Goal: Task Accomplishment & Management: Manage account settings

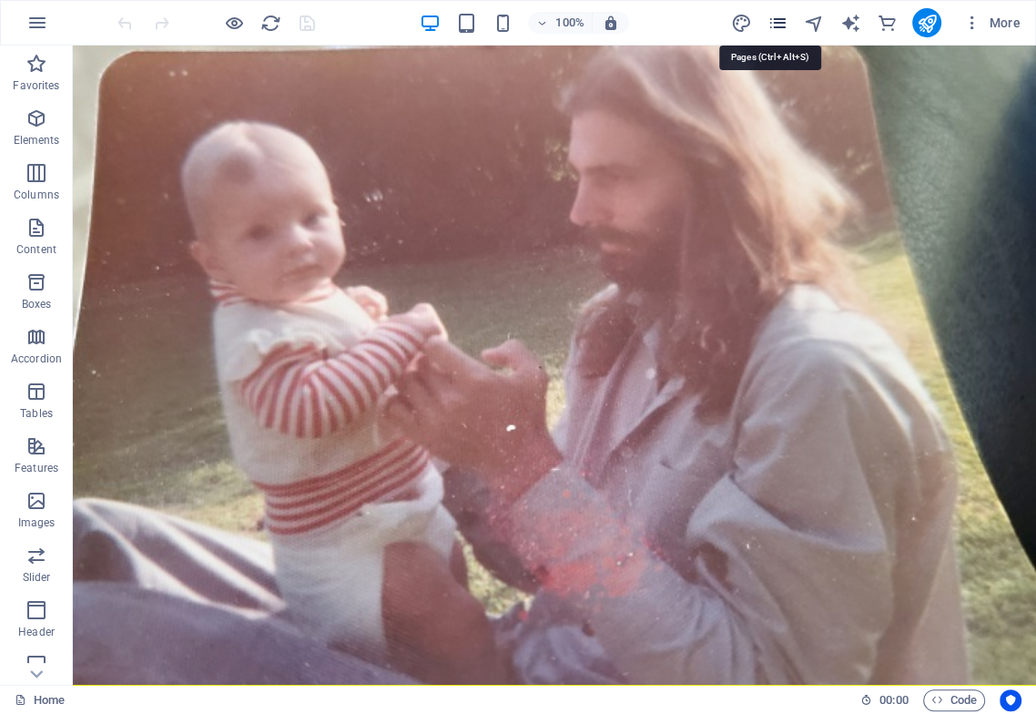
click at [776, 22] on icon "pages" at bounding box center [777, 23] width 21 height 21
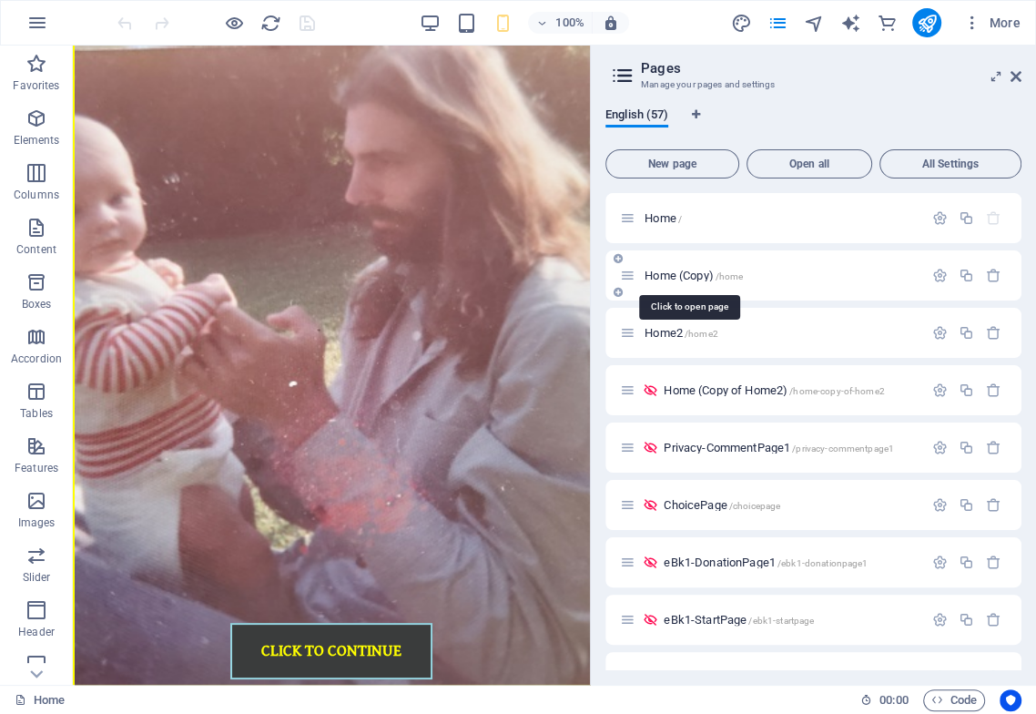
click at [703, 274] on span "Home (Copy) /home" at bounding box center [694, 276] width 98 height 14
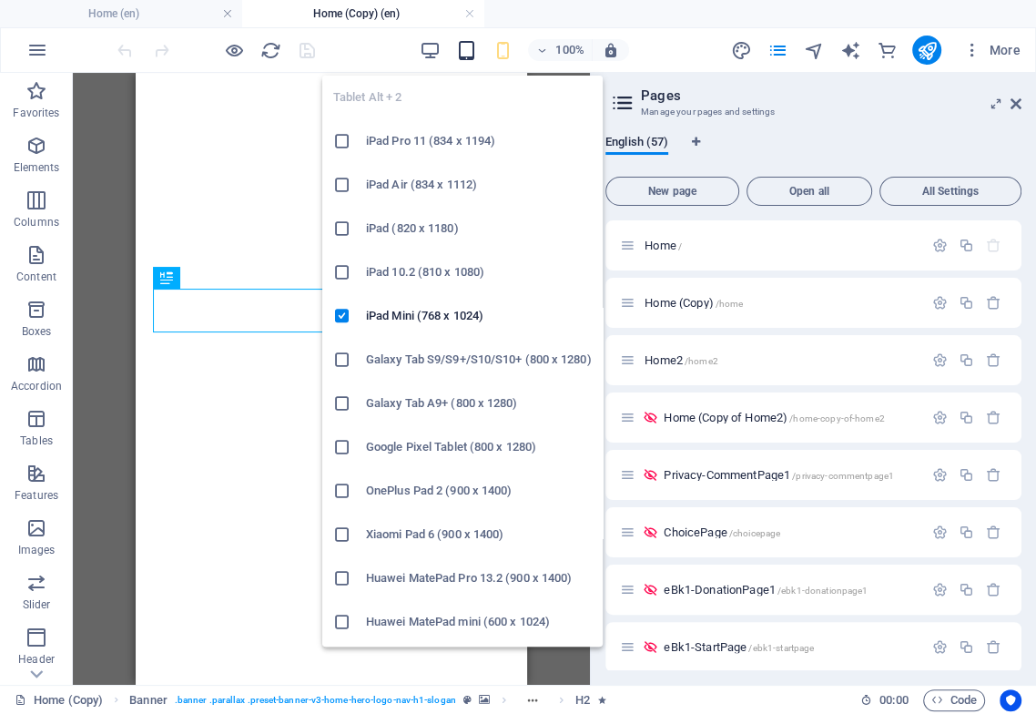
click at [465, 51] on icon "button" at bounding box center [465, 50] width 21 height 21
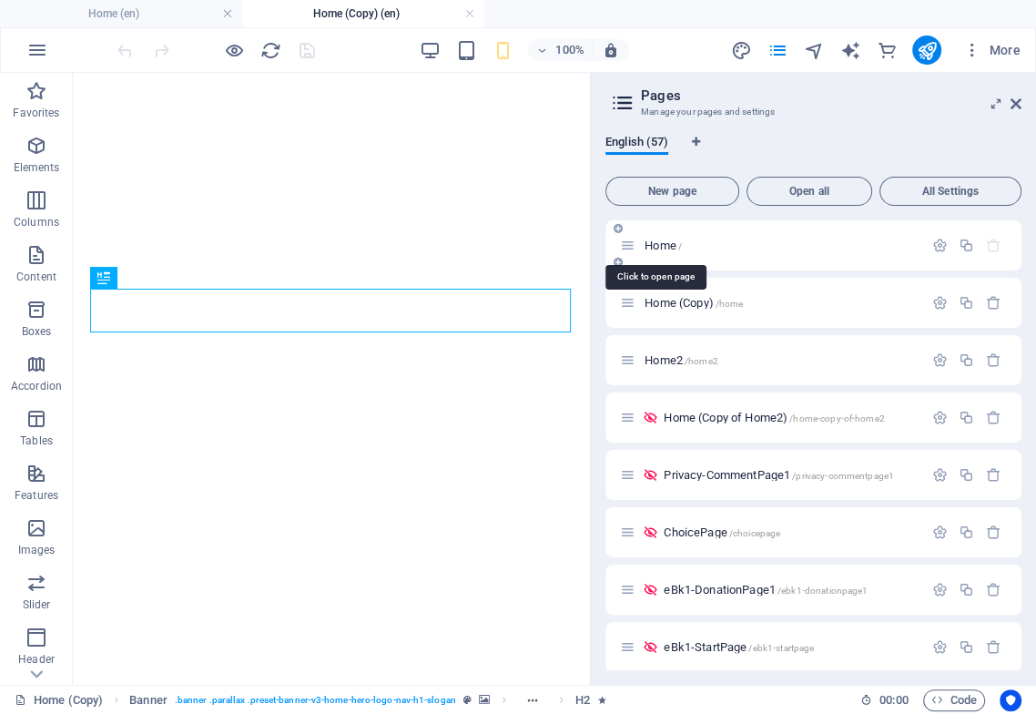
click at [667, 246] on span "Home /" at bounding box center [663, 246] width 37 height 14
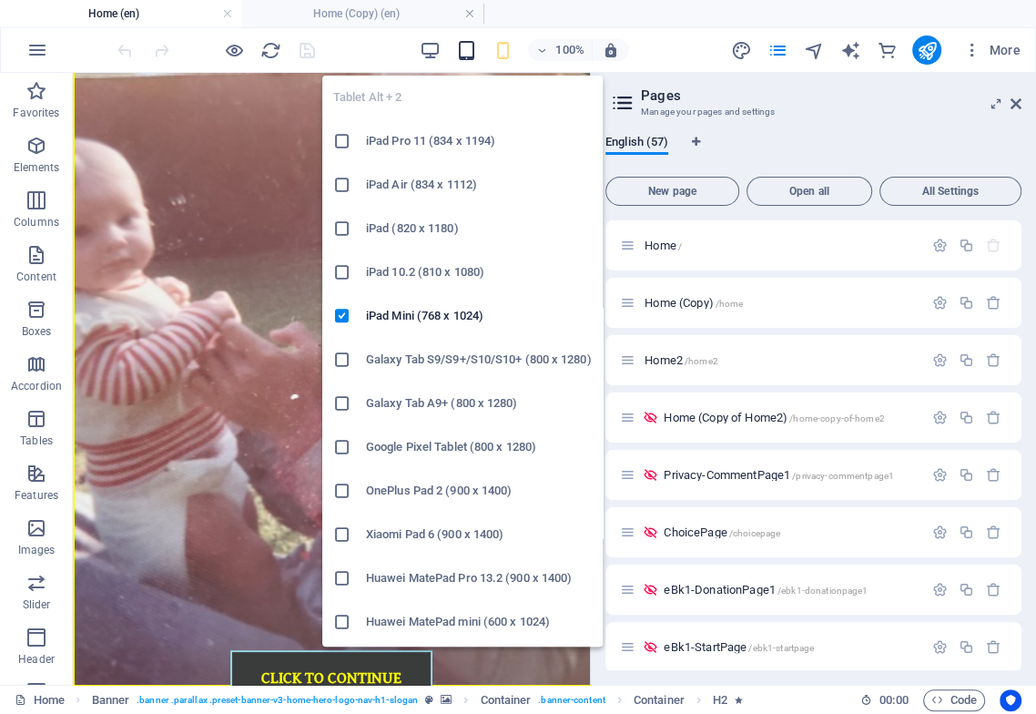
click at [467, 54] on icon "button" at bounding box center [465, 50] width 21 height 21
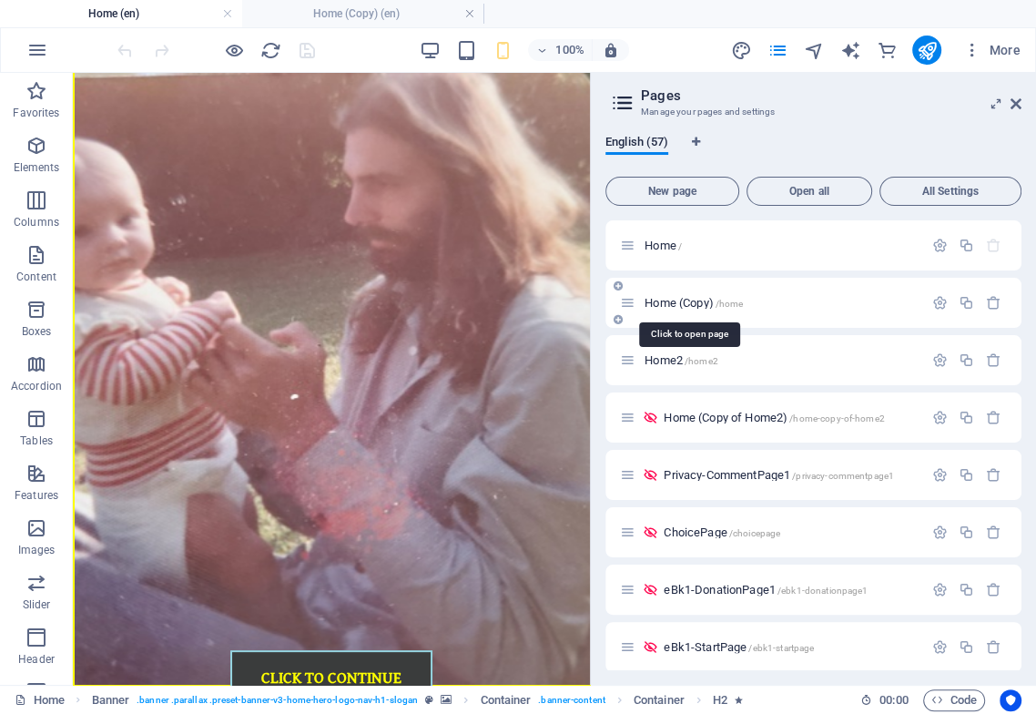
click at [687, 302] on span "Home (Copy) /home" at bounding box center [694, 303] width 98 height 14
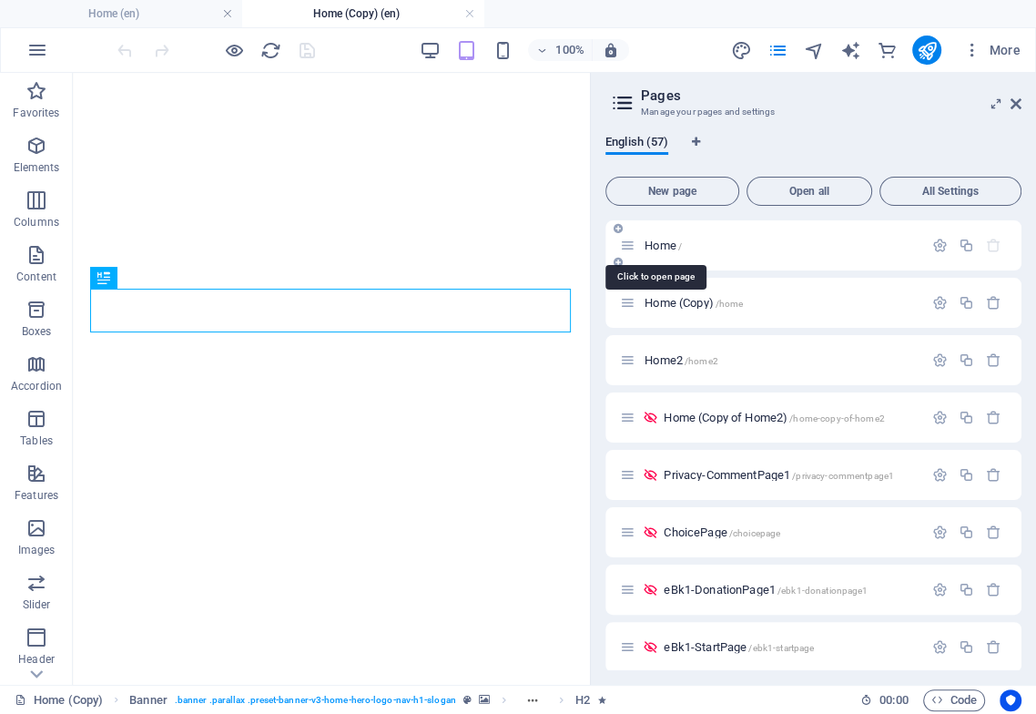
click at [669, 248] on span "Home /" at bounding box center [663, 246] width 37 height 14
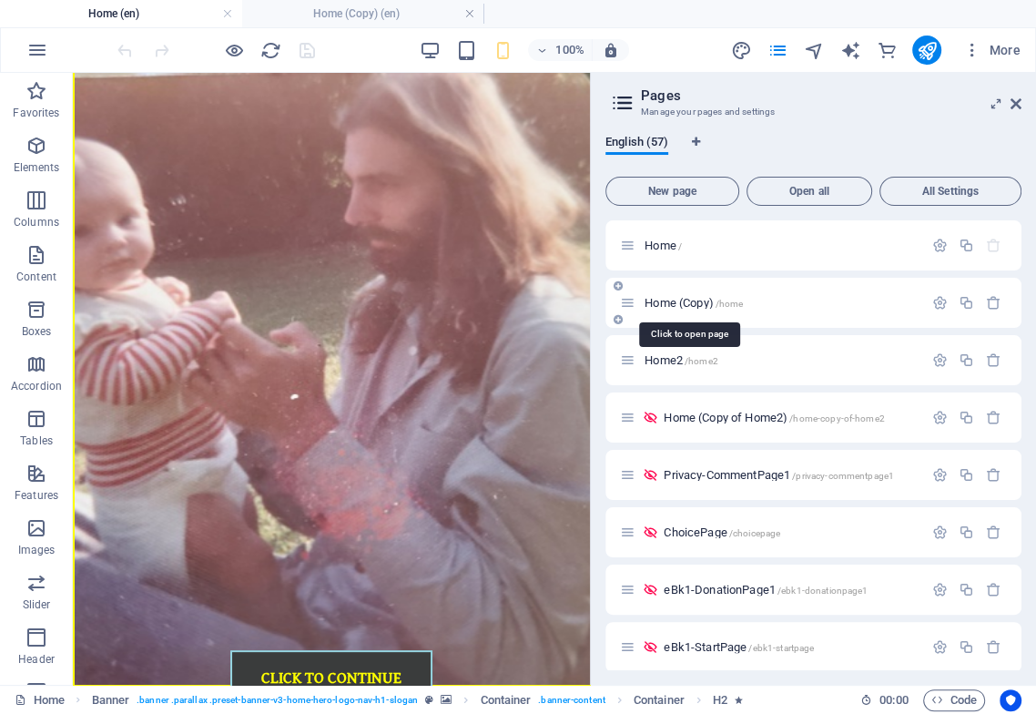
click at [678, 302] on span "Home (Copy) /home" at bounding box center [694, 303] width 98 height 14
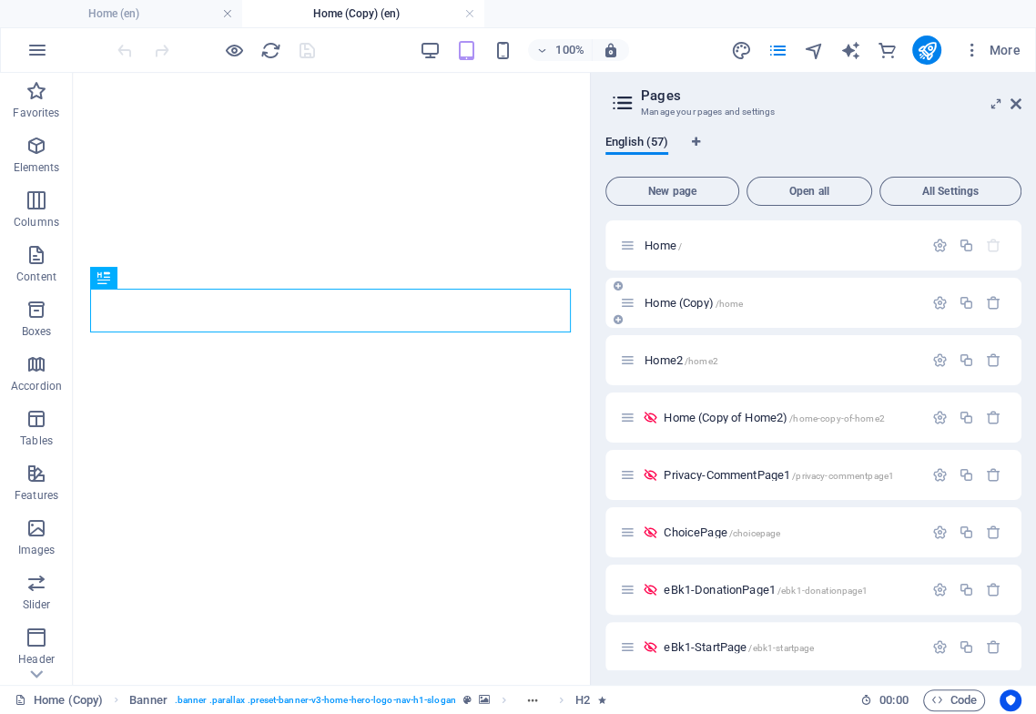
click at [679, 301] on span "Home (Copy) /home" at bounding box center [694, 303] width 98 height 14
click at [665, 245] on span "Home /" at bounding box center [663, 246] width 37 height 14
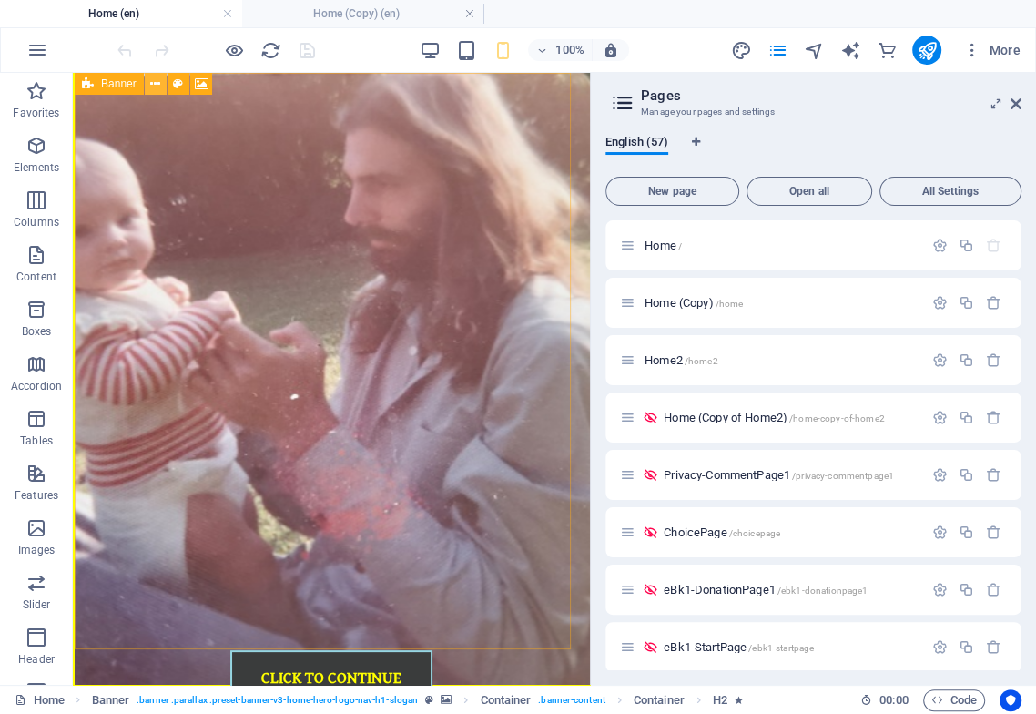
click at [154, 80] on icon at bounding box center [155, 84] width 10 height 19
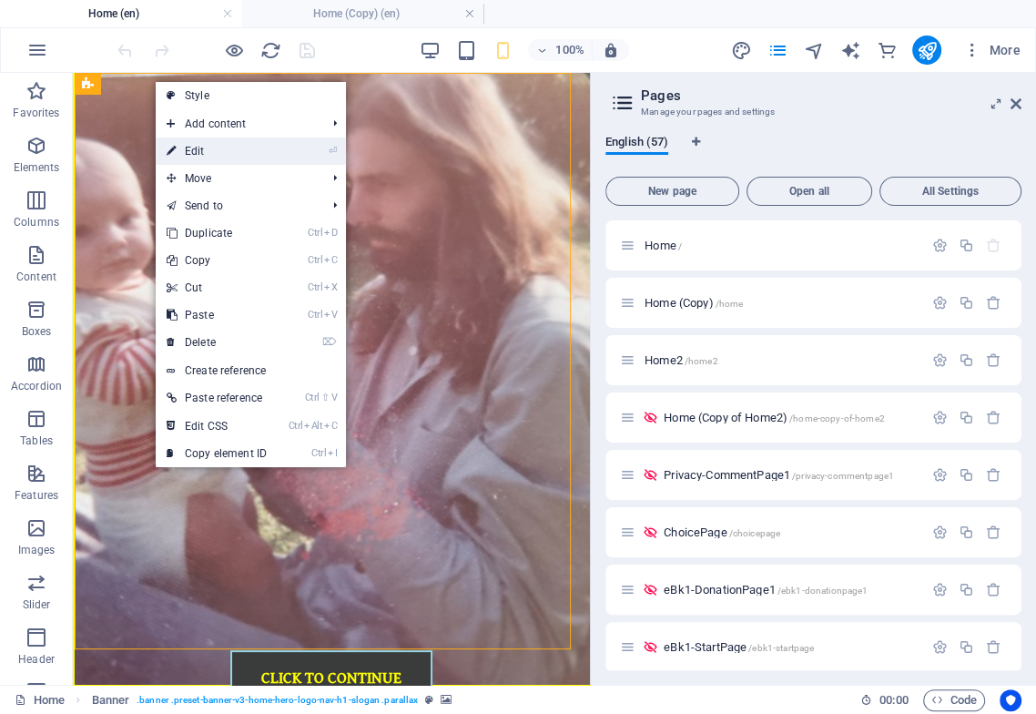
drag, startPoint x: 197, startPoint y: 151, endPoint x: 828, endPoint y: 699, distance: 836.4
click at [197, 150] on link "⏎ Edit" at bounding box center [217, 150] width 122 height 27
select select "px"
select select "%"
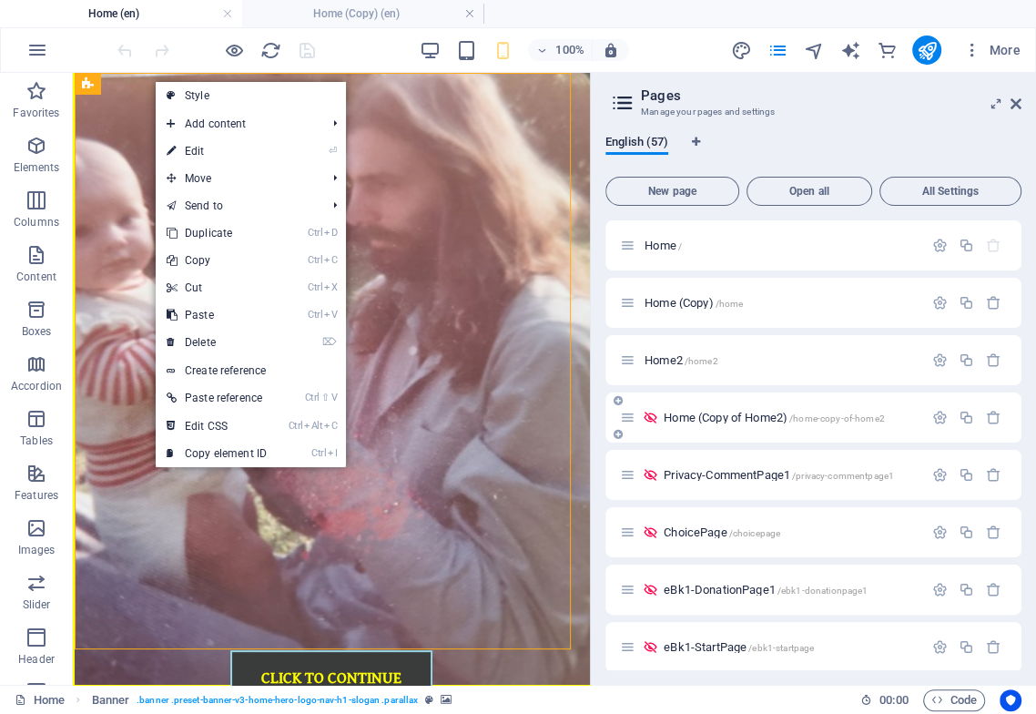
select select "header"
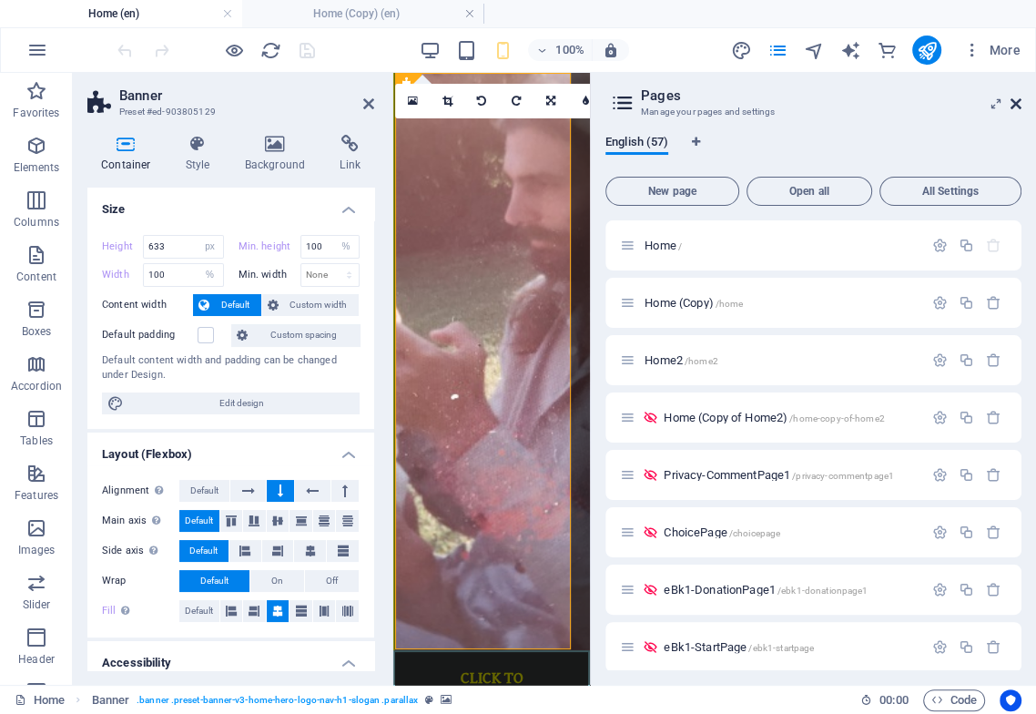
click at [1020, 102] on icon at bounding box center [1016, 103] width 11 height 15
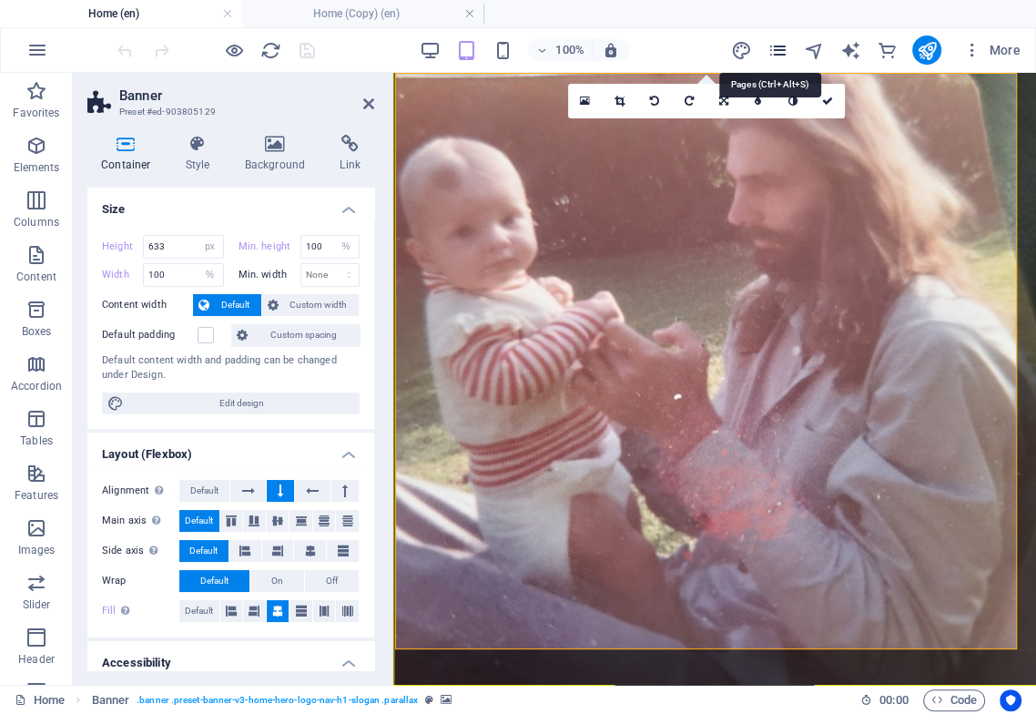
drag, startPoint x: 779, startPoint y: 53, endPoint x: 771, endPoint y: 68, distance: 17.5
click at [779, 53] on icon "pages" at bounding box center [777, 50] width 21 height 21
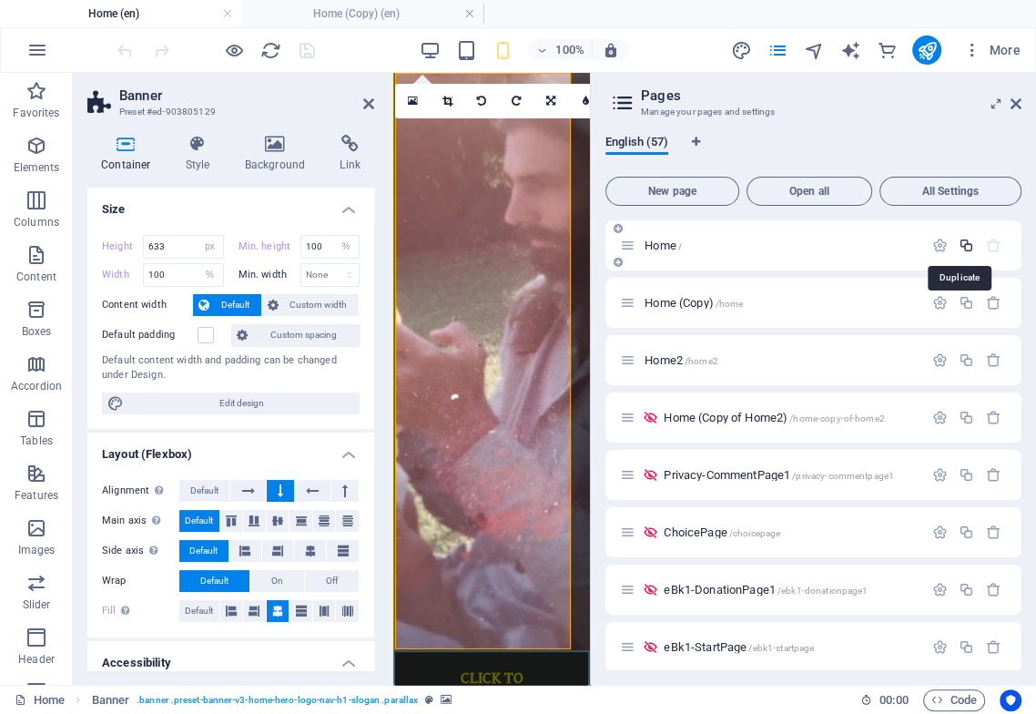
click at [963, 244] on icon "button" at bounding box center [966, 245] width 15 height 15
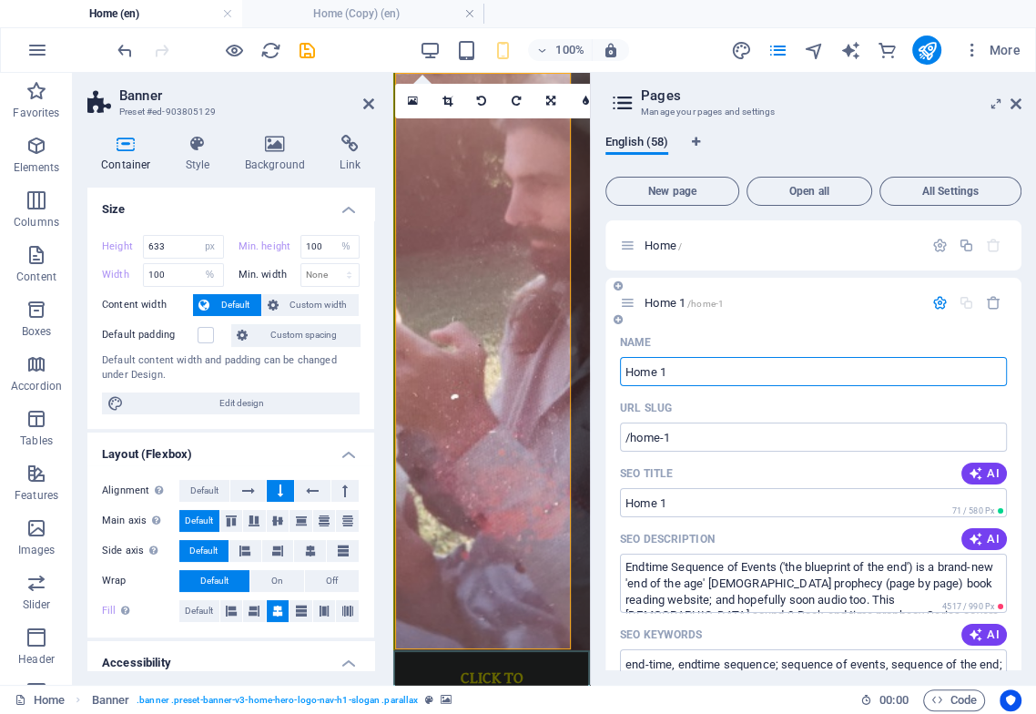
click at [738, 365] on input "Home 1" at bounding box center [813, 371] width 387 height 29
type input "Home 1 coop"
type input "/home-1-c"
type input "Home 1 c"
type input "Home 1 coopy"
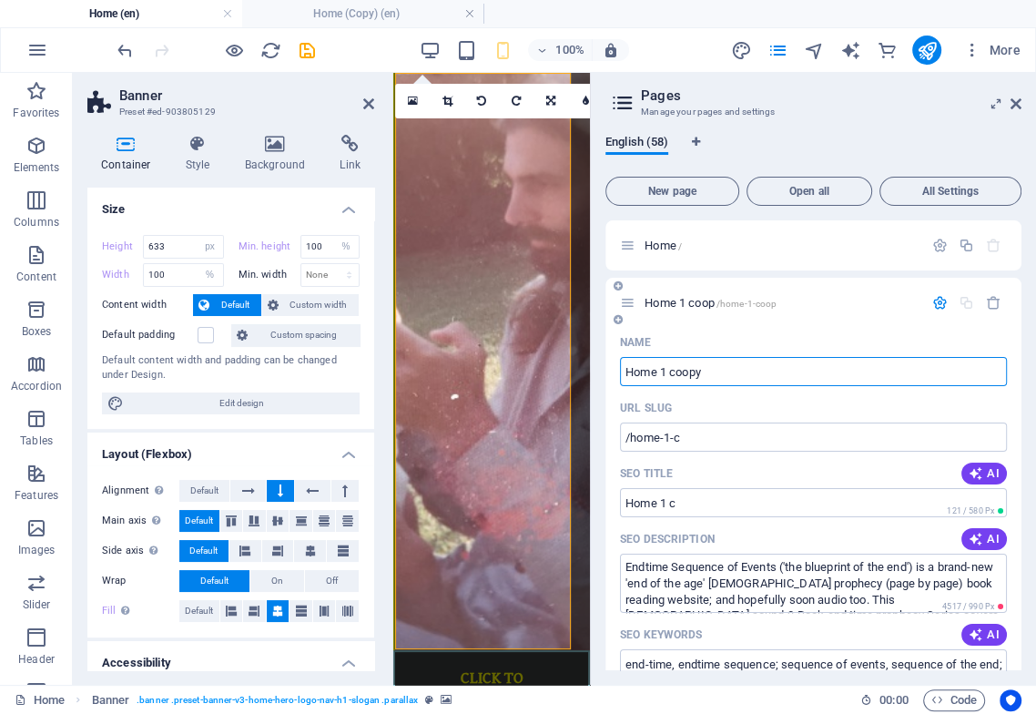
type input "/home-1-coop"
type input "Home 1 coop"
type input "Home 1 coopy"
type input "/home-1-coopy"
type input "Home 1 coopy"
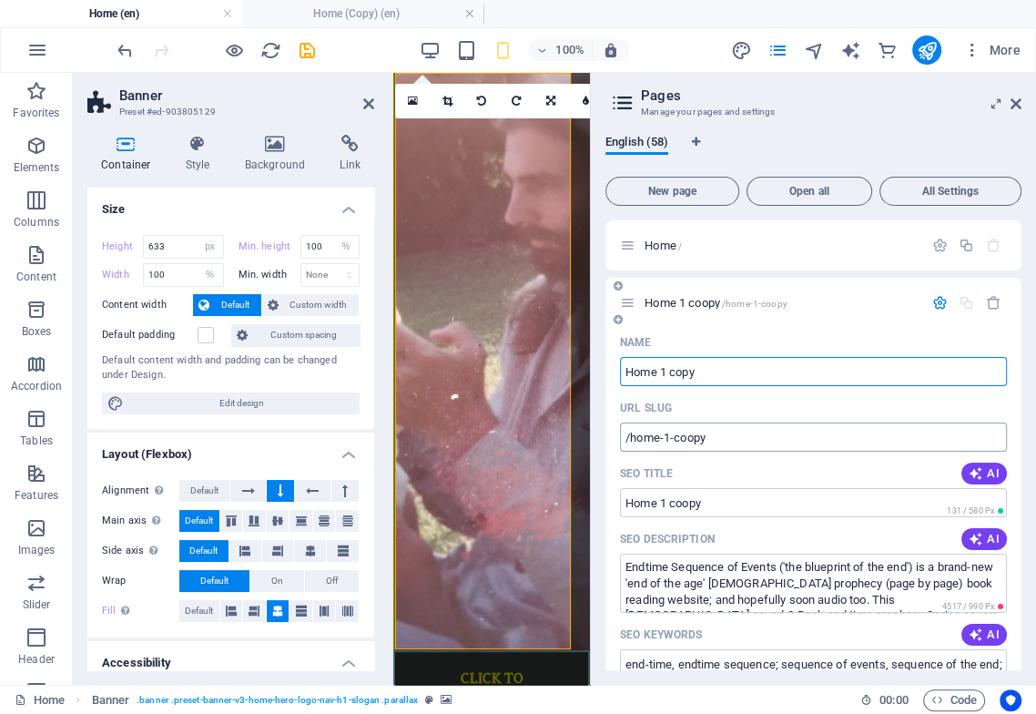
type input "Home 1 copy"
type input "/home-1-copy"
type input "Home 1 copy"
click at [309, 48] on icon "save" at bounding box center [307, 50] width 21 height 21
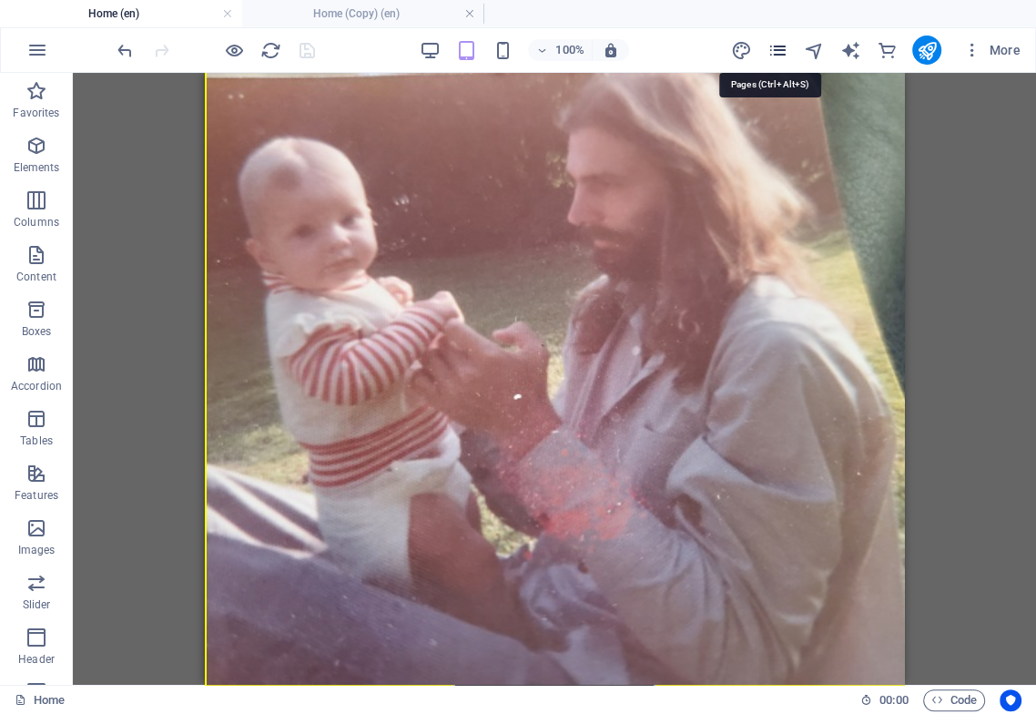
click at [780, 52] on icon "pages" at bounding box center [777, 50] width 21 height 21
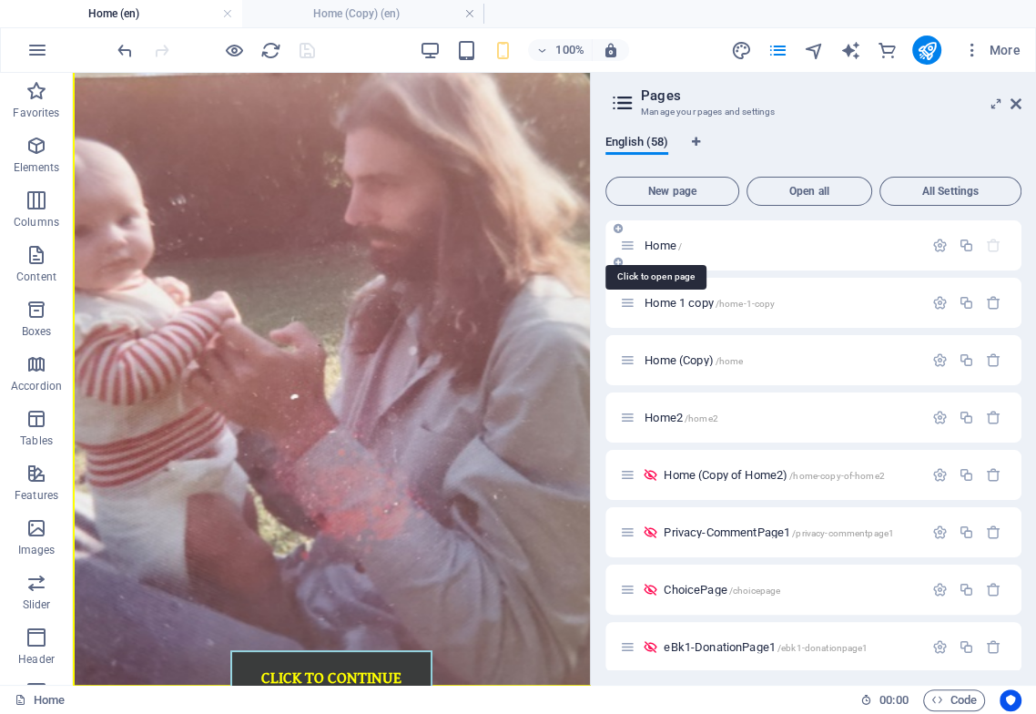
click at [666, 249] on span "Home /" at bounding box center [663, 246] width 37 height 14
click at [155, 85] on icon at bounding box center [155, 84] width 10 height 19
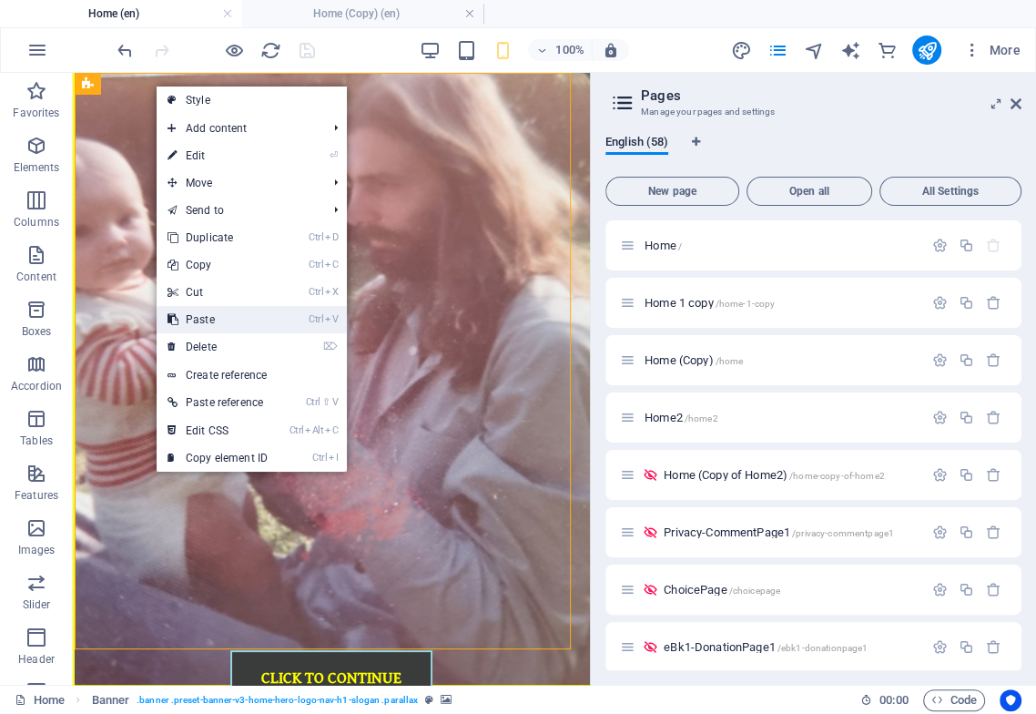
click at [232, 312] on link "Ctrl V Paste" at bounding box center [218, 319] width 122 height 27
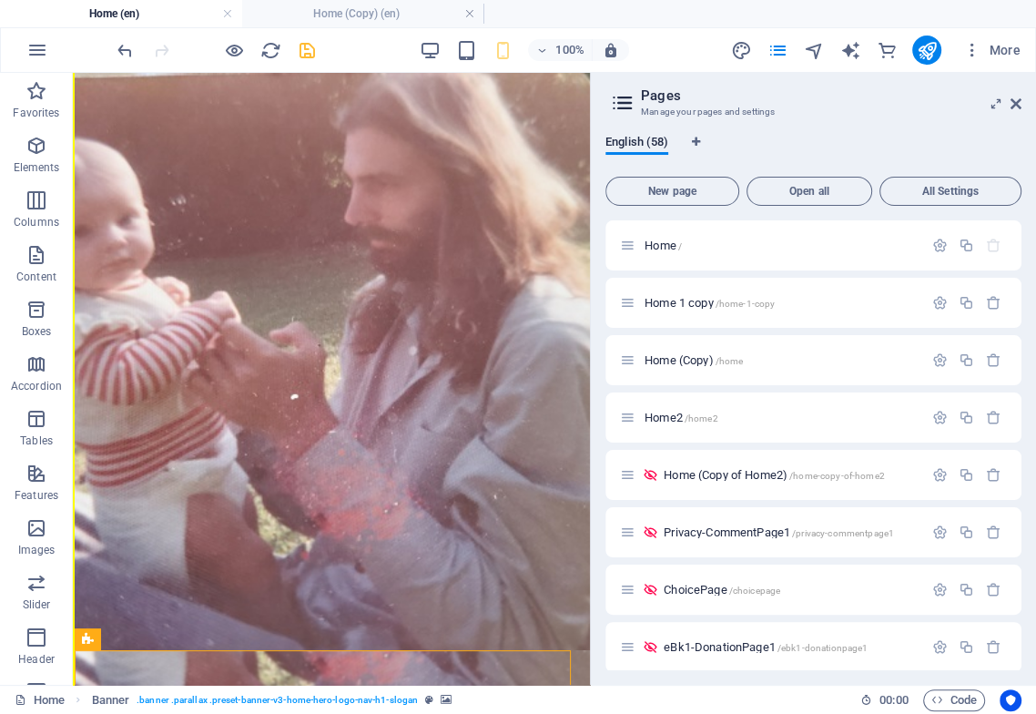
drag, startPoint x: 581, startPoint y: 215, endPoint x: 666, endPoint y: 230, distance: 87.0
click at [154, 80] on icon at bounding box center [155, 84] width 10 height 19
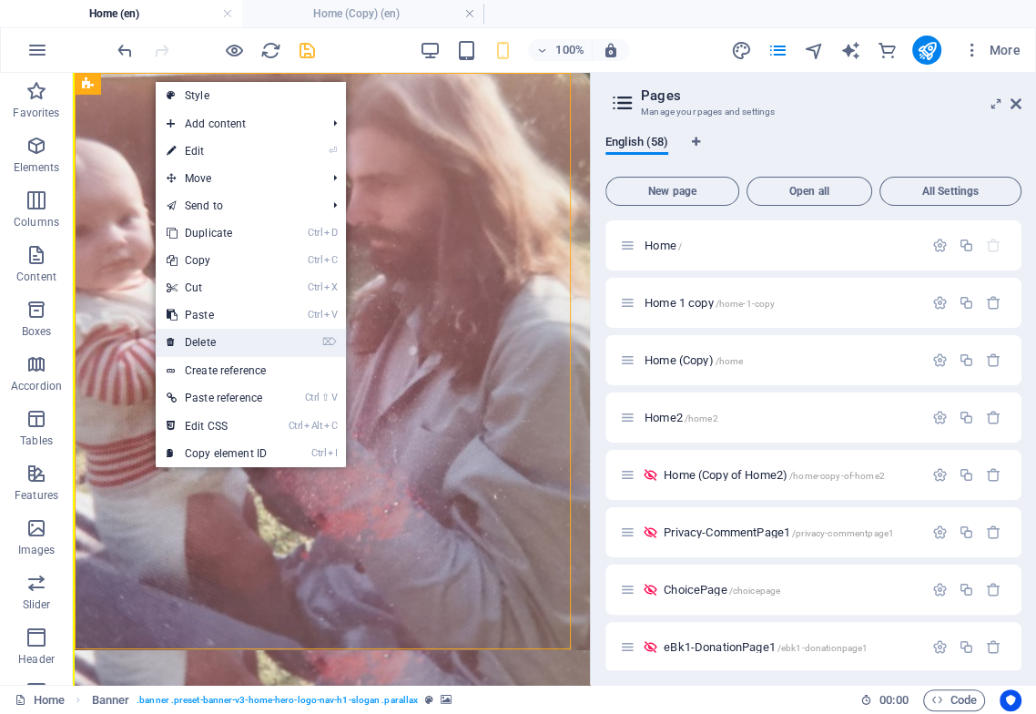
click at [220, 339] on link "⌦ Delete" at bounding box center [217, 342] width 122 height 27
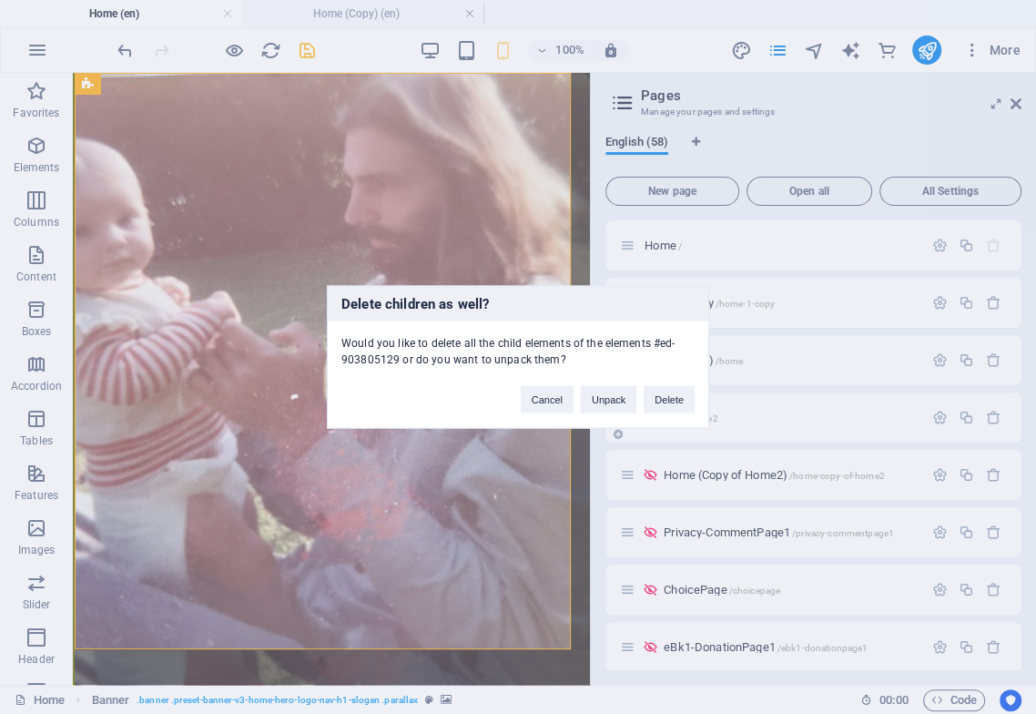
drag, startPoint x: 657, startPoint y: 395, endPoint x: 609, endPoint y: 424, distance: 56.4
click at [661, 391] on button "Delete" at bounding box center [669, 399] width 51 height 27
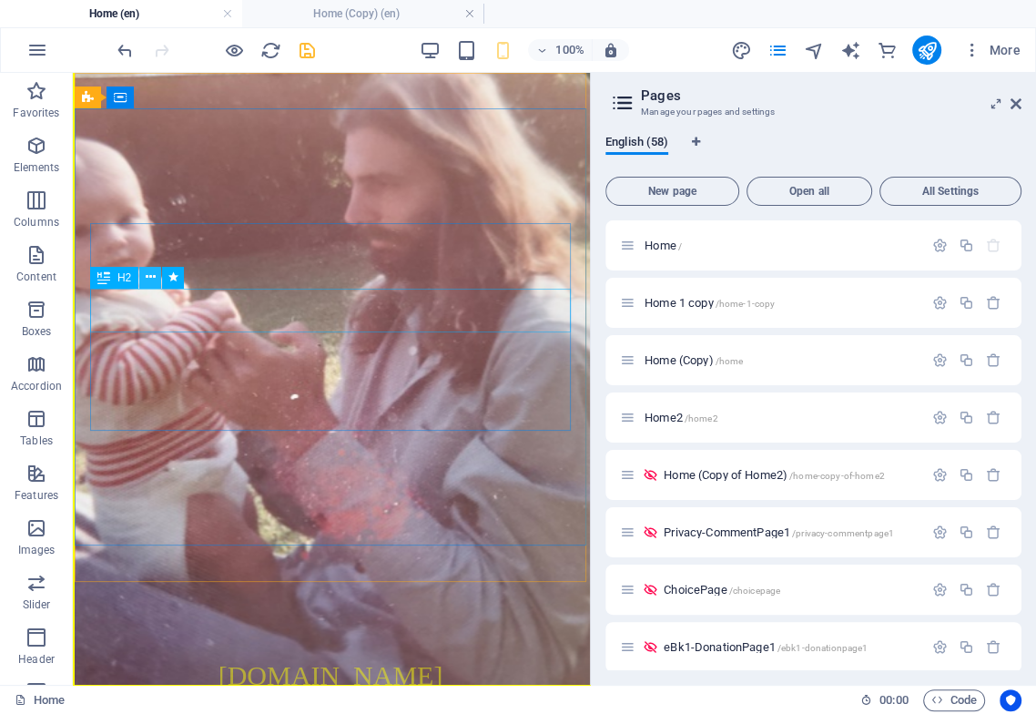
click at [152, 273] on icon at bounding box center [151, 277] width 10 height 19
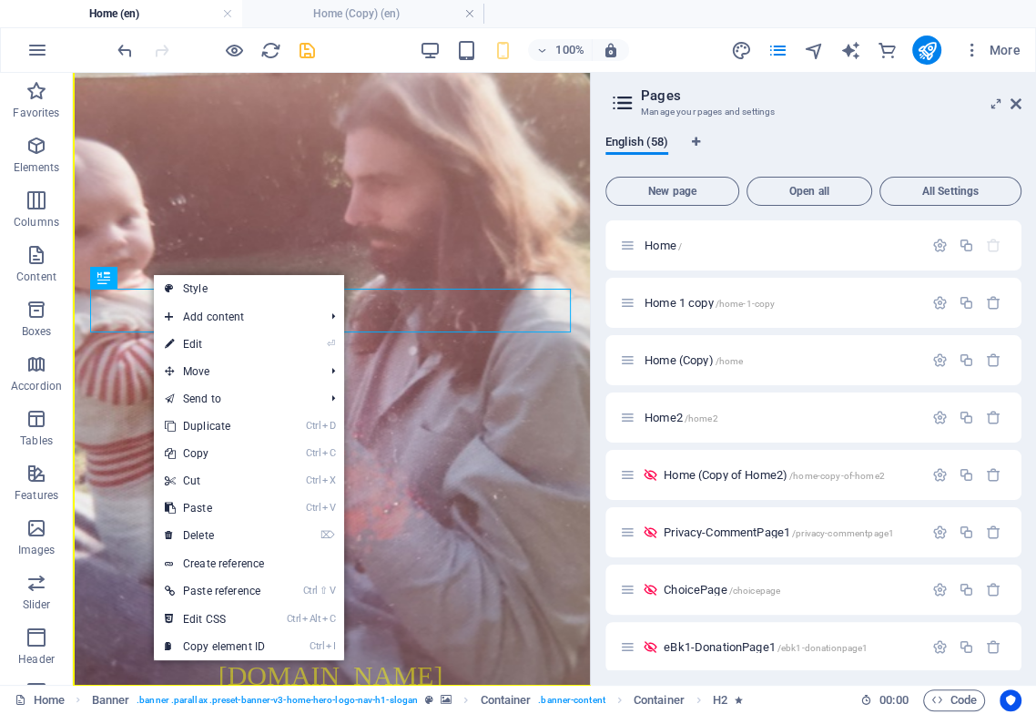
click at [190, 346] on link "⏎ Edit" at bounding box center [215, 343] width 122 height 27
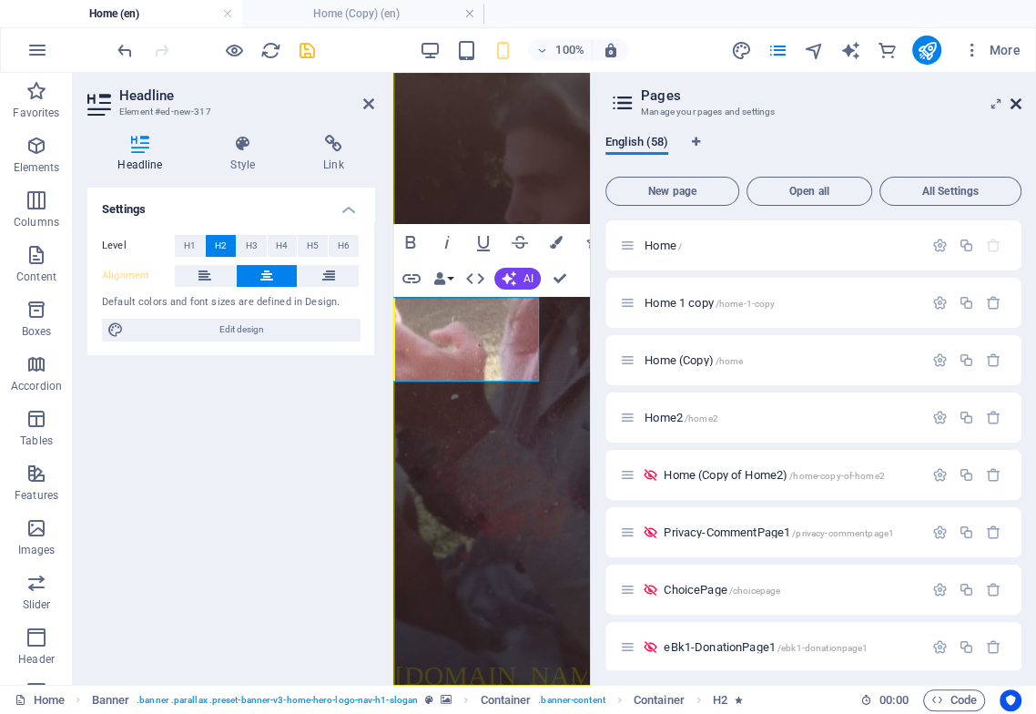
click at [1018, 102] on icon at bounding box center [1016, 103] width 11 height 15
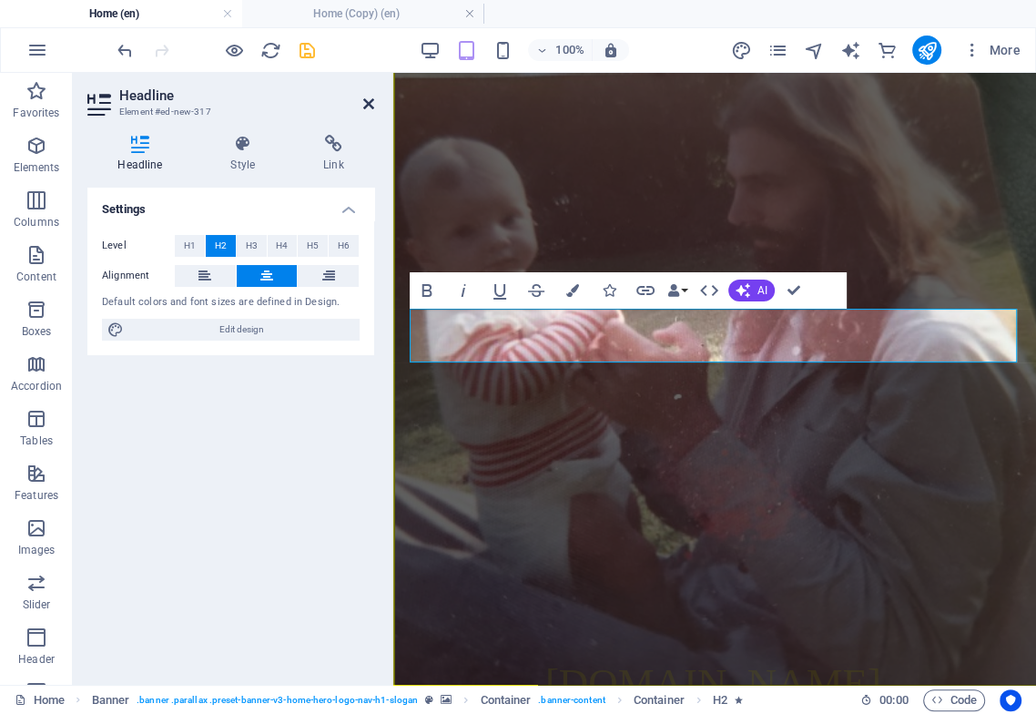
click at [364, 102] on icon at bounding box center [368, 103] width 11 height 15
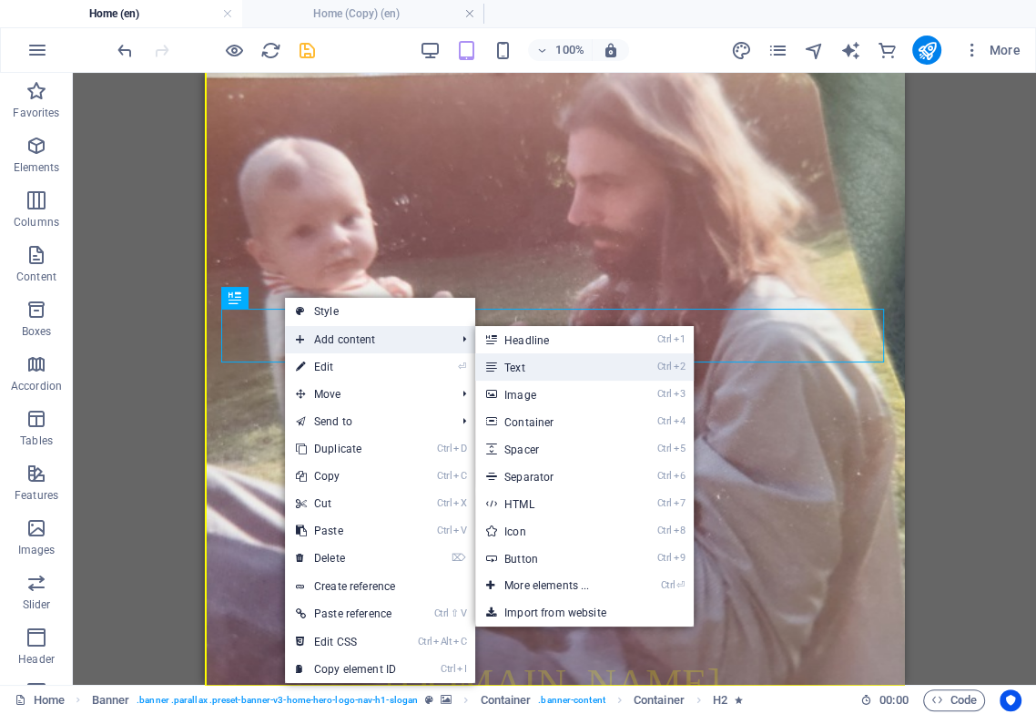
click at [523, 361] on link "Ctrl 2 Text" at bounding box center [550, 366] width 150 height 27
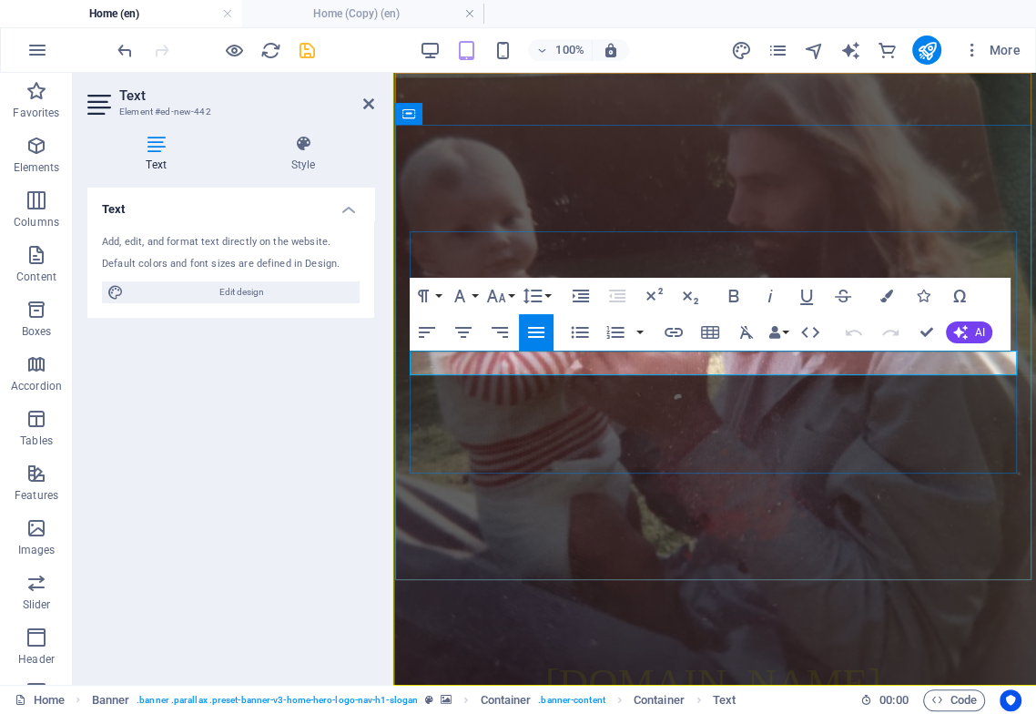
drag, startPoint x: 534, startPoint y: 364, endPoint x: 396, endPoint y: 370, distance: 138.5
click at [504, 297] on icon "button" at bounding box center [496, 296] width 22 height 22
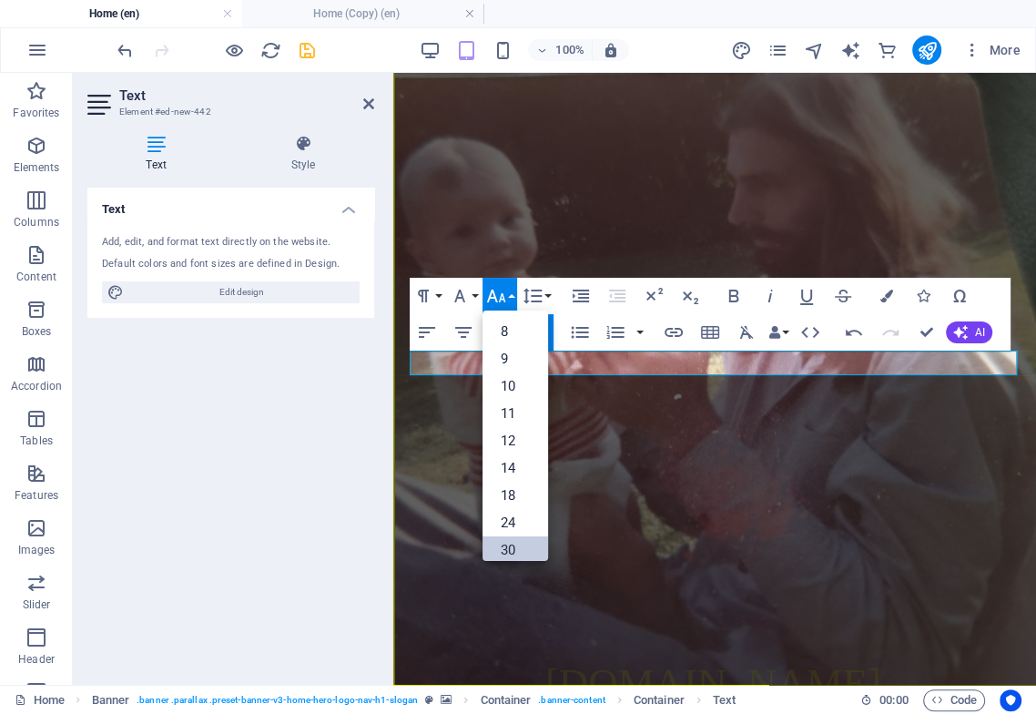
click at [503, 542] on link "30" at bounding box center [515, 549] width 66 height 27
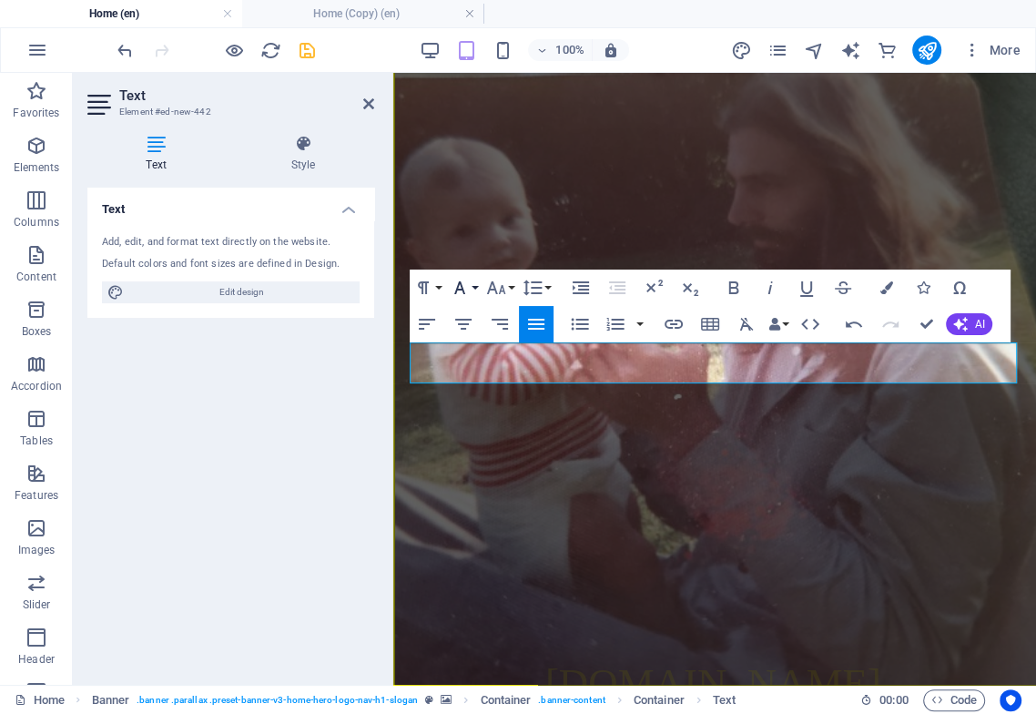
click at [466, 287] on icon "button" at bounding box center [460, 288] width 22 height 22
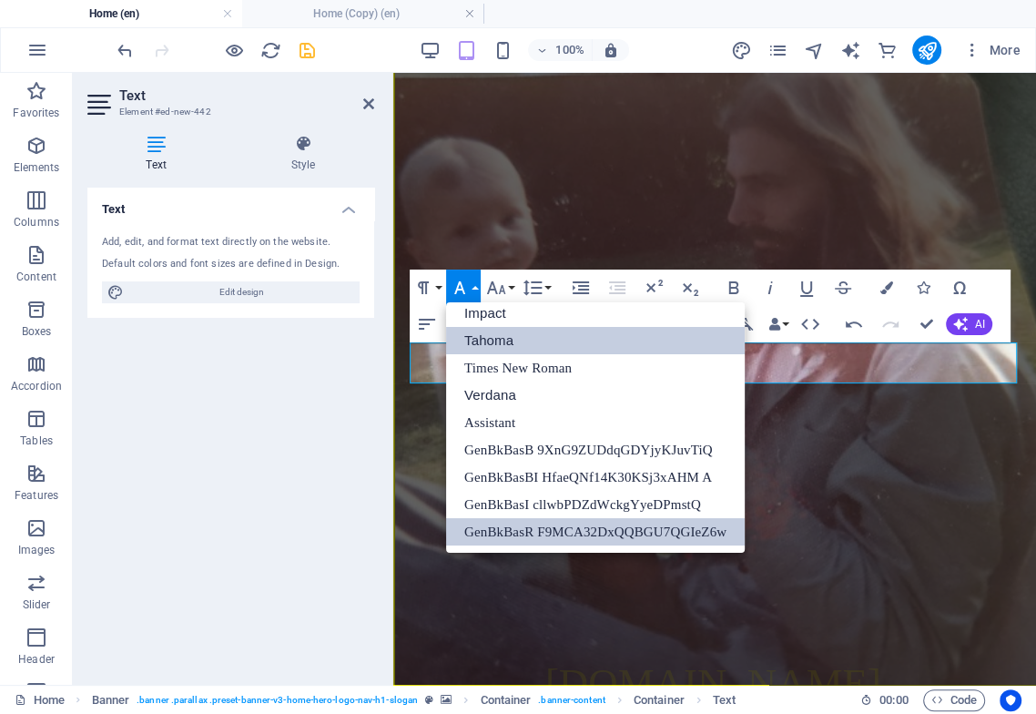
scroll to position [65, 0]
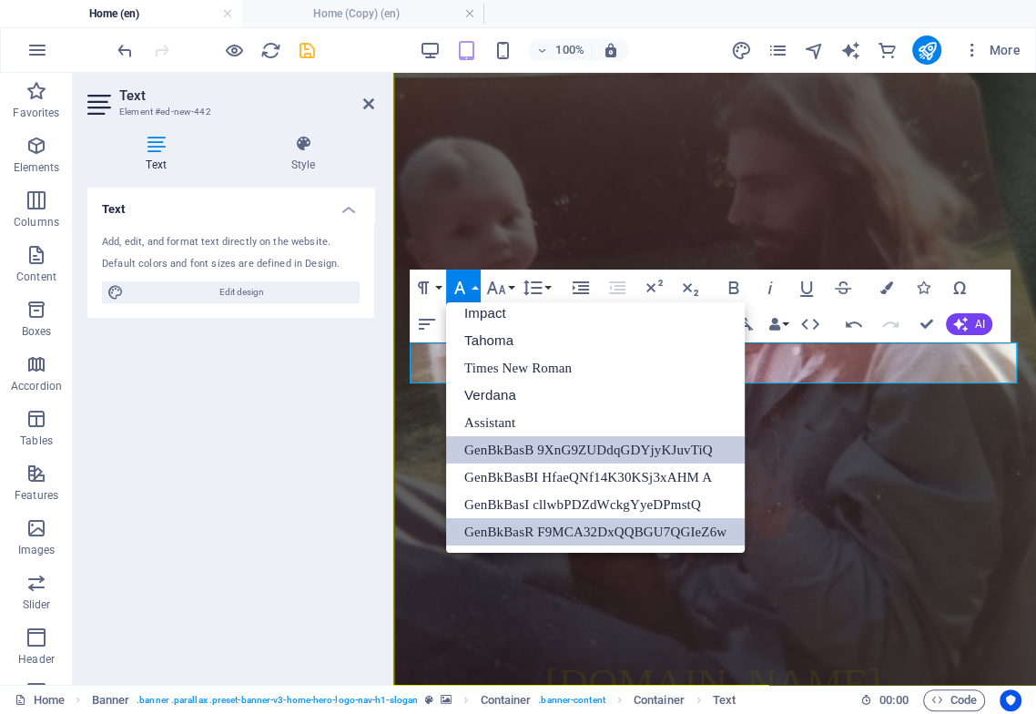
click at [522, 451] on link "GenBkBasB 9XnG9ZUDdqGDYjyKJuvTiQ" at bounding box center [595, 449] width 299 height 27
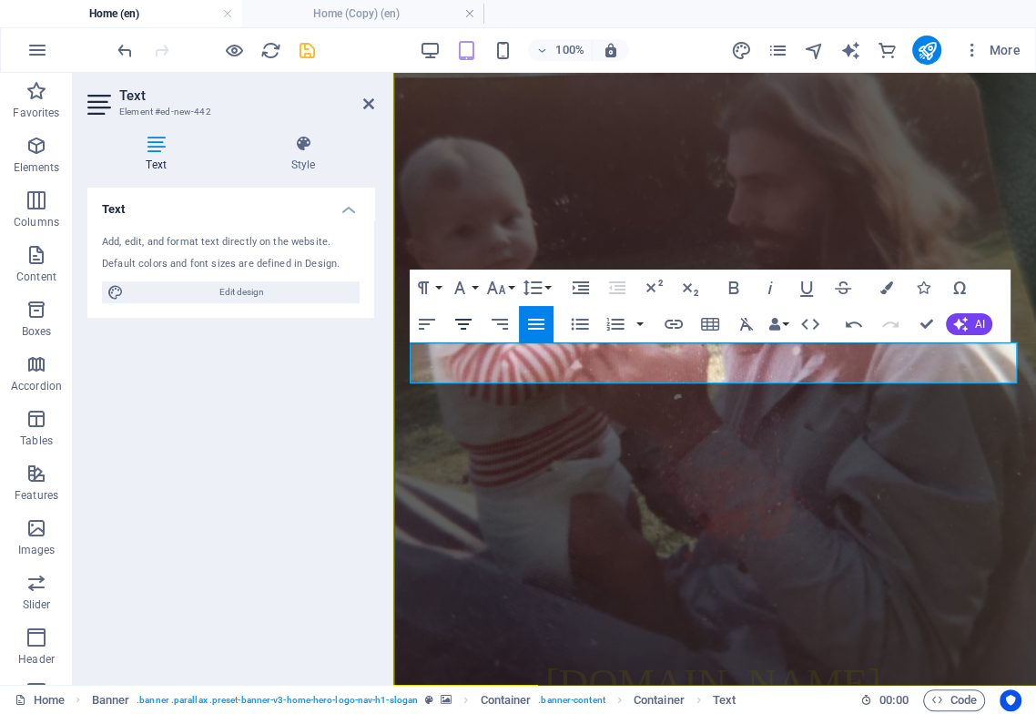
click at [466, 322] on icon "button" at bounding box center [463, 324] width 22 height 22
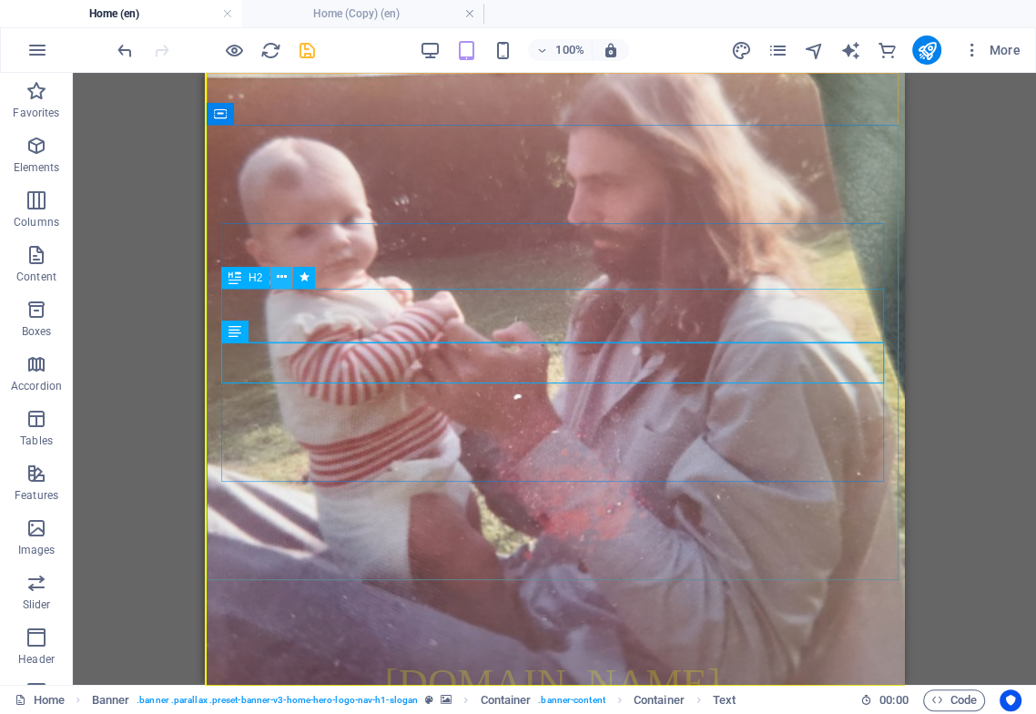
click at [287, 274] on button at bounding box center [281, 278] width 22 height 22
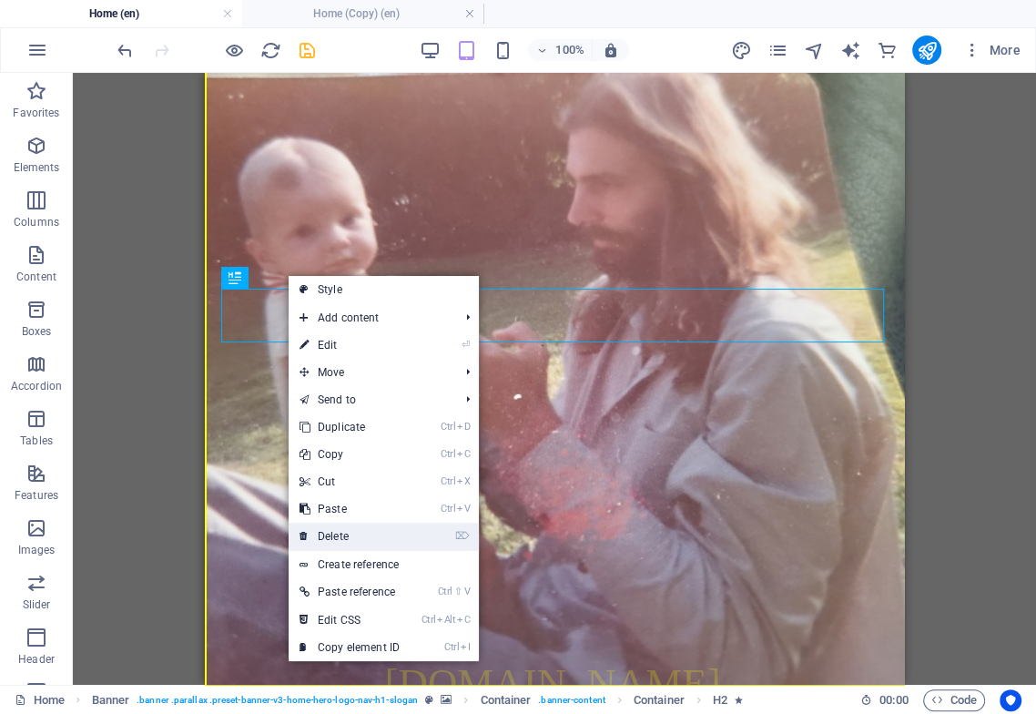
click at [361, 537] on link "⌦ Delete" at bounding box center [350, 536] width 122 height 27
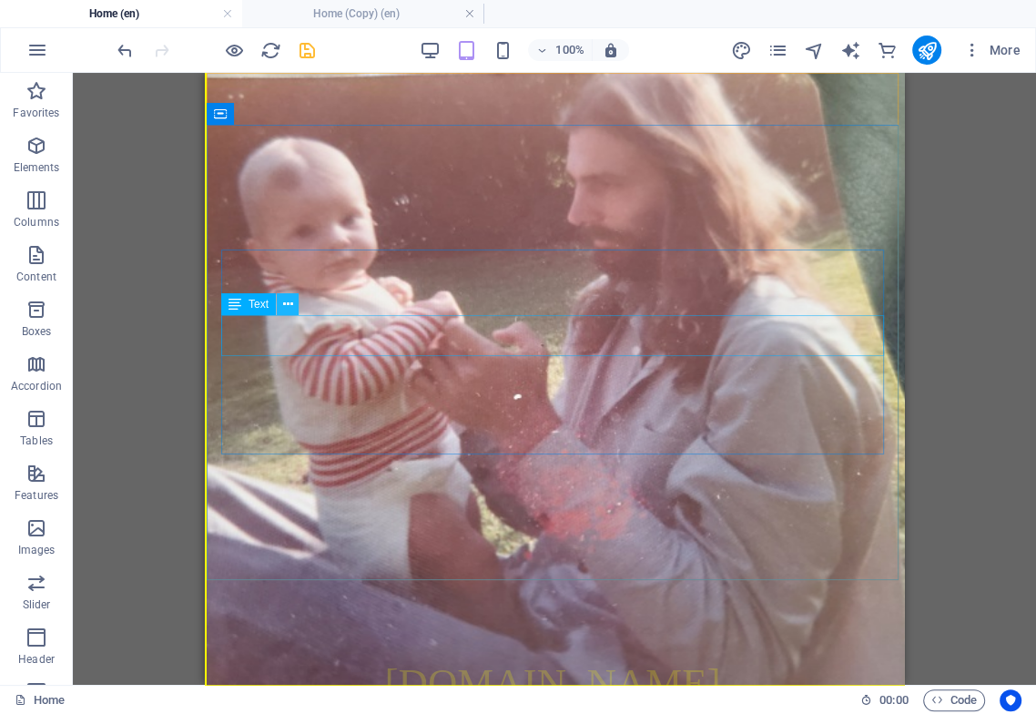
click at [289, 300] on icon at bounding box center [288, 304] width 10 height 19
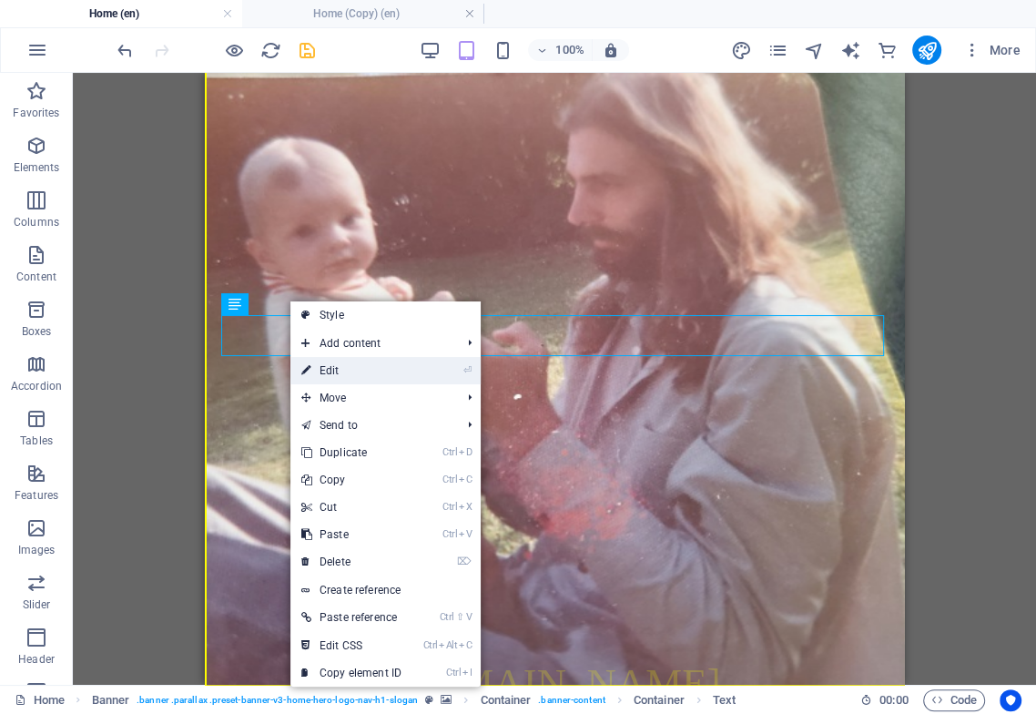
click at [337, 373] on link "⏎ Edit" at bounding box center [351, 370] width 122 height 27
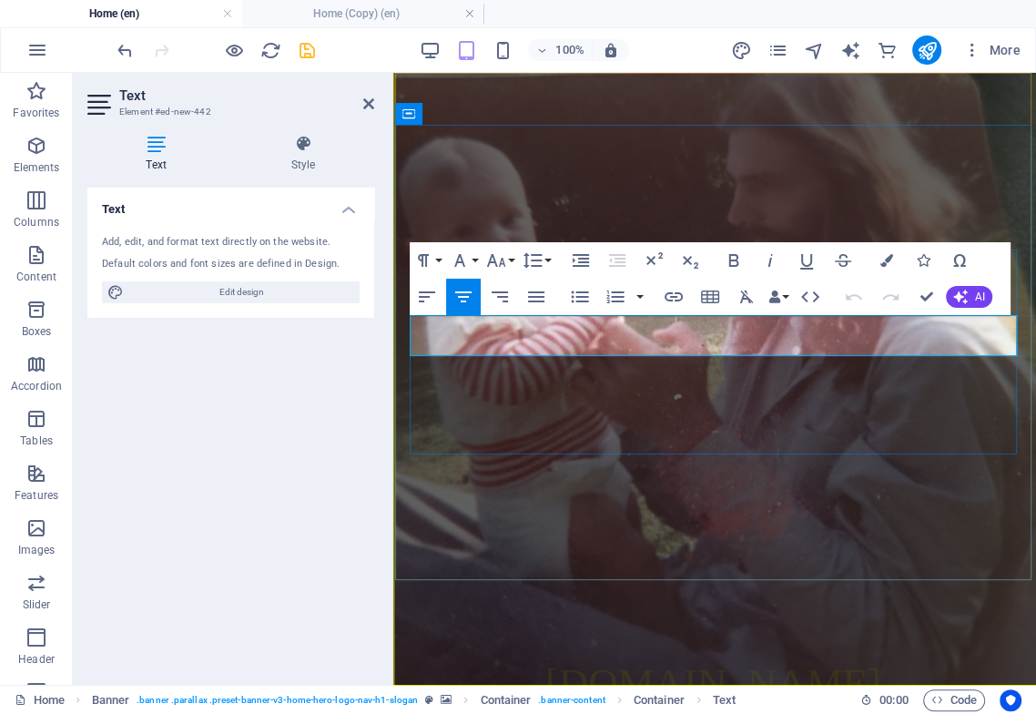
drag, startPoint x: 799, startPoint y: 330, endPoint x: 502, endPoint y: 351, distance: 298.4
drag, startPoint x: 953, startPoint y: 332, endPoint x: 523, endPoint y: 350, distance: 430.9
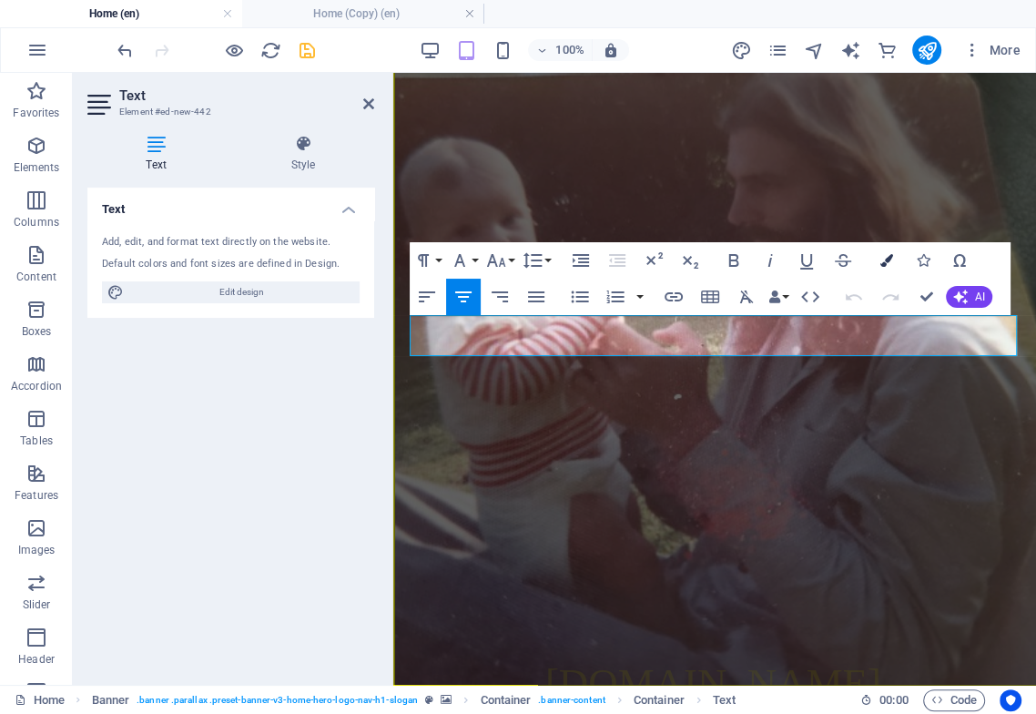
click at [893, 260] on button "Colors" at bounding box center [886, 260] width 35 height 36
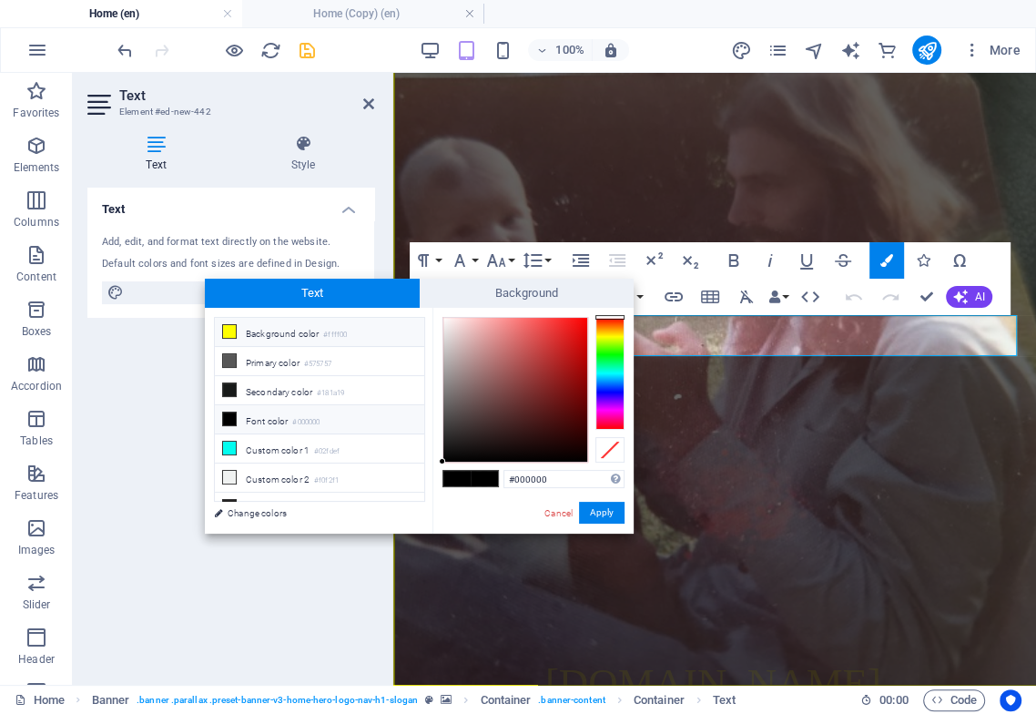
click at [241, 327] on li "Background color #ffff00" at bounding box center [319, 332] width 209 height 29
type input "#ffff00"
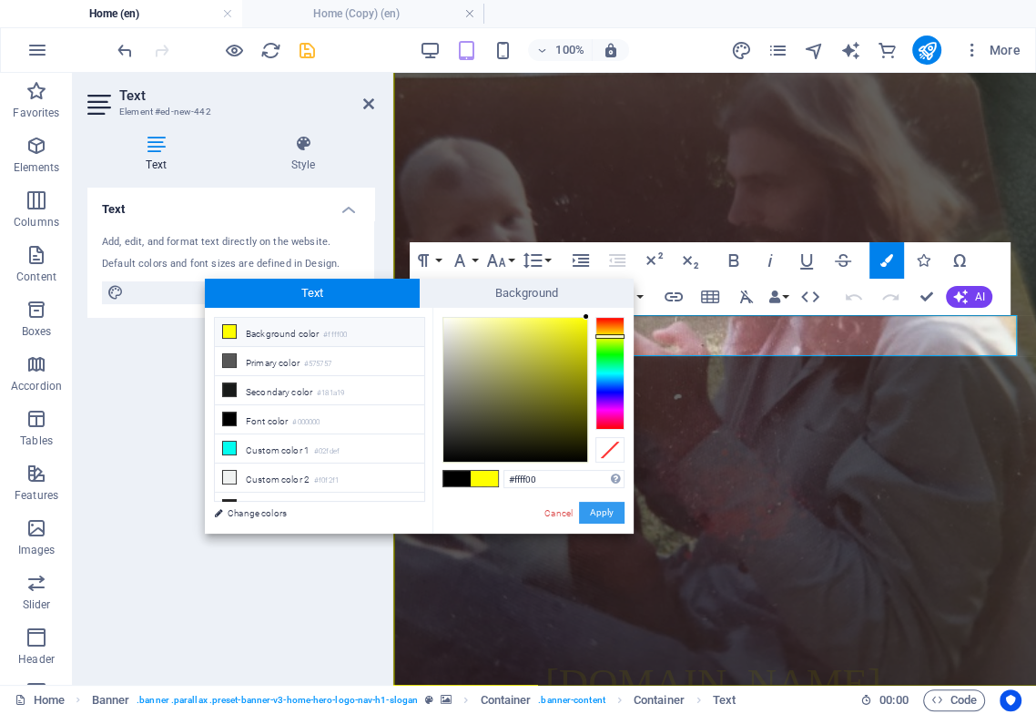
click at [604, 512] on button "Apply" at bounding box center [602, 513] width 46 height 22
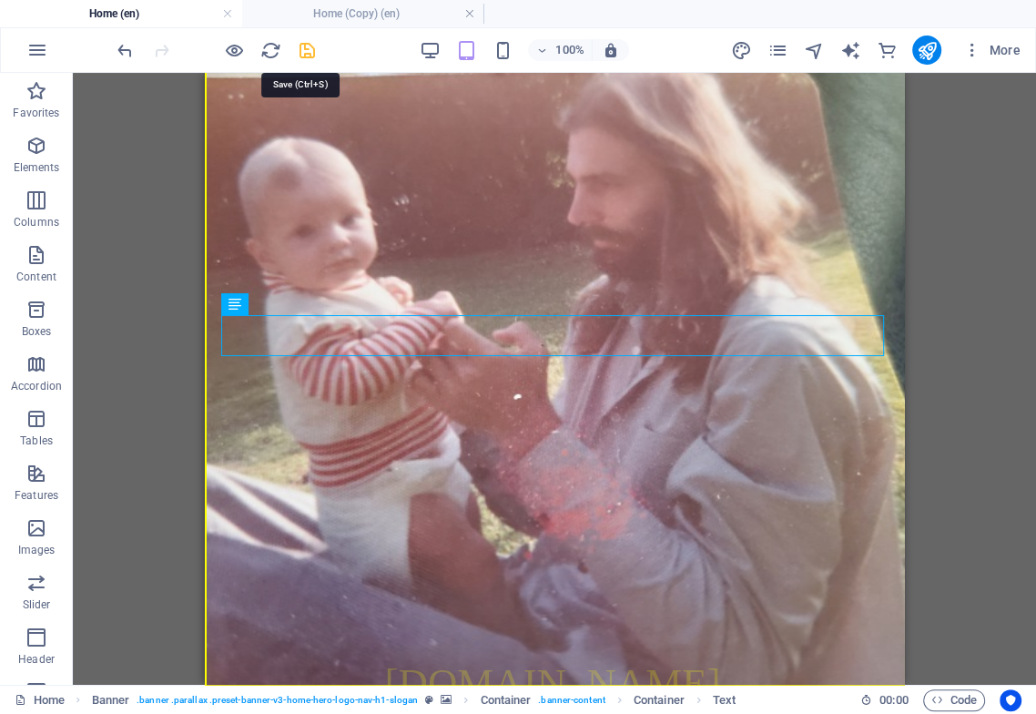
click at [306, 46] on icon "save" at bounding box center [307, 50] width 21 height 21
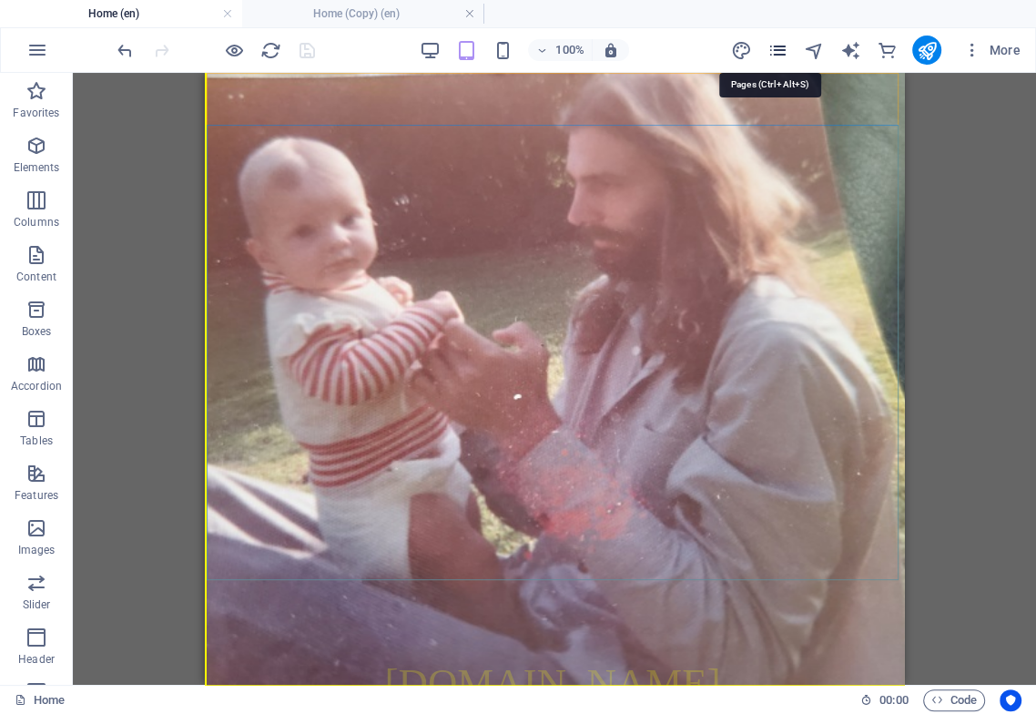
drag, startPoint x: 782, startPoint y: 44, endPoint x: 784, endPoint y: 54, distance: 10.2
click at [784, 43] on icon "pages" at bounding box center [777, 50] width 21 height 21
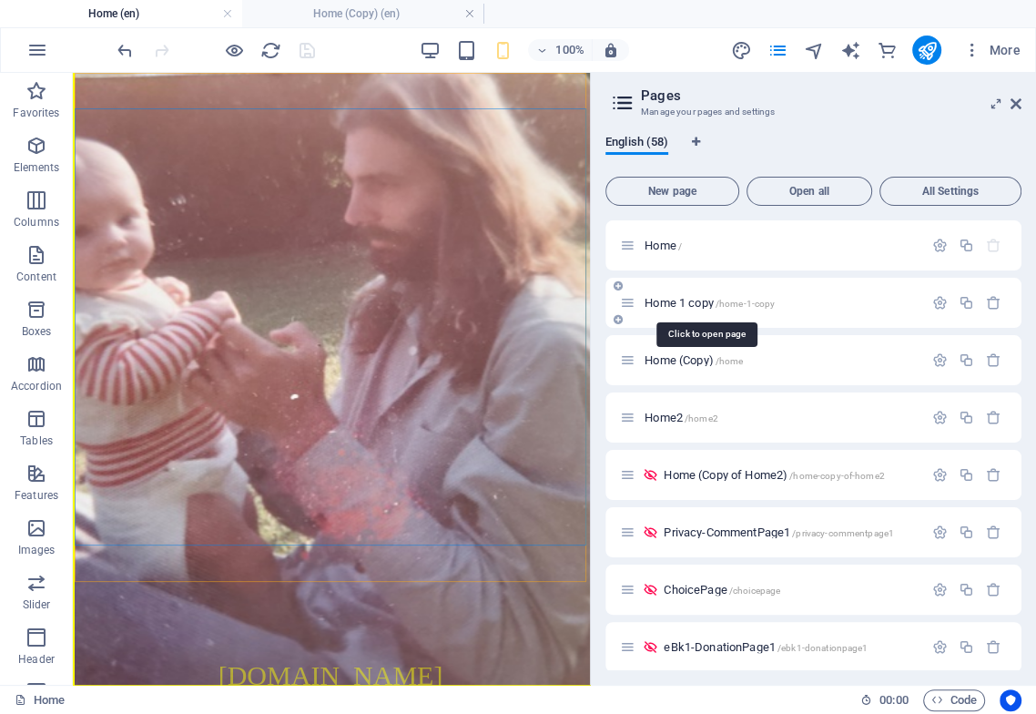
click at [696, 300] on span "Home 1 copy /home-1-copy" at bounding box center [710, 303] width 130 height 14
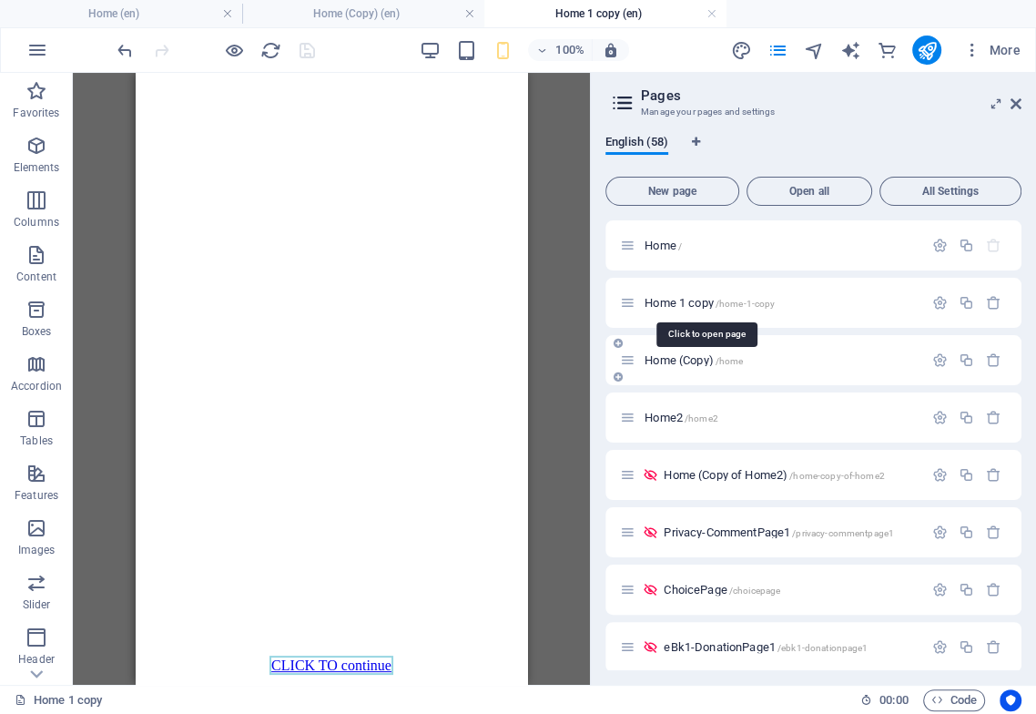
scroll to position [0, 0]
click at [698, 364] on span "Home (Copy) /home" at bounding box center [694, 360] width 98 height 14
click at [697, 307] on span "Home 1 copy /home-1-copy" at bounding box center [710, 303] width 130 height 14
click at [939, 300] on icon "button" at bounding box center [939, 302] width 15 height 15
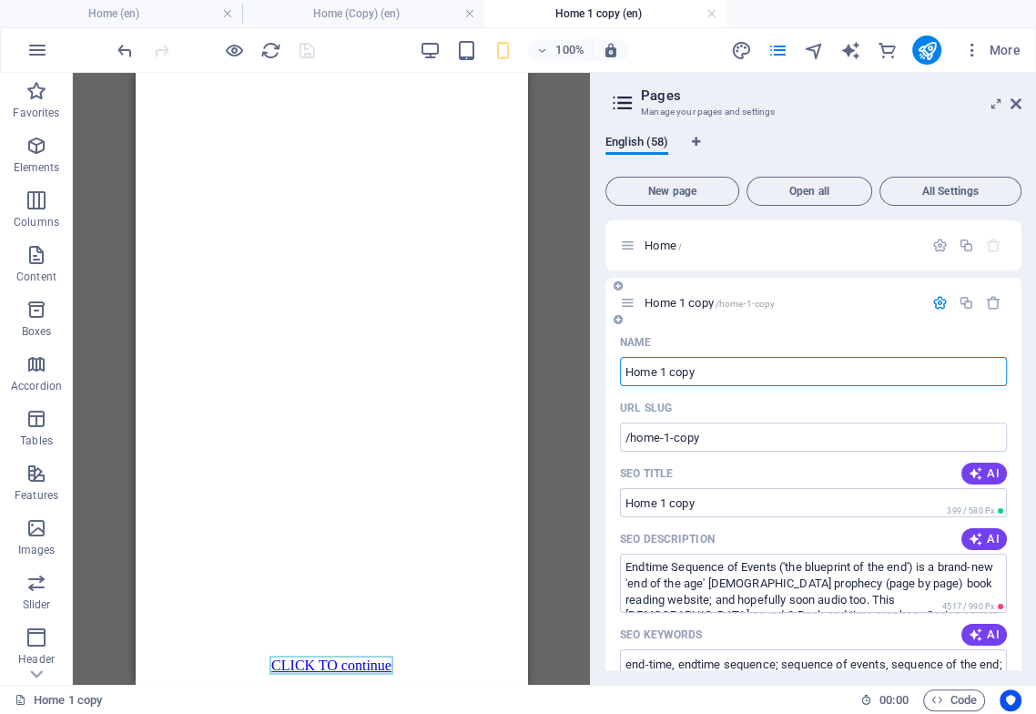
click at [658, 375] on input "Home 1 copy" at bounding box center [813, 371] width 387 height 29
type input "Home-F 1 copy"
type input "Home- 1 copy"
type input "Home-Former 1 copy"
type input "/home-fo-1-copy"
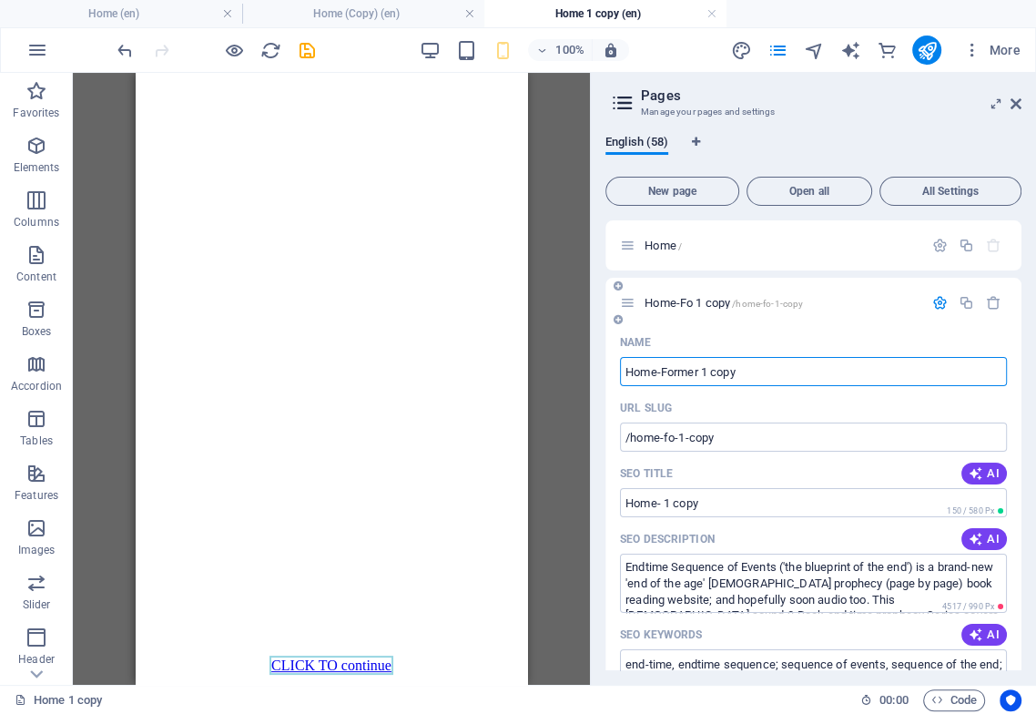
type input "Home-Fo 1 copy"
type input "Home-Former 1 copy"
type input "/home-former-1-copy"
type input "Home-Former 1 copy"
type input "Home-FormerCop 1 copy"
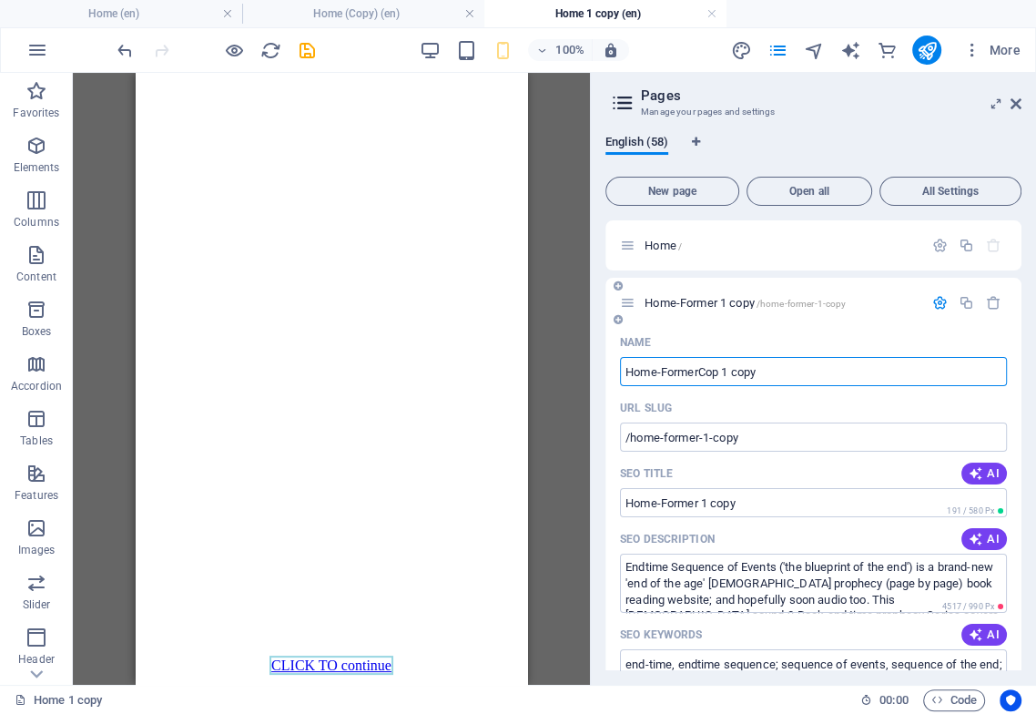
type input "/home-formerc-1-copy"
type input "Home-FormerC 1 copy"
type input "Home-FormerCopy 1 copy"
type input "/home-formercopy-1-copy"
type input "Home-FormerCopy 1 copy"
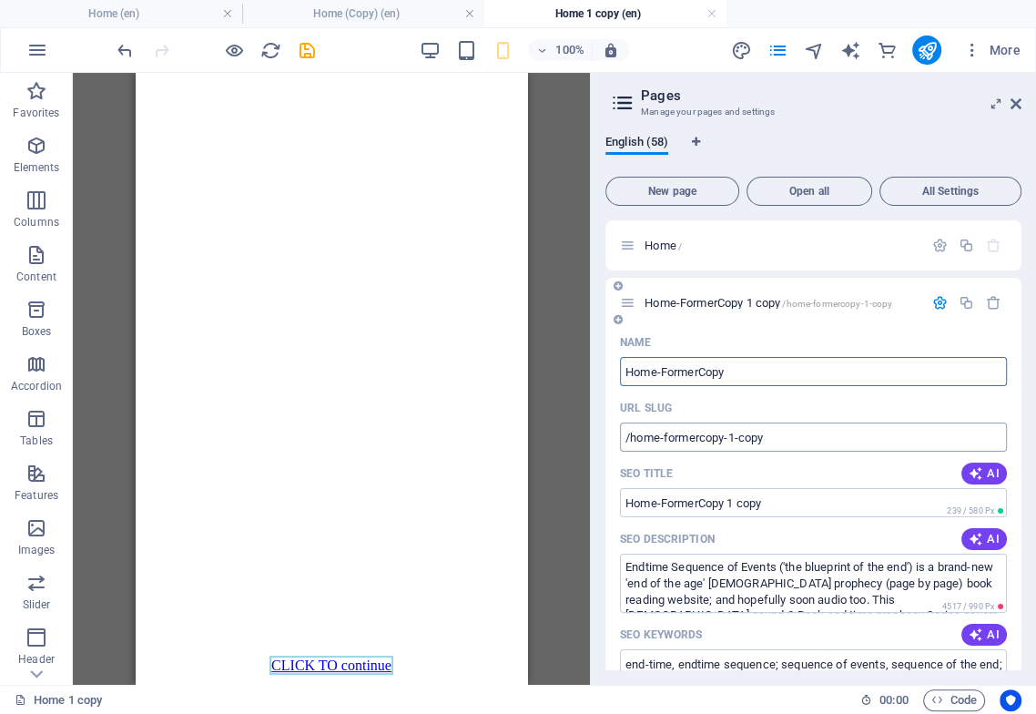
type input "Home-FormerCopy"
type input "/home-formercopy"
type input "Home-FormerCopy"
type input "Home-Former Copy"
type input "/home-former-copy"
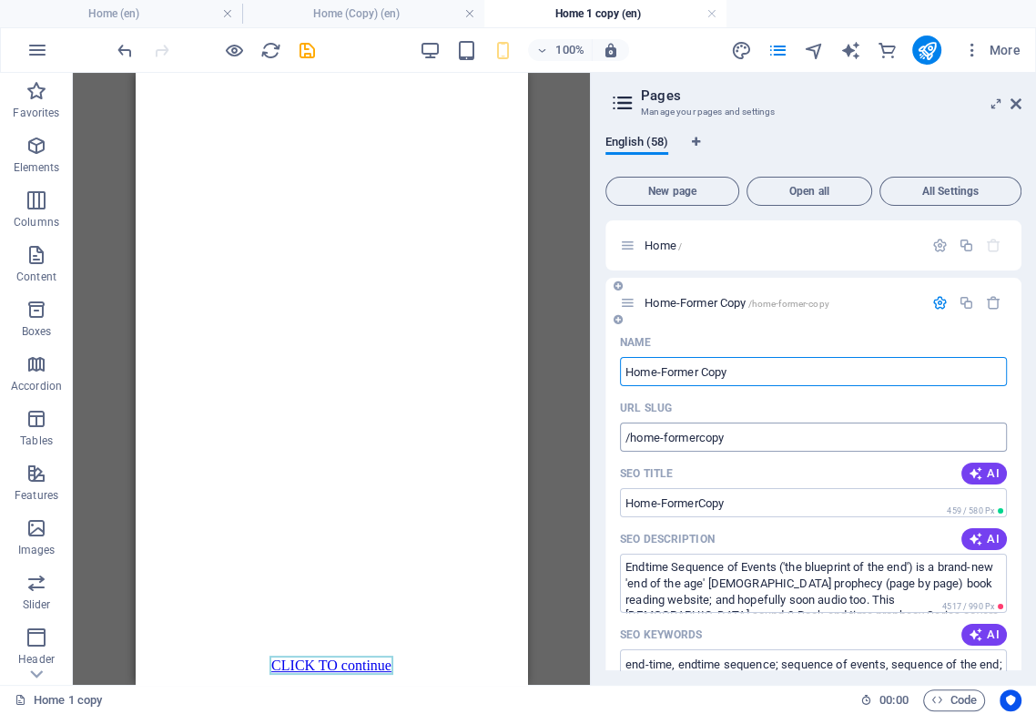
type input "Home-Former Copy"
click at [306, 49] on icon "save" at bounding box center [307, 50] width 21 height 21
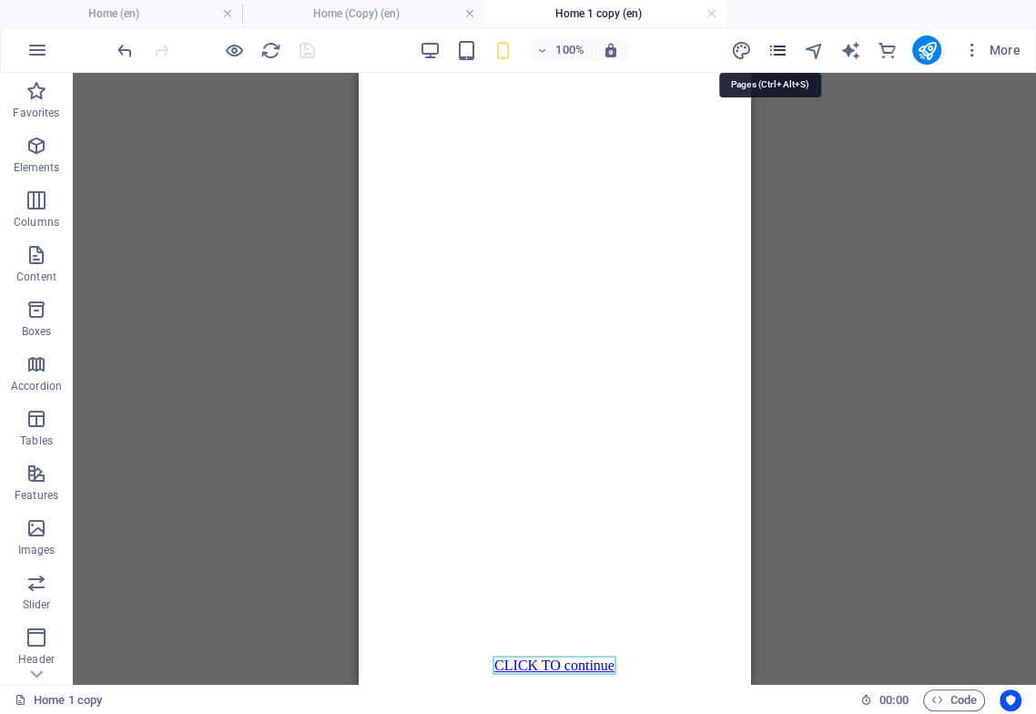
click at [778, 50] on icon "pages" at bounding box center [777, 50] width 21 height 21
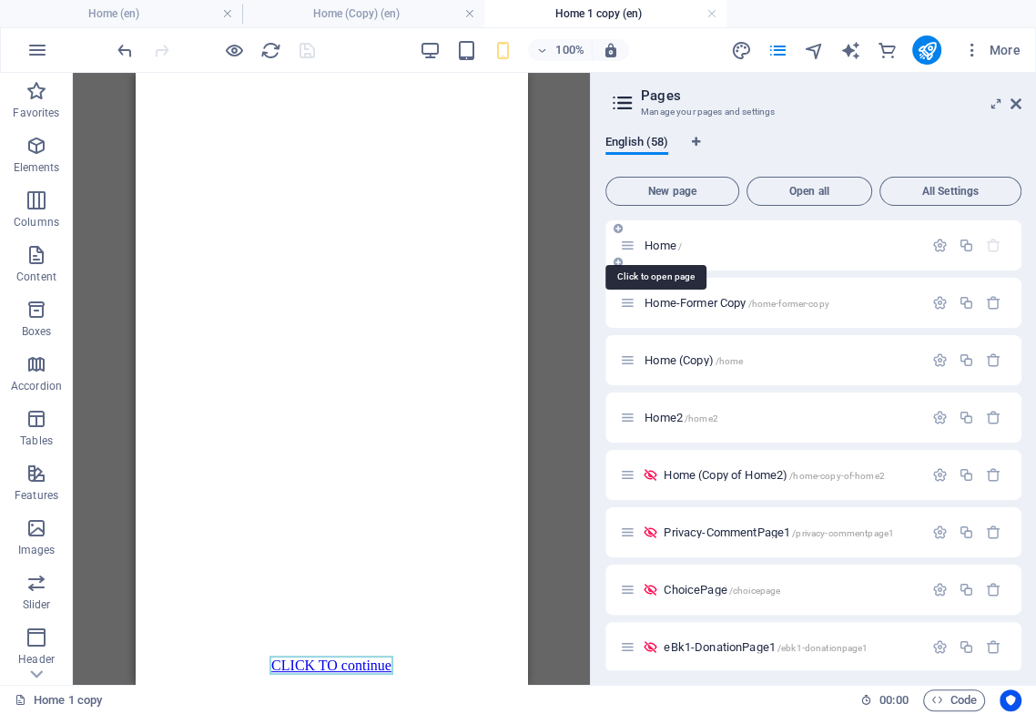
click at [661, 245] on span "Home /" at bounding box center [663, 246] width 37 height 14
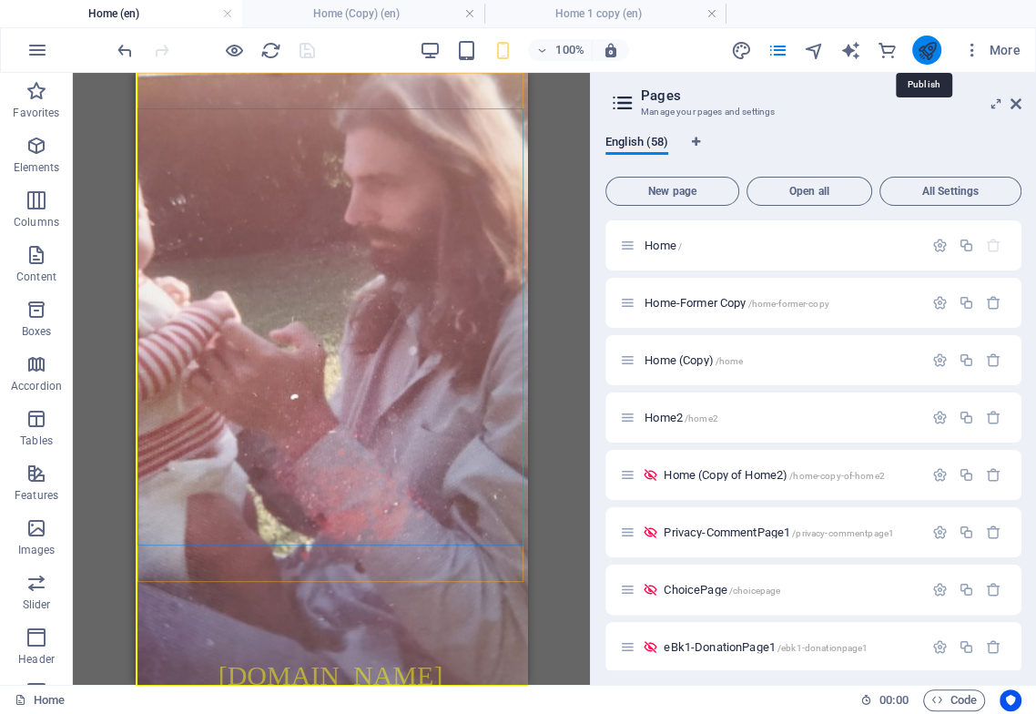
click at [924, 50] on icon "publish" at bounding box center [926, 50] width 21 height 21
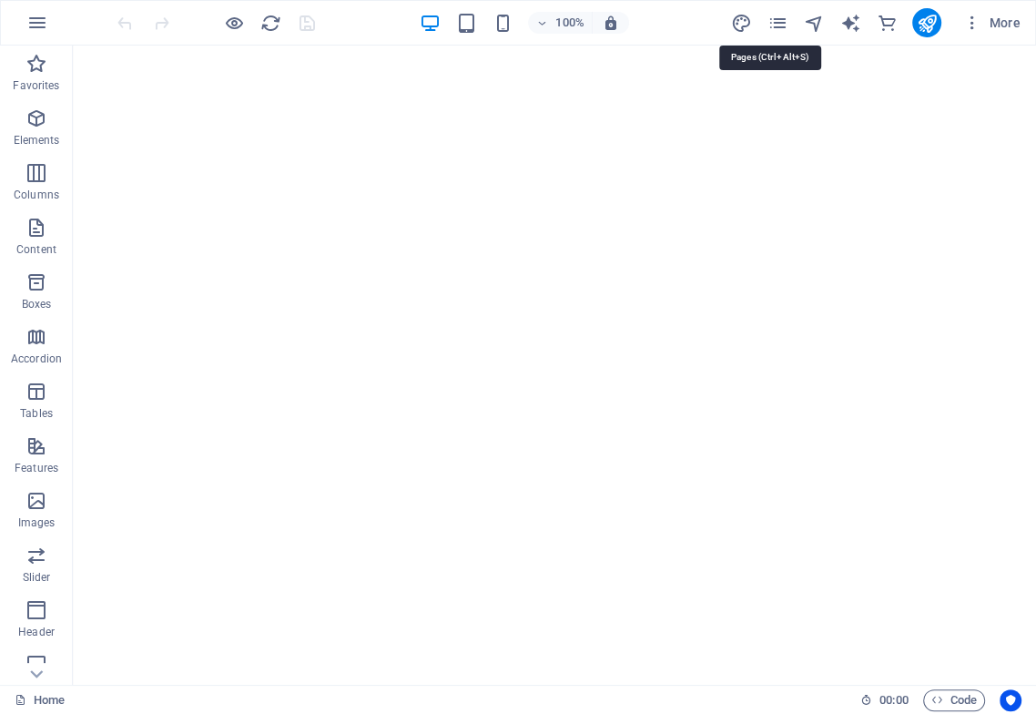
drag, startPoint x: 780, startPoint y: 24, endPoint x: 779, endPoint y: 35, distance: 11.0
click at [783, 25] on icon "pages" at bounding box center [777, 23] width 21 height 21
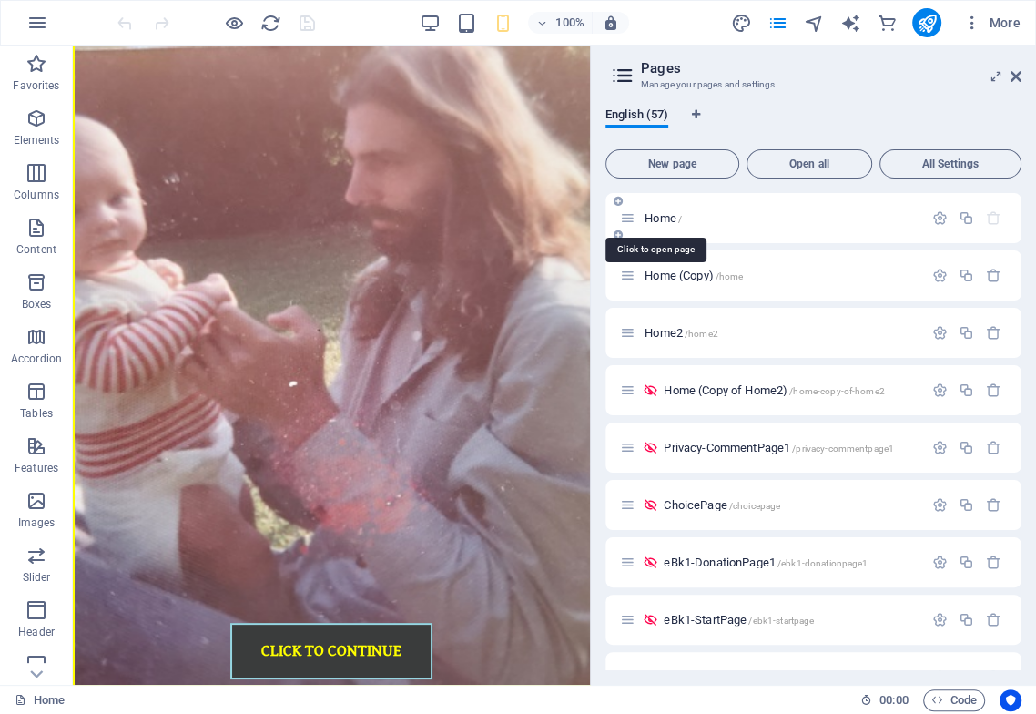
click at [666, 220] on span "Home /" at bounding box center [663, 218] width 37 height 14
click at [153, 56] on icon at bounding box center [155, 56] width 10 height 19
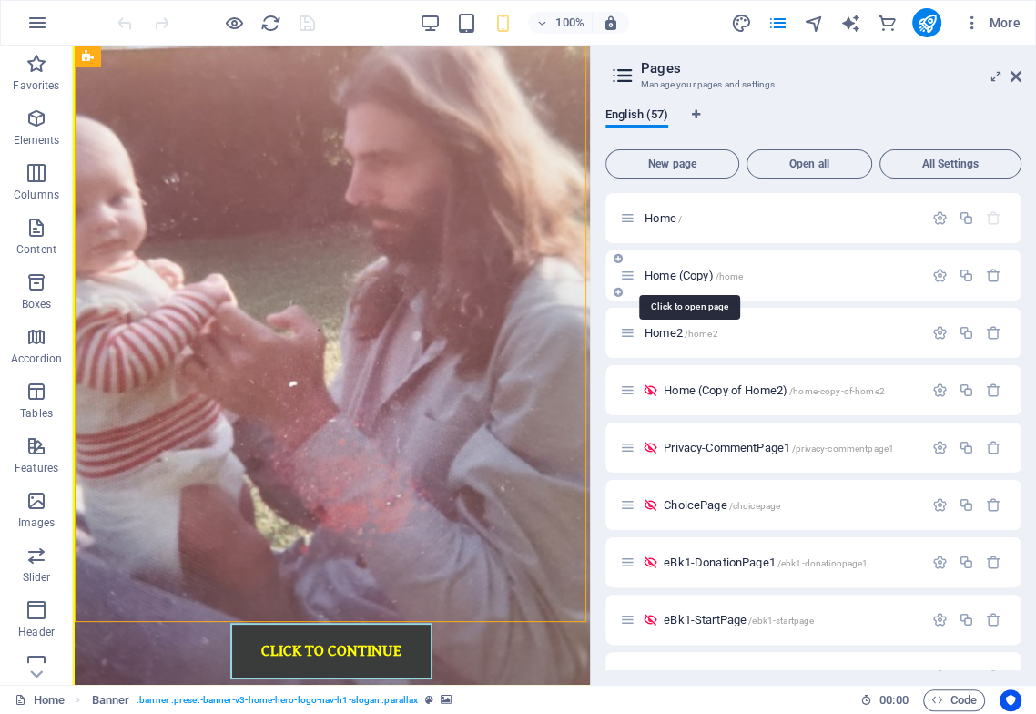
click at [681, 274] on span "Home (Copy) /home" at bounding box center [694, 276] width 98 height 14
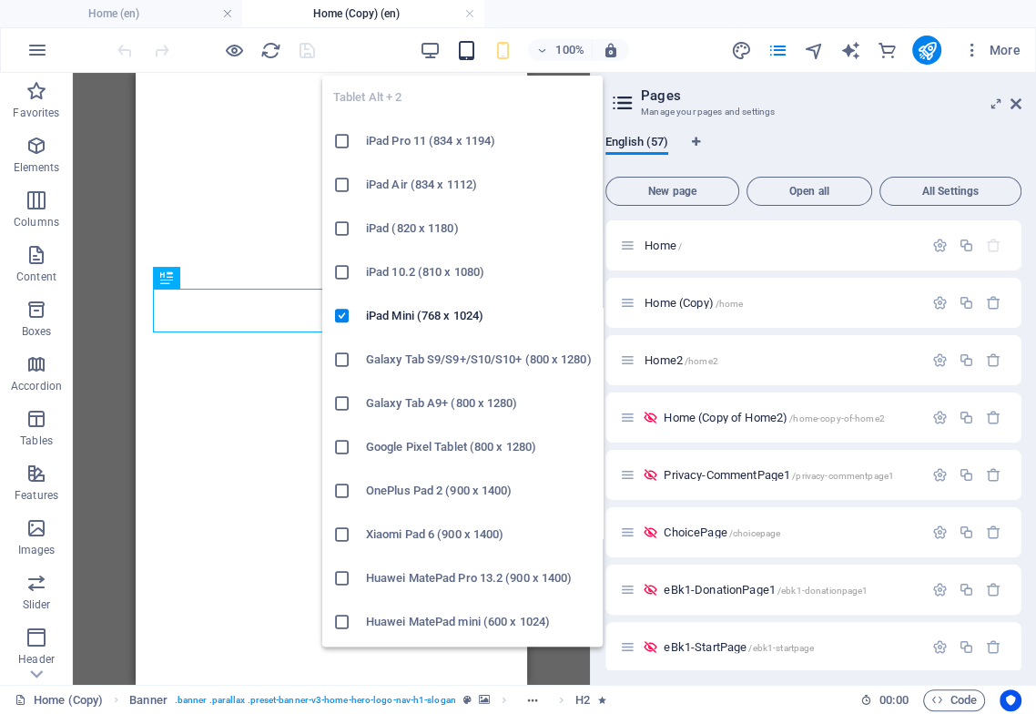
click at [469, 49] on icon "button" at bounding box center [465, 50] width 21 height 21
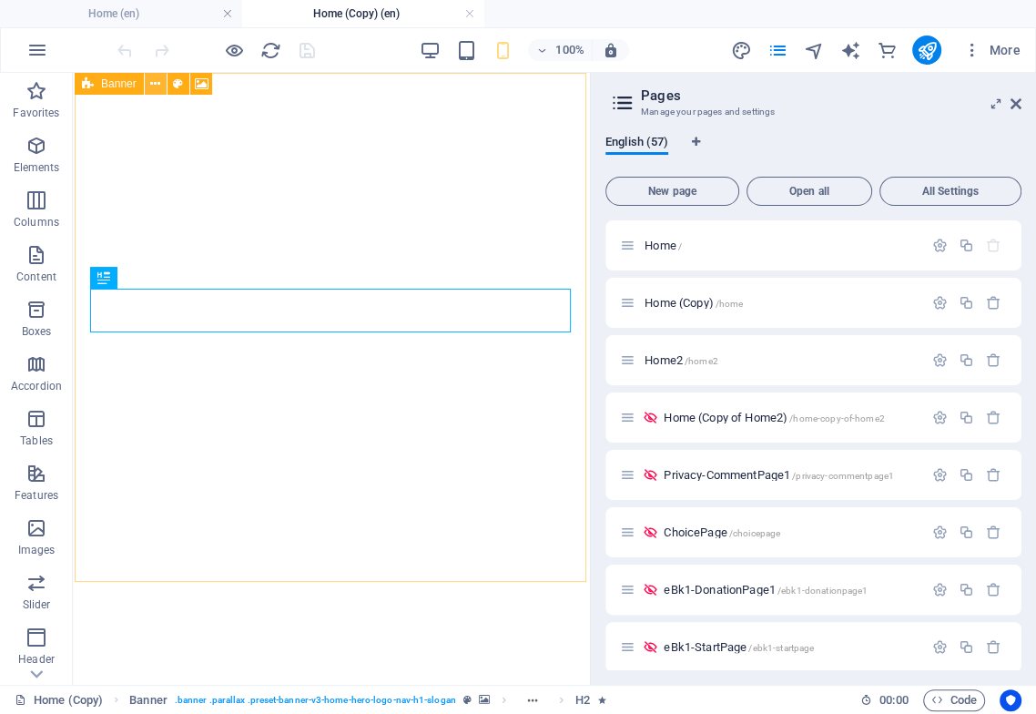
click at [157, 78] on icon at bounding box center [155, 84] width 10 height 19
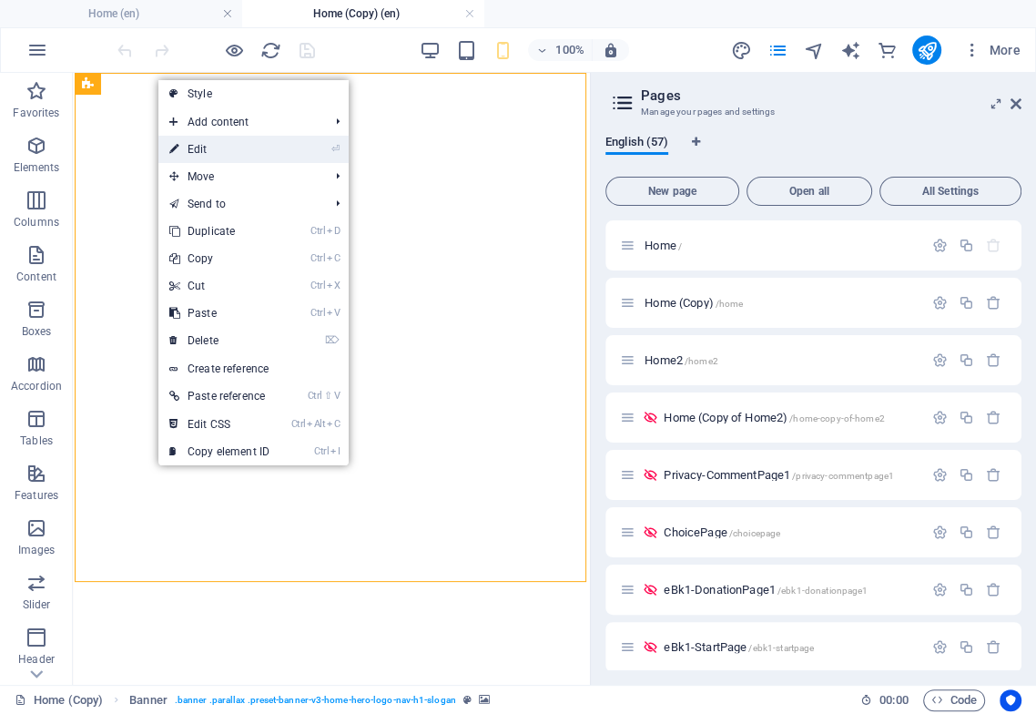
click at [208, 144] on link "⏎ Edit" at bounding box center [219, 149] width 122 height 27
select select "vh"
select select "%"
select select "header"
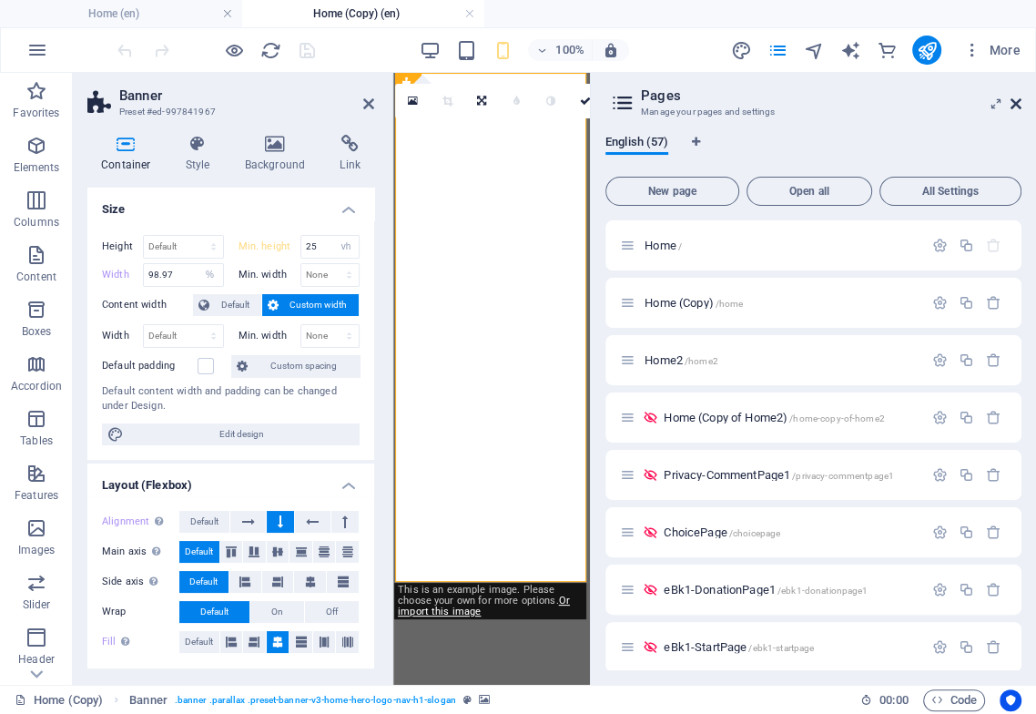
drag, startPoint x: 1018, startPoint y: 107, endPoint x: 492, endPoint y: 309, distance: 563.7
click at [1018, 107] on icon at bounding box center [1016, 103] width 11 height 15
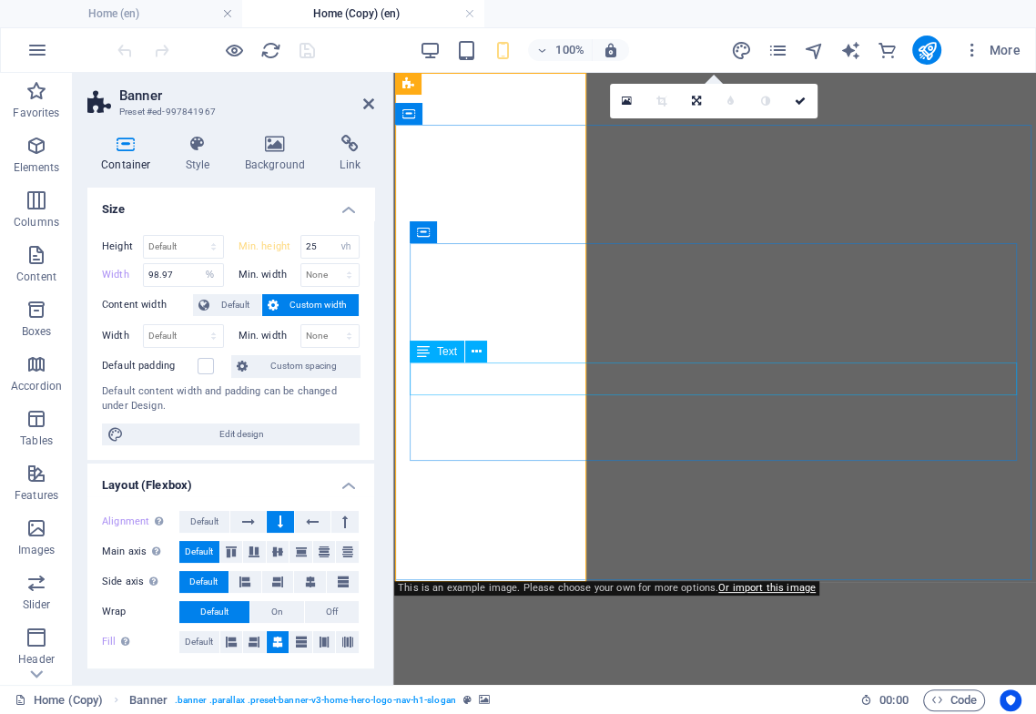
type input "50"
select select "px"
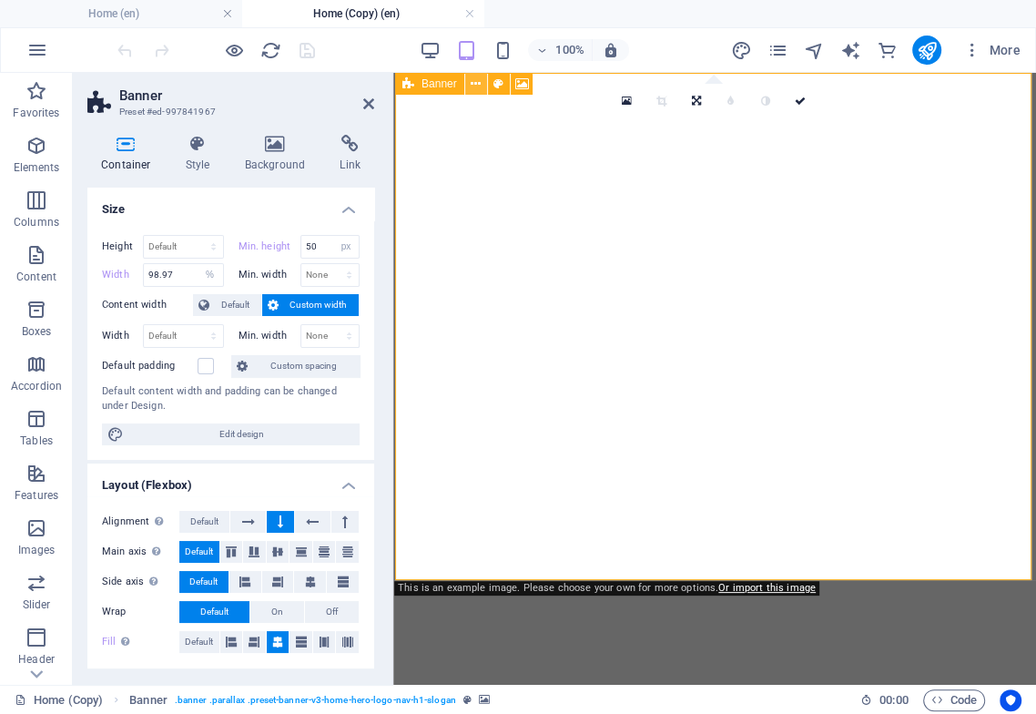
click at [473, 84] on icon at bounding box center [476, 84] width 10 height 19
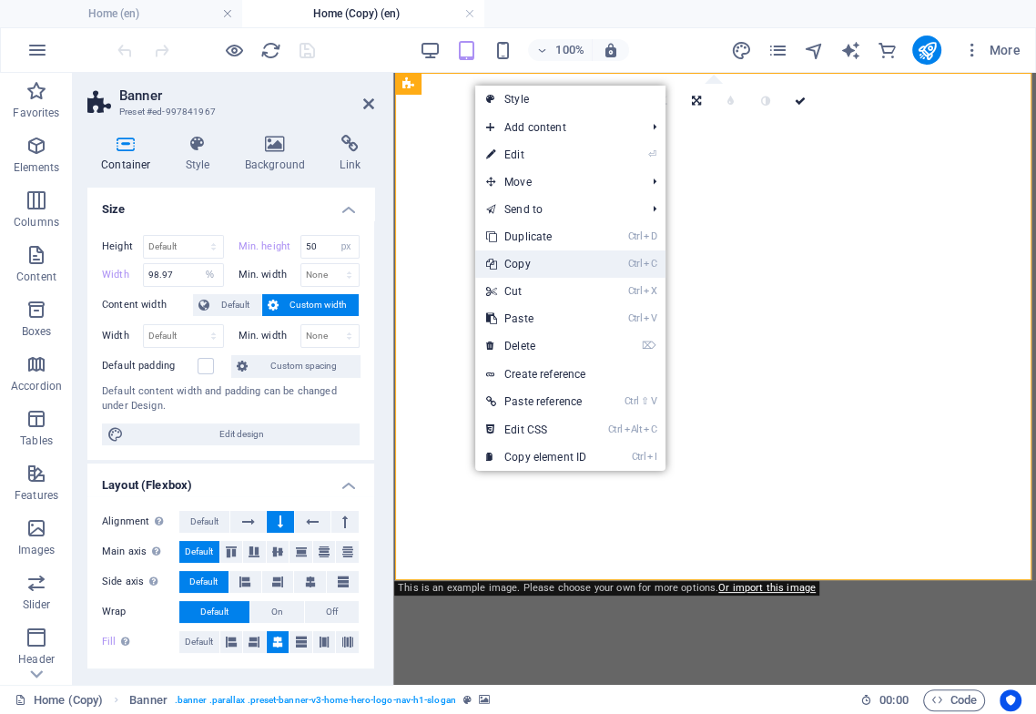
click at [523, 264] on link "Ctrl C Copy" at bounding box center [536, 263] width 122 height 27
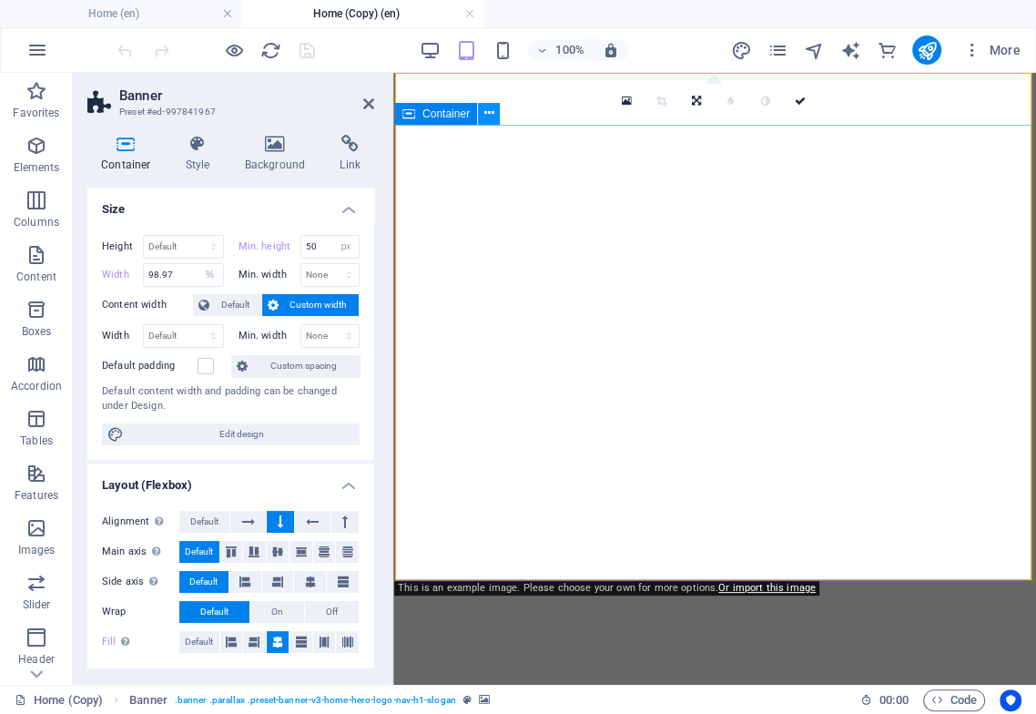
click at [490, 111] on icon at bounding box center [489, 113] width 10 height 19
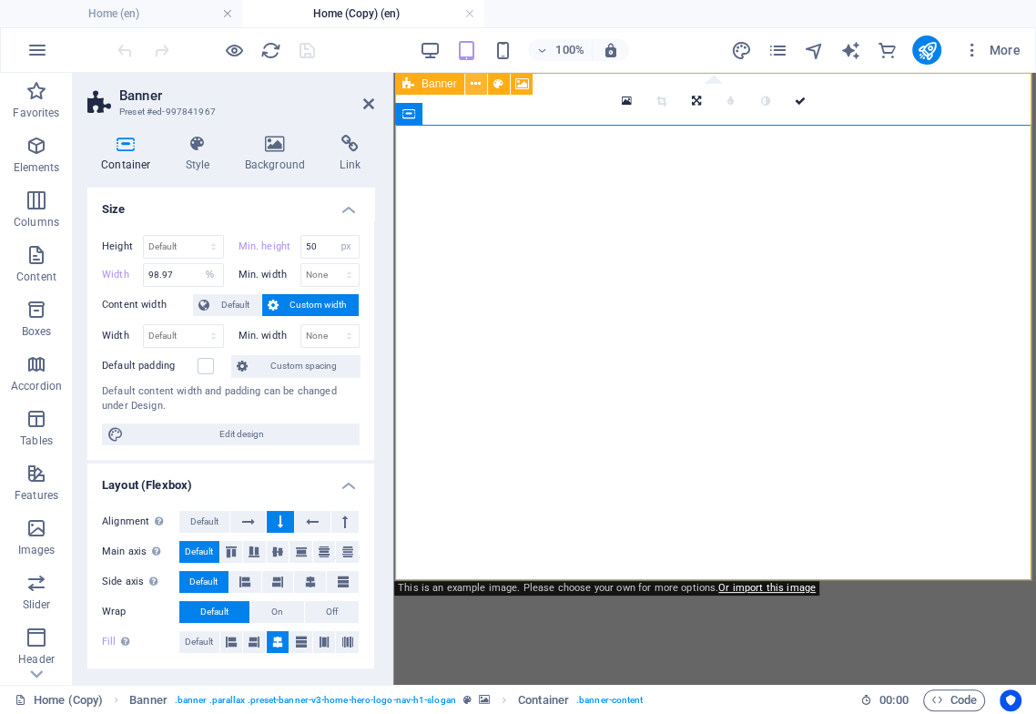
click at [478, 78] on icon at bounding box center [476, 84] width 10 height 19
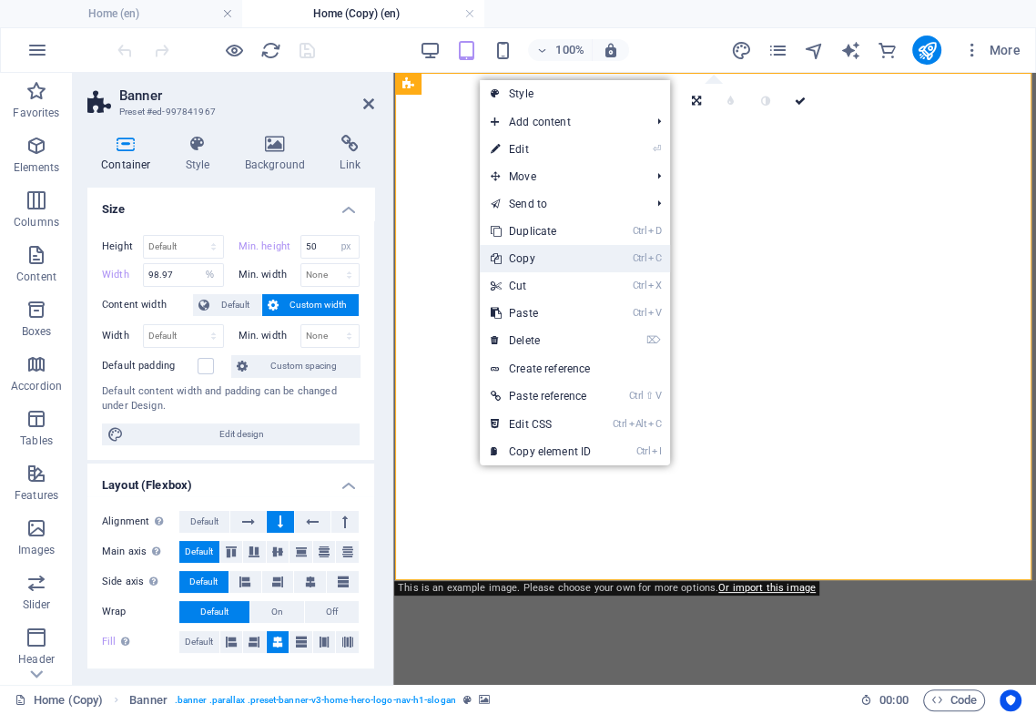
drag, startPoint x: 533, startPoint y: 258, endPoint x: 139, endPoint y: 187, distance: 399.6
click at [533, 258] on link "Ctrl C Copy" at bounding box center [541, 258] width 122 height 27
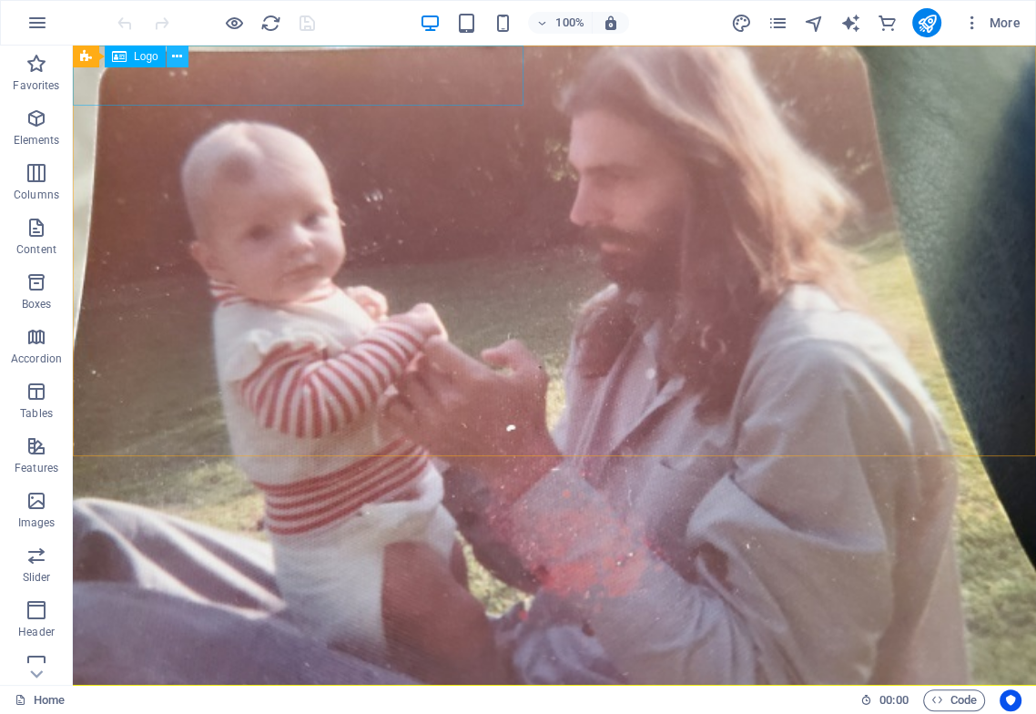
click at [175, 55] on icon at bounding box center [177, 56] width 10 height 19
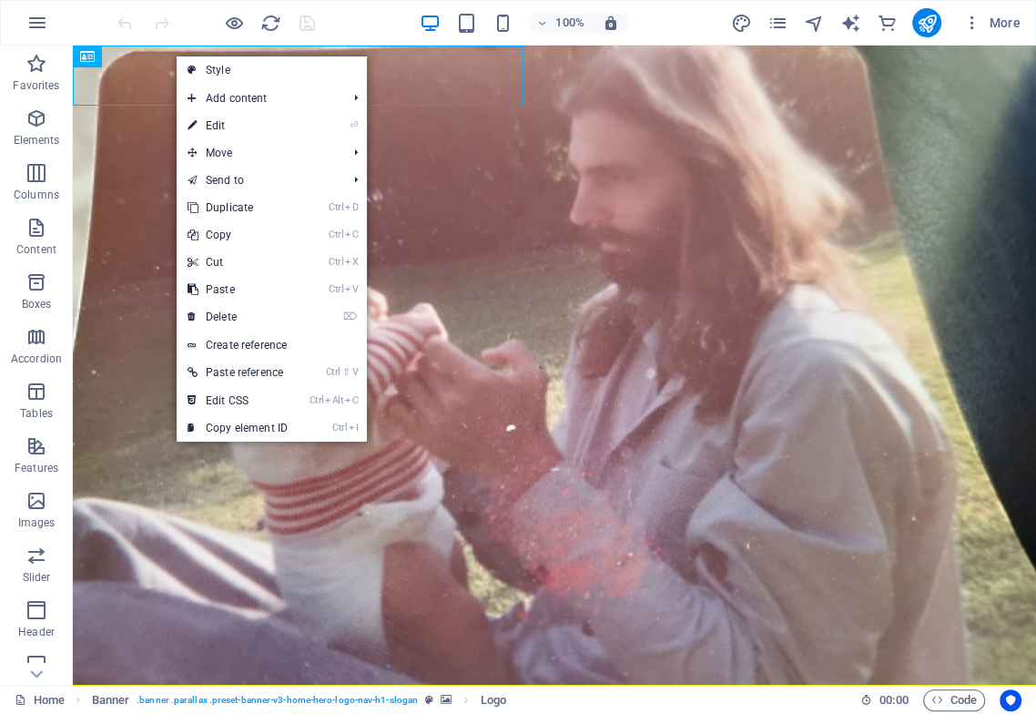
click at [226, 119] on link "⏎ Edit" at bounding box center [238, 125] width 122 height 27
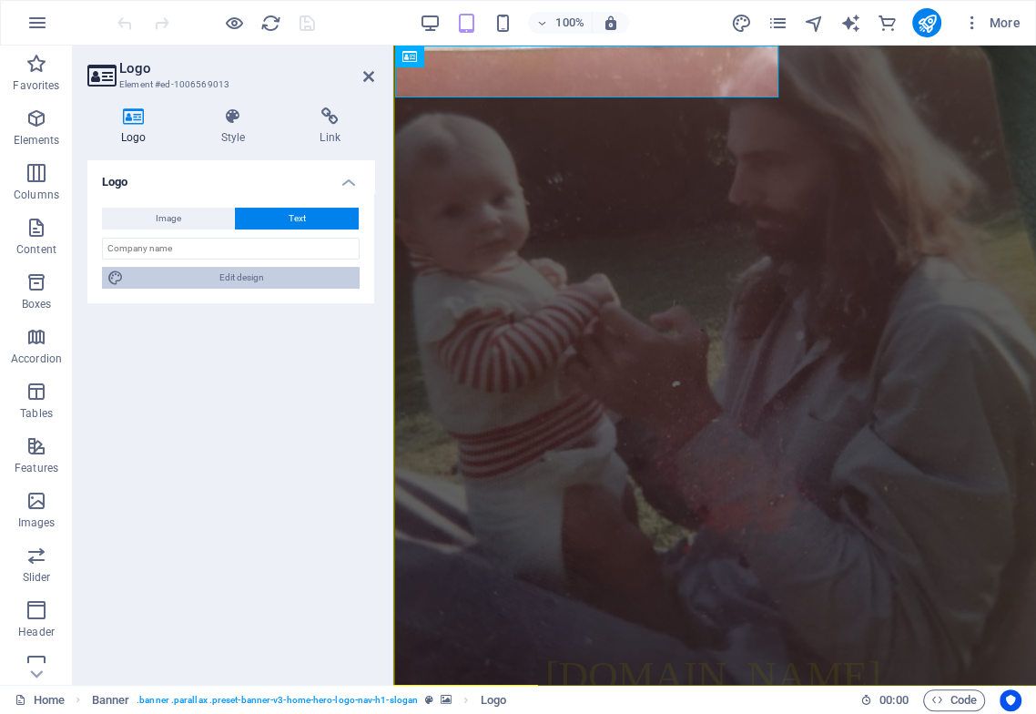
click at [266, 273] on span "Edit design" at bounding box center [241, 278] width 225 height 22
select select "px"
select select "200"
select select "px"
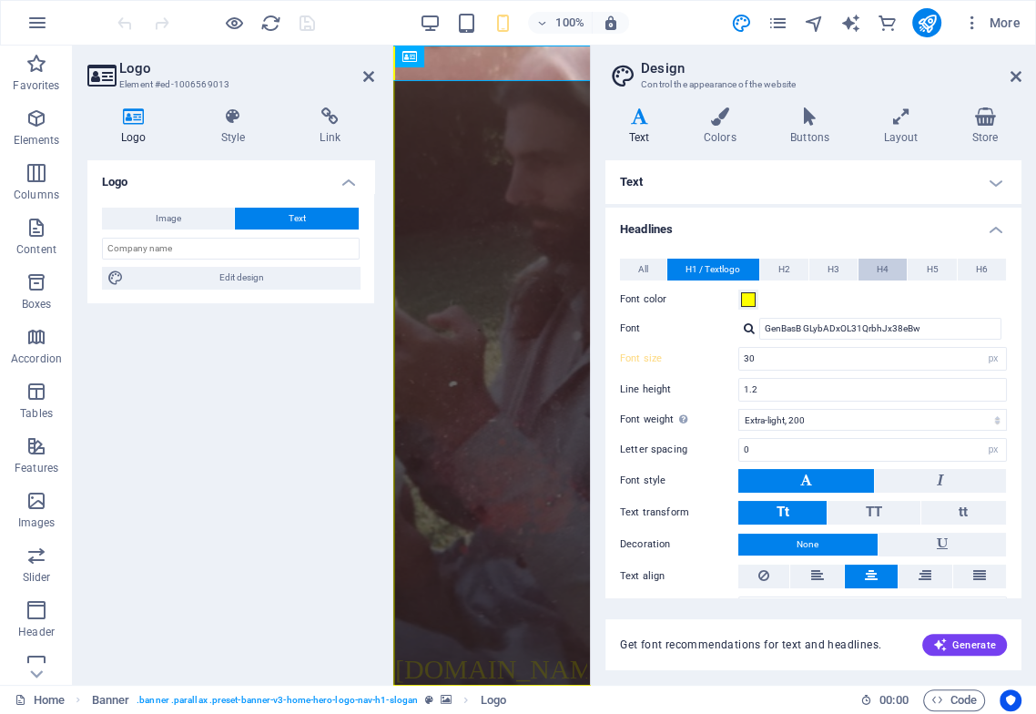
click at [897, 266] on button "H4" at bounding box center [882, 270] width 48 height 22
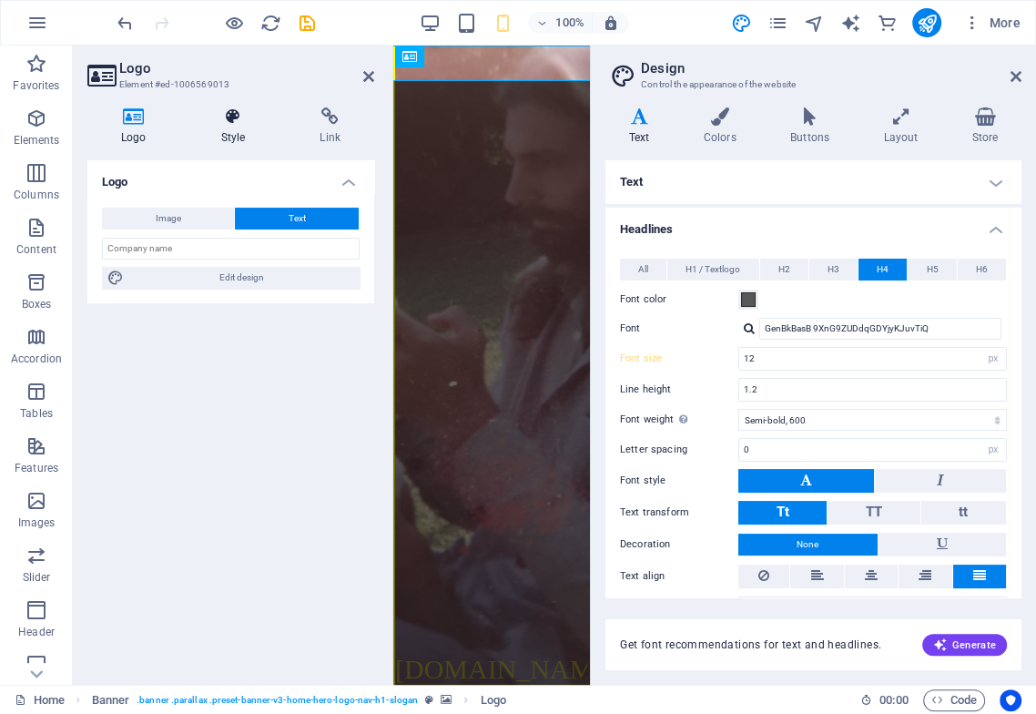
click at [228, 136] on h4 "Style" at bounding box center [237, 126] width 99 height 38
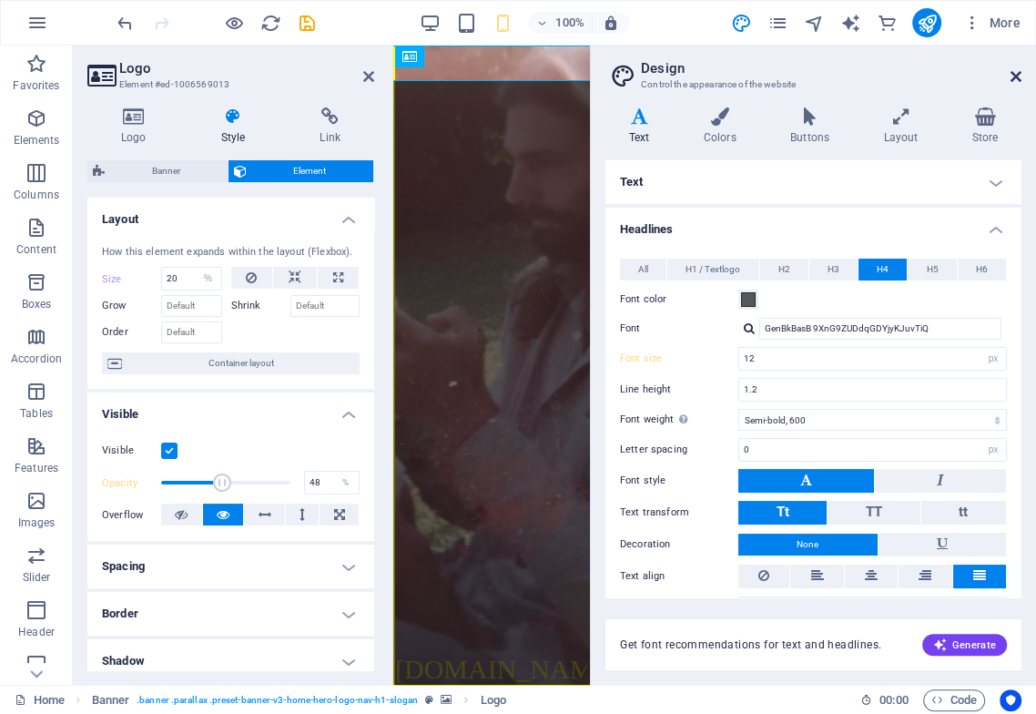
click at [1020, 78] on icon at bounding box center [1016, 76] width 11 height 15
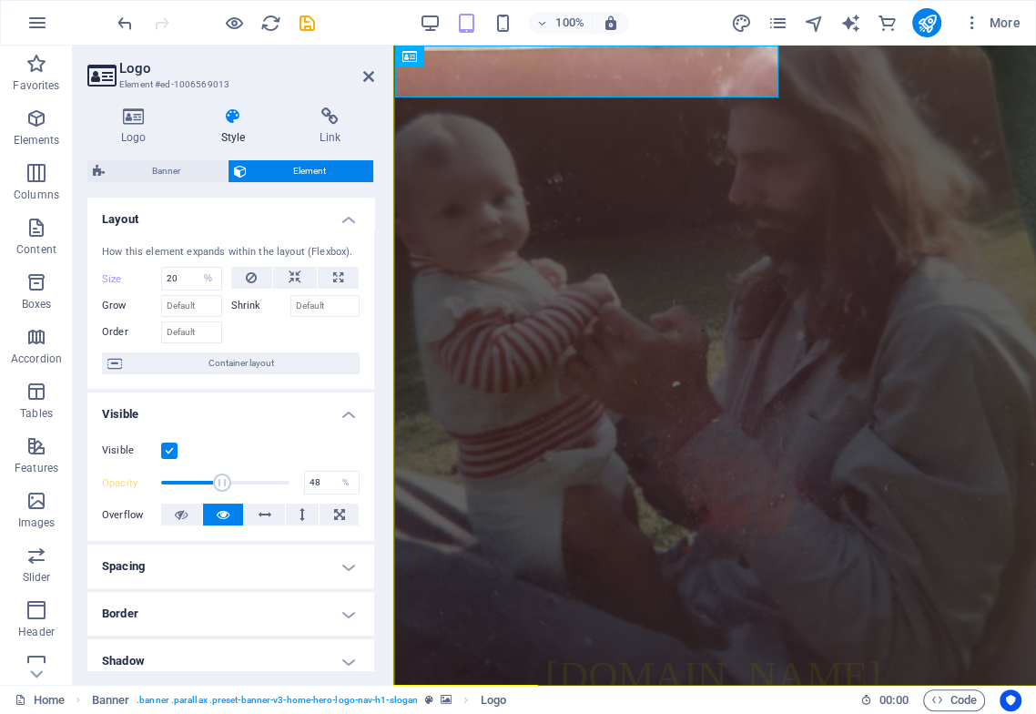
type input "22"
click at [167, 459] on label at bounding box center [169, 450] width 16 height 16
click at [0, 0] on input "Visible" at bounding box center [0, 0] width 0 height 0
click at [182, 525] on icon at bounding box center [181, 514] width 13 height 22
click at [217, 525] on icon at bounding box center [223, 514] width 13 height 22
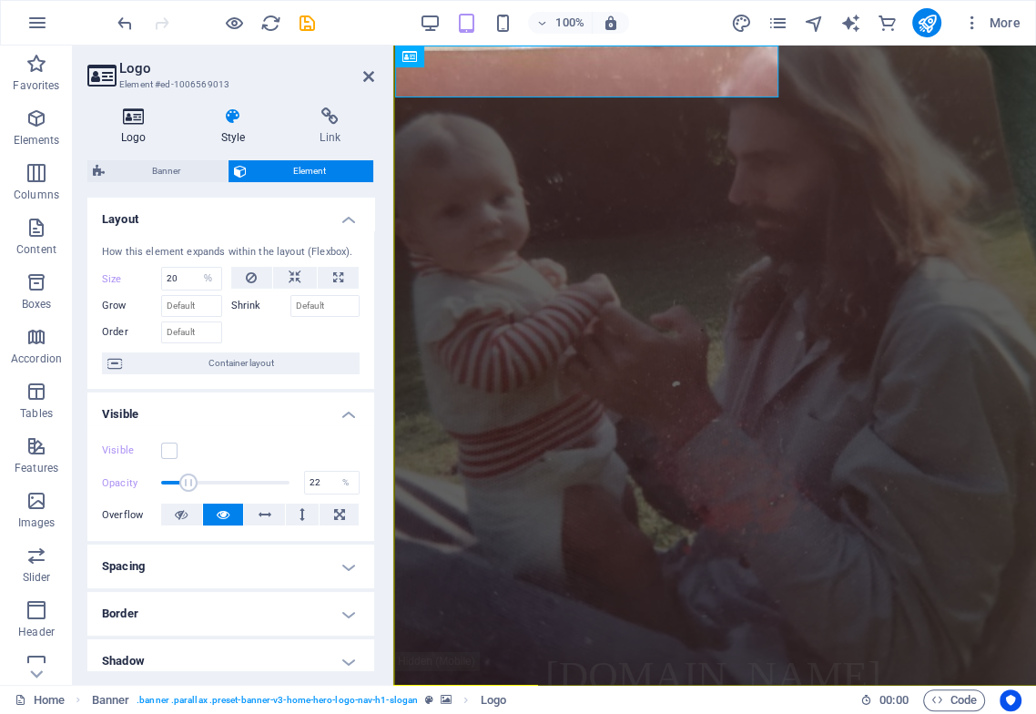
click at [137, 127] on h4 "Logo" at bounding box center [137, 126] width 100 height 38
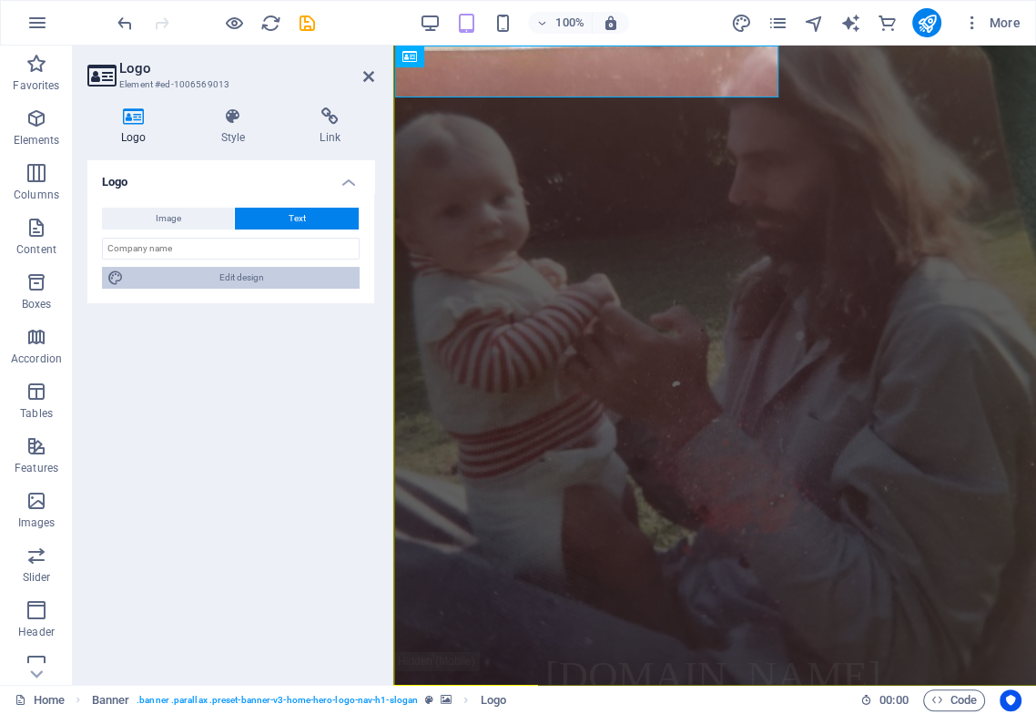
click at [250, 283] on span "Edit design" at bounding box center [241, 278] width 225 height 22
select select "px"
select select "600"
select select "px"
select select "rem"
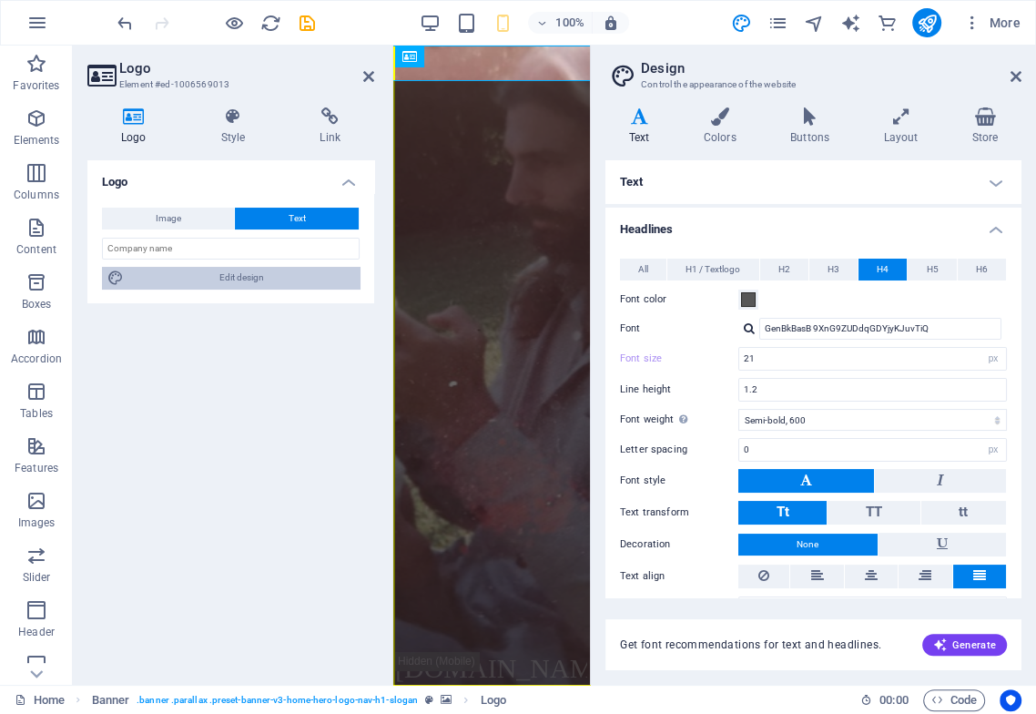
type input "12"
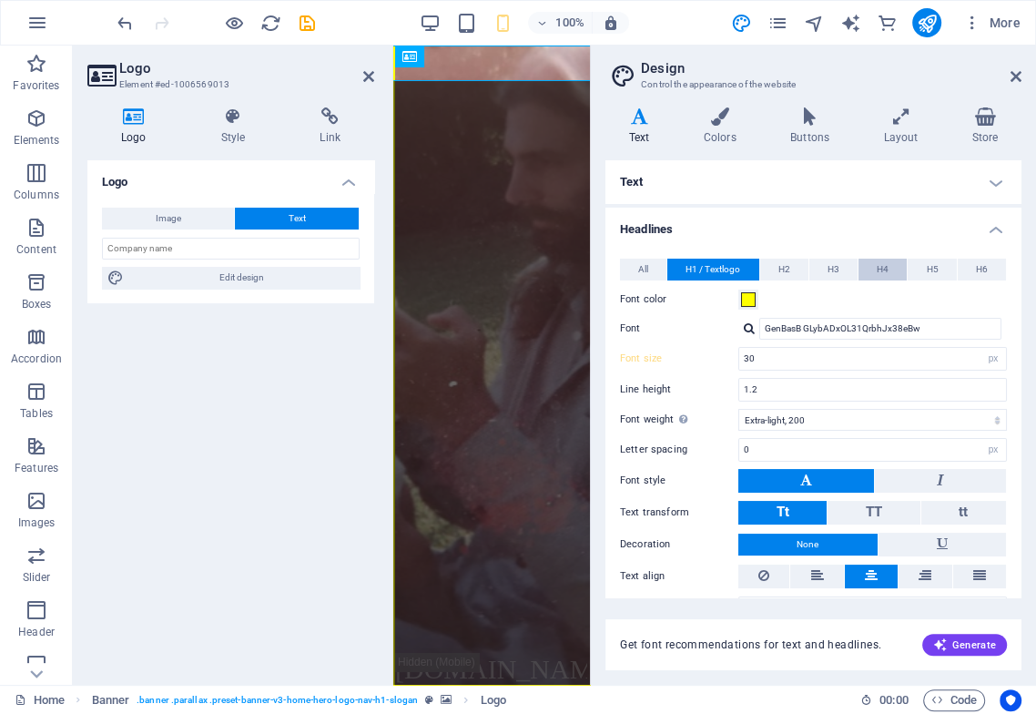
click at [890, 269] on button "H4" at bounding box center [882, 270] width 48 height 22
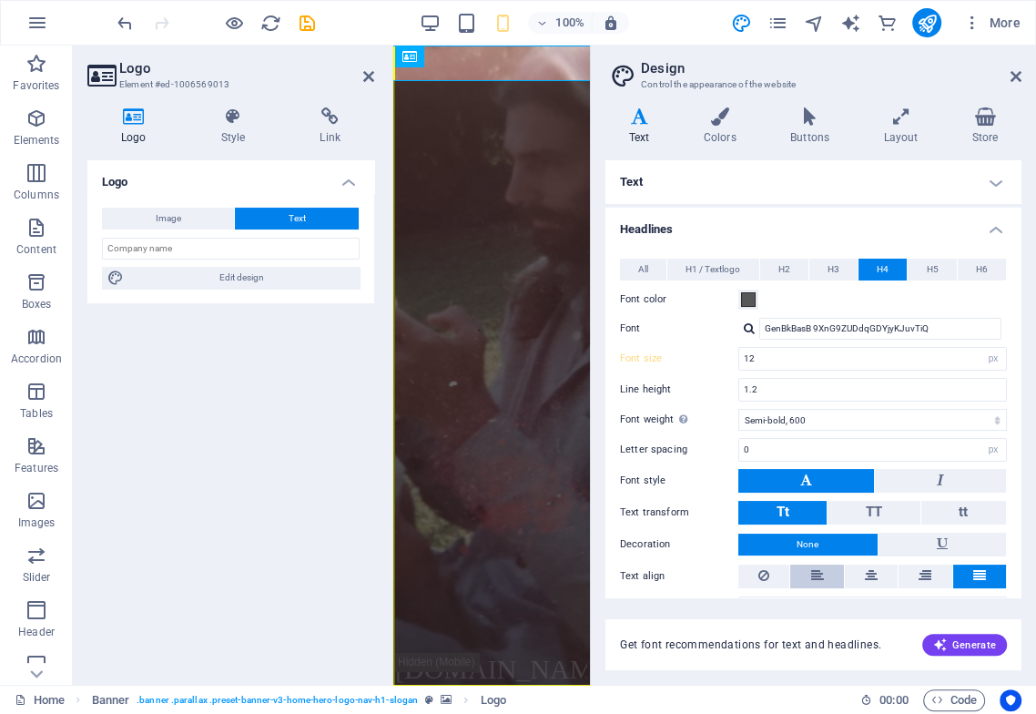
click at [808, 577] on button at bounding box center [816, 576] width 53 height 24
click at [500, 56] on icon at bounding box center [499, 56] width 10 height 19
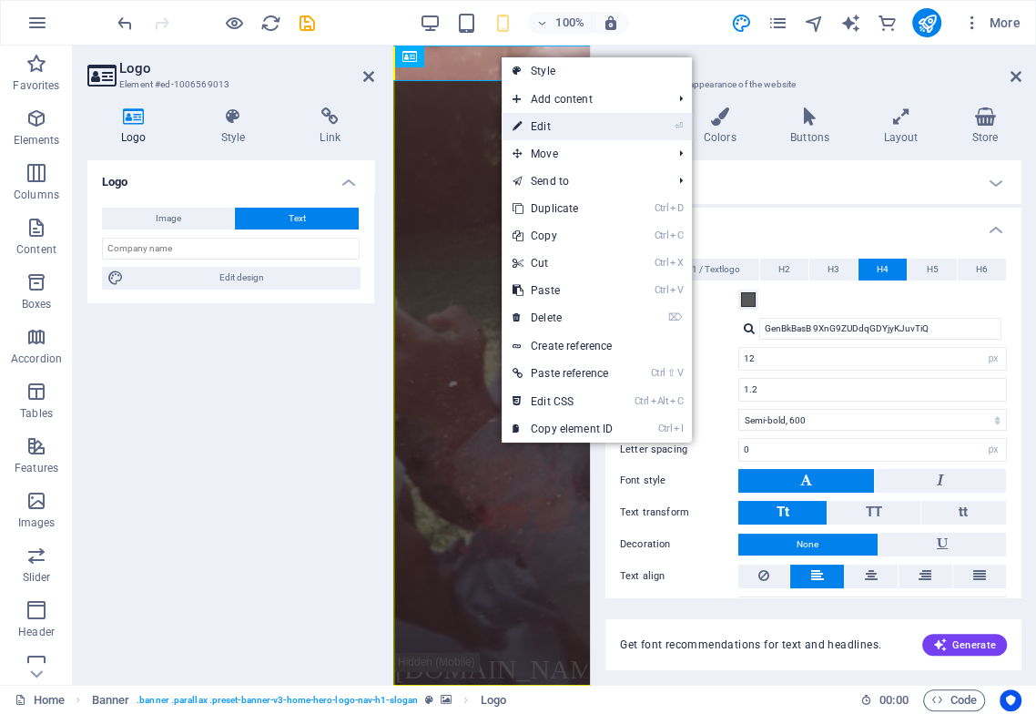
click at [535, 121] on link "⏎ Edit" at bounding box center [563, 126] width 122 height 27
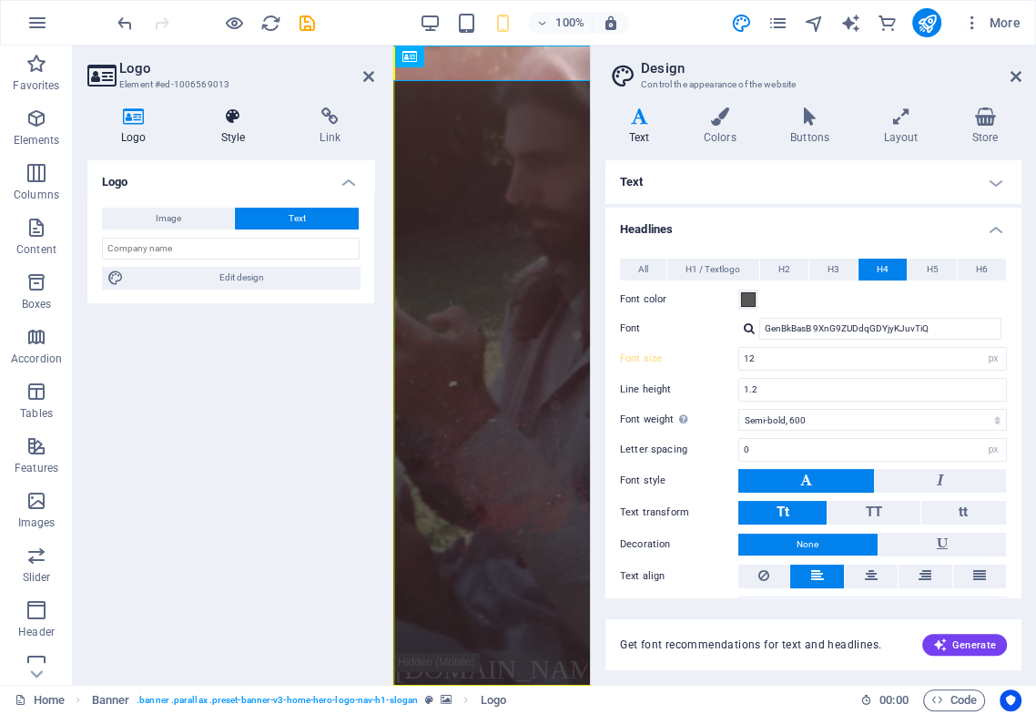
click at [240, 126] on h4 "Style" at bounding box center [237, 126] width 99 height 38
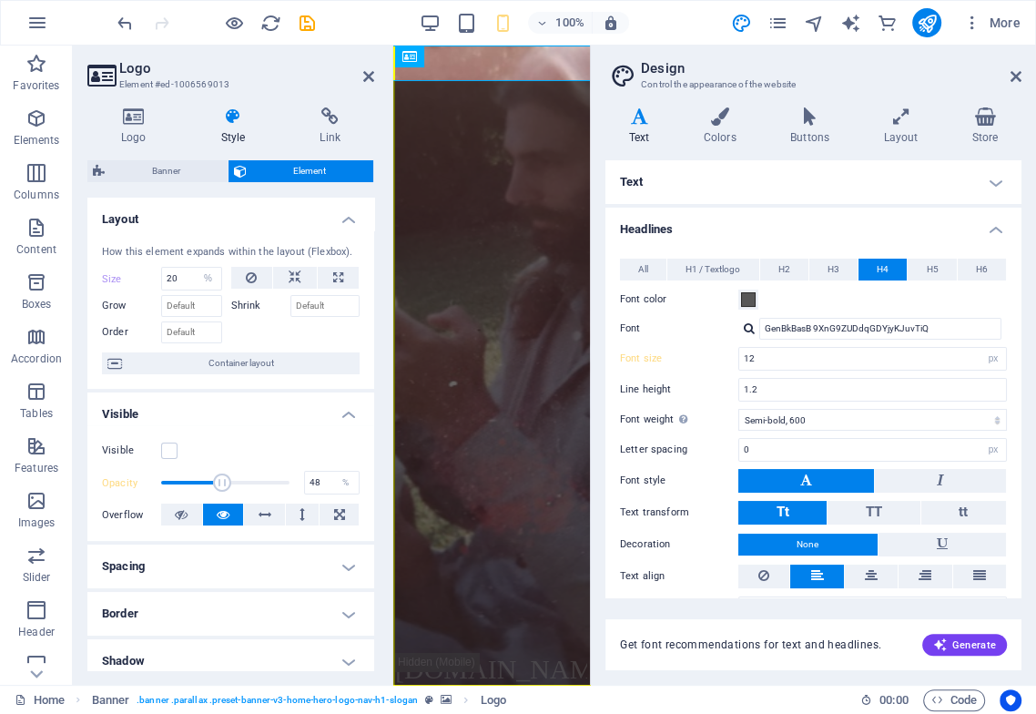
click at [647, 125] on icon at bounding box center [638, 116] width 67 height 18
click at [896, 118] on icon at bounding box center [900, 116] width 81 height 18
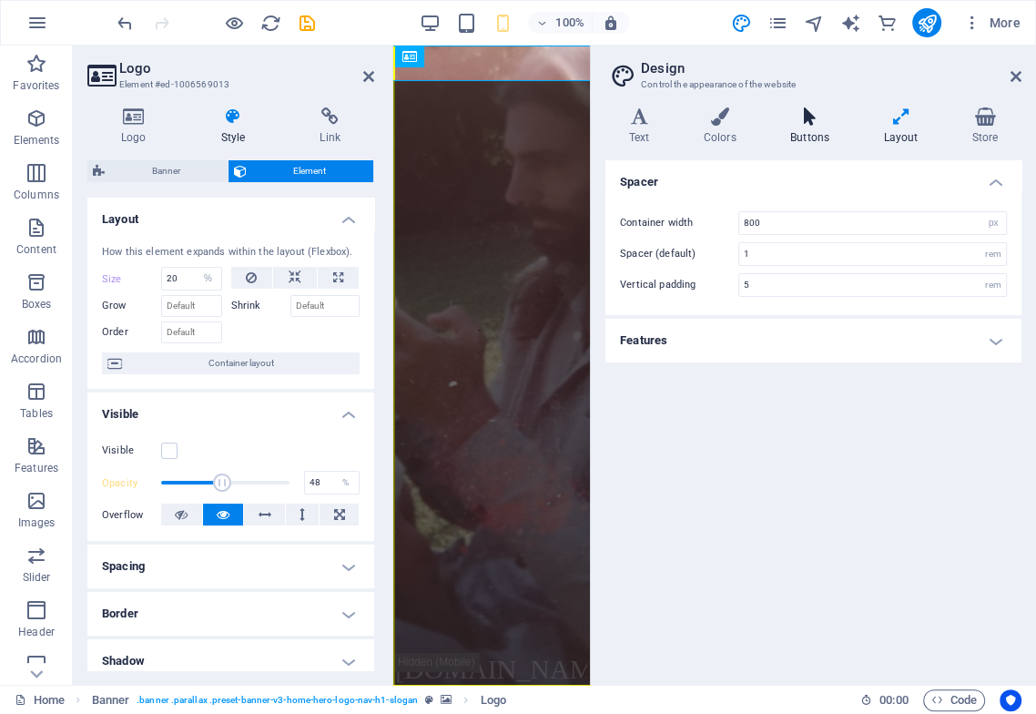
click at [805, 126] on h4 "Buttons" at bounding box center [813, 126] width 93 height 38
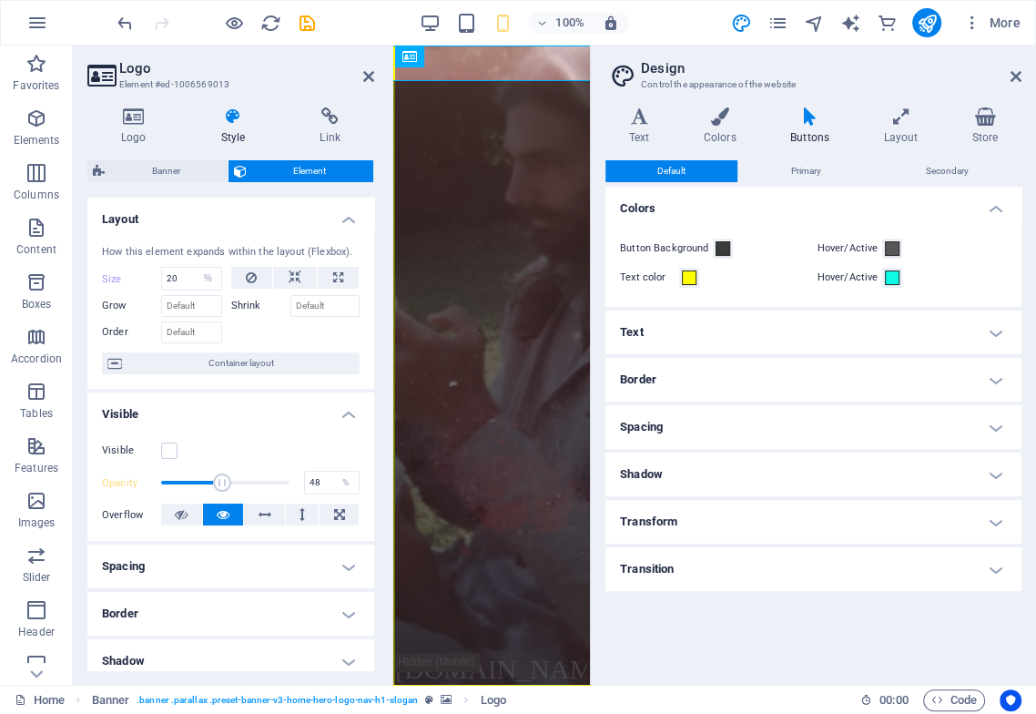
click at [826, 320] on h4 "Text" at bounding box center [813, 332] width 416 height 44
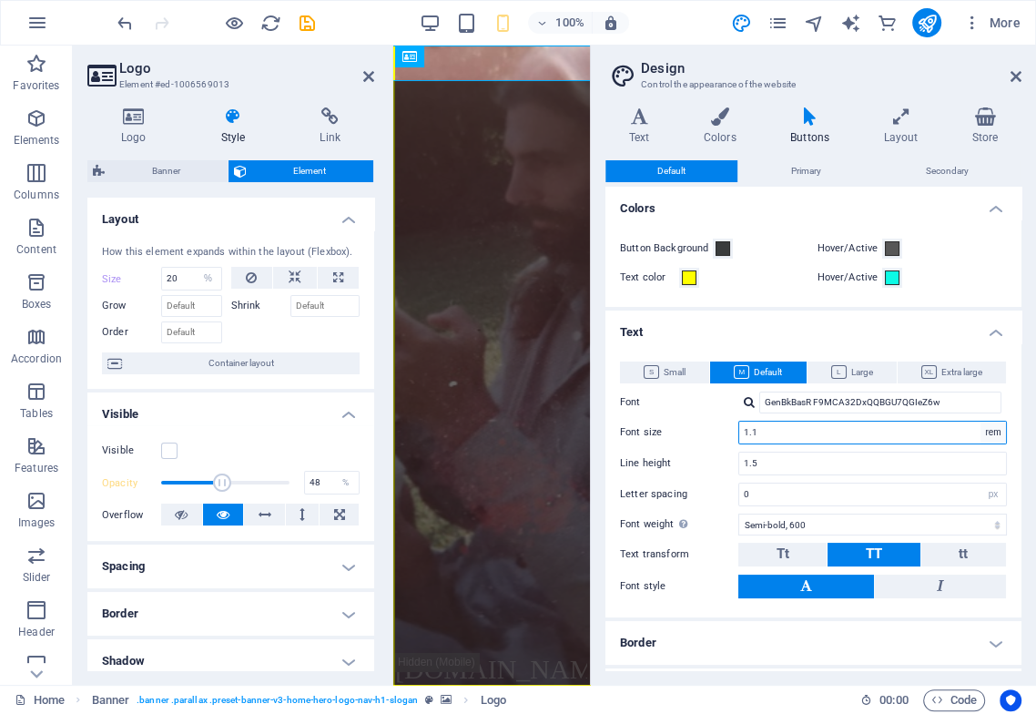
click at [987, 432] on select "rem px em %" at bounding box center [992, 432] width 25 height 22
select select "px"
click at [980, 421] on select "rem px em %" at bounding box center [992, 432] width 25 height 22
drag, startPoint x: 779, startPoint y: 432, endPoint x: 634, endPoint y: 537, distance: 179.9
click at [677, 417] on div "Small Default Large Extra large Font GenBkBasR F9MCA32DxQQBGU7QGIeZ6w Font size…" at bounding box center [813, 480] width 423 height 274
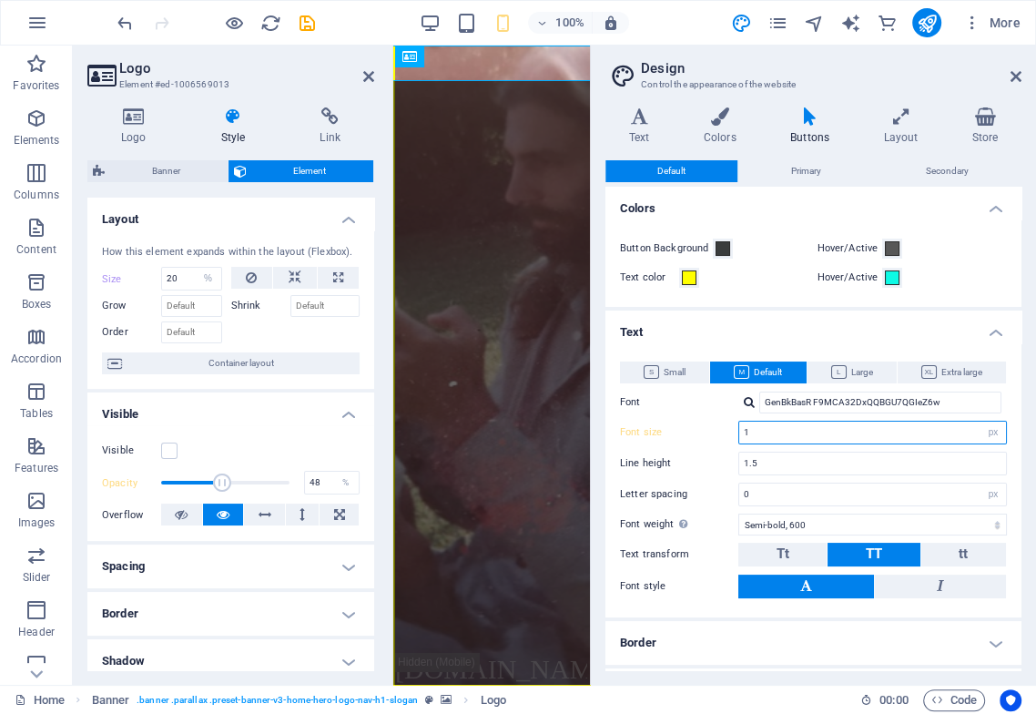
type input "18"
click at [764, 432] on input "18" at bounding box center [872, 432] width 267 height 22
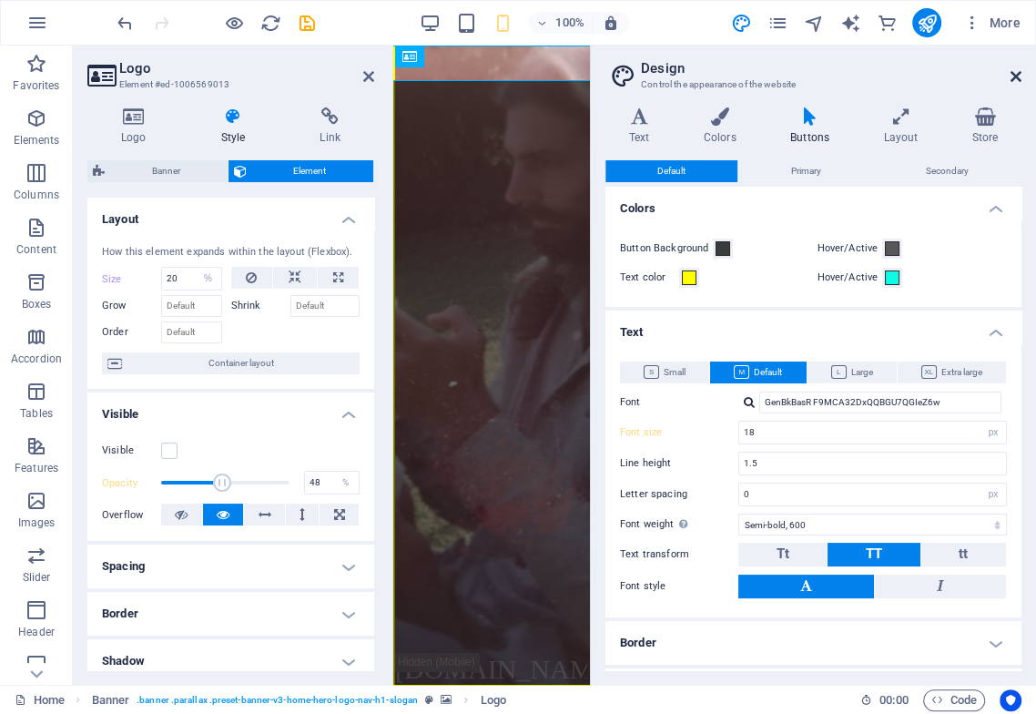
click at [1018, 75] on icon at bounding box center [1016, 76] width 11 height 15
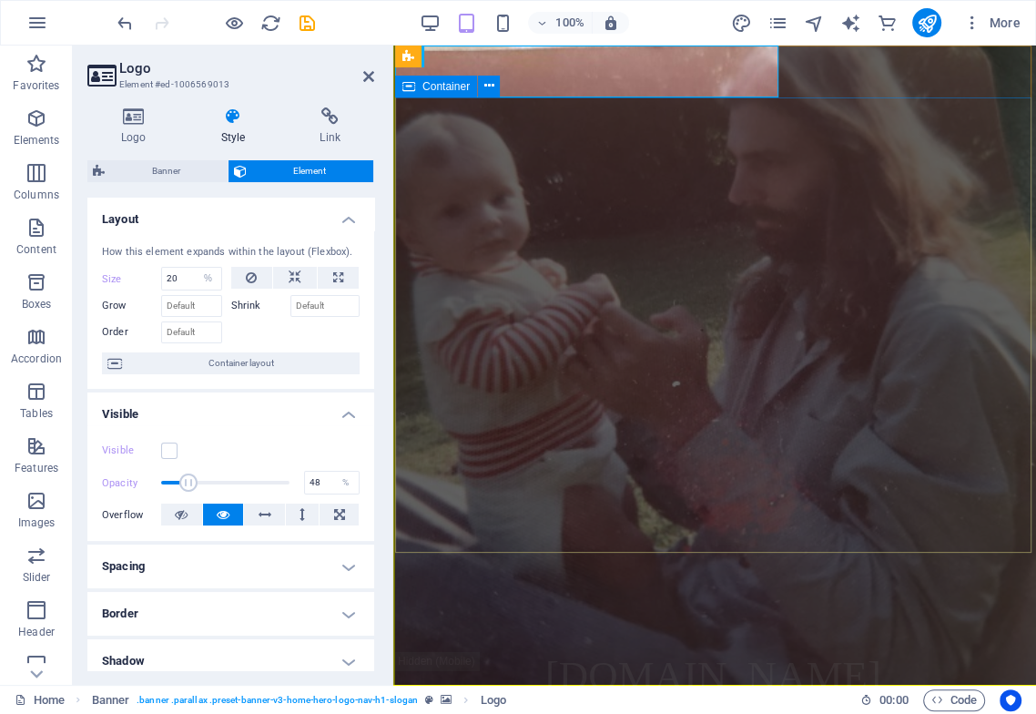
type input "22"
click at [501, 59] on icon at bounding box center [499, 56] width 10 height 19
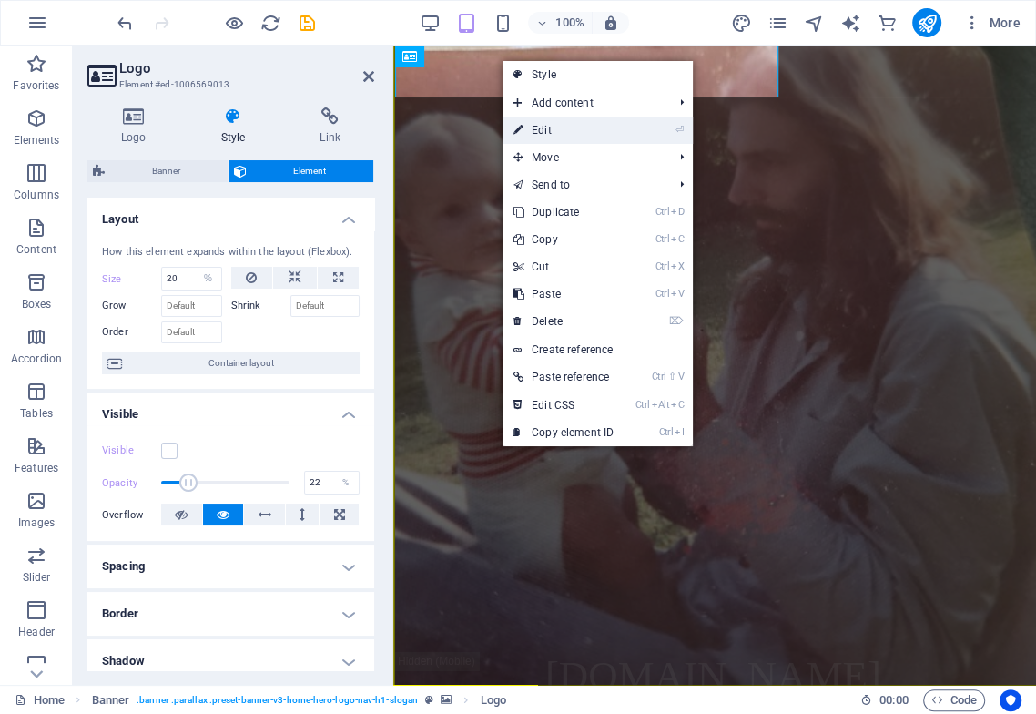
drag, startPoint x: 546, startPoint y: 133, endPoint x: 152, endPoint y: 86, distance: 396.9
click at [546, 133] on link "⏎ Edit" at bounding box center [564, 130] width 122 height 27
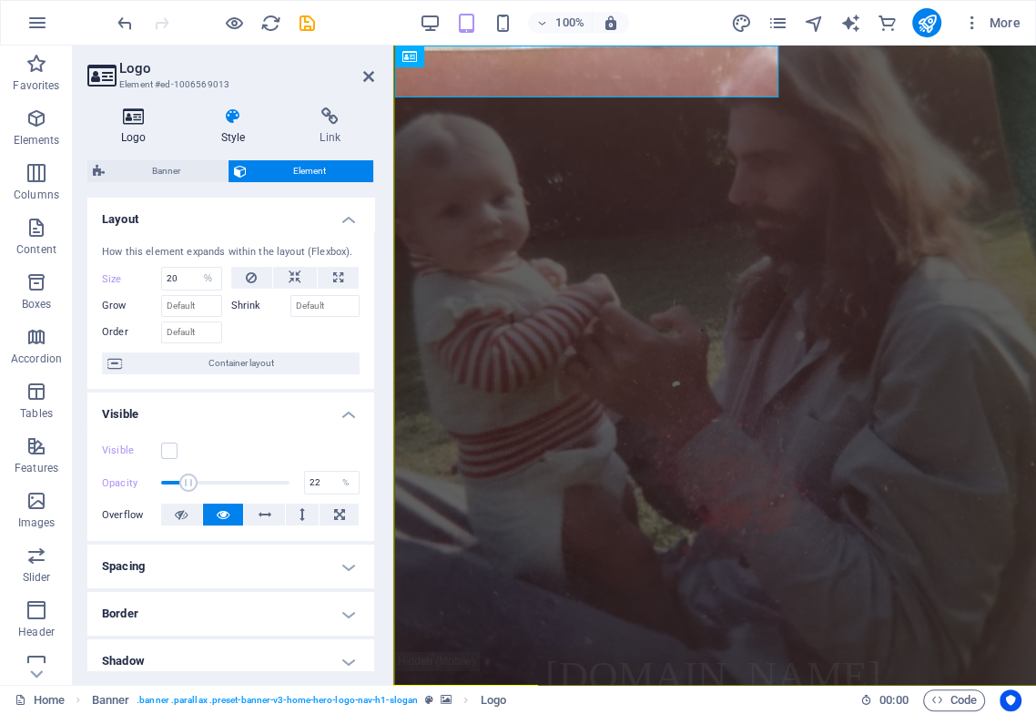
click at [133, 126] on h4 "Logo" at bounding box center [137, 126] width 100 height 38
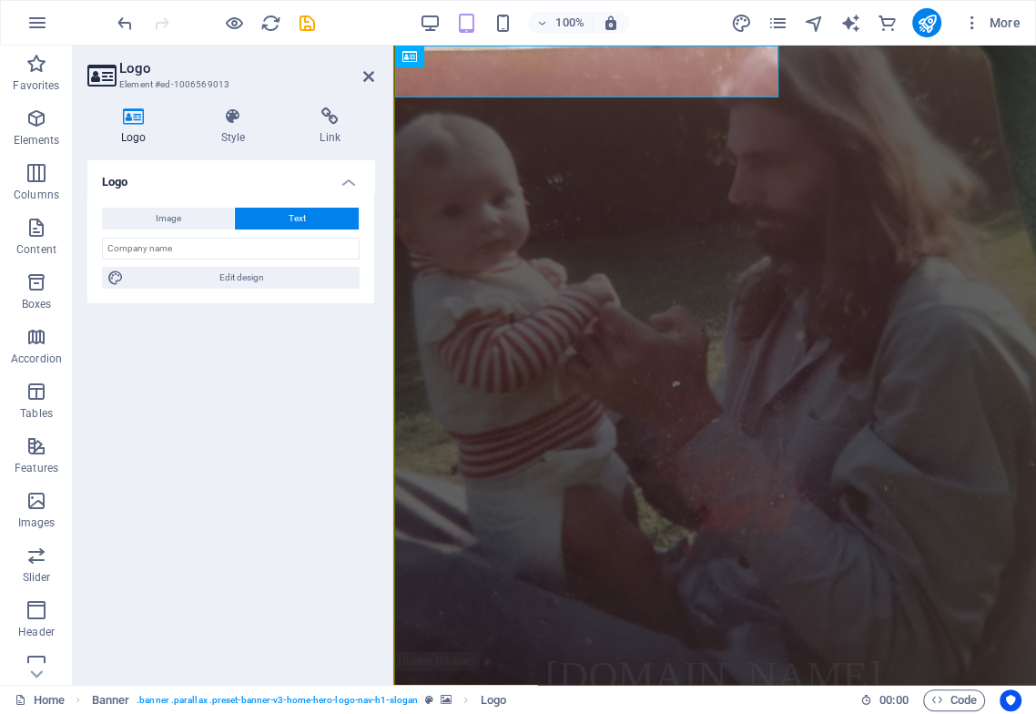
click at [278, 215] on button "Text" at bounding box center [297, 219] width 124 height 22
click at [298, 218] on span "Text" at bounding box center [297, 219] width 17 height 22
click at [224, 269] on span "Edit design" at bounding box center [241, 278] width 225 height 22
select select "rem"
select select "200"
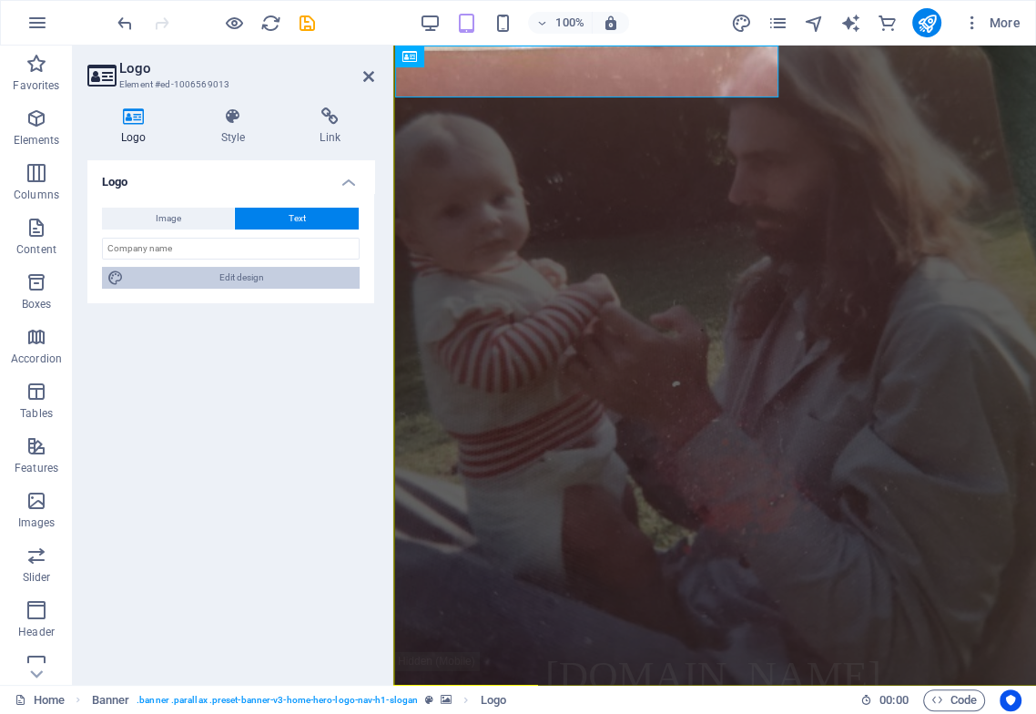
select select "px"
select select "600"
select select "px"
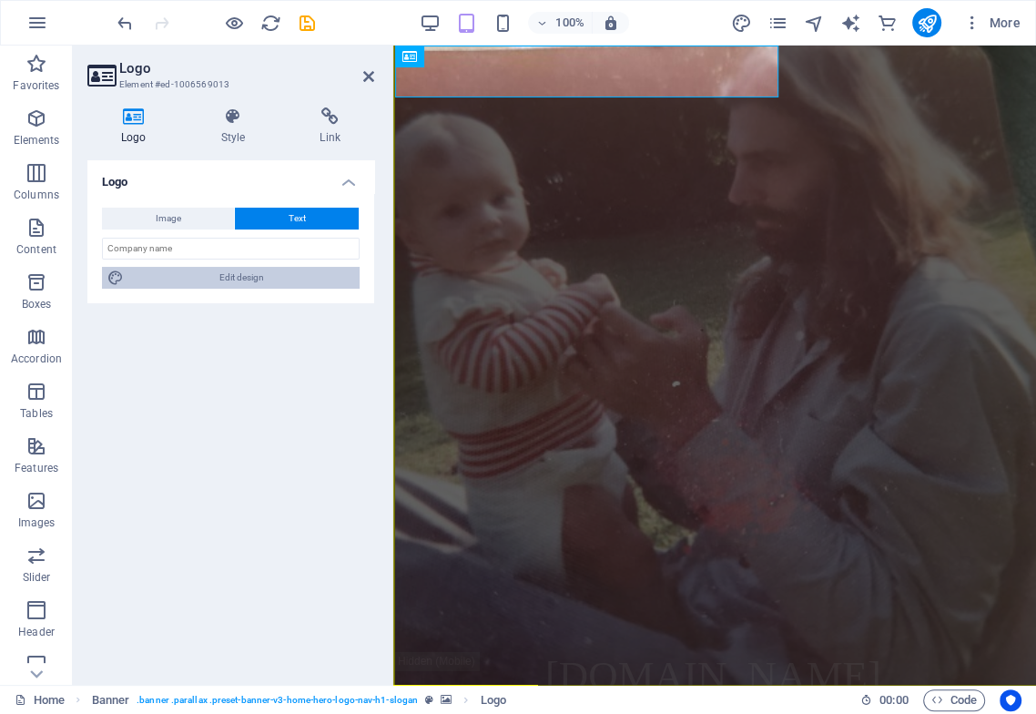
select select "rem"
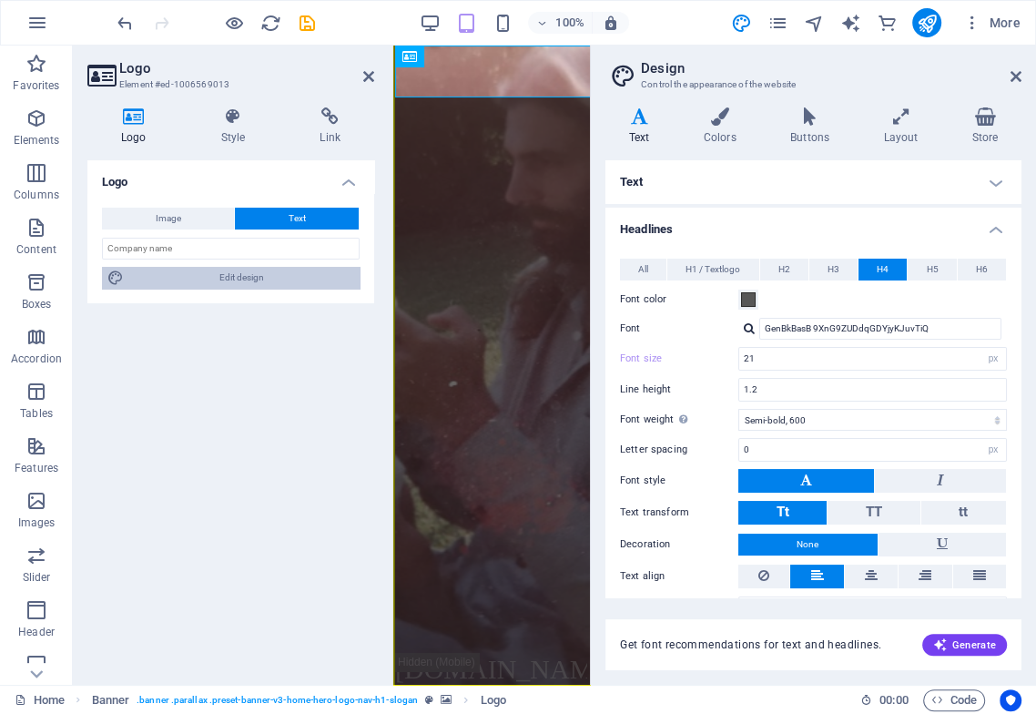
type input "30"
select select "px"
type input "12"
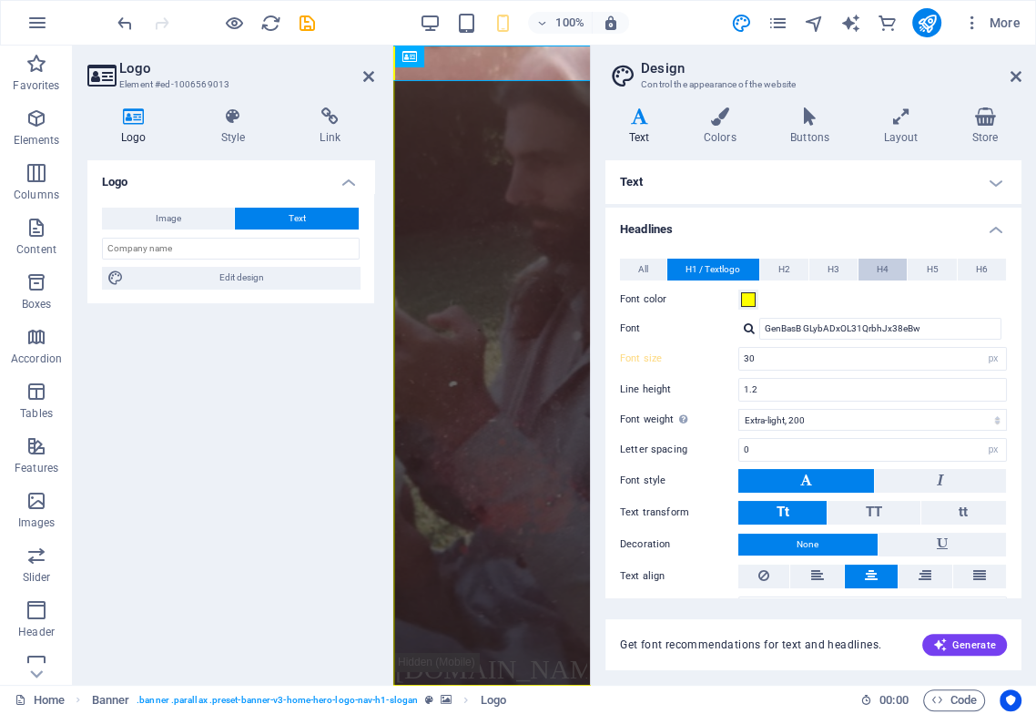
click at [896, 264] on button "H4" at bounding box center [882, 270] width 48 height 22
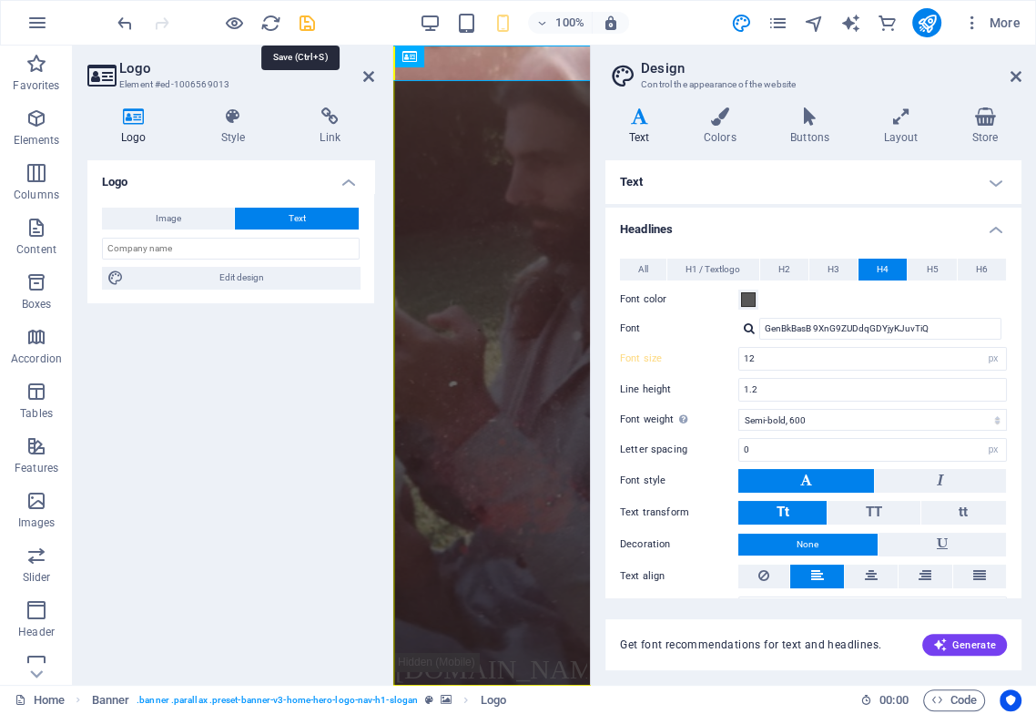
click at [303, 20] on icon "save" at bounding box center [307, 23] width 21 height 21
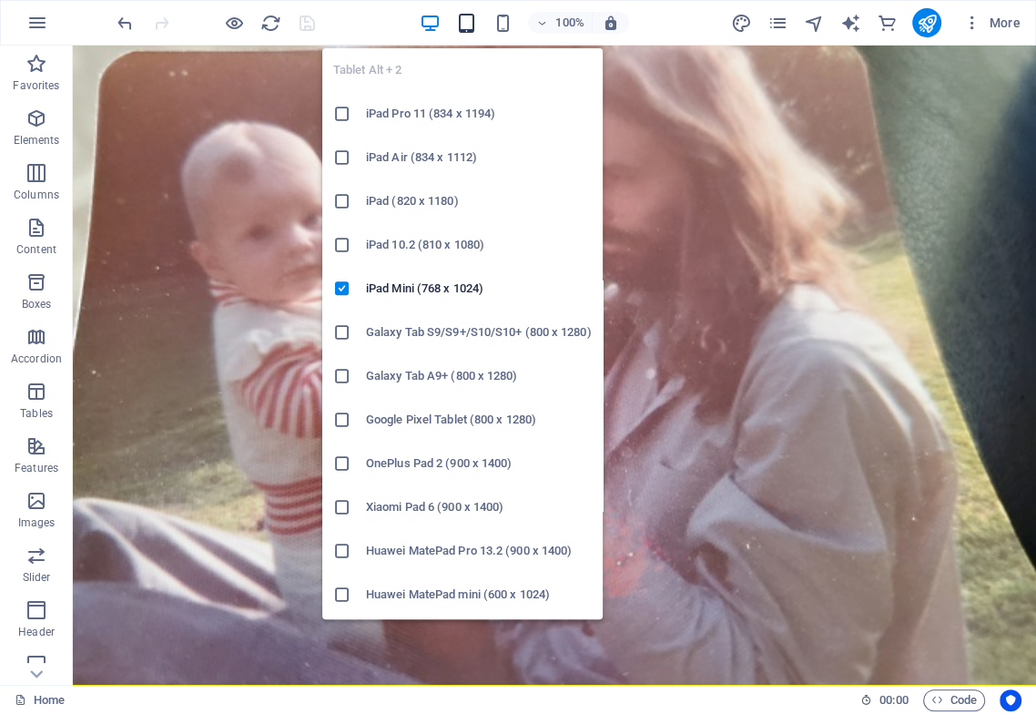
click at [467, 20] on icon "button" at bounding box center [465, 23] width 21 height 21
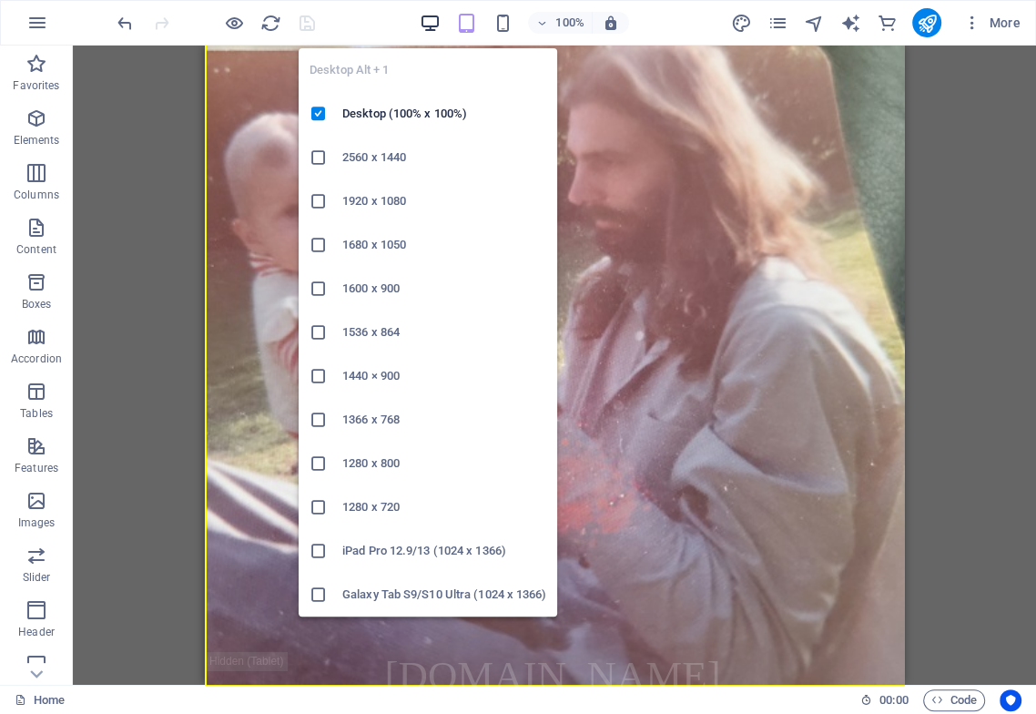
click at [430, 24] on icon "button" at bounding box center [429, 23] width 21 height 21
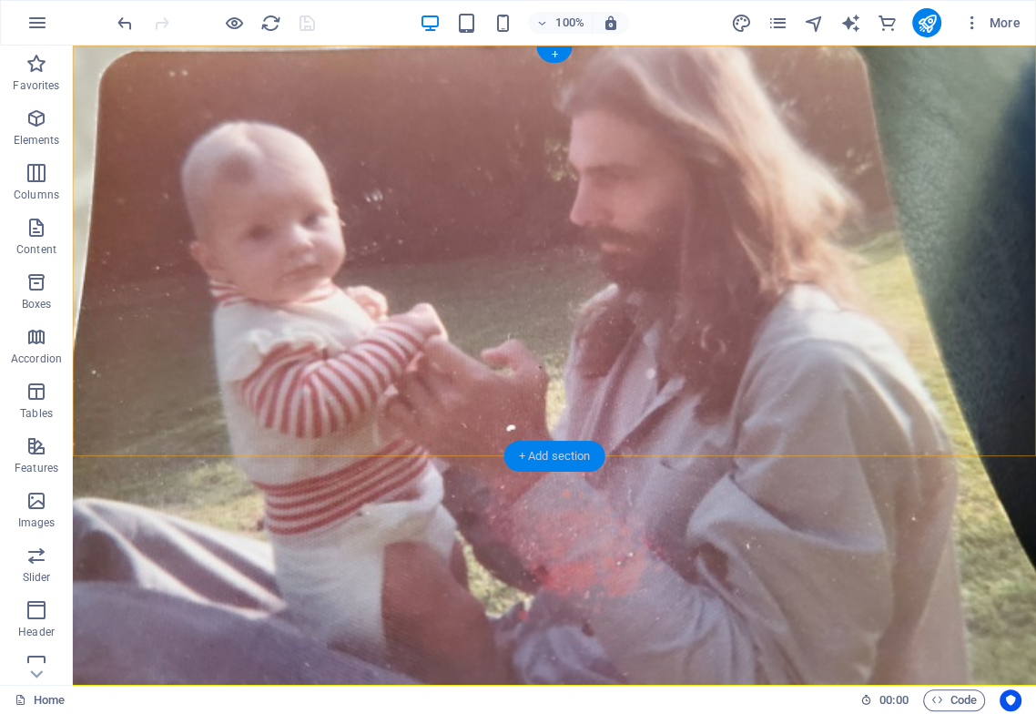
click at [526, 452] on div "+ Add section" at bounding box center [554, 456] width 101 height 31
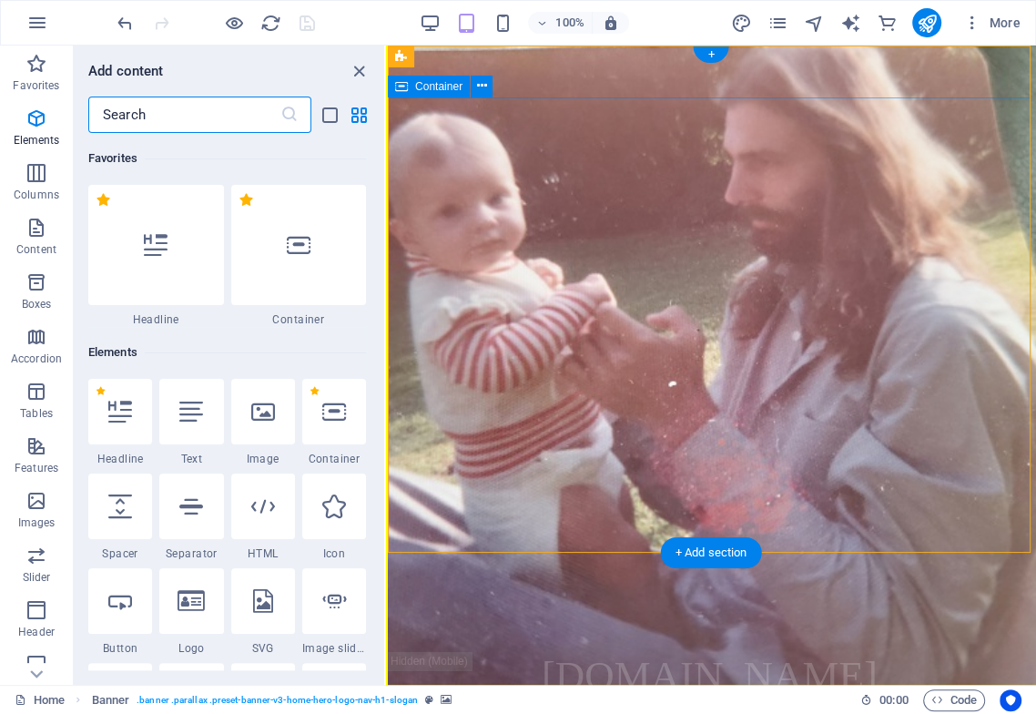
scroll to position [3184, 0]
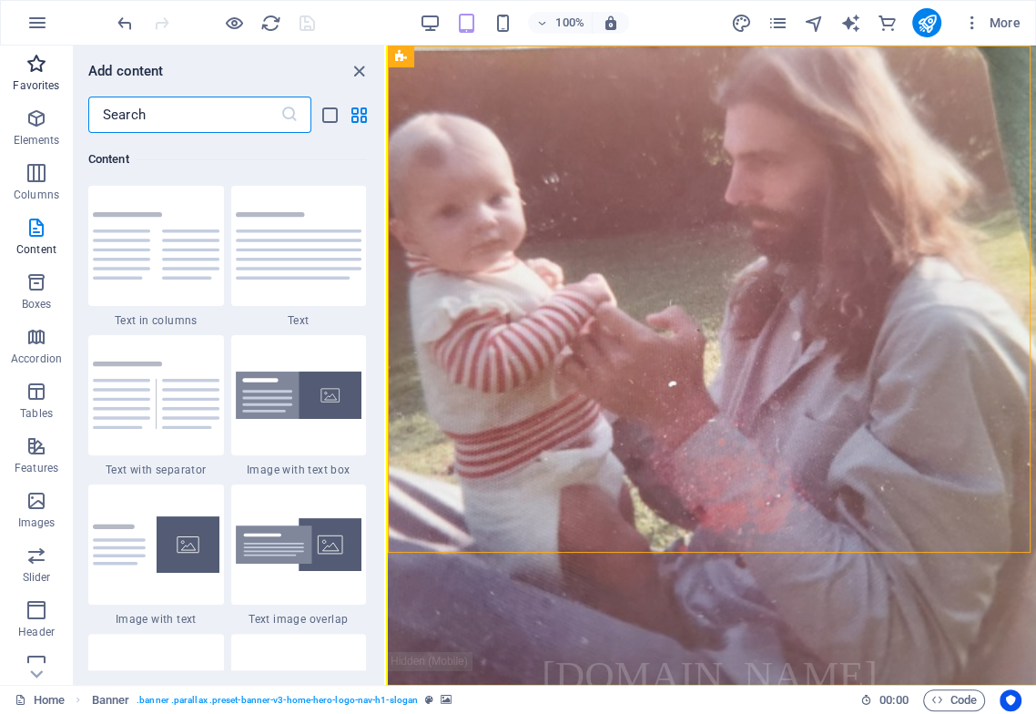
click at [34, 75] on span "Favorites" at bounding box center [36, 75] width 73 height 44
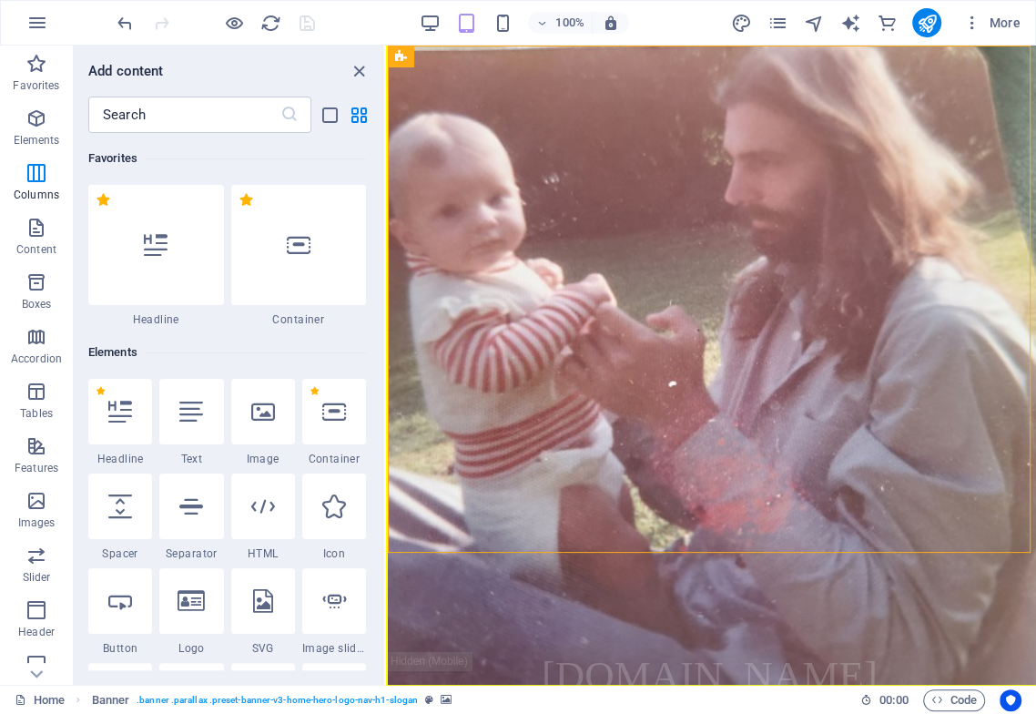
scroll to position [0, 0]
click at [126, 528] on div at bounding box center [120, 506] width 64 height 66
select select "px"
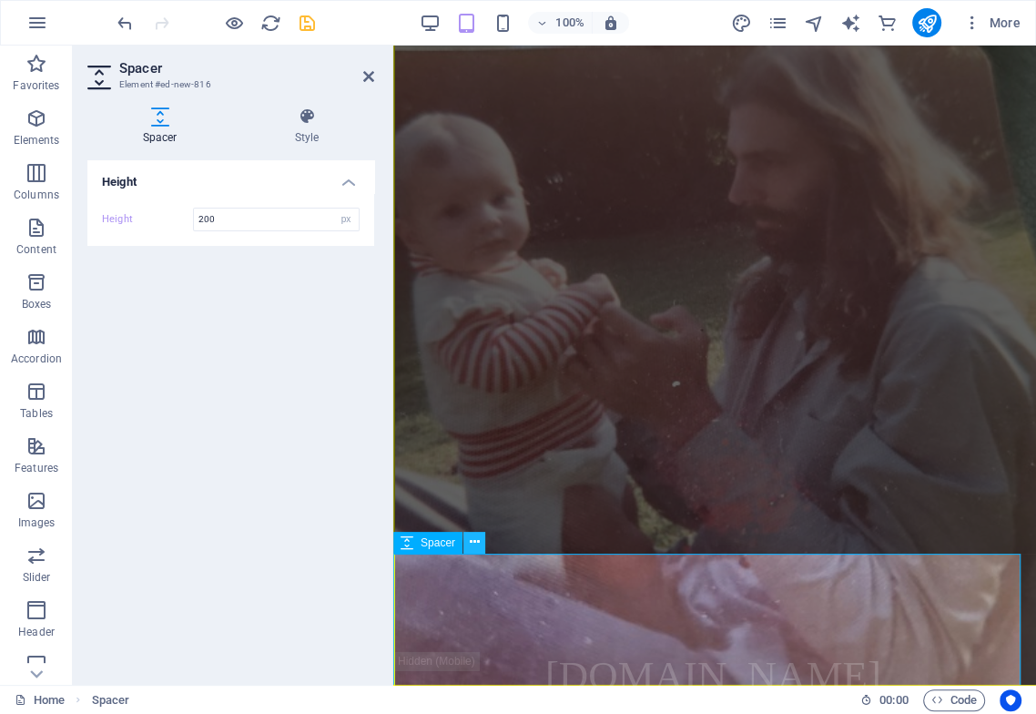
click at [473, 541] on icon at bounding box center [475, 542] width 10 height 19
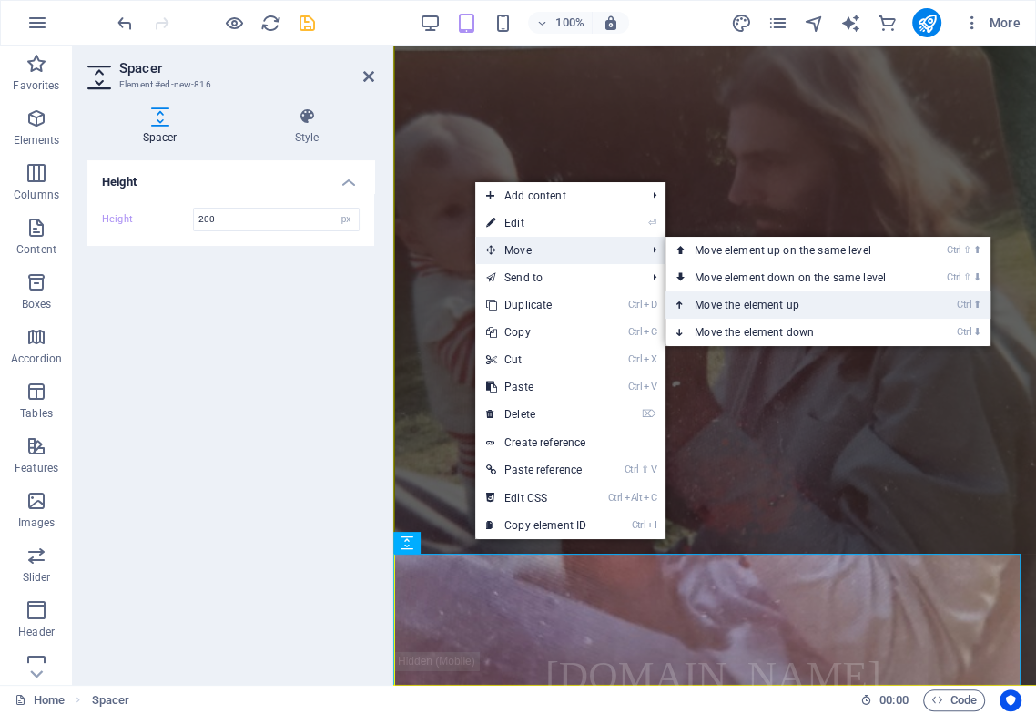
click at [735, 300] on link "Ctrl ⬆ Move the element up" at bounding box center [793, 304] width 257 height 27
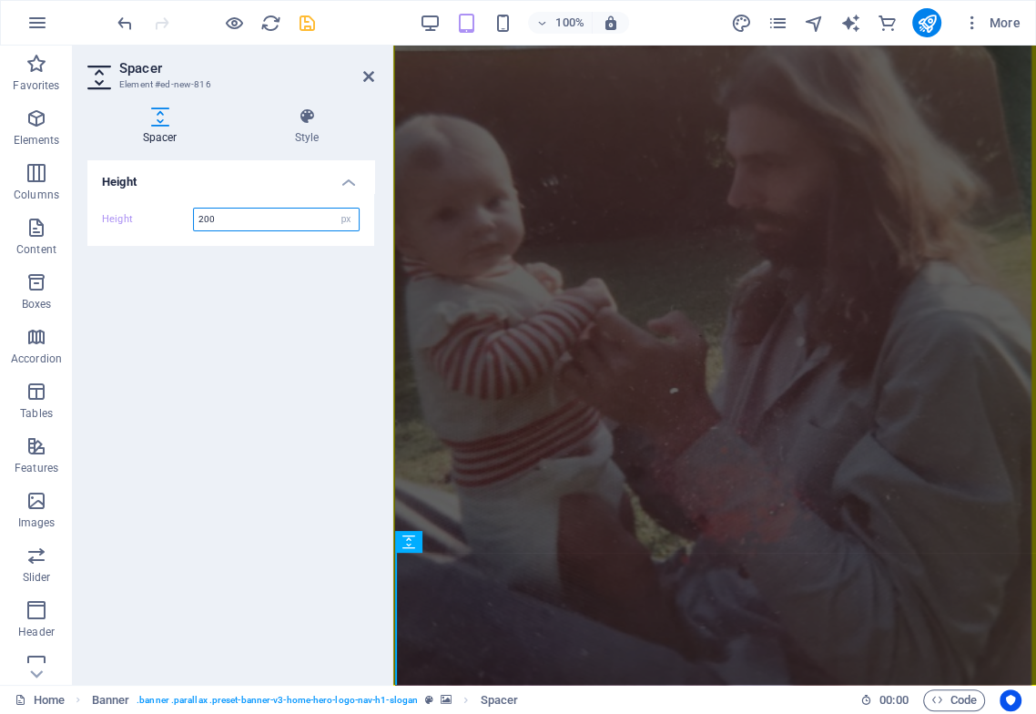
drag, startPoint x: 227, startPoint y: 218, endPoint x: 147, endPoint y: 266, distance: 92.3
click at [195, 218] on input "200" at bounding box center [276, 219] width 165 height 22
drag, startPoint x: 253, startPoint y: 217, endPoint x: 142, endPoint y: 274, distance: 125.0
click at [208, 219] on input "166" at bounding box center [276, 219] width 165 height 22
click at [205, 219] on input "166" at bounding box center [276, 219] width 165 height 22
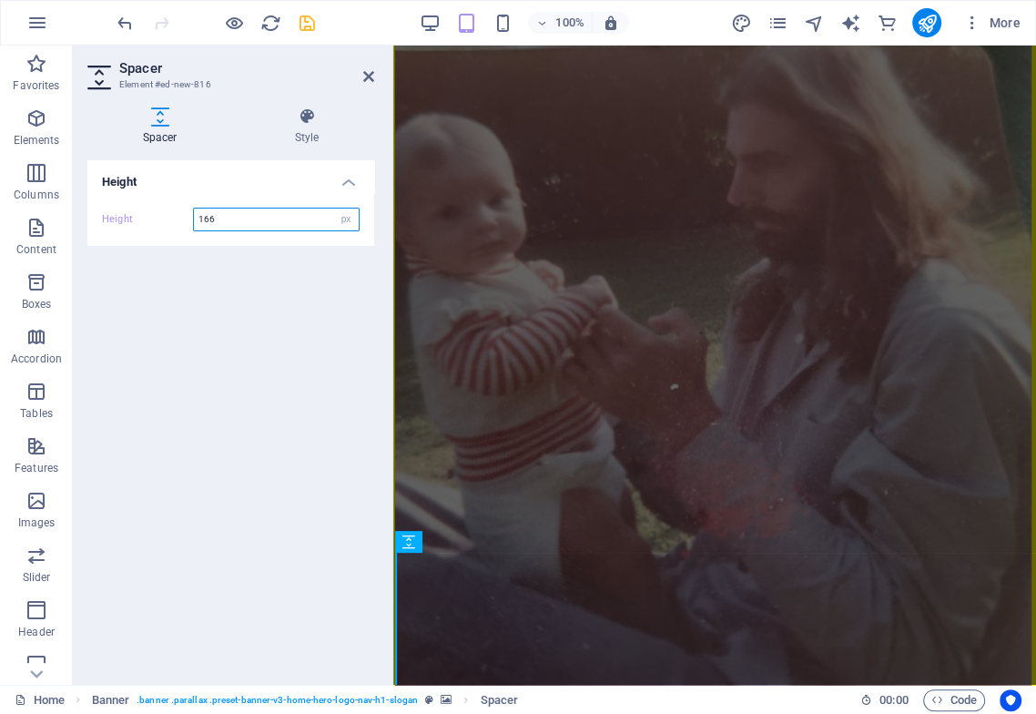
drag, startPoint x: 205, startPoint y: 219, endPoint x: 232, endPoint y: 224, distance: 27.7
click at [226, 219] on input "166" at bounding box center [276, 219] width 165 height 22
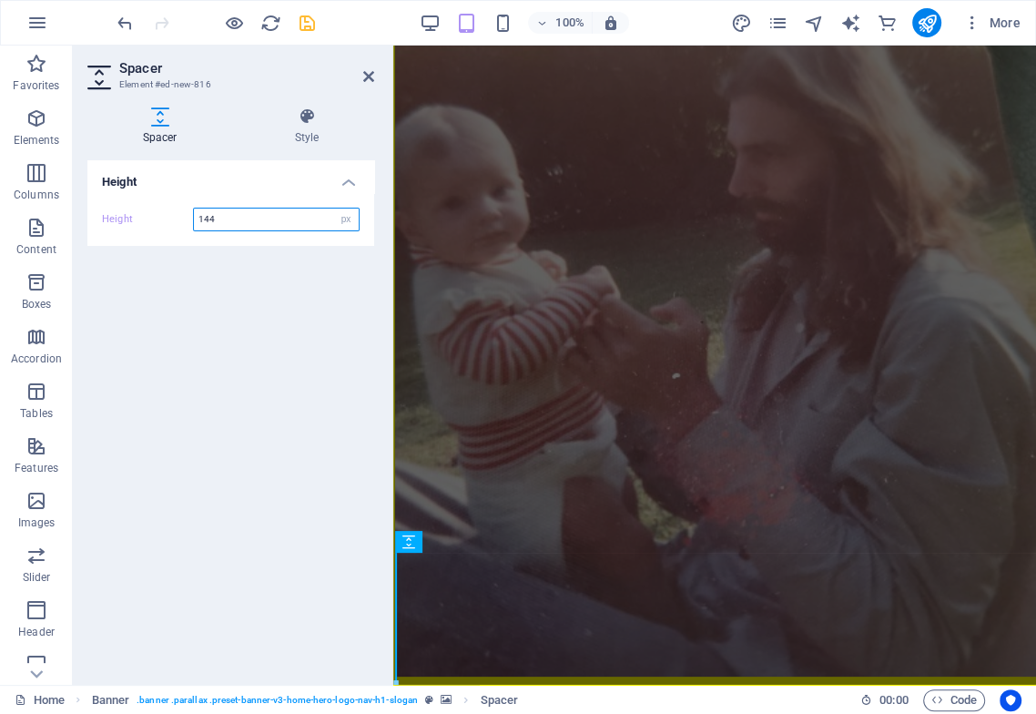
scroll to position [56, 0]
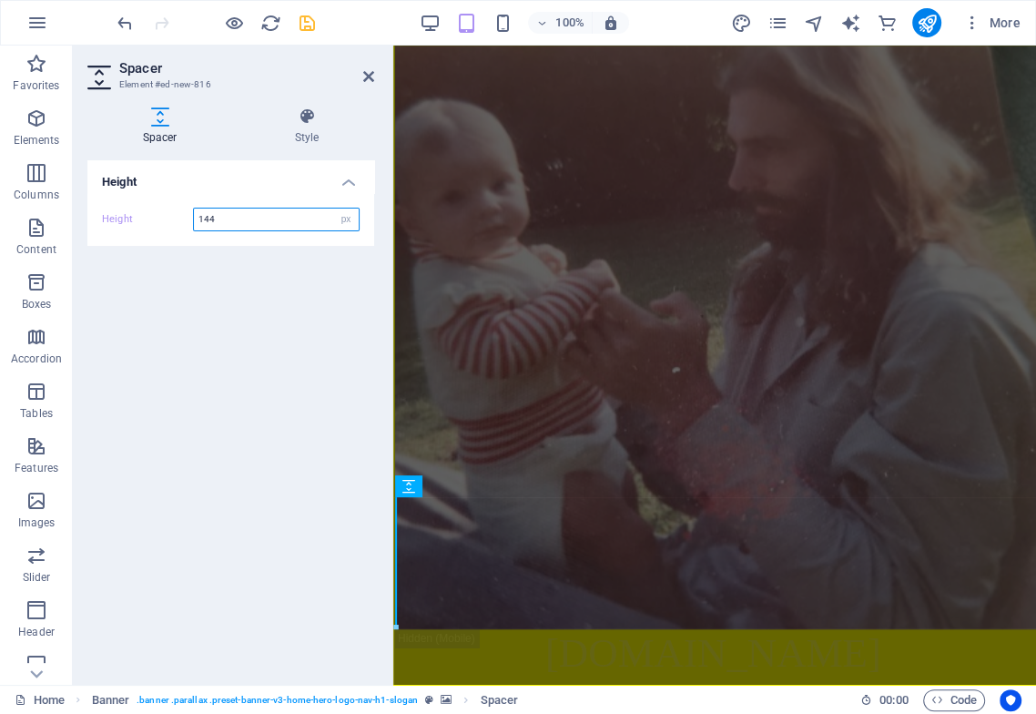
drag, startPoint x: 209, startPoint y: 218, endPoint x: 243, endPoint y: 221, distance: 33.9
click at [233, 219] on input "144" at bounding box center [276, 219] width 165 height 22
drag, startPoint x: 208, startPoint y: 228, endPoint x: 228, endPoint y: 248, distance: 28.3
click at [248, 211] on input "140" at bounding box center [276, 219] width 165 height 22
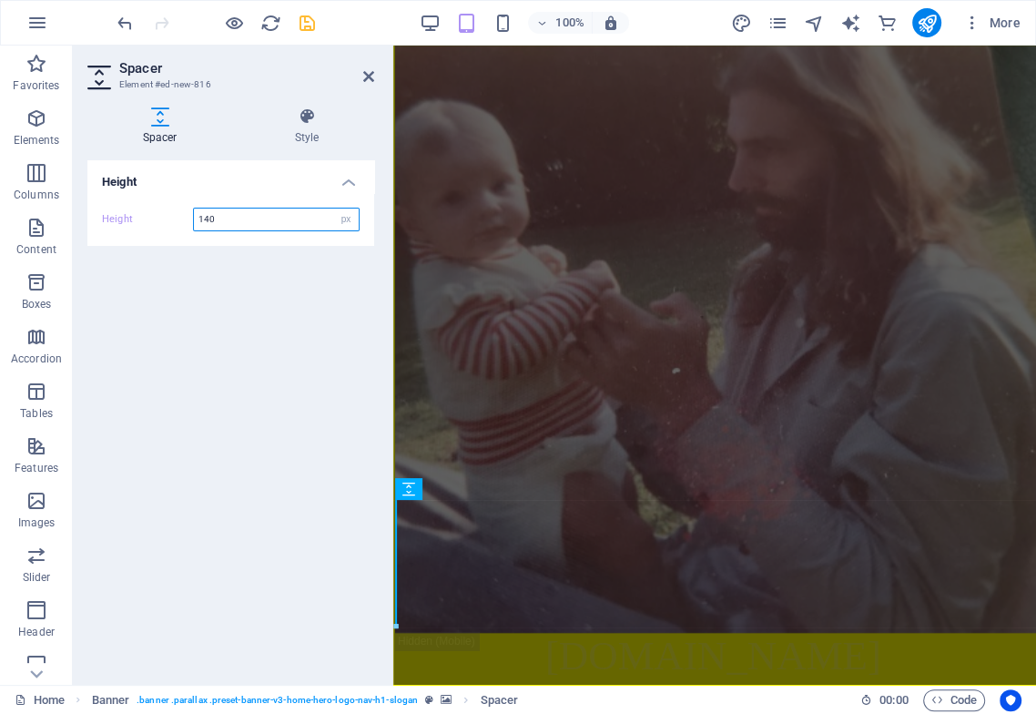
drag, startPoint x: 204, startPoint y: 216, endPoint x: 269, endPoint y: 234, distance: 68.0
click at [255, 225] on input "140" at bounding box center [276, 219] width 165 height 22
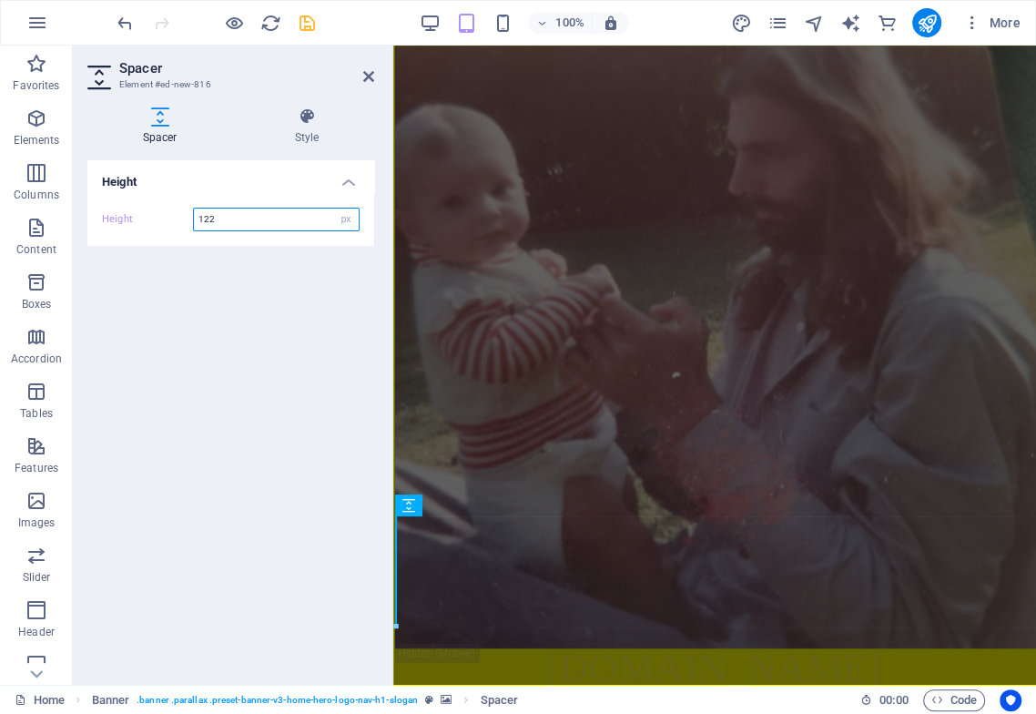
scroll to position [0, 0]
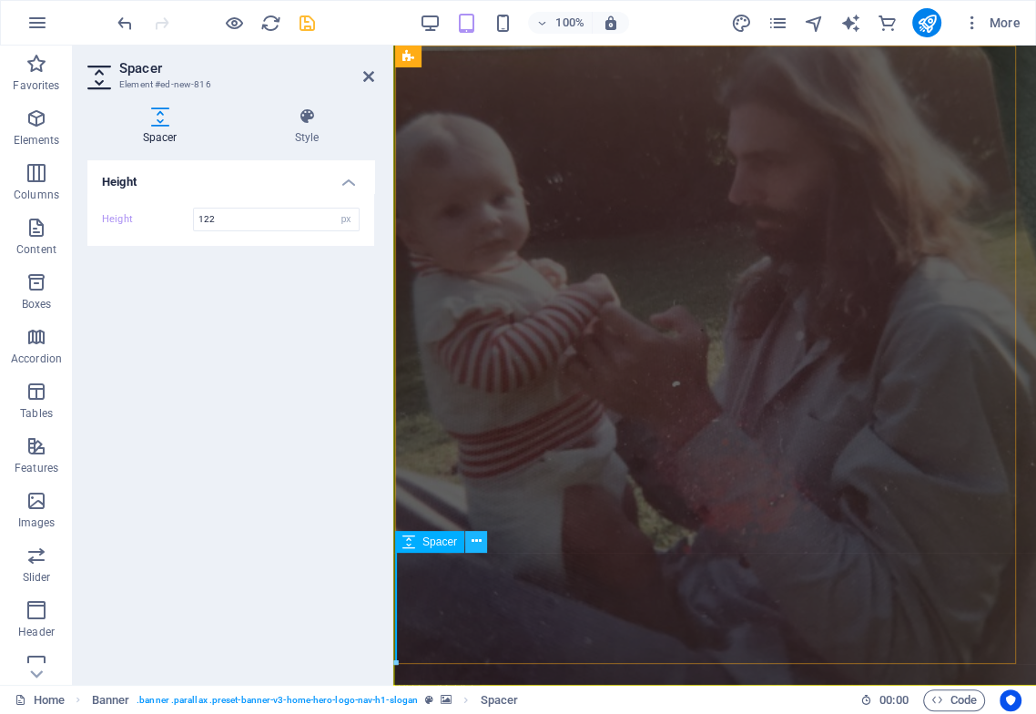
click at [479, 537] on icon at bounding box center [477, 541] width 10 height 19
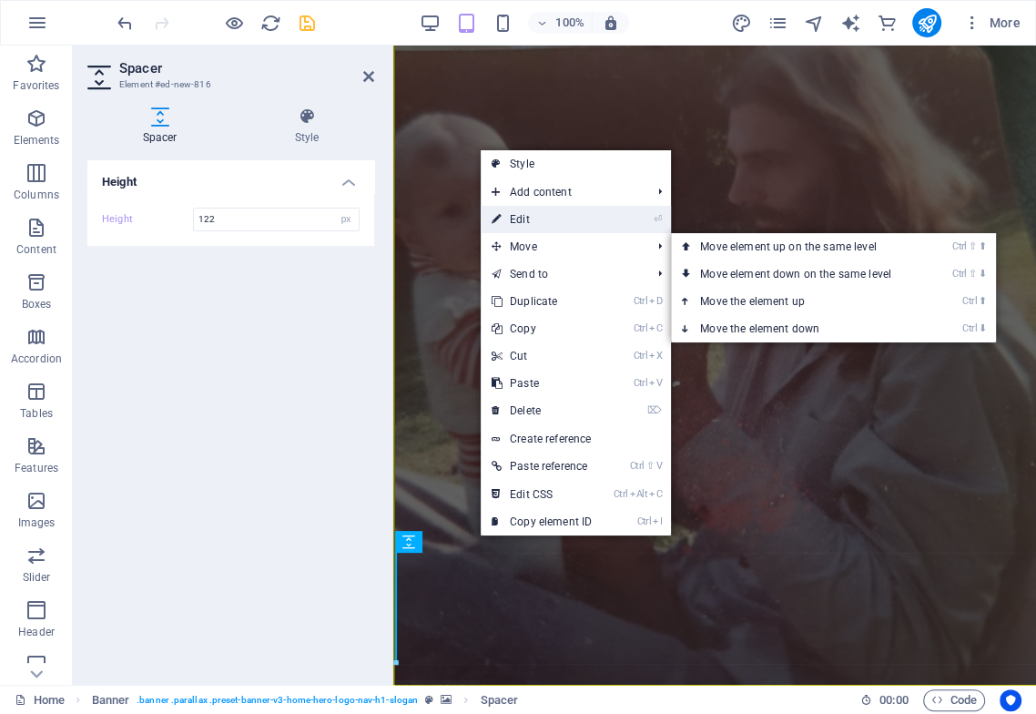
click at [546, 218] on link "⏎ Edit" at bounding box center [542, 219] width 122 height 27
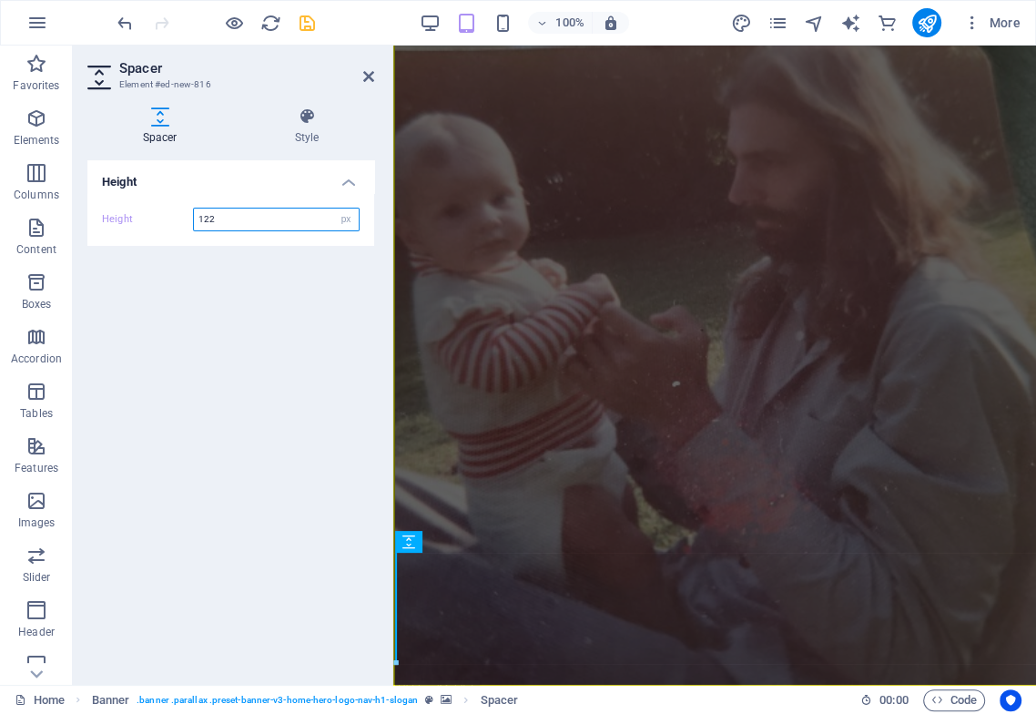
drag, startPoint x: 198, startPoint y: 223, endPoint x: 125, endPoint y: 223, distance: 73.7
click at [125, 221] on div "Height 122 px rem vh vw" at bounding box center [231, 220] width 258 height 24
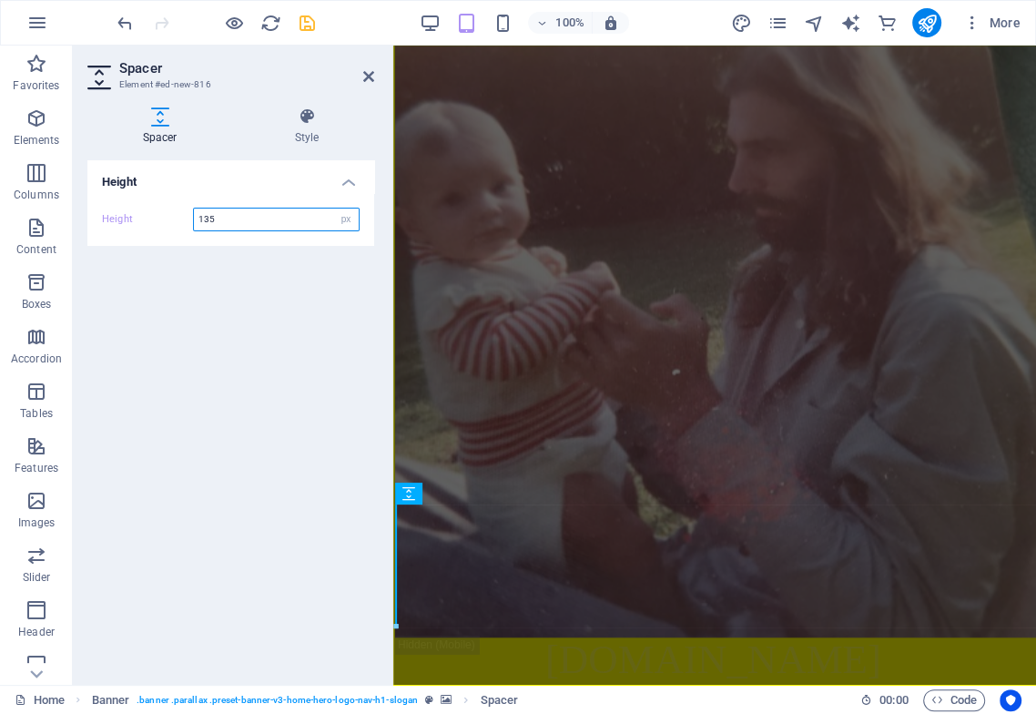
drag, startPoint x: 223, startPoint y: 220, endPoint x: 210, endPoint y: 218, distance: 13.0
click at [210, 218] on input "135" at bounding box center [276, 219] width 165 height 22
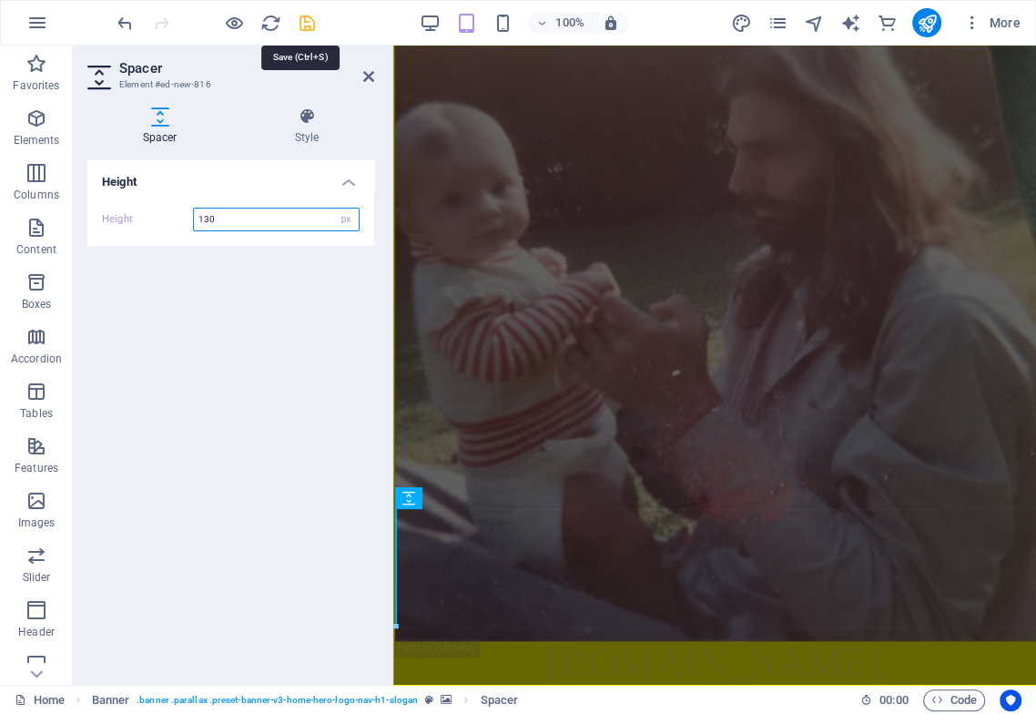
type input "130"
click at [306, 18] on icon "save" at bounding box center [307, 23] width 21 height 21
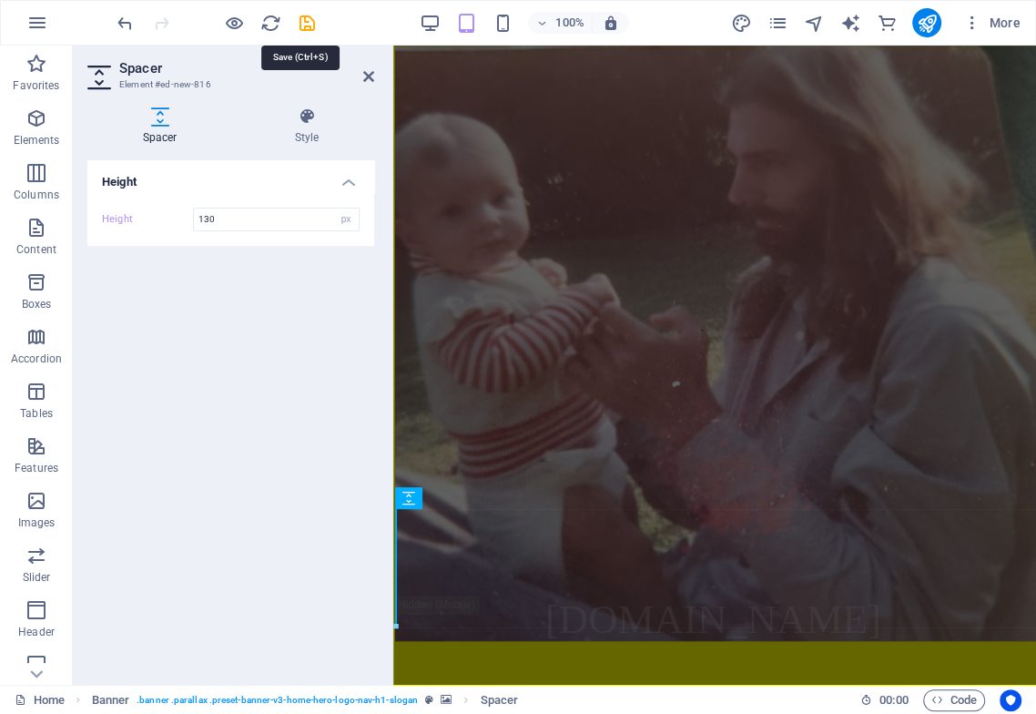
scroll to position [0, 0]
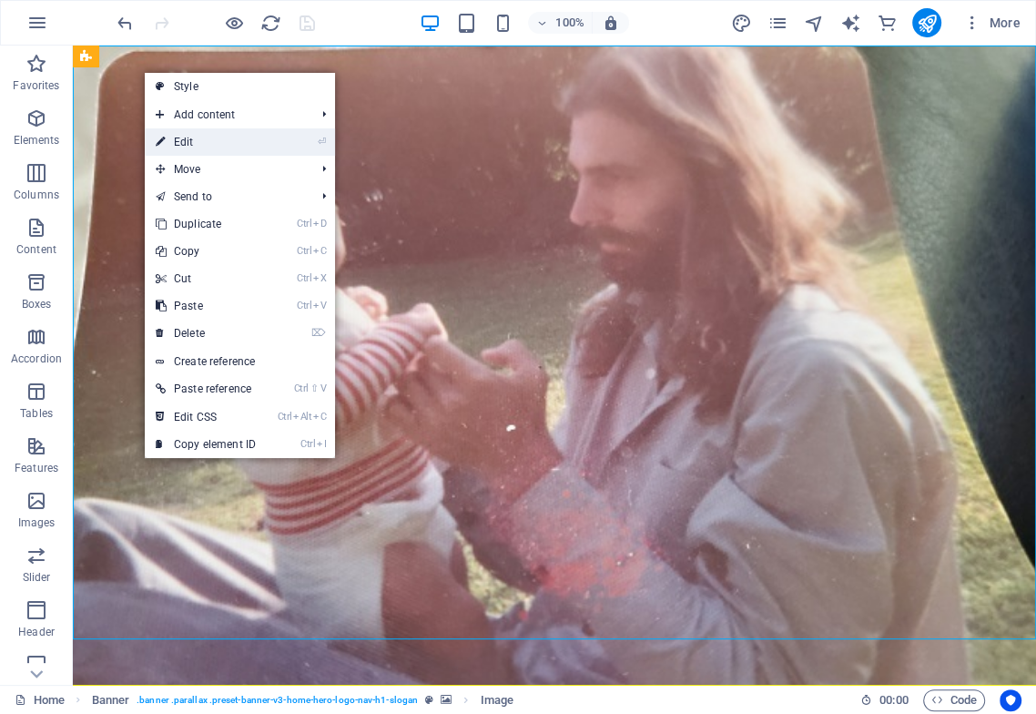
click at [190, 140] on link "⏎ Edit" at bounding box center [206, 141] width 122 height 27
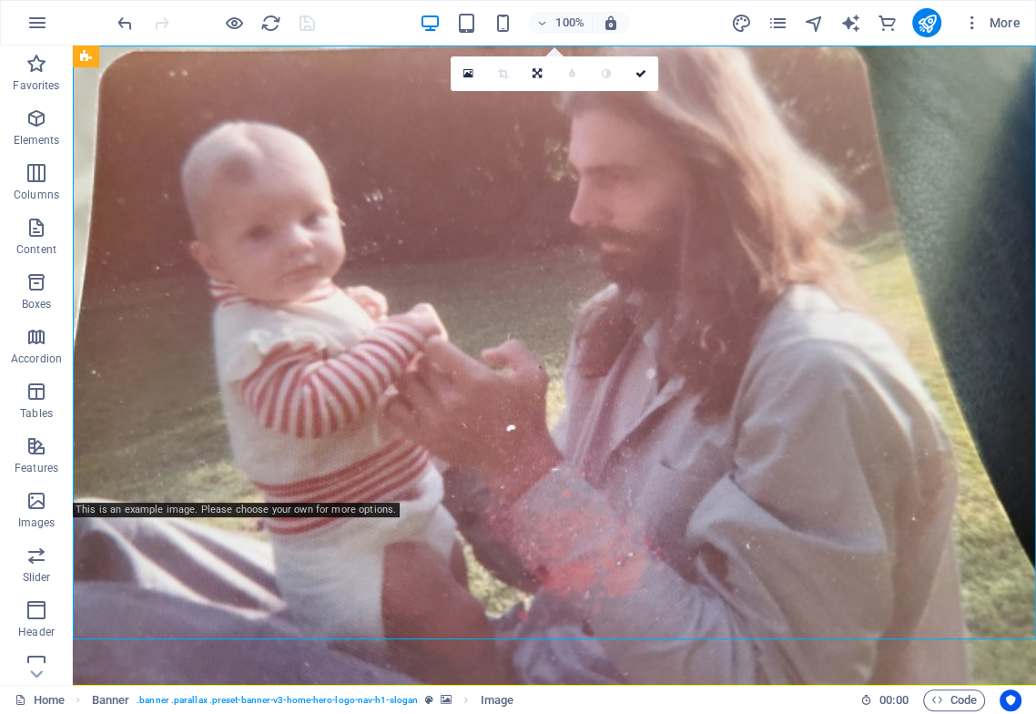
click at [355, 608] on html "[DOMAIN_NAME] w elcome to the ' Endtime Sequence of Events ' .."blueprint of th…" at bounding box center [554, 598] width 963 height 1105
click at [149, 487] on icon at bounding box center [151, 491] width 10 height 19
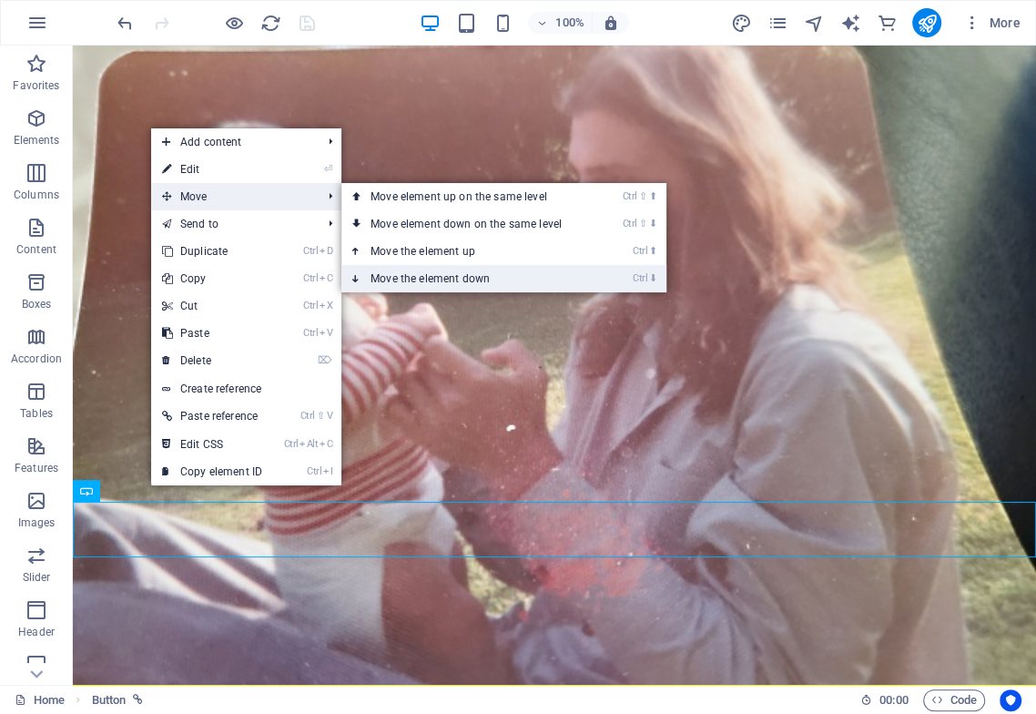
click at [429, 272] on link "Ctrl ⬇ Move the element down" at bounding box center [469, 278] width 257 height 27
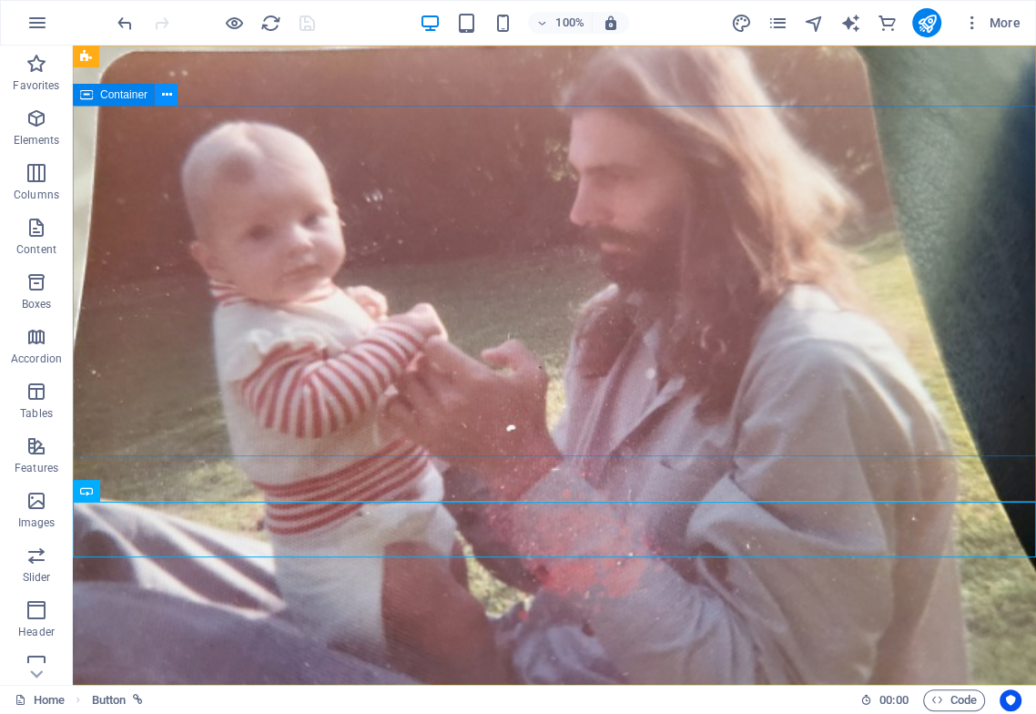
click at [169, 94] on icon at bounding box center [167, 95] width 10 height 19
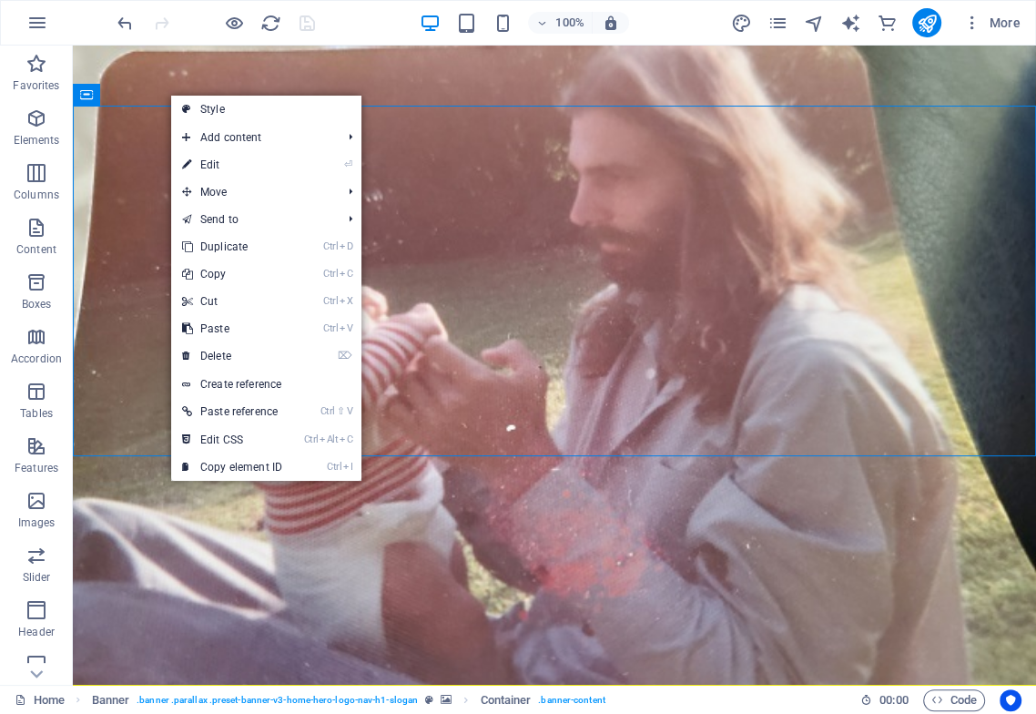
click at [227, 168] on link "⏎ Edit" at bounding box center [232, 164] width 122 height 27
select select "px"
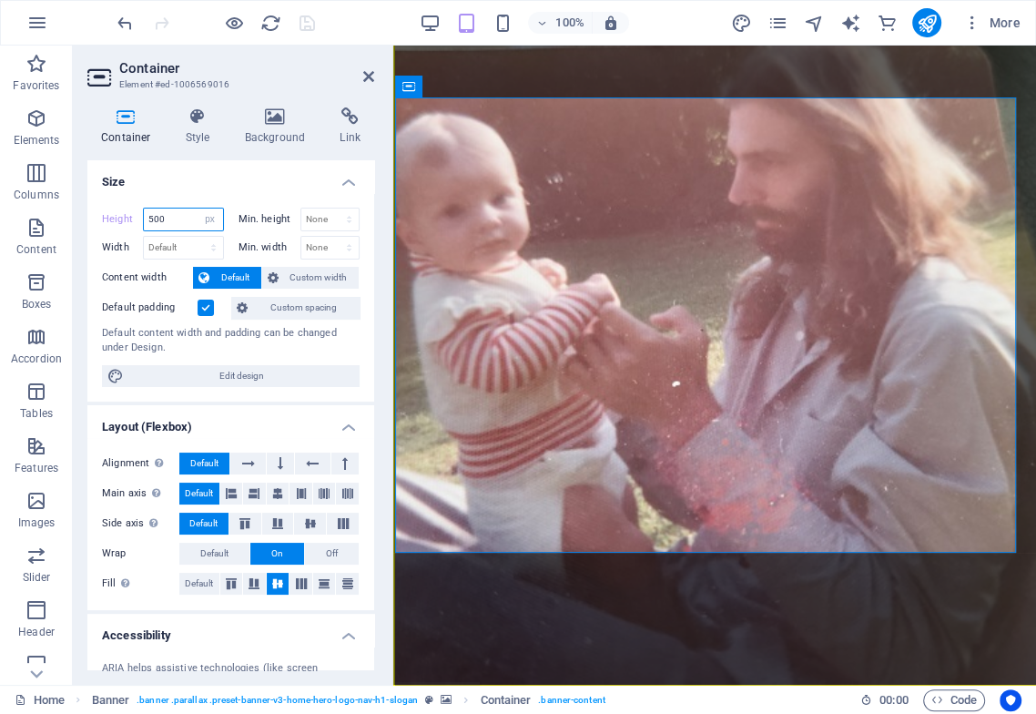
drag, startPoint x: 165, startPoint y: 221, endPoint x: 111, endPoint y: 228, distance: 54.1
click at [114, 224] on div "Height 500 Default px rem % vh vw" at bounding box center [163, 220] width 122 height 24
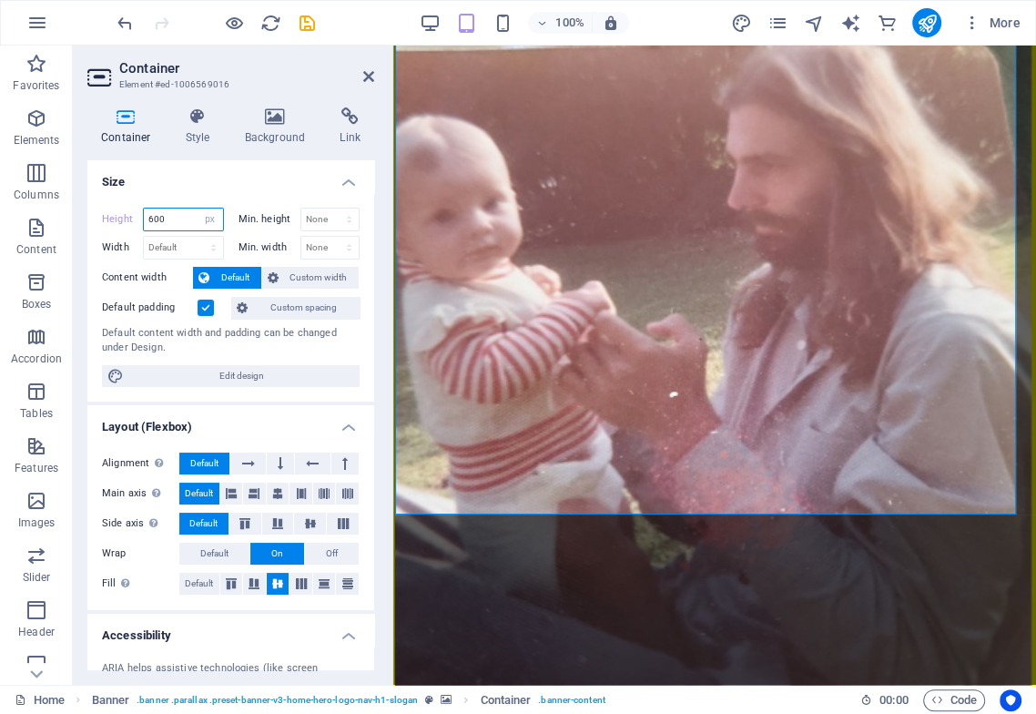
scroll to position [134, 0]
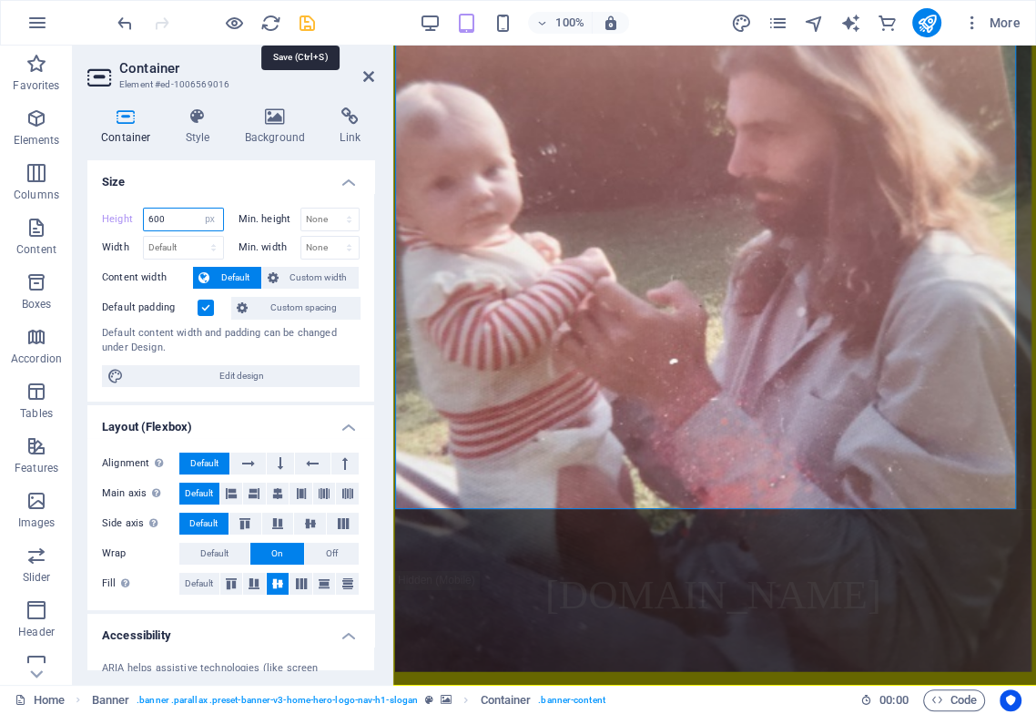
type input "600"
click at [303, 15] on icon "save" at bounding box center [307, 23] width 21 height 21
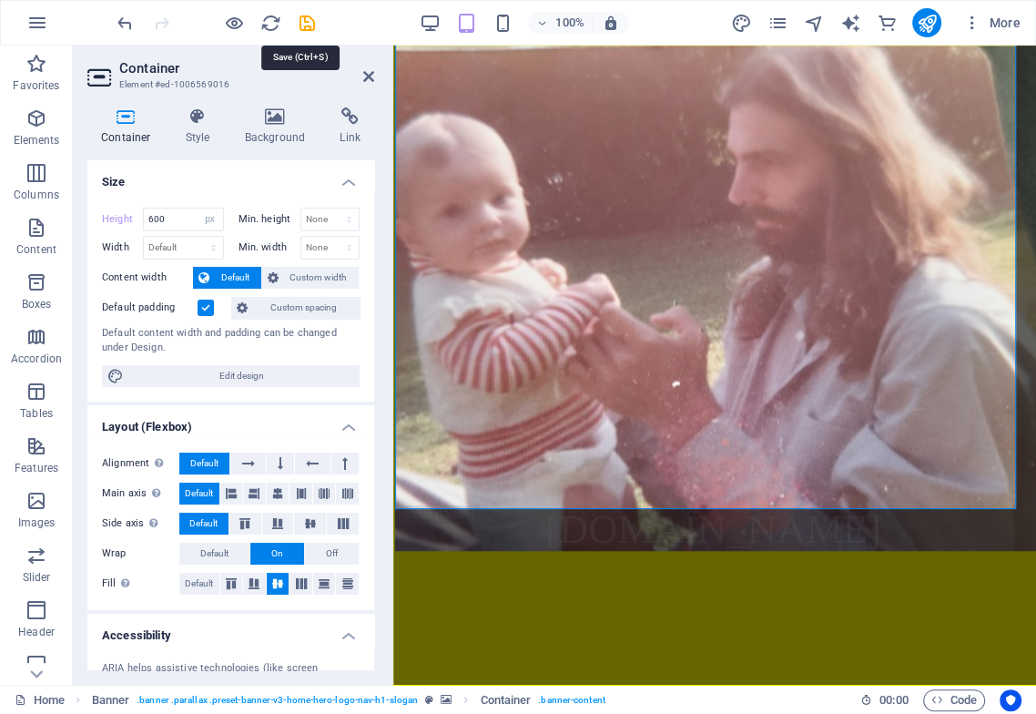
scroll to position [0, 0]
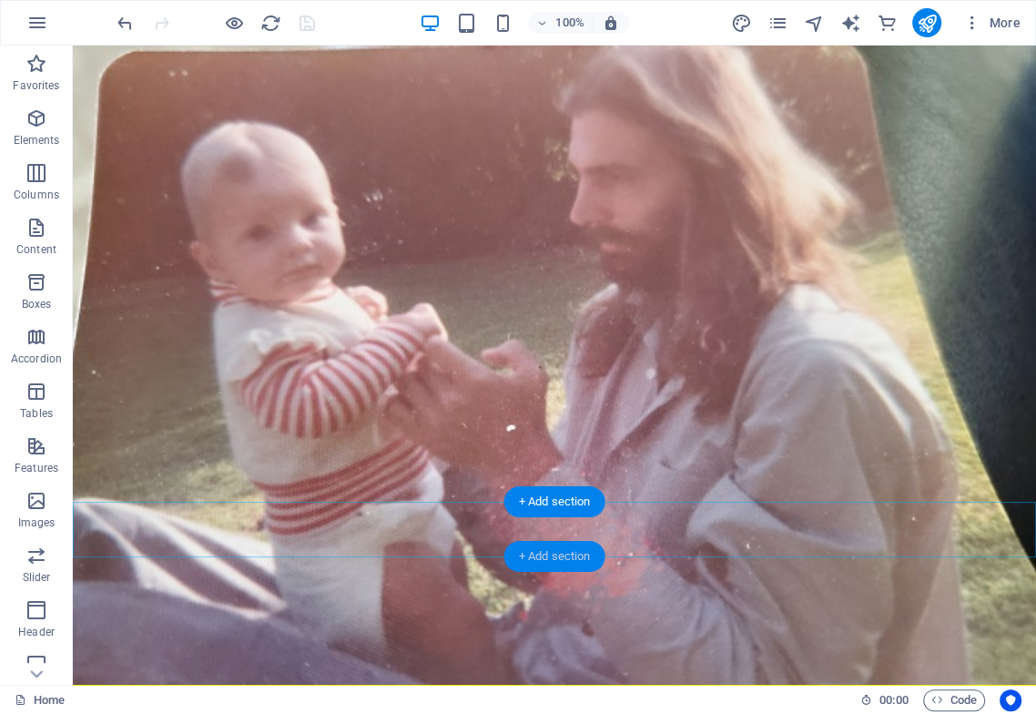
click at [554, 554] on div "+ Add section" at bounding box center [554, 556] width 101 height 31
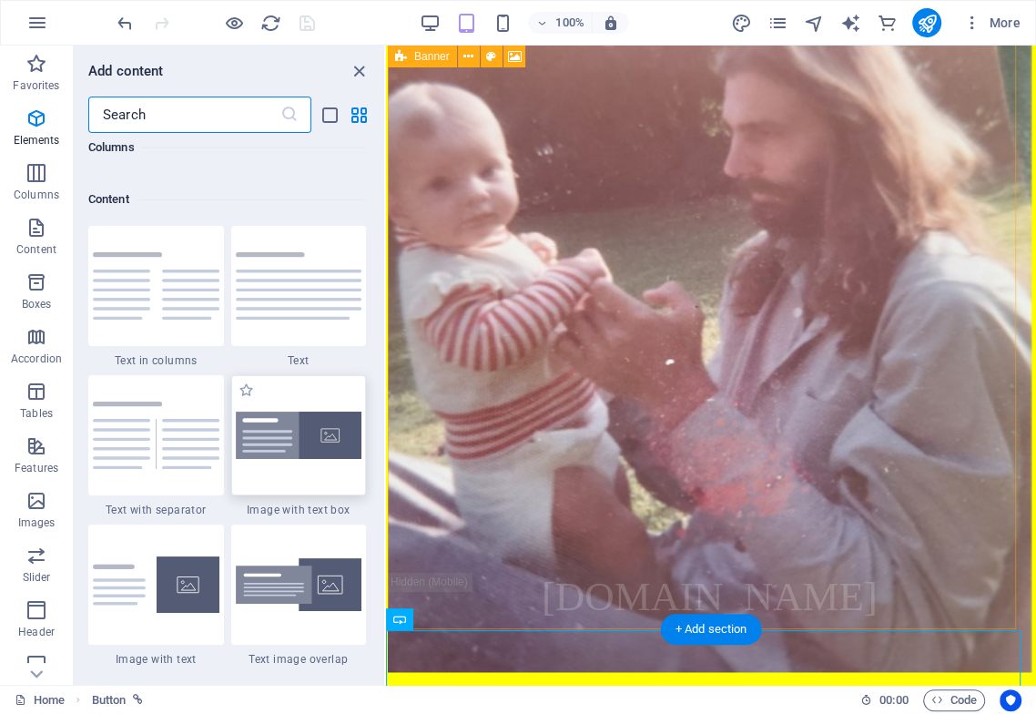
scroll to position [3184, 0]
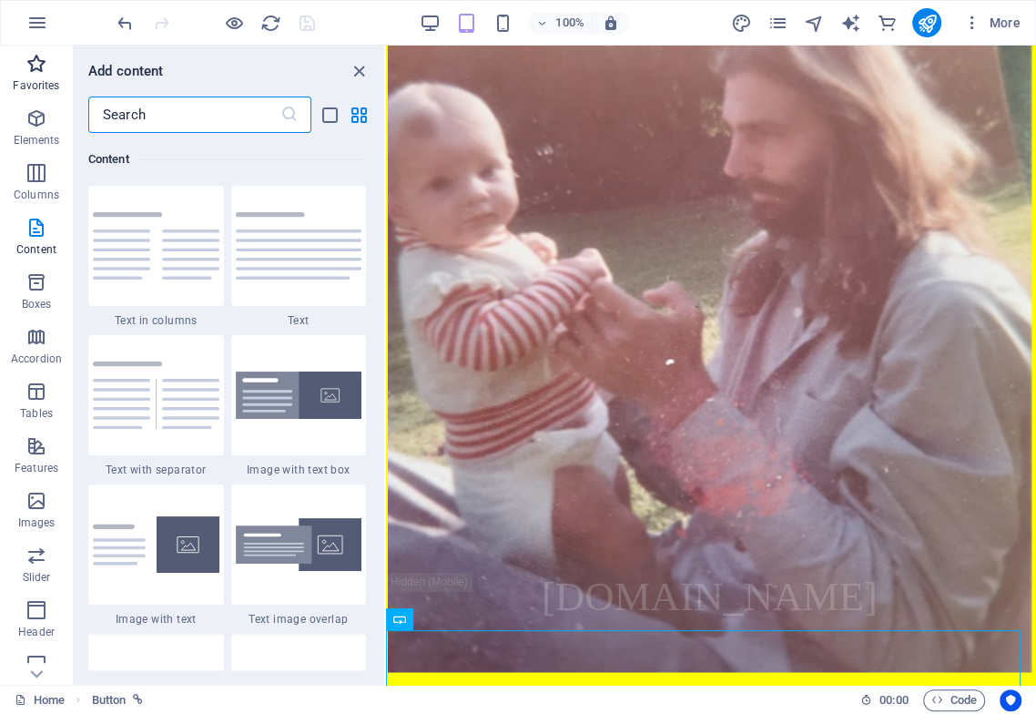
click at [31, 81] on p "Favorites" at bounding box center [36, 85] width 46 height 15
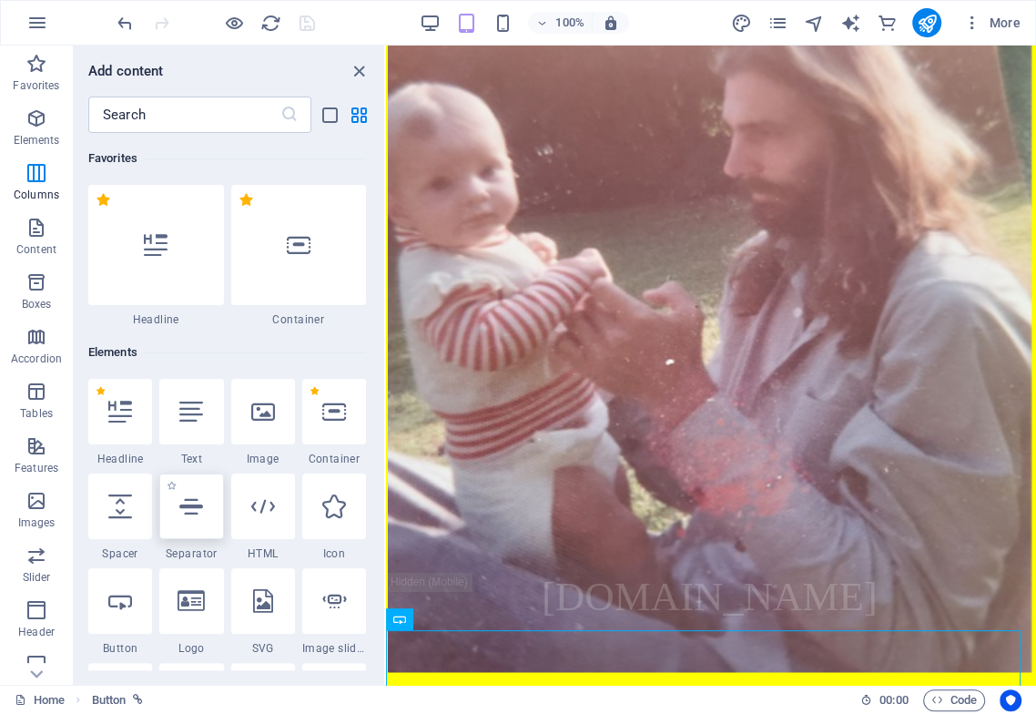
scroll to position [0, 0]
click at [130, 519] on div at bounding box center [120, 506] width 64 height 66
select select "px"
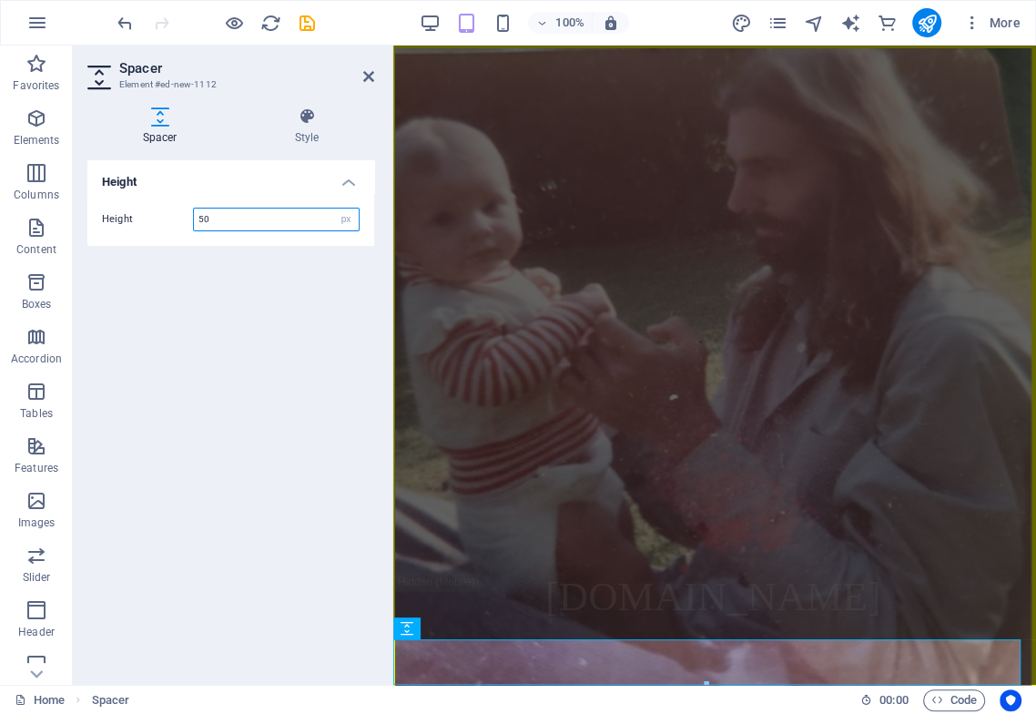
scroll to position [179, 0]
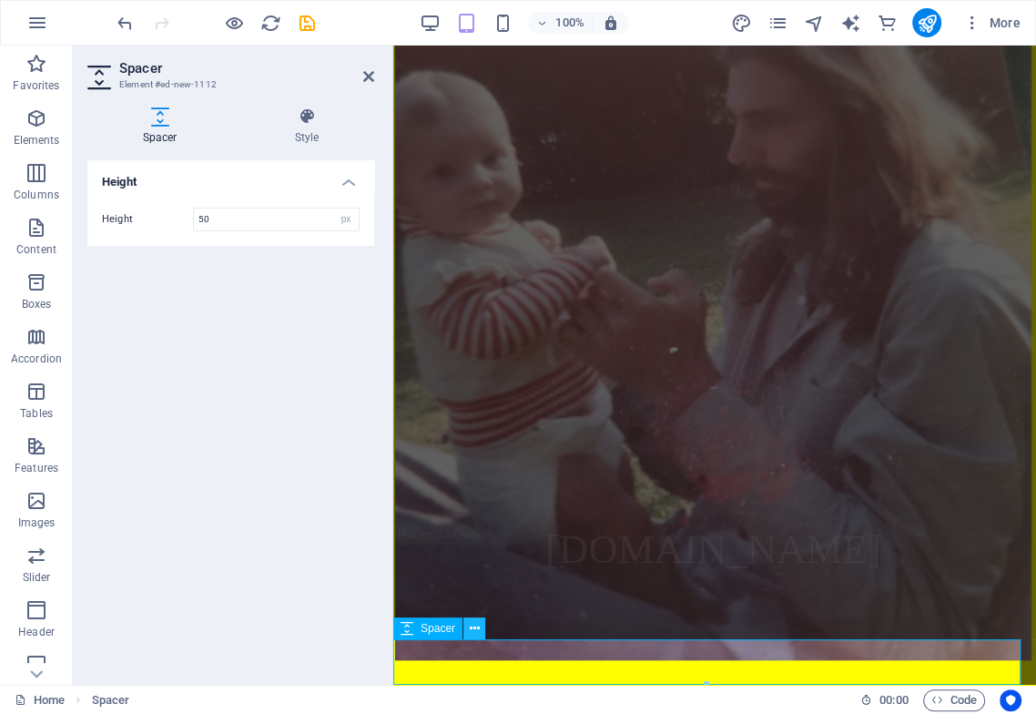
click at [474, 623] on icon at bounding box center [475, 628] width 10 height 19
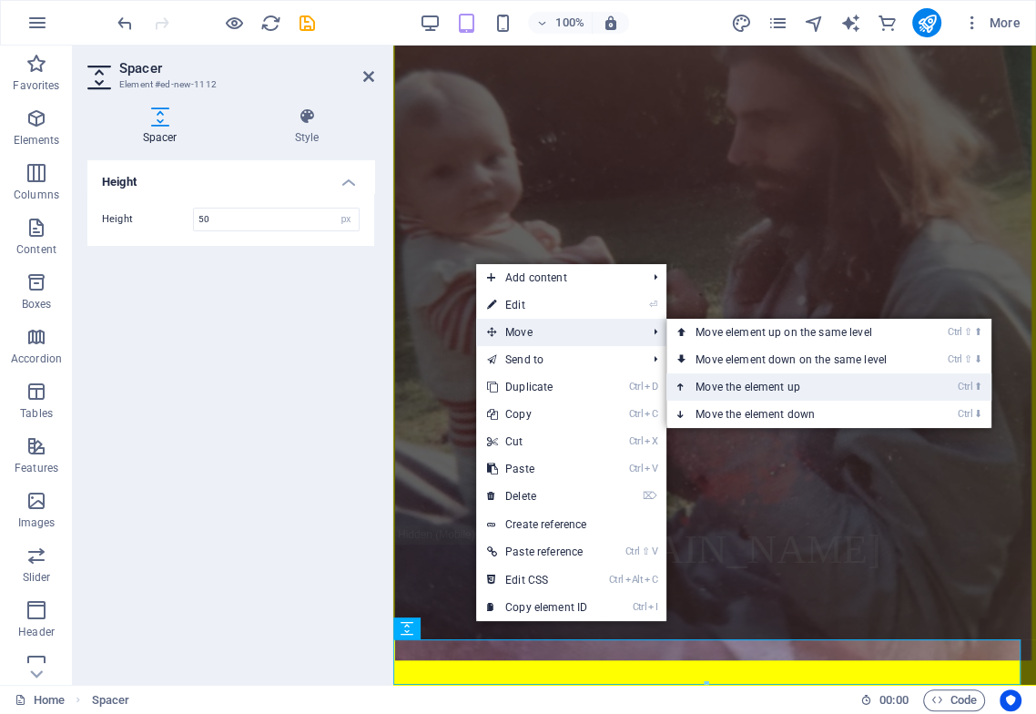
click at [770, 382] on link "Ctrl ⬆ Move the element up" at bounding box center [794, 386] width 257 height 27
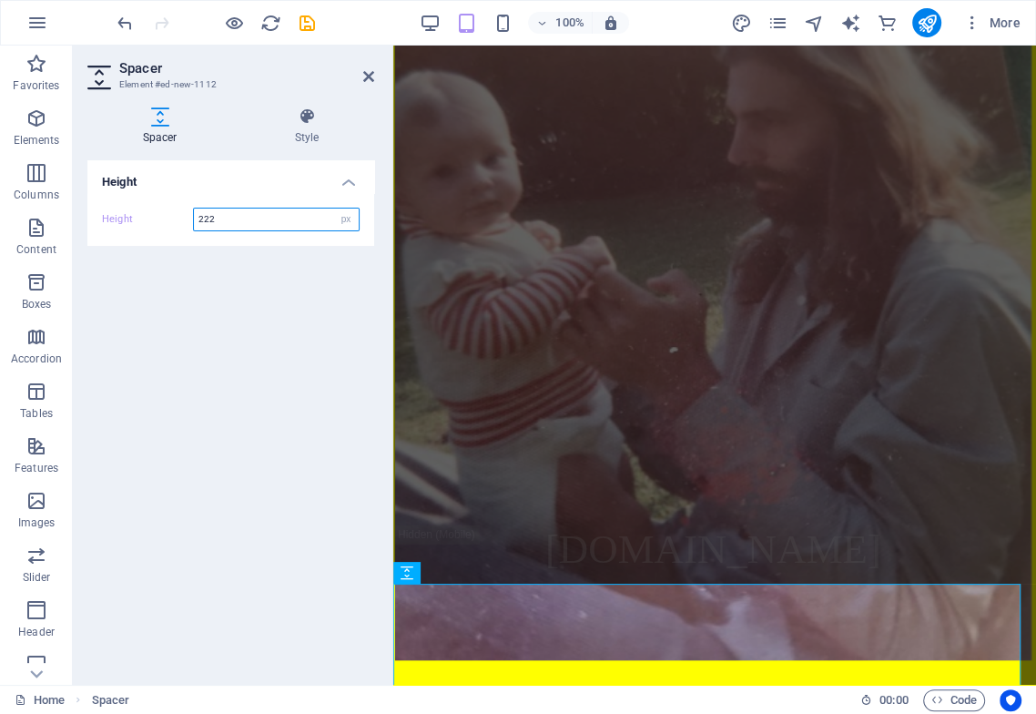
scroll to position [336, 0]
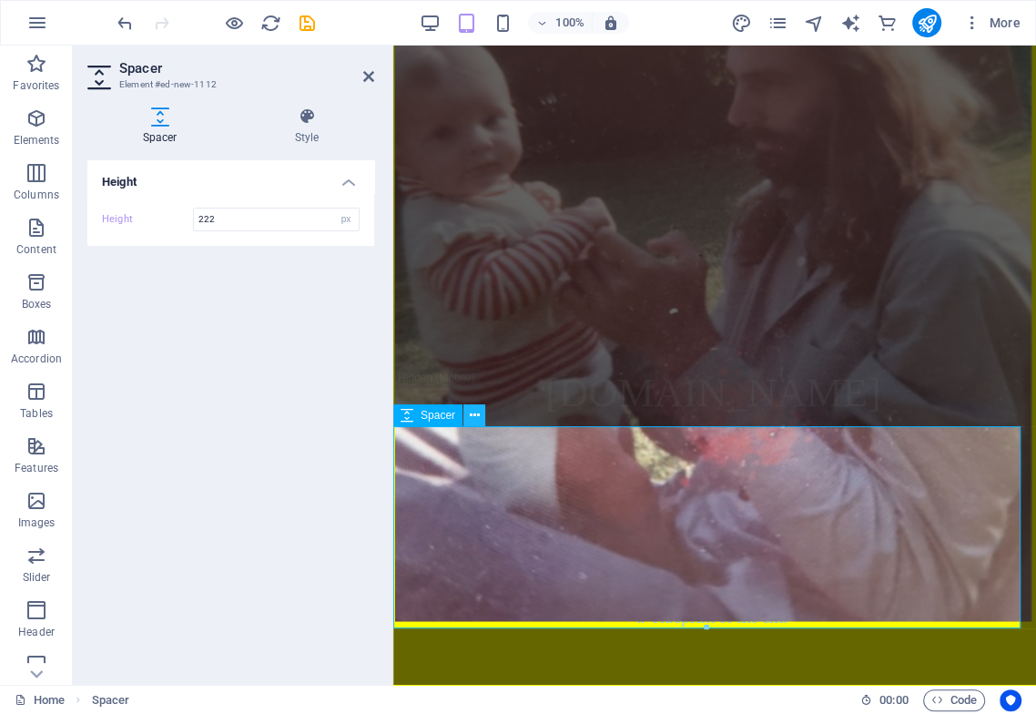
click at [473, 414] on icon at bounding box center [475, 415] width 10 height 19
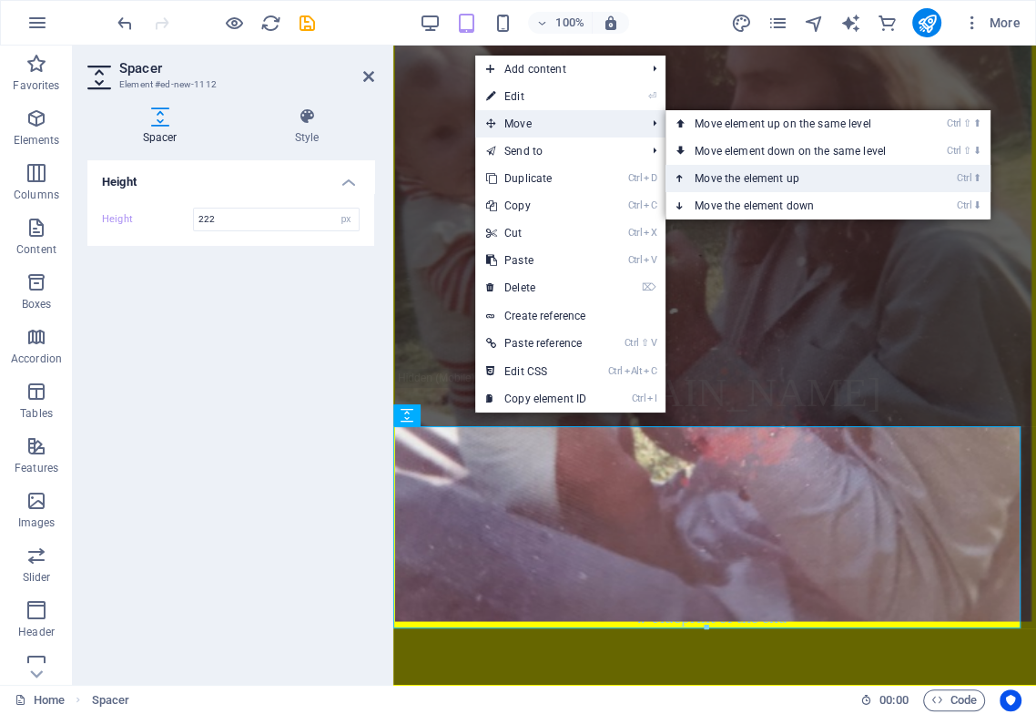
drag, startPoint x: 735, startPoint y: 172, endPoint x: 332, endPoint y: 133, distance: 404.3
click at [735, 172] on link "Ctrl ⬆ Move the element up" at bounding box center [793, 178] width 257 height 27
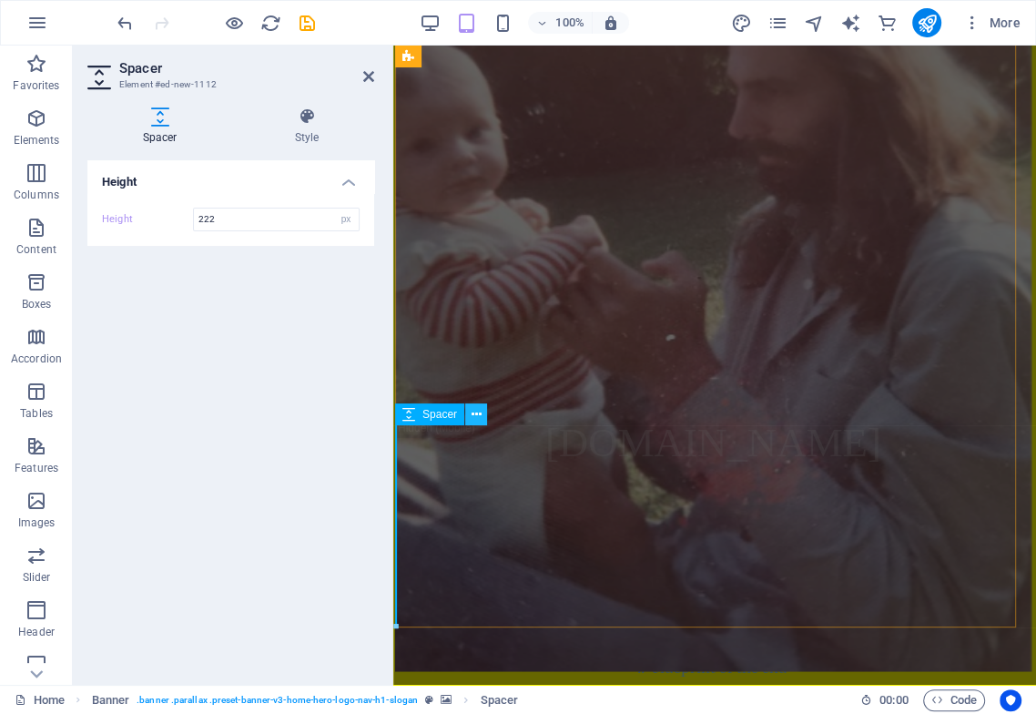
click at [473, 412] on icon at bounding box center [477, 414] width 10 height 19
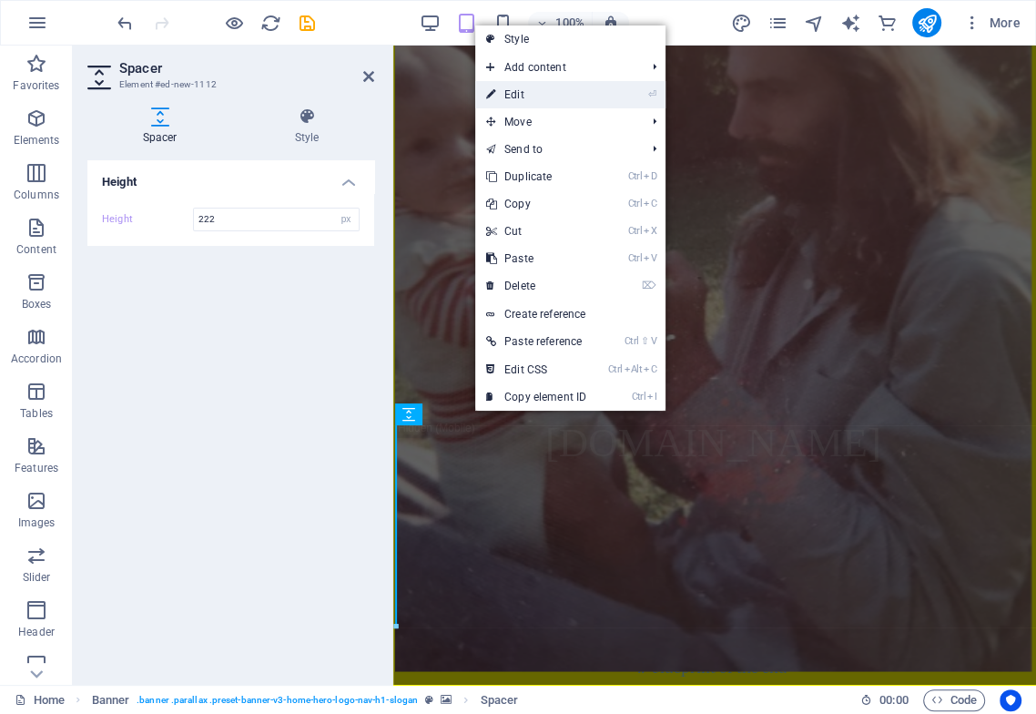
click at [535, 102] on link "⏎ Edit" at bounding box center [536, 94] width 122 height 27
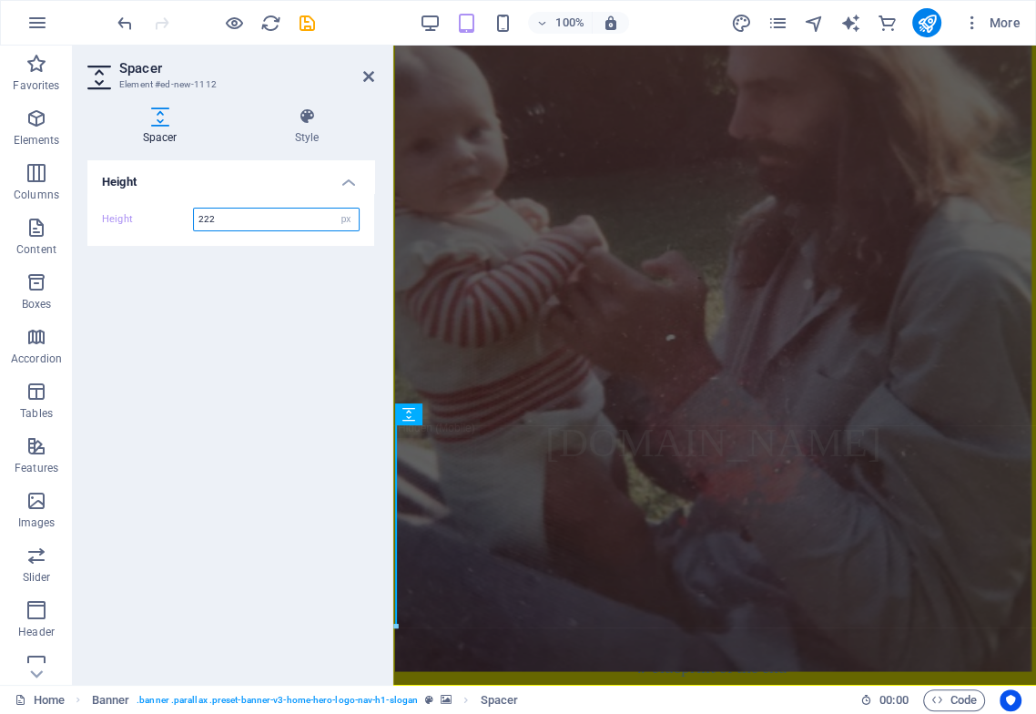
drag, startPoint x: 224, startPoint y: 218, endPoint x: 182, endPoint y: 242, distance: 48.1
click at [173, 232] on div "Height 222 px rem vh vw" at bounding box center [230, 219] width 287 height 53
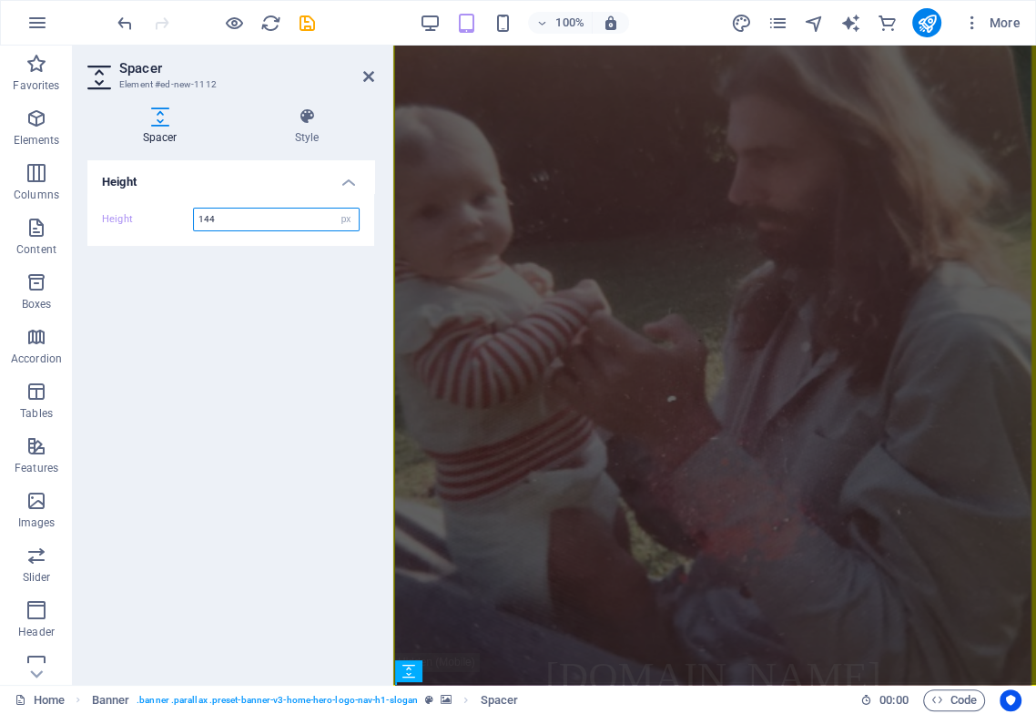
scroll to position [103, 0]
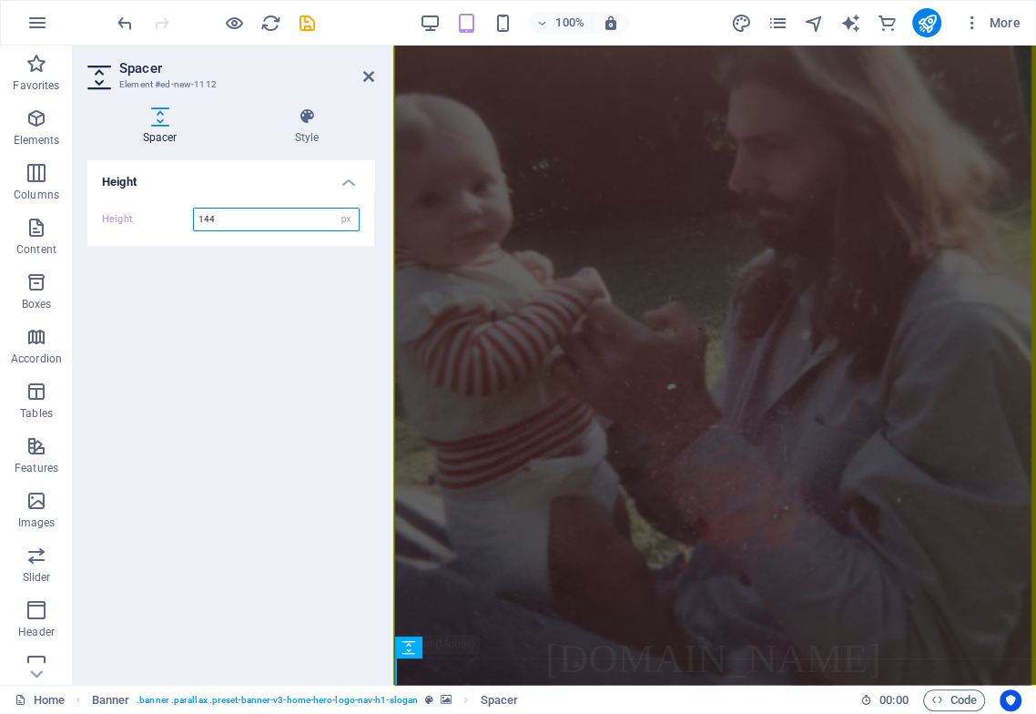
drag, startPoint x: 261, startPoint y: 220, endPoint x: 99, endPoint y: 295, distance: 178.4
click at [145, 213] on div "Height 144 px rem vh vw" at bounding box center [231, 220] width 258 height 24
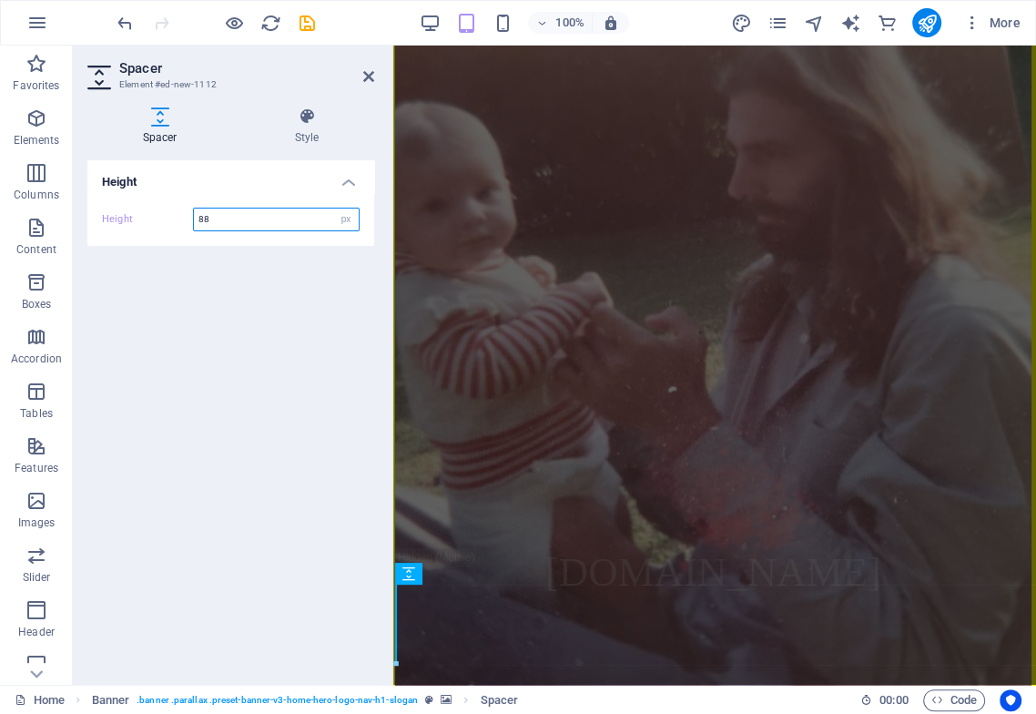
scroll to position [214, 0]
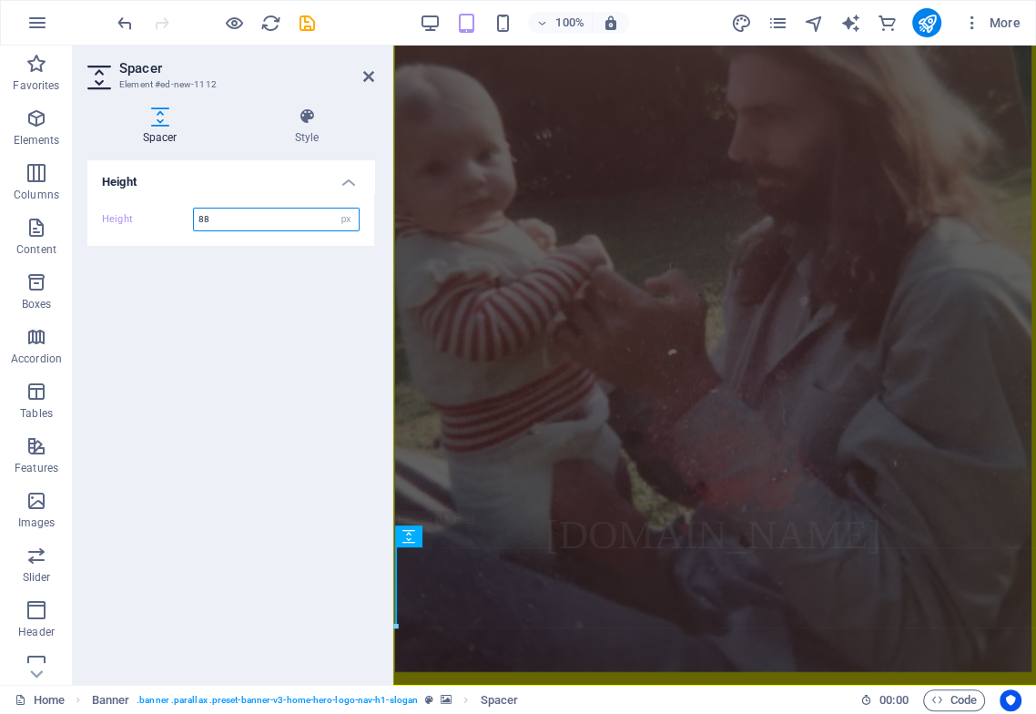
drag, startPoint x: 257, startPoint y: 219, endPoint x: 102, endPoint y: 223, distance: 154.8
click at [106, 219] on div "Height 88 px rem vh vw" at bounding box center [231, 220] width 258 height 24
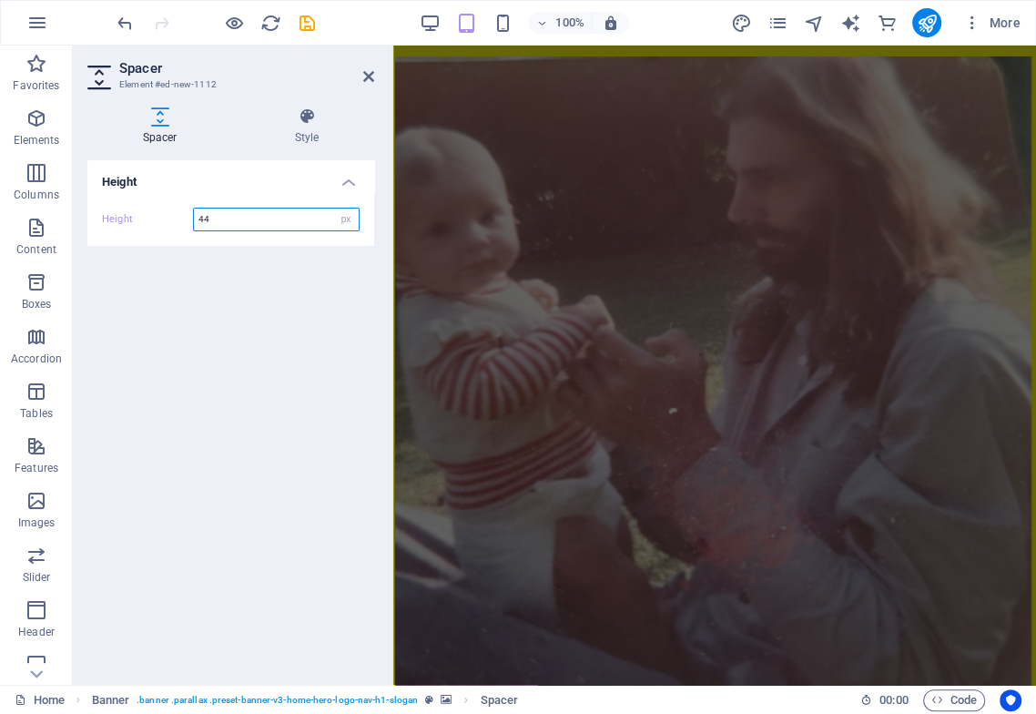
scroll to position [175, 0]
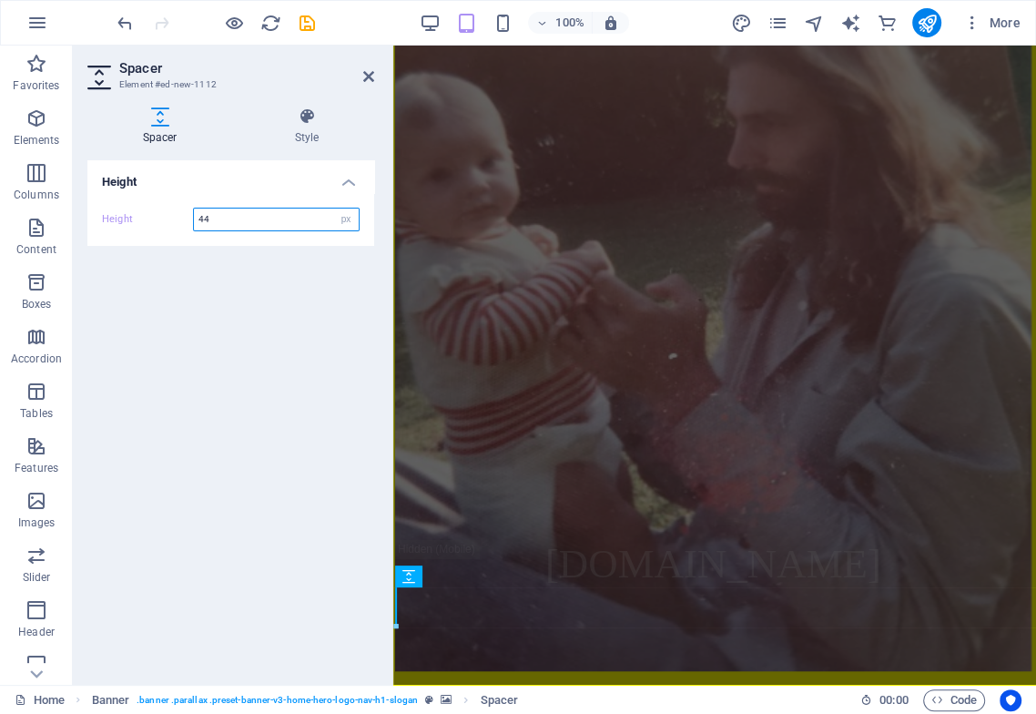
drag, startPoint x: 1029, startPoint y: 552, endPoint x: 1320, endPoint y: 738, distance: 346.0
drag, startPoint x: 236, startPoint y: 222, endPoint x: 41, endPoint y: 259, distance: 198.2
click at [70, 208] on section "Favorites Elements Columns Content Boxes Accordion Tables Features Images Slide…" at bounding box center [518, 365] width 1036 height 639
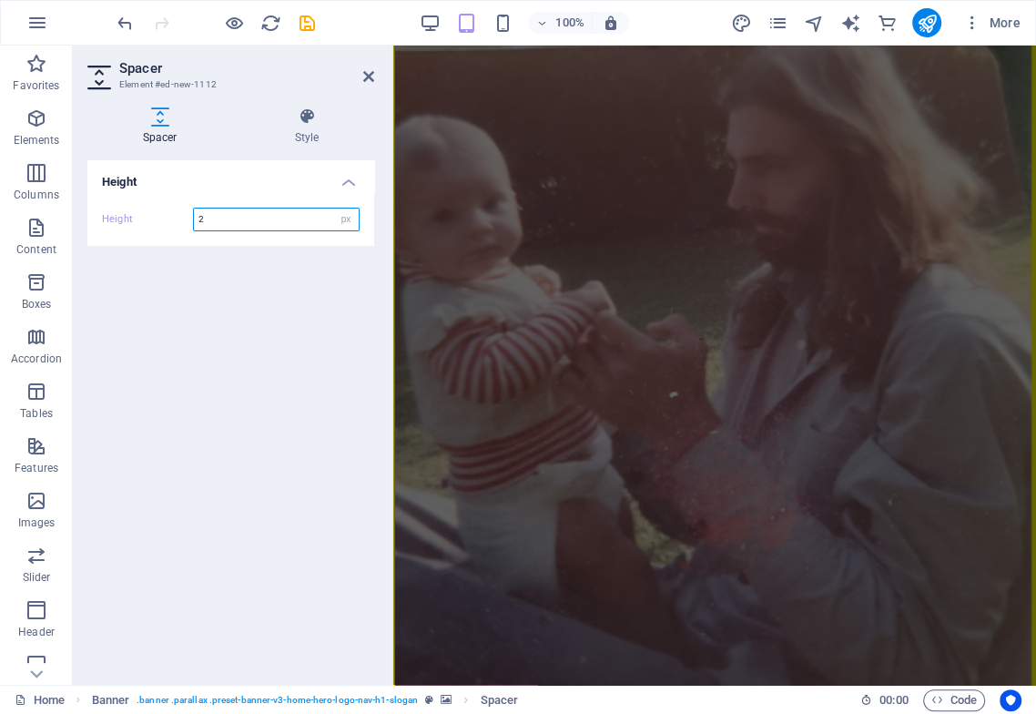
scroll to position [136, 0]
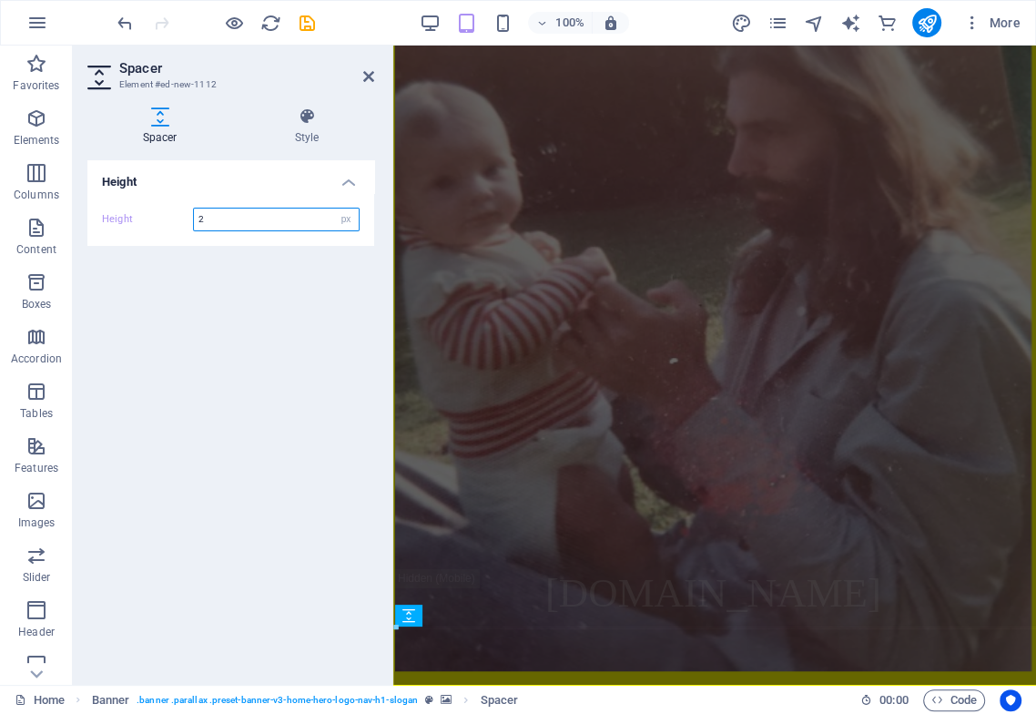
drag, startPoint x: 1027, startPoint y: 543, endPoint x: 1308, endPoint y: 732, distance: 339.1
type input "2"
click at [473, 612] on icon at bounding box center [477, 614] width 10 height 19
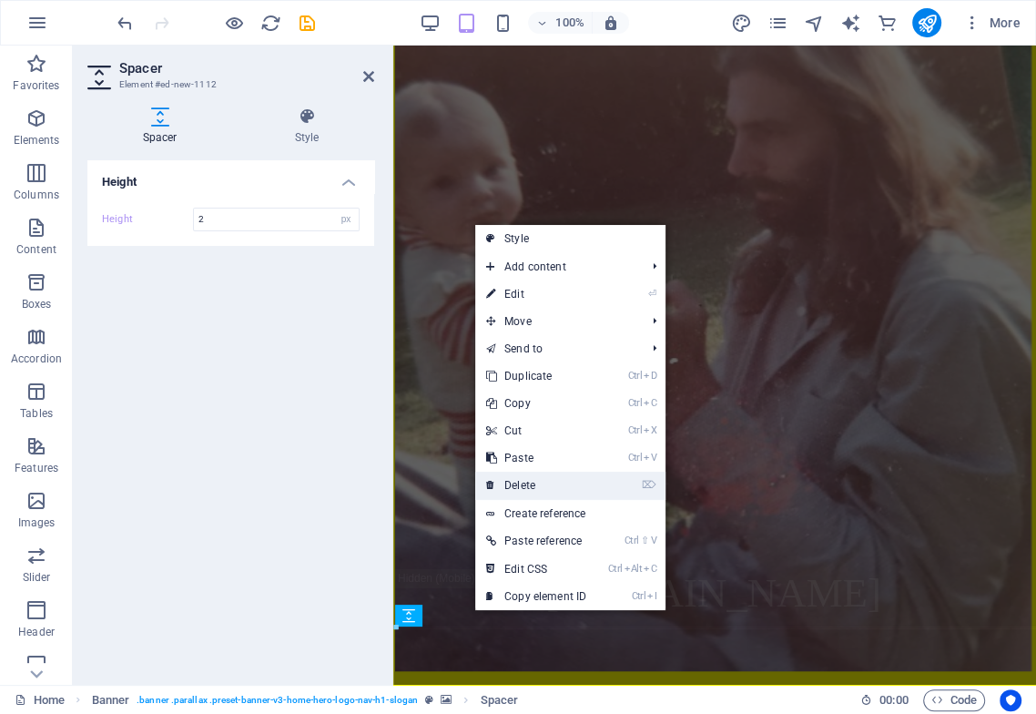
click at [531, 489] on link "⌦ Delete" at bounding box center [536, 485] width 122 height 27
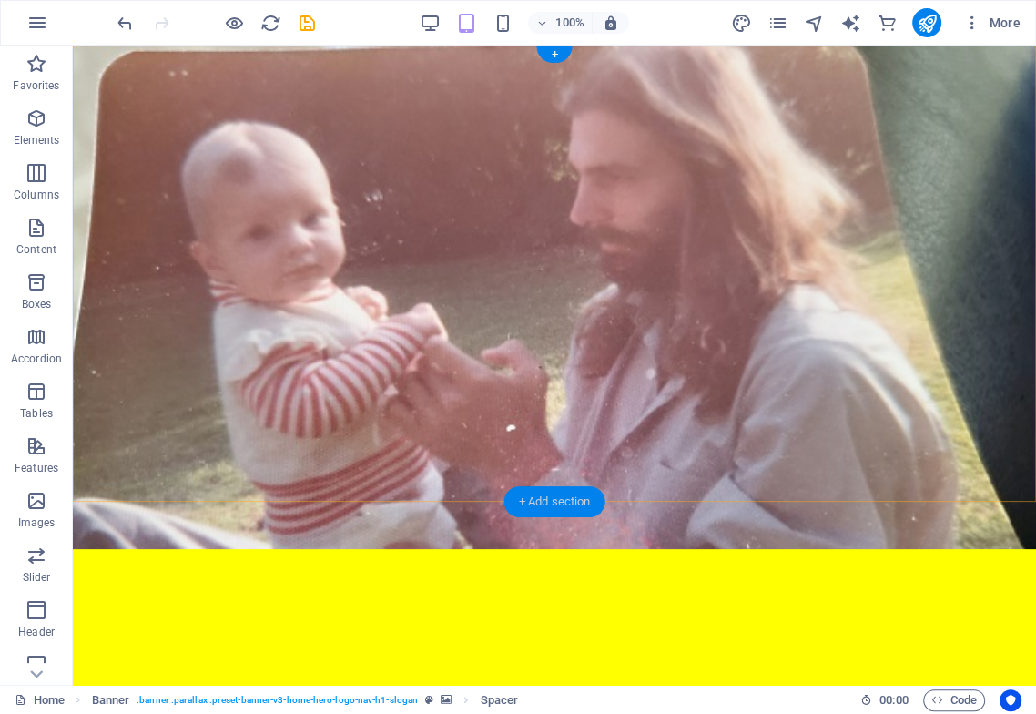
scroll to position [0, 0]
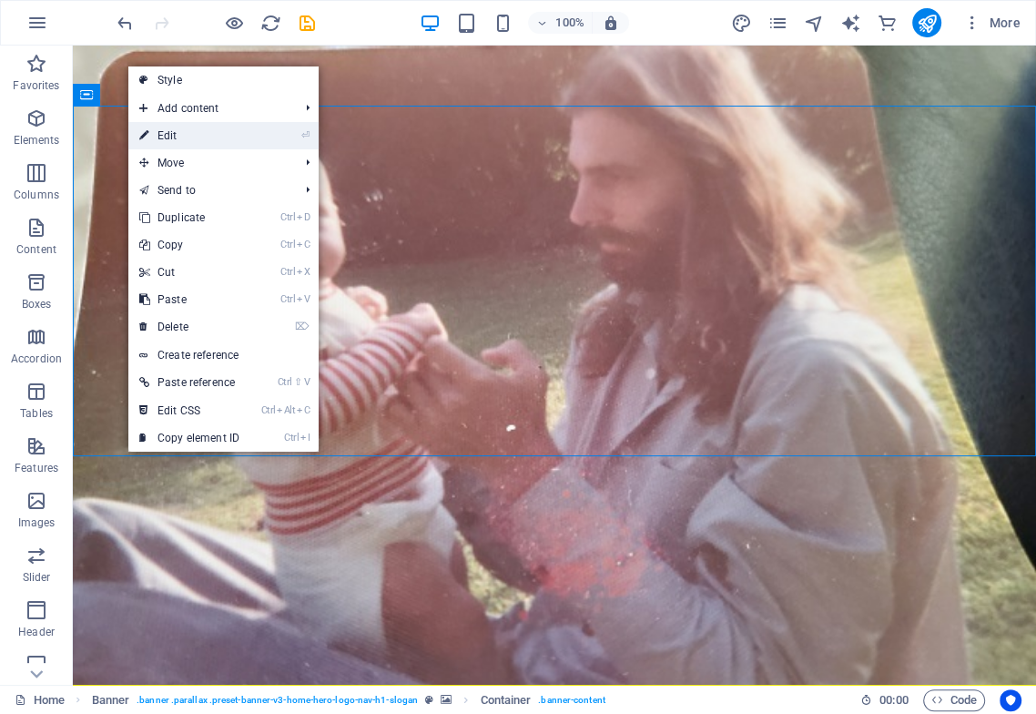
click at [237, 133] on link "⏎ Edit" at bounding box center [189, 135] width 122 height 27
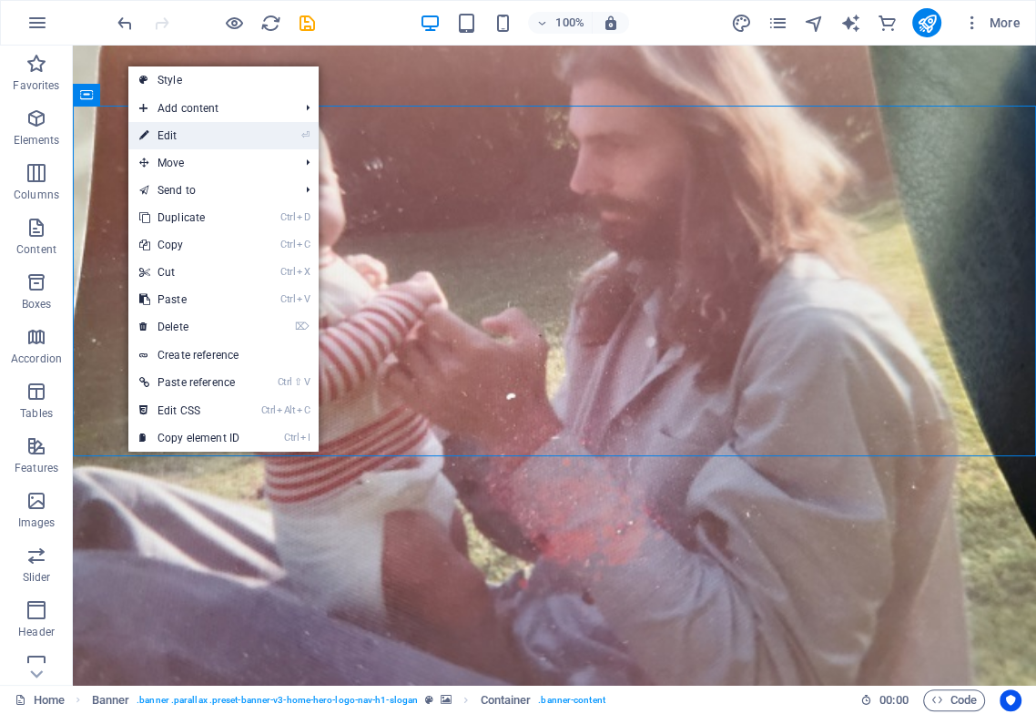
select select "px"
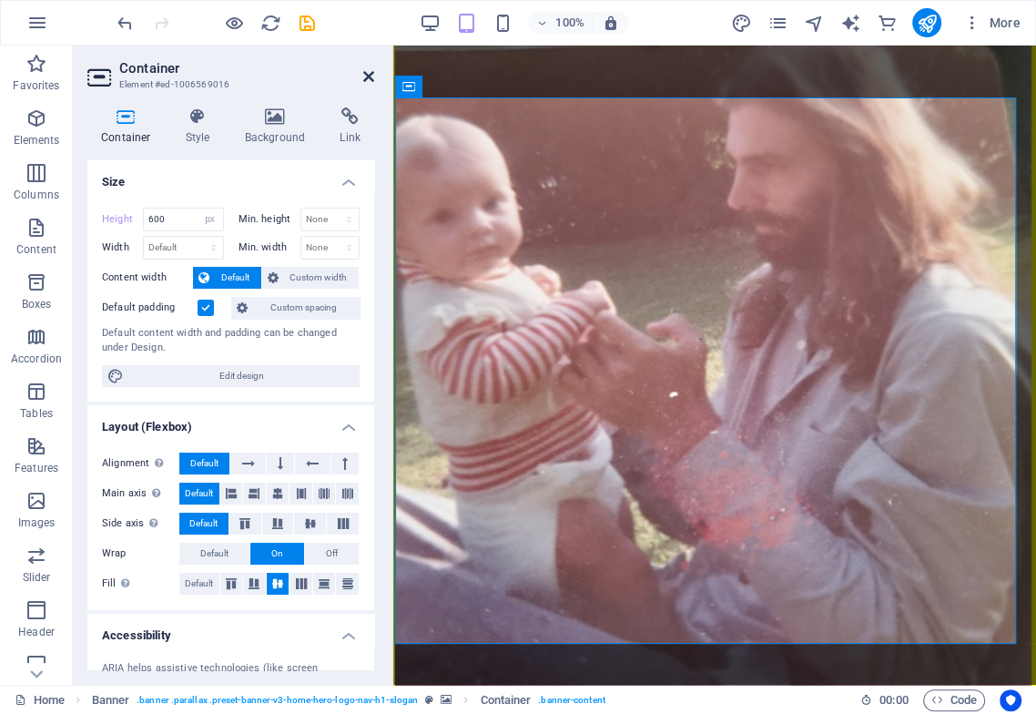
click at [369, 73] on icon at bounding box center [368, 76] width 11 height 15
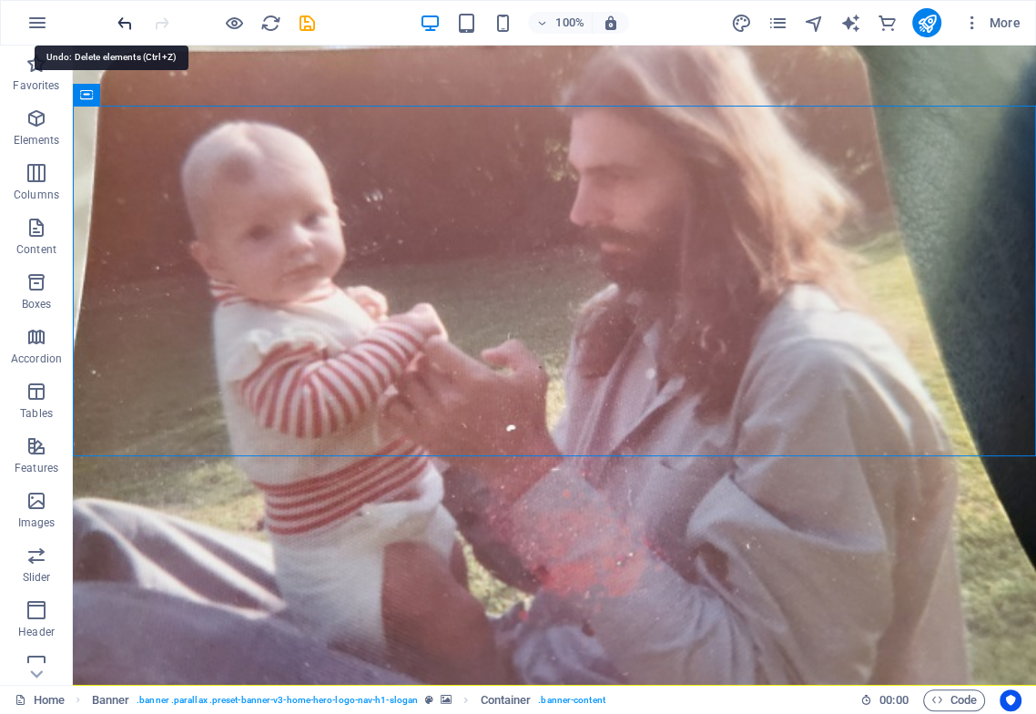
click at [125, 25] on icon "undo" at bounding box center [125, 23] width 21 height 21
click at [168, 92] on icon at bounding box center [167, 95] width 10 height 19
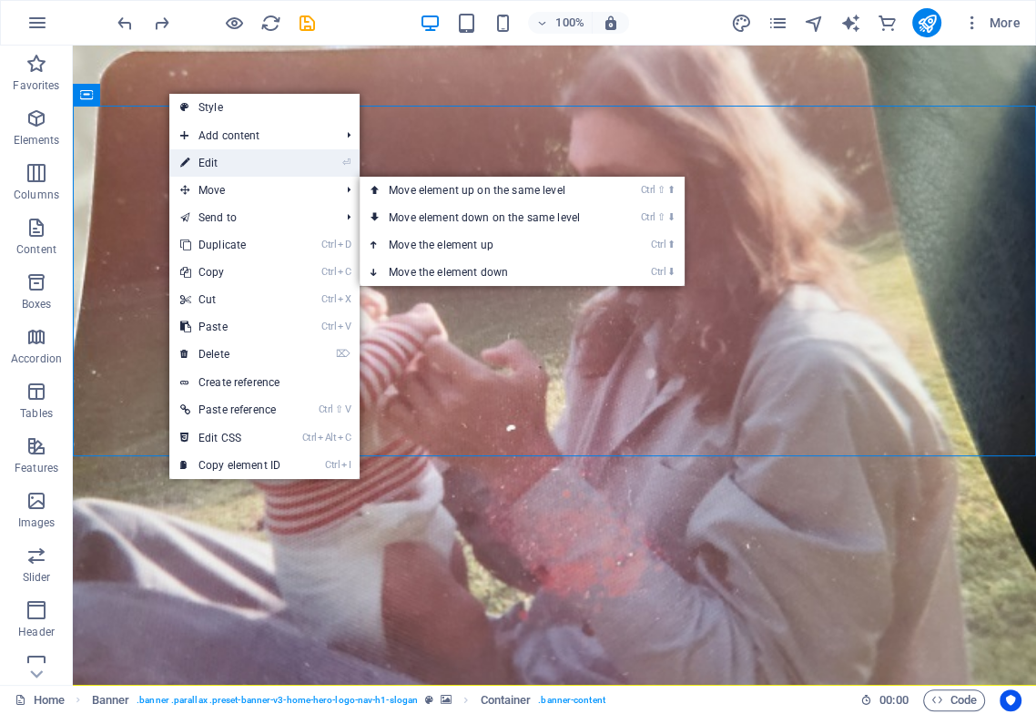
click at [215, 163] on link "⏎ Edit" at bounding box center [230, 162] width 122 height 27
select select "px"
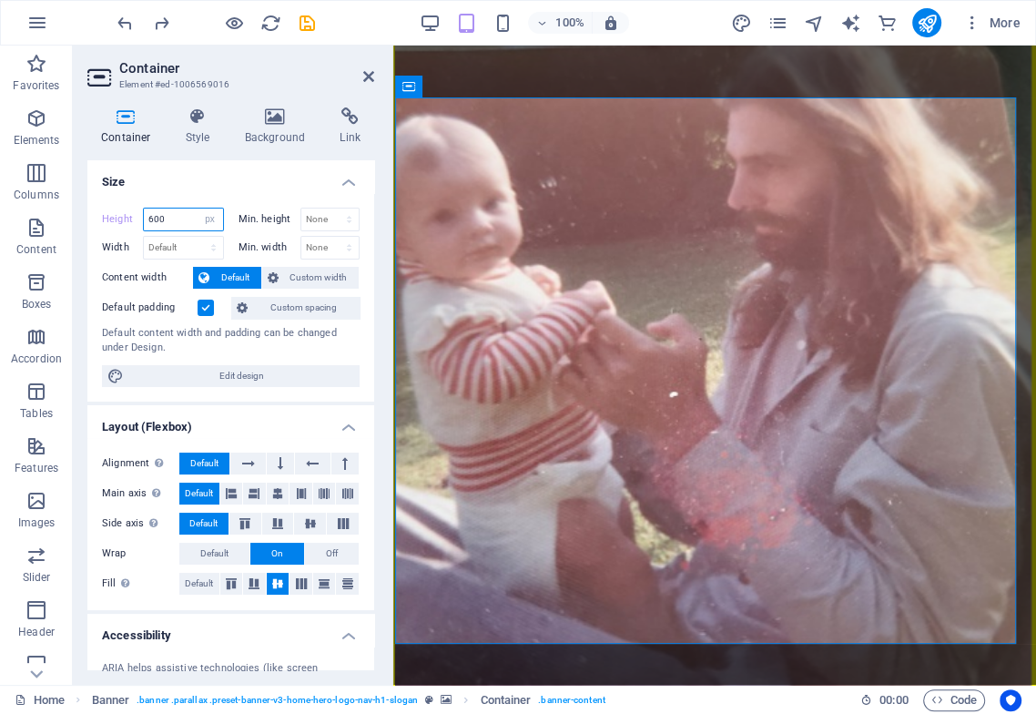
drag, startPoint x: 146, startPoint y: 222, endPoint x: 165, endPoint y: 222, distance: 19.1
click at [157, 222] on input "600" at bounding box center [183, 219] width 79 height 22
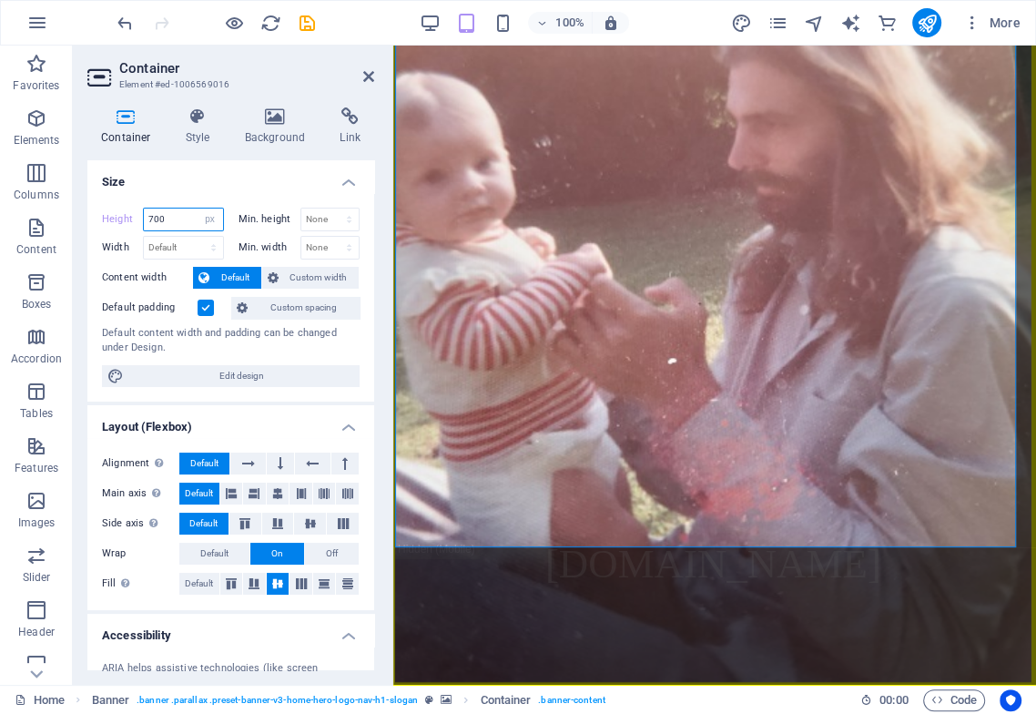
scroll to position [227, 0]
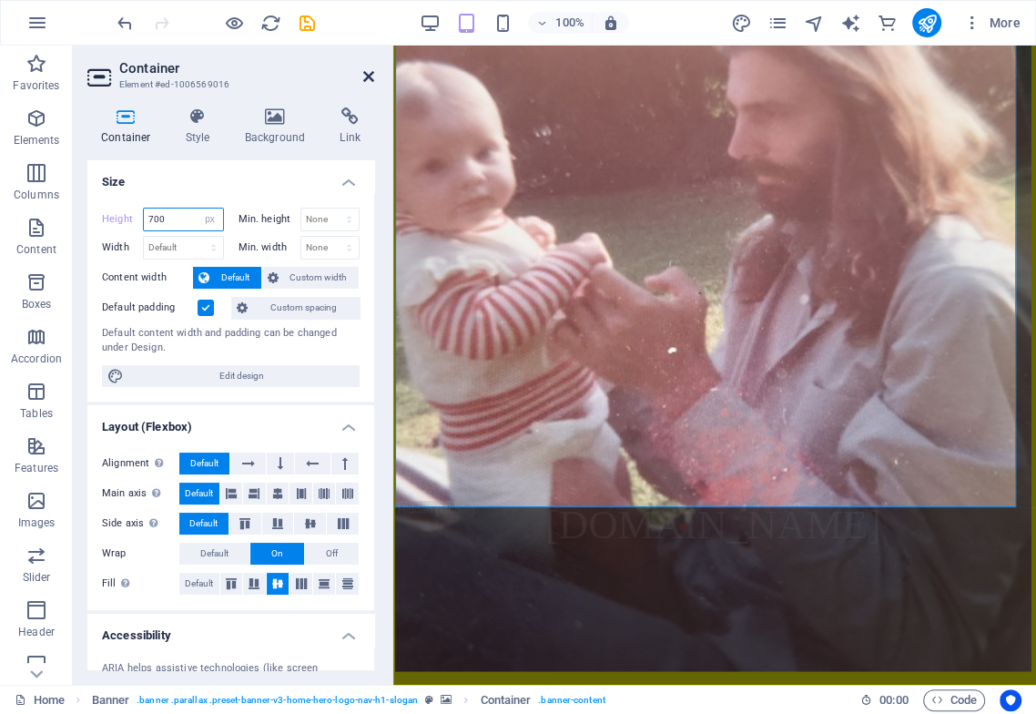
type input "700"
click at [371, 80] on icon at bounding box center [368, 76] width 11 height 15
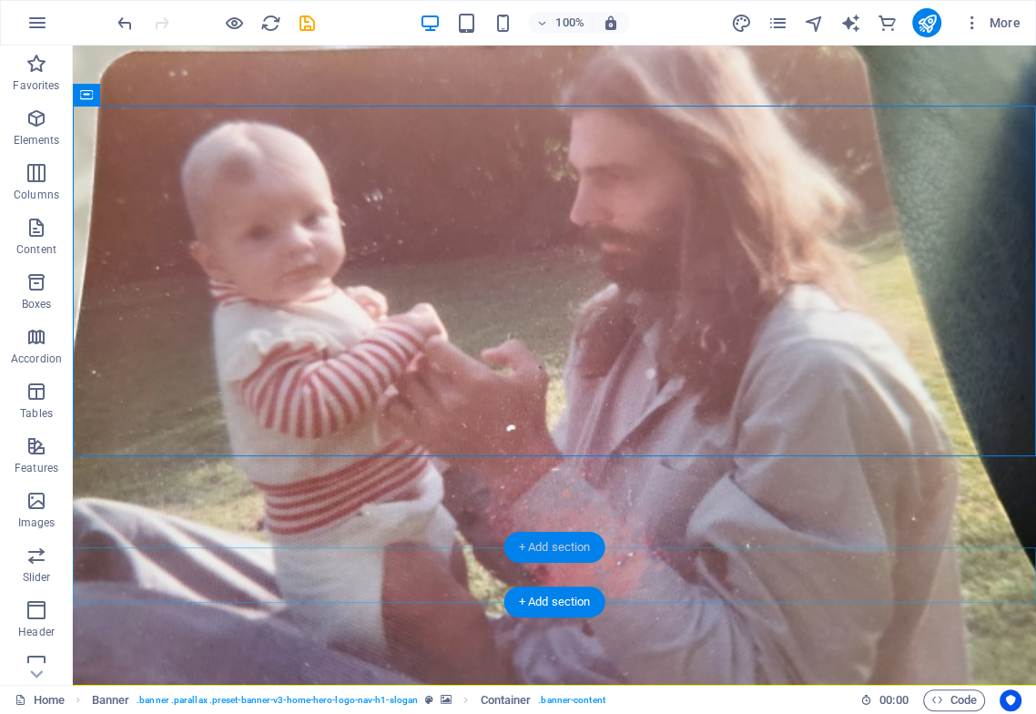
click at [550, 547] on div "+ Add section" at bounding box center [554, 547] width 101 height 31
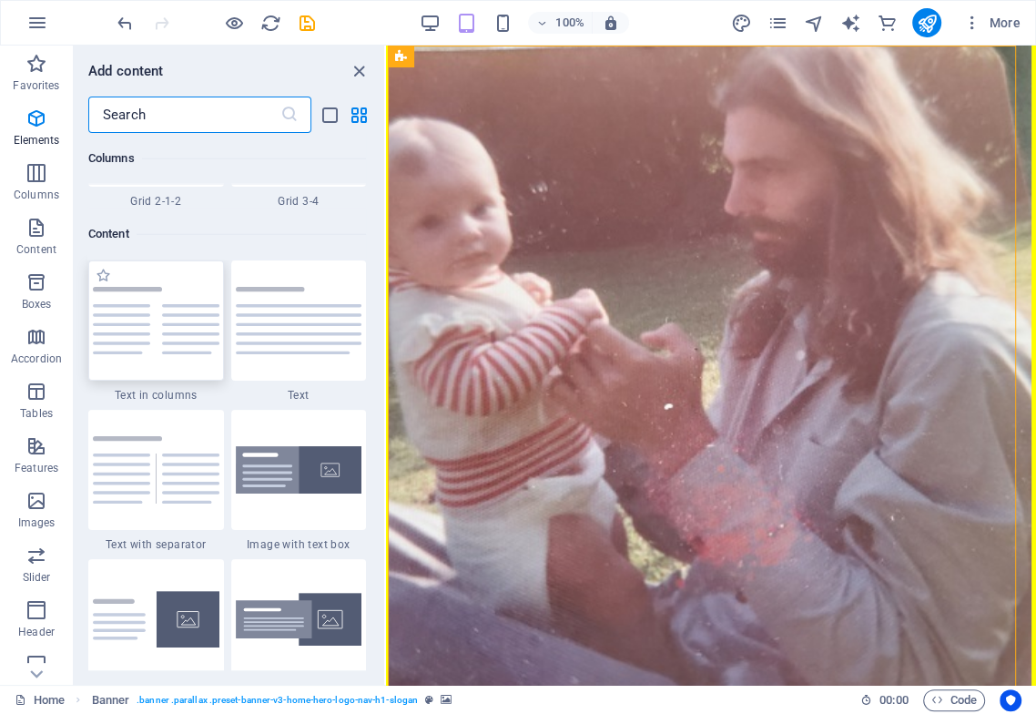
scroll to position [3184, 0]
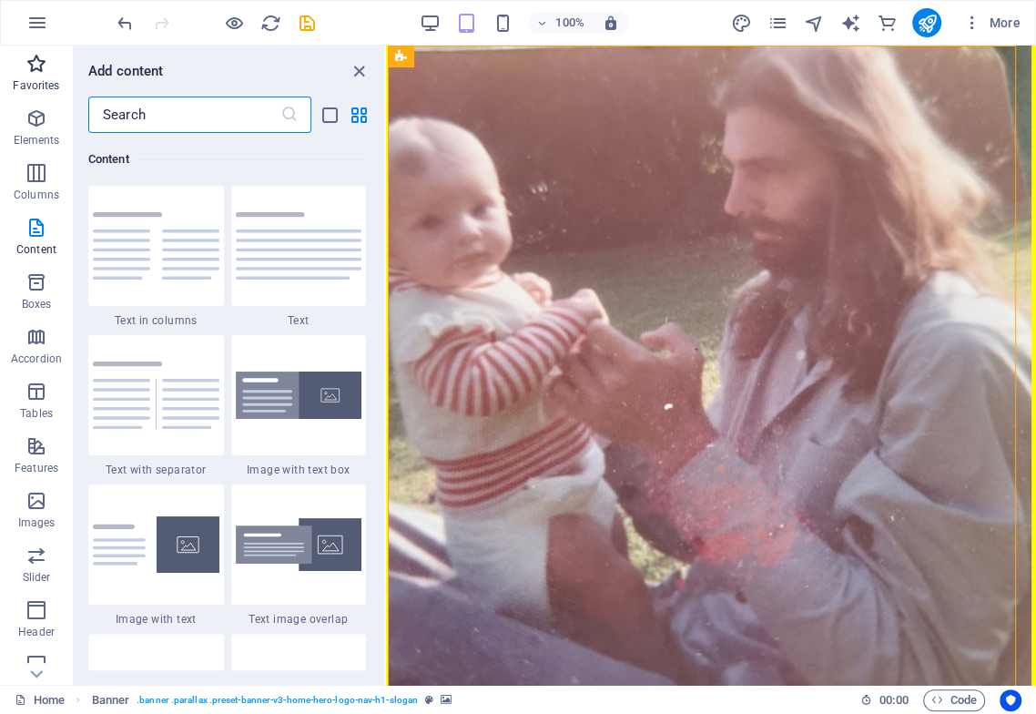
click at [36, 76] on span "Favorites" at bounding box center [36, 75] width 73 height 44
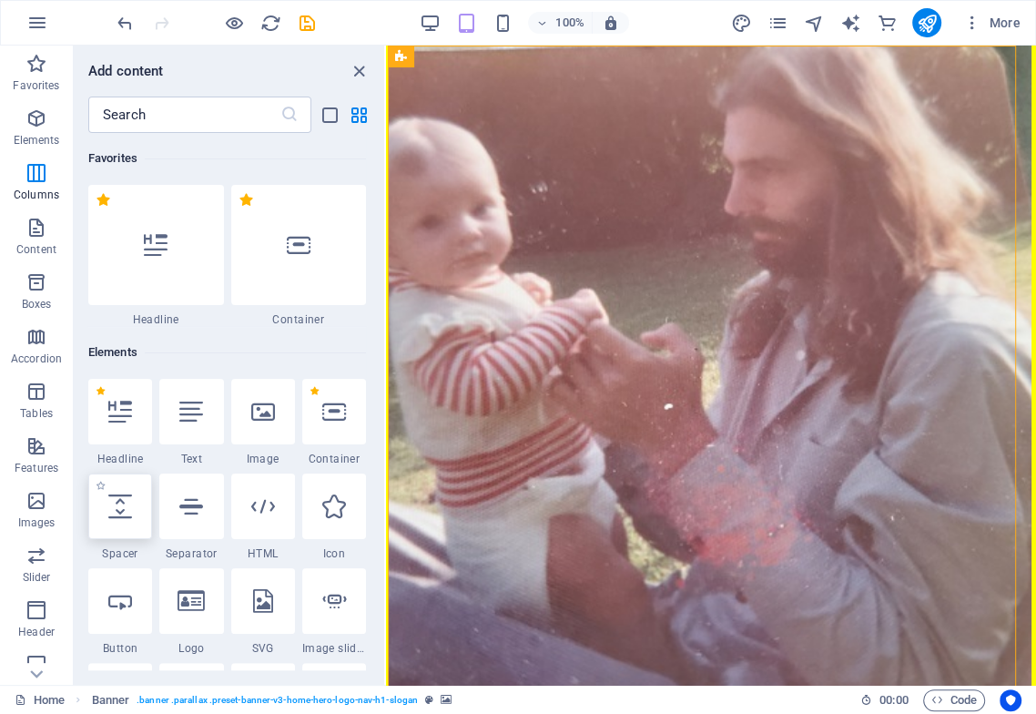
scroll to position [0, 0]
click at [126, 515] on icon at bounding box center [120, 506] width 24 height 24
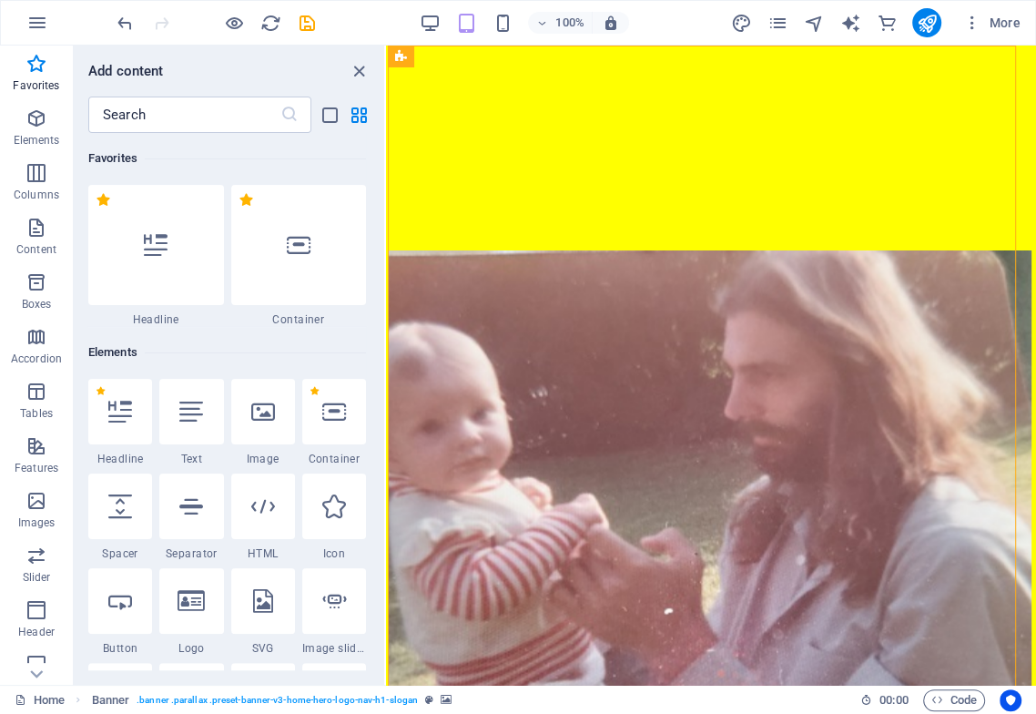
select select "px"
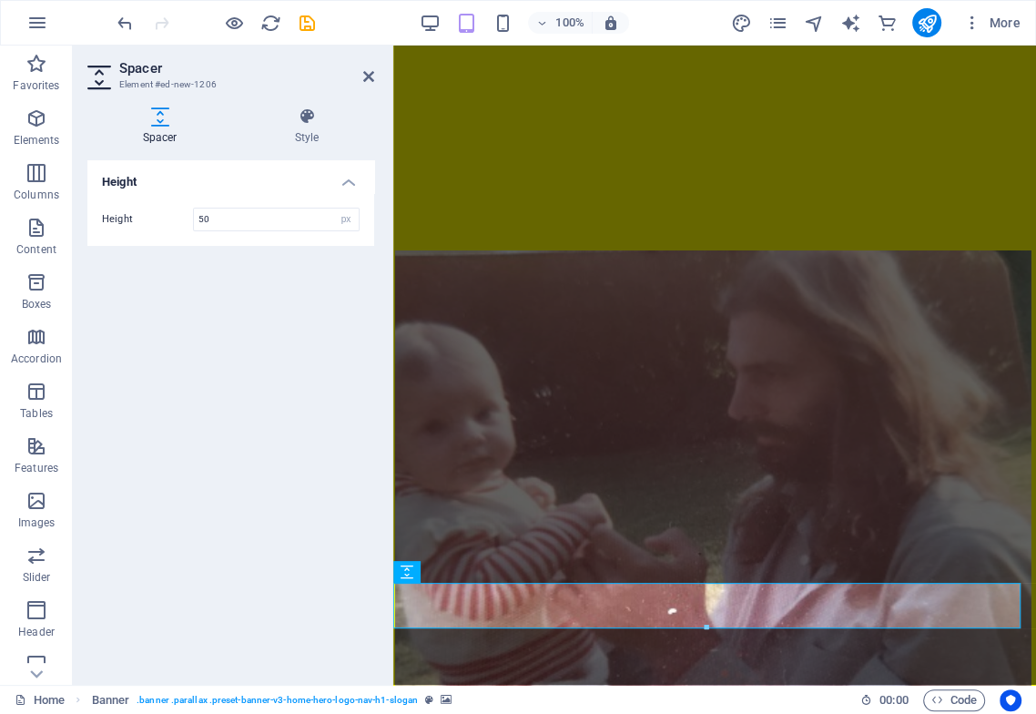
scroll to position [272, 0]
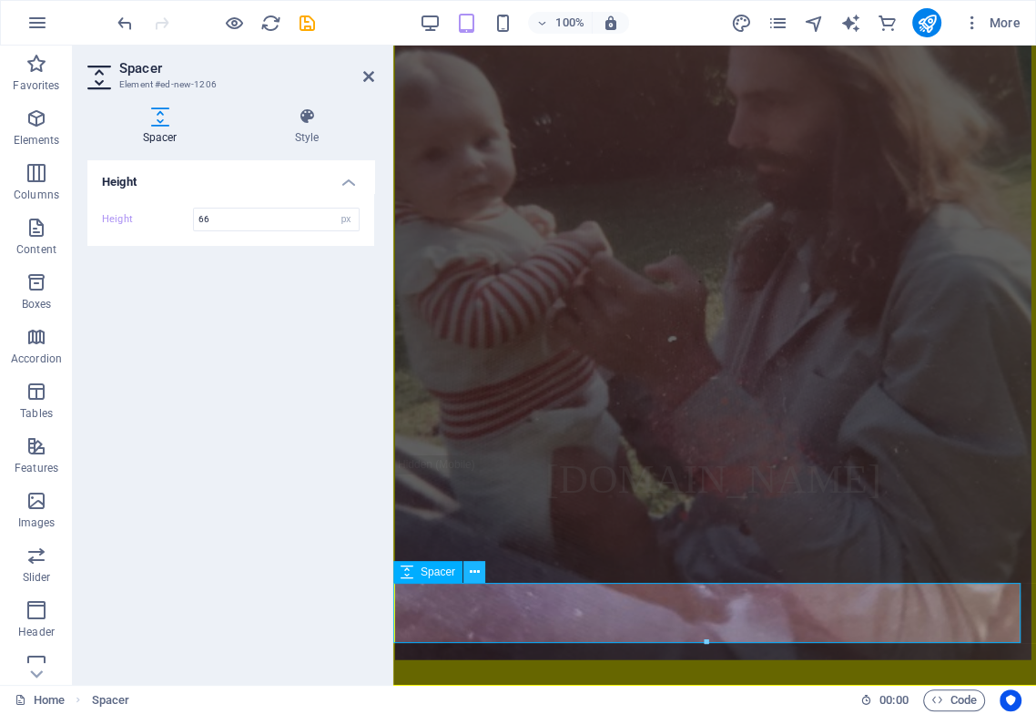
type input "66"
click at [473, 570] on icon at bounding box center [475, 572] width 10 height 19
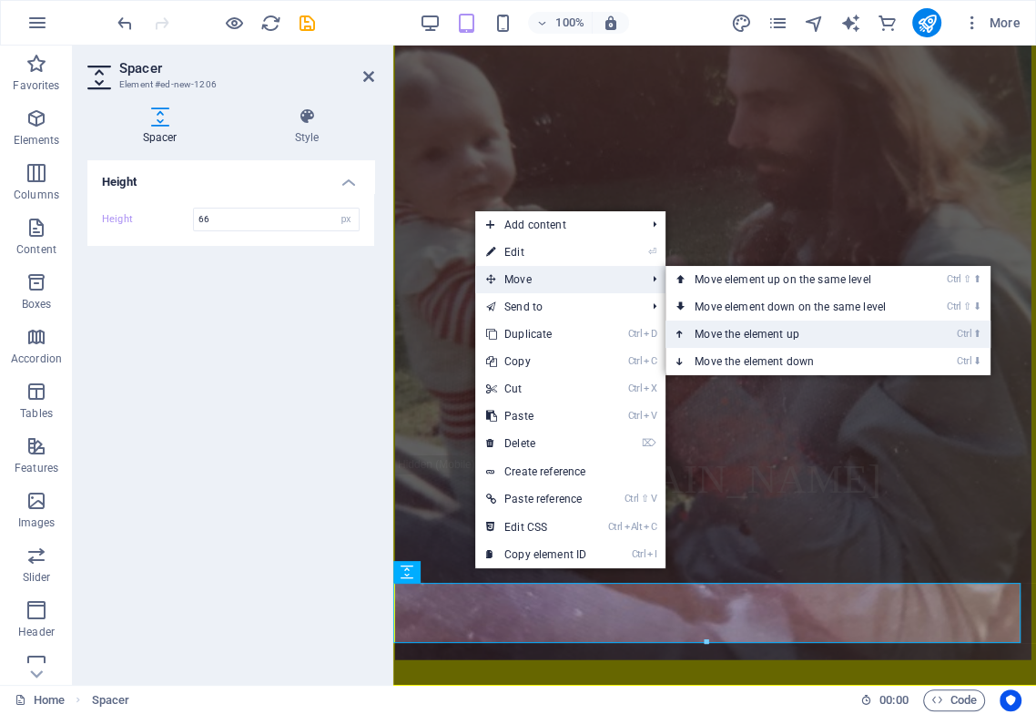
click at [731, 334] on link "Ctrl ⬆ Move the element up" at bounding box center [793, 333] width 257 height 27
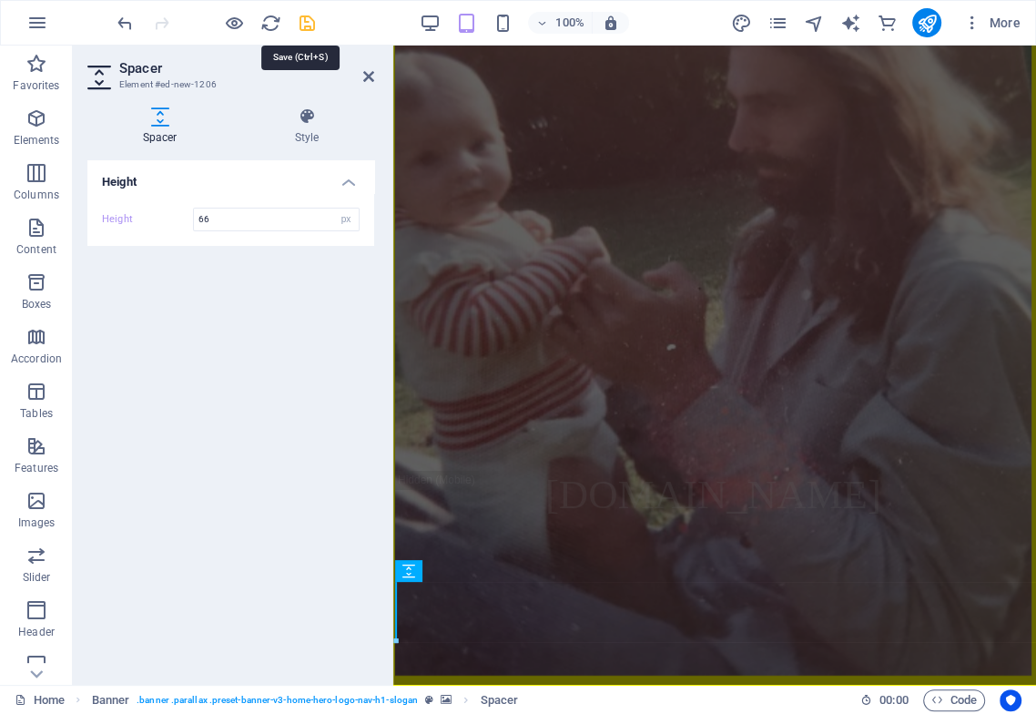
click at [307, 20] on icon "save" at bounding box center [307, 23] width 21 height 21
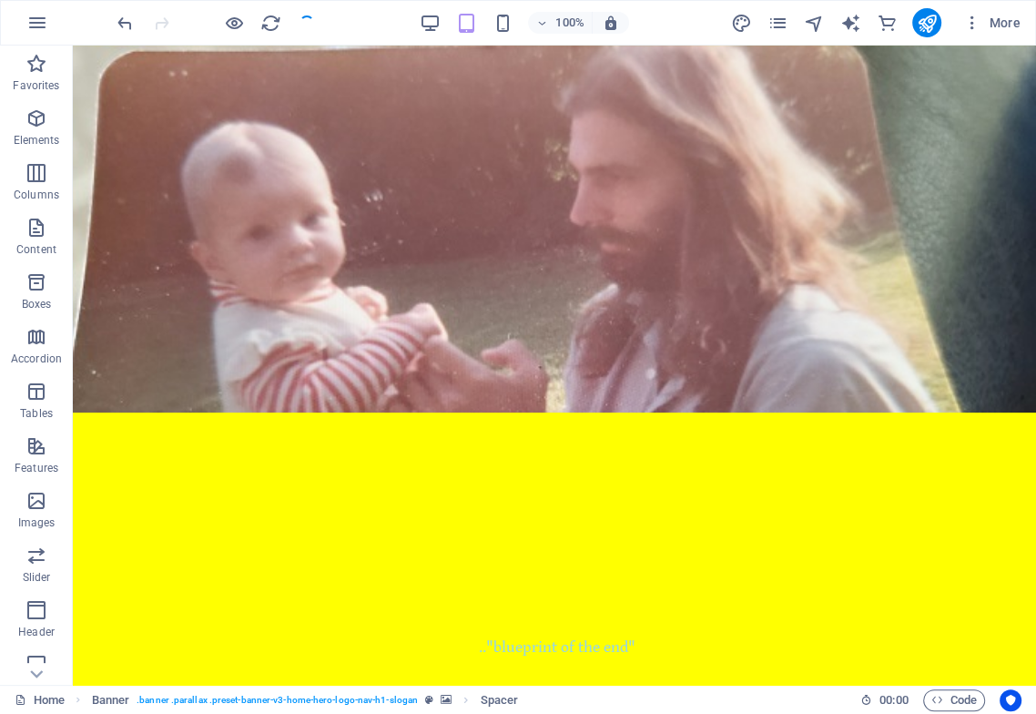
scroll to position [0, 0]
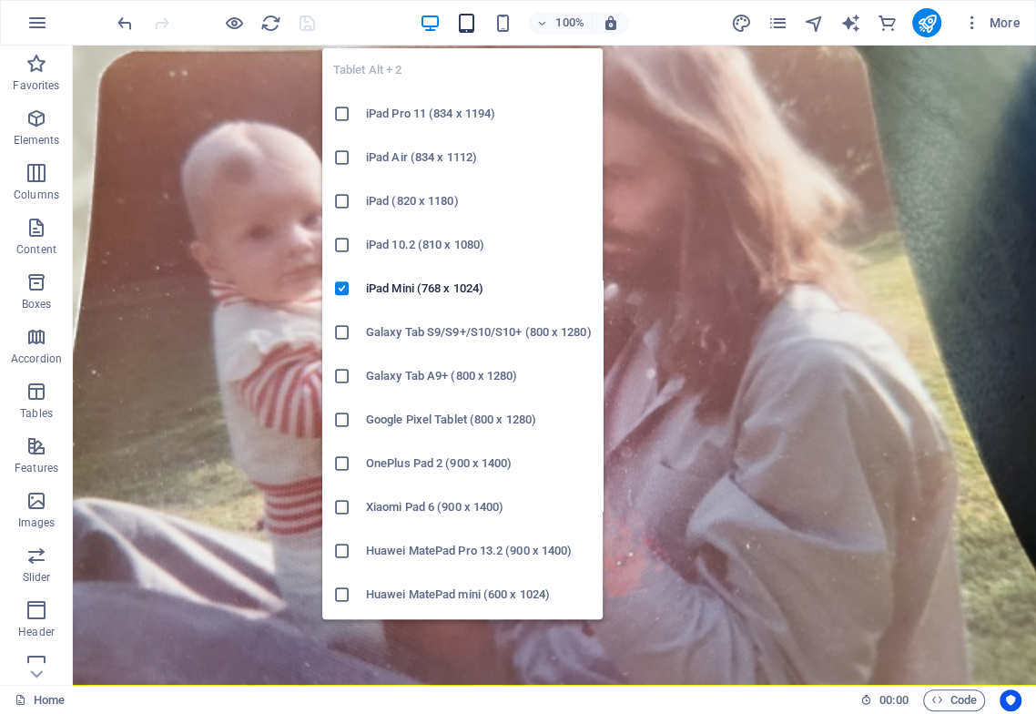
click at [465, 15] on icon "button" at bounding box center [465, 23] width 21 height 21
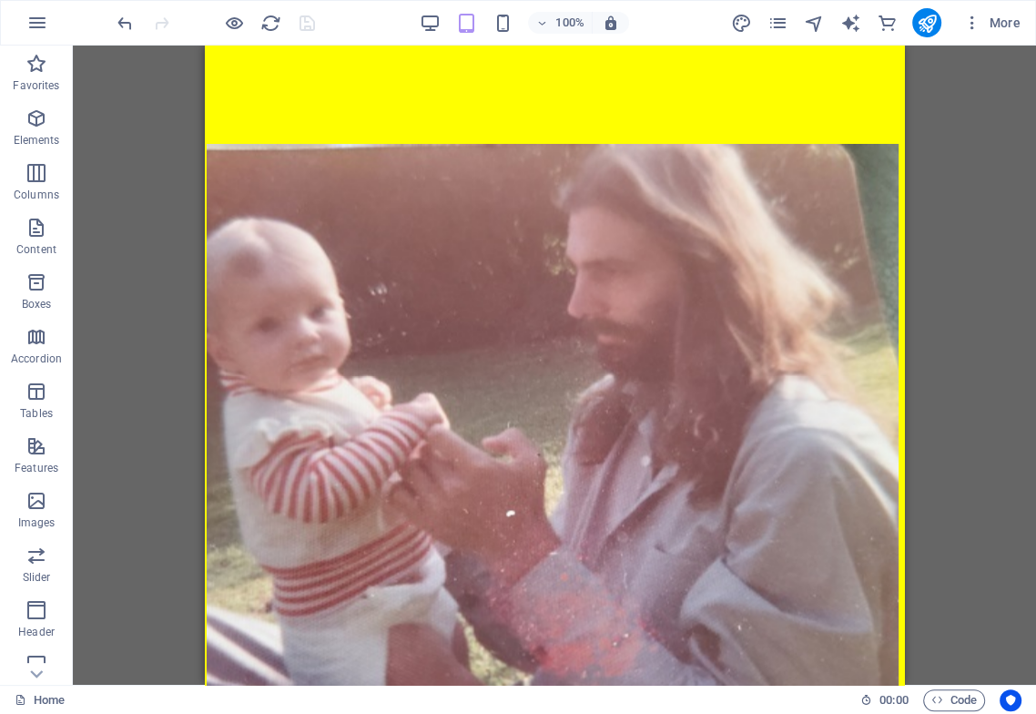
drag, startPoint x: 895, startPoint y: 395, endPoint x: 1144, endPoint y: 250, distance: 288.4
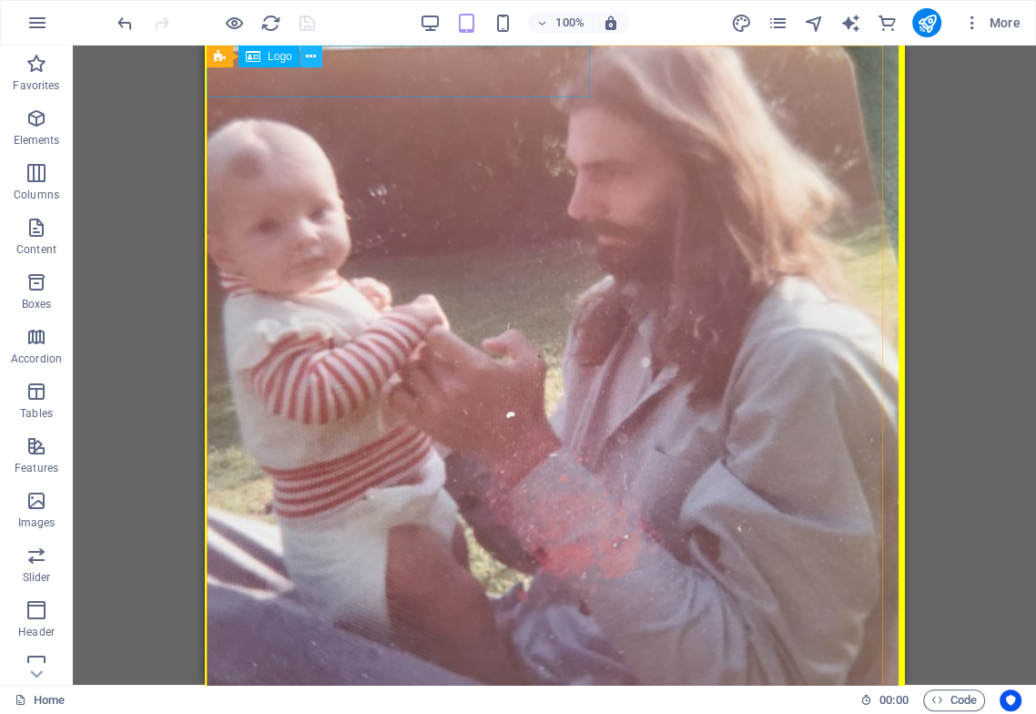
click at [310, 54] on icon at bounding box center [311, 56] width 10 height 19
click at [310, 55] on icon at bounding box center [311, 56] width 10 height 19
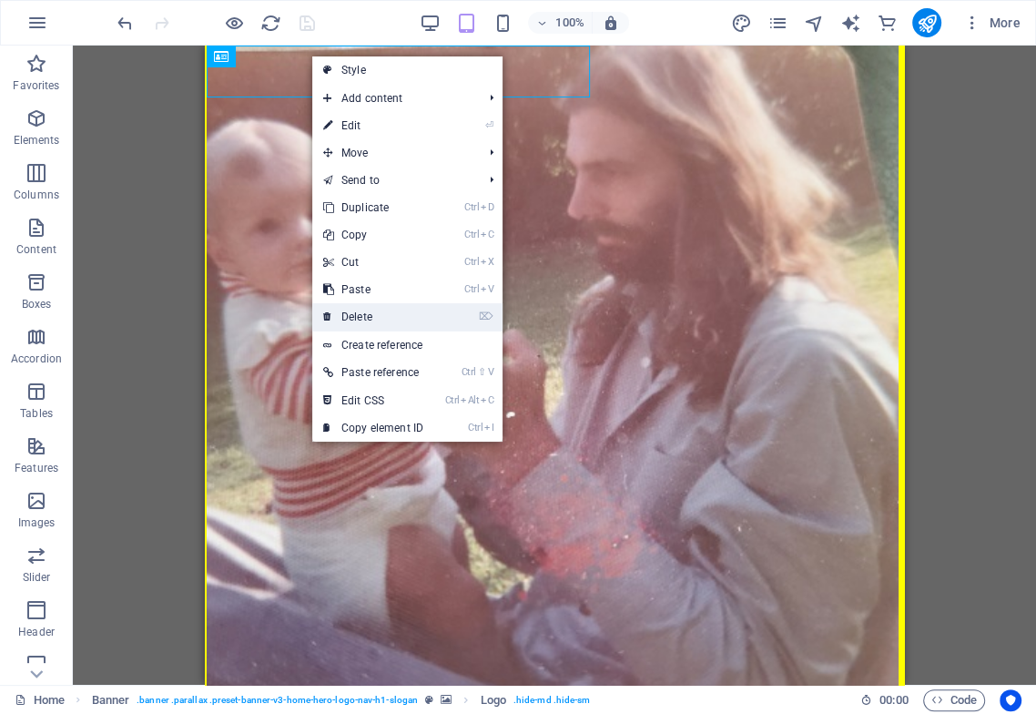
click at [385, 318] on link "⌦ Delete" at bounding box center [373, 316] width 122 height 27
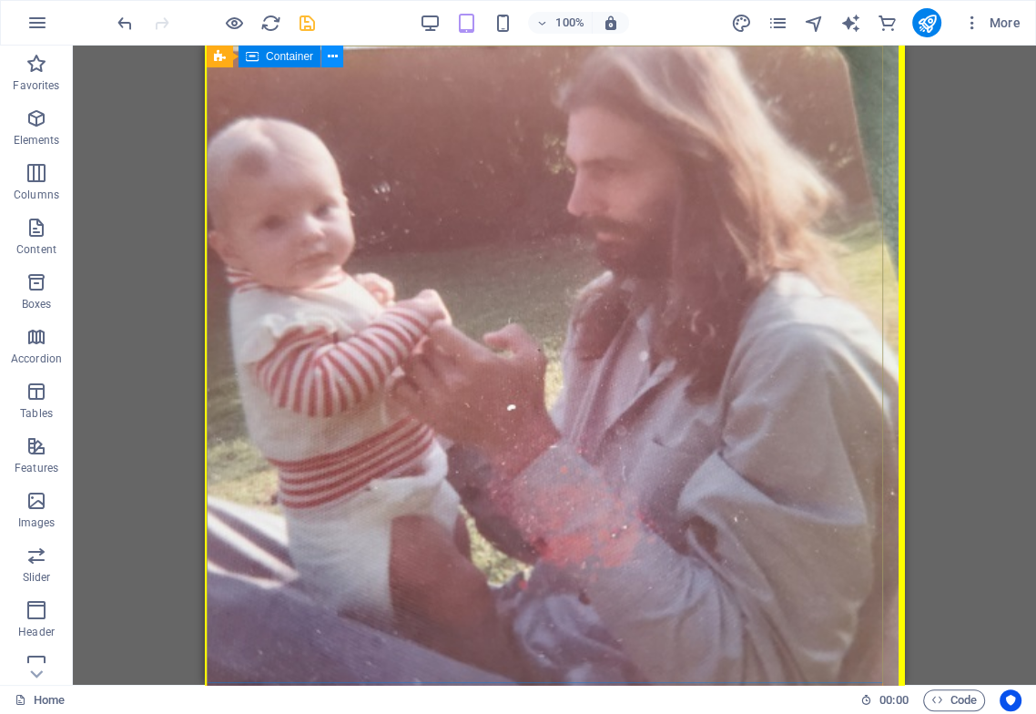
click at [335, 56] on icon at bounding box center [333, 56] width 10 height 19
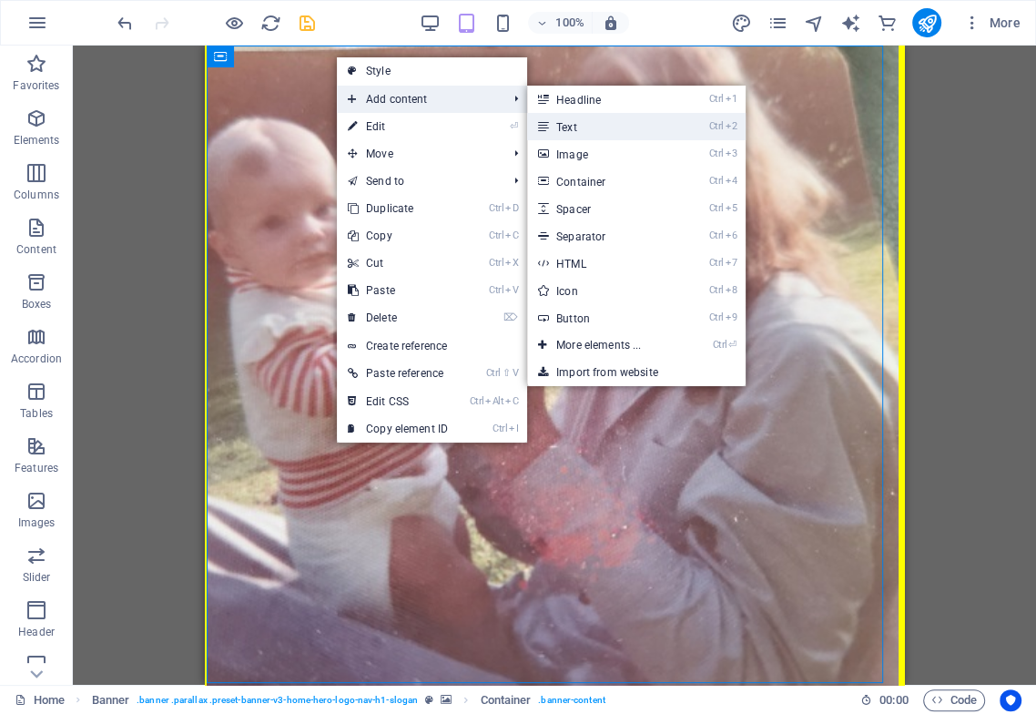
click at [575, 125] on link "Ctrl 2 Text" at bounding box center [602, 126] width 150 height 27
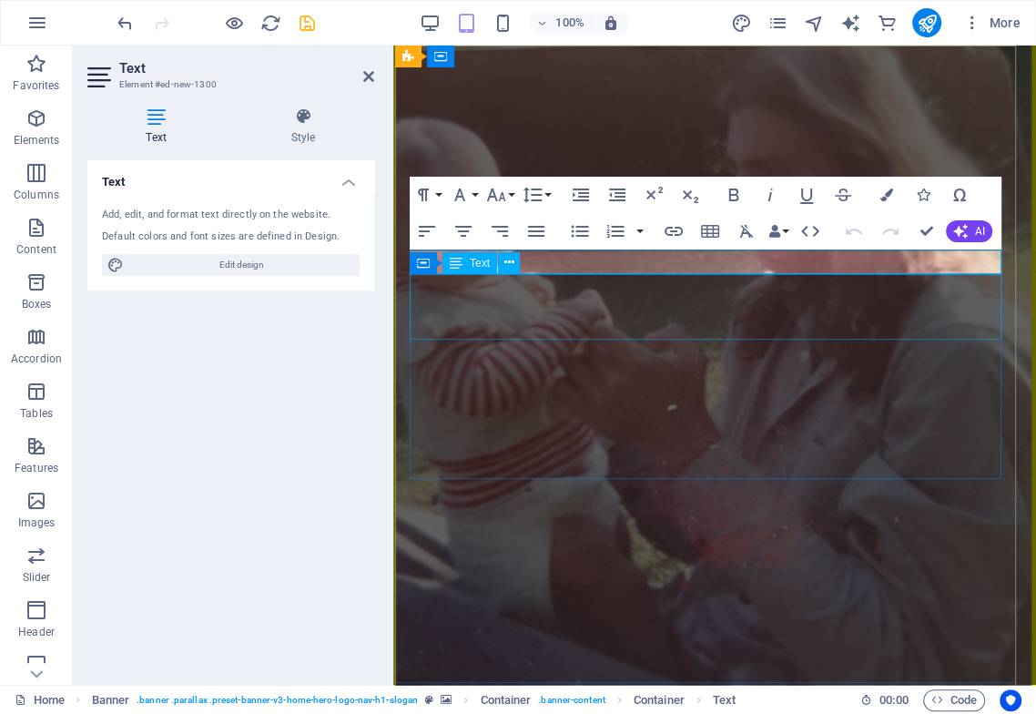
click at [527, 258] on div "Container Text" at bounding box center [471, 263] width 122 height 23
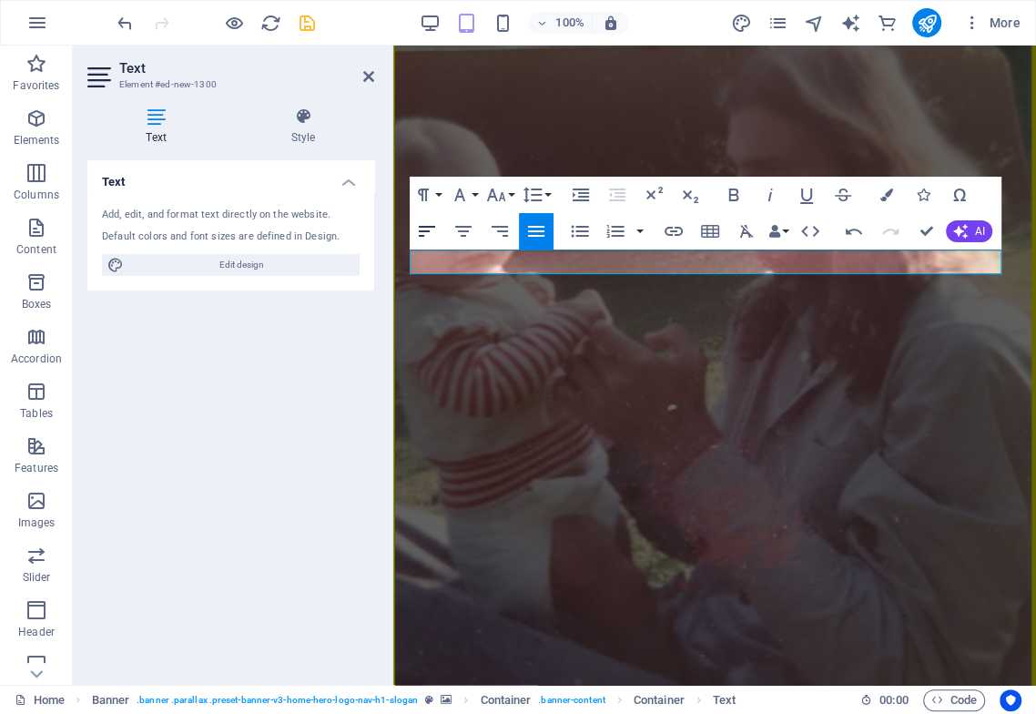
click at [416, 235] on icon "button" at bounding box center [427, 231] width 22 height 22
drag, startPoint x: 544, startPoint y: 260, endPoint x: 412, endPoint y: 263, distance: 132.0
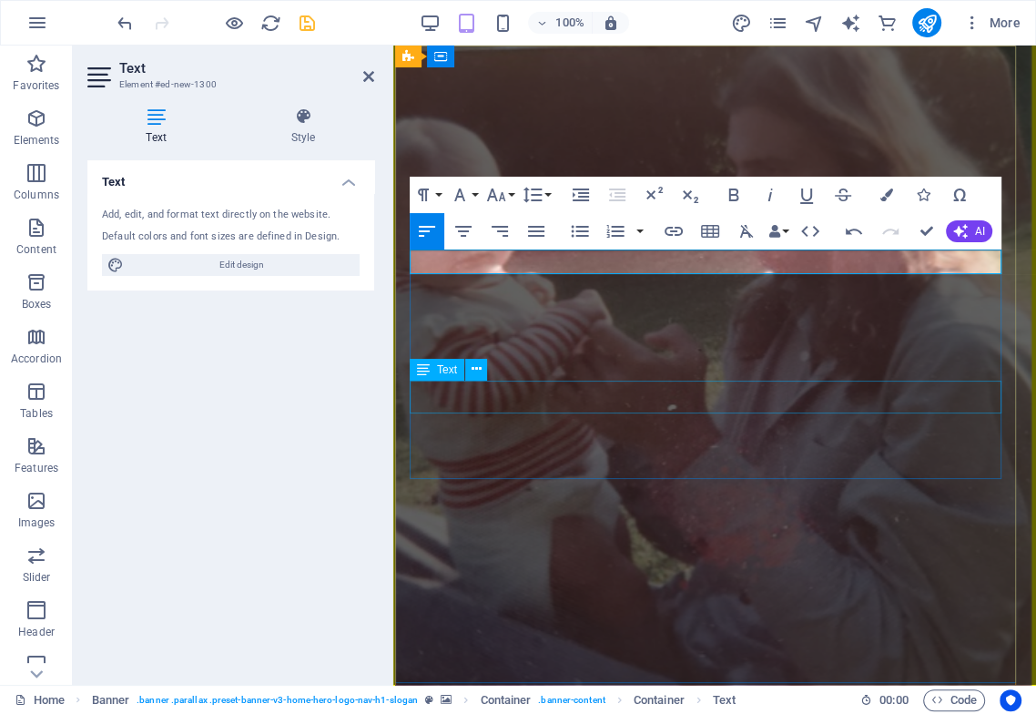
scroll to position [0, 11]
drag, startPoint x: 658, startPoint y: 260, endPoint x: 409, endPoint y: 261, distance: 249.4
click at [887, 197] on icon "button" at bounding box center [886, 194] width 13 height 13
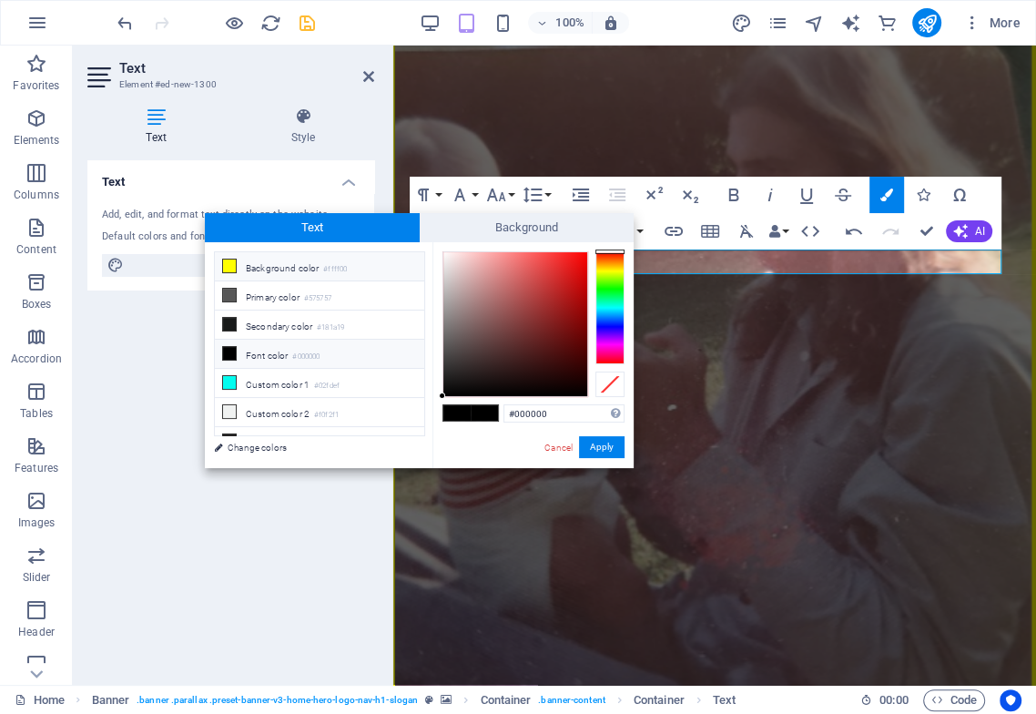
click at [275, 262] on li "Background color #ffff00" at bounding box center [319, 266] width 209 height 29
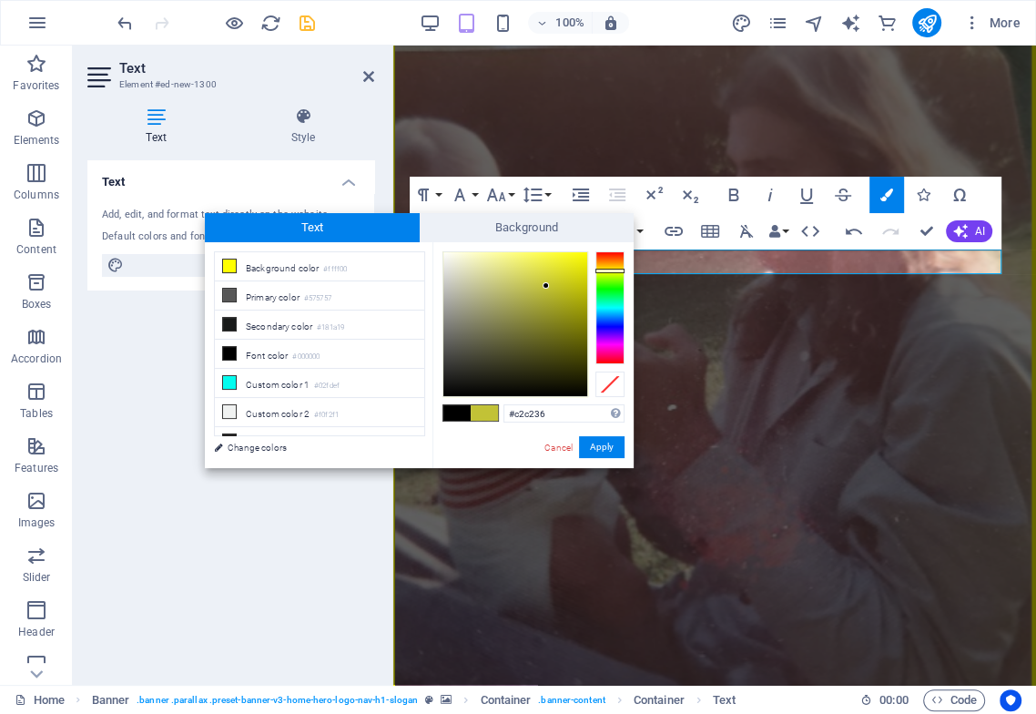
click at [546, 286] on div at bounding box center [515, 324] width 144 height 144
click at [560, 271] on div at bounding box center [515, 324] width 144 height 144
type input "#eeee17"
click at [573, 261] on div at bounding box center [515, 324] width 144 height 144
drag, startPoint x: 572, startPoint y: 417, endPoint x: 505, endPoint y: 421, distance: 66.6
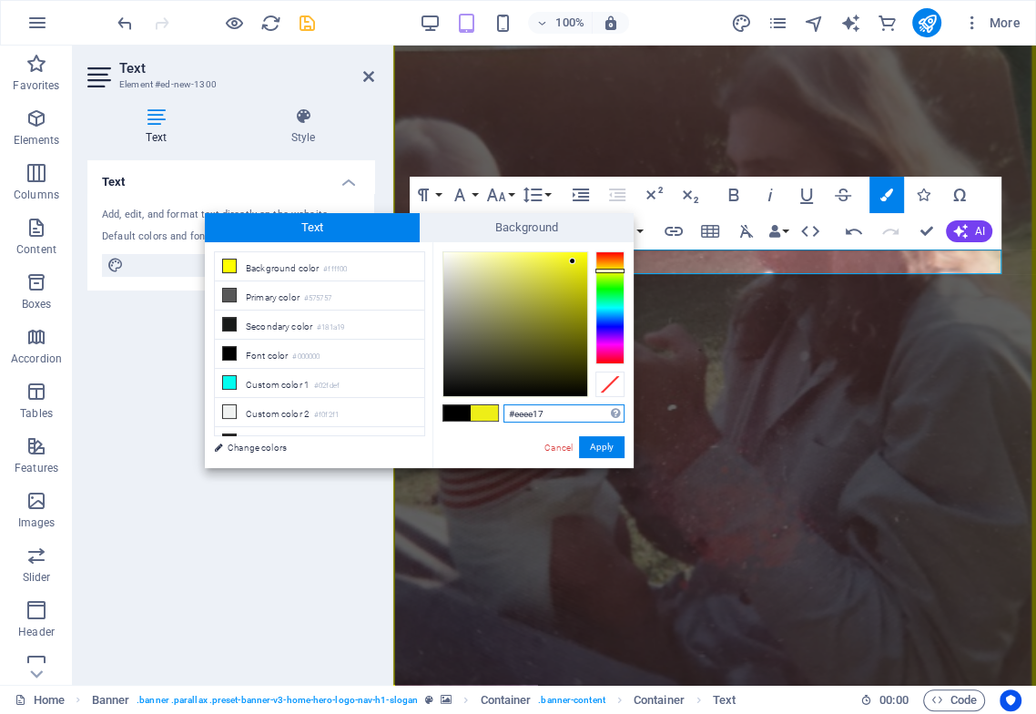
click at [505, 420] on input "#eeee17" at bounding box center [563, 413] width 121 height 18
click at [612, 446] on button "Apply" at bounding box center [602, 447] width 46 height 22
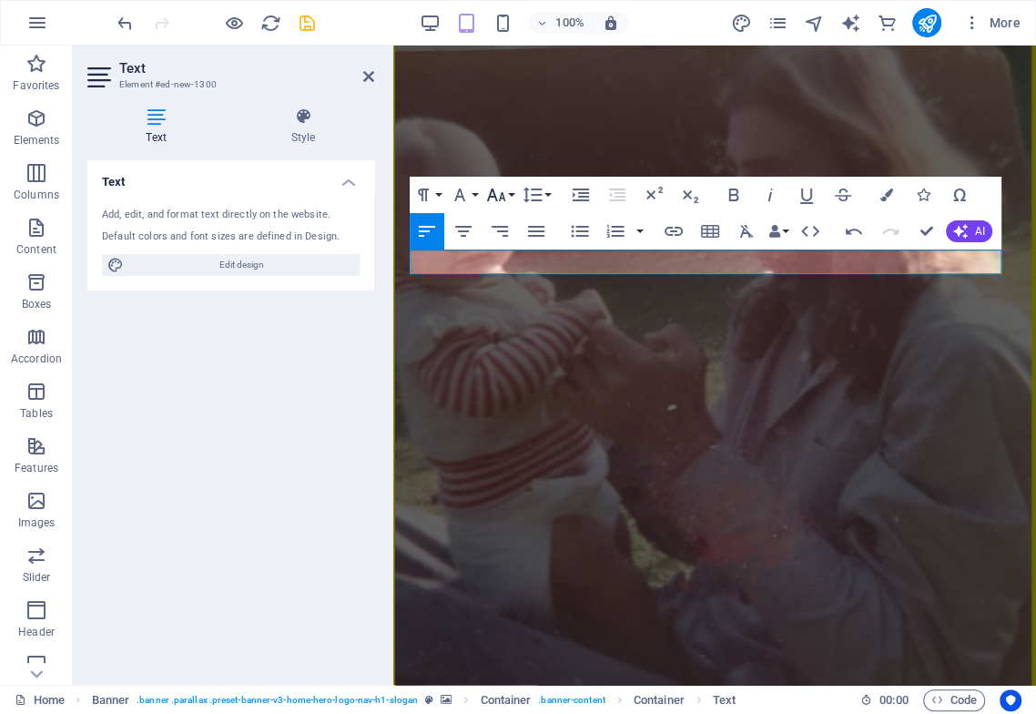
click at [503, 193] on icon "button" at bounding box center [496, 195] width 22 height 22
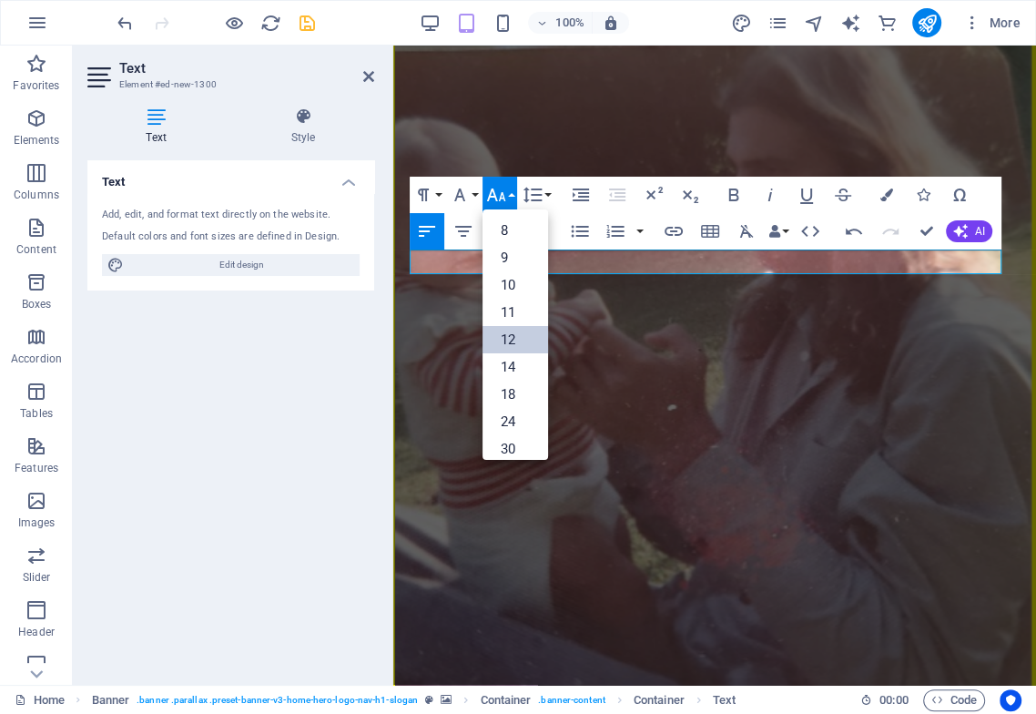
click at [514, 331] on link "12" at bounding box center [515, 339] width 66 height 27
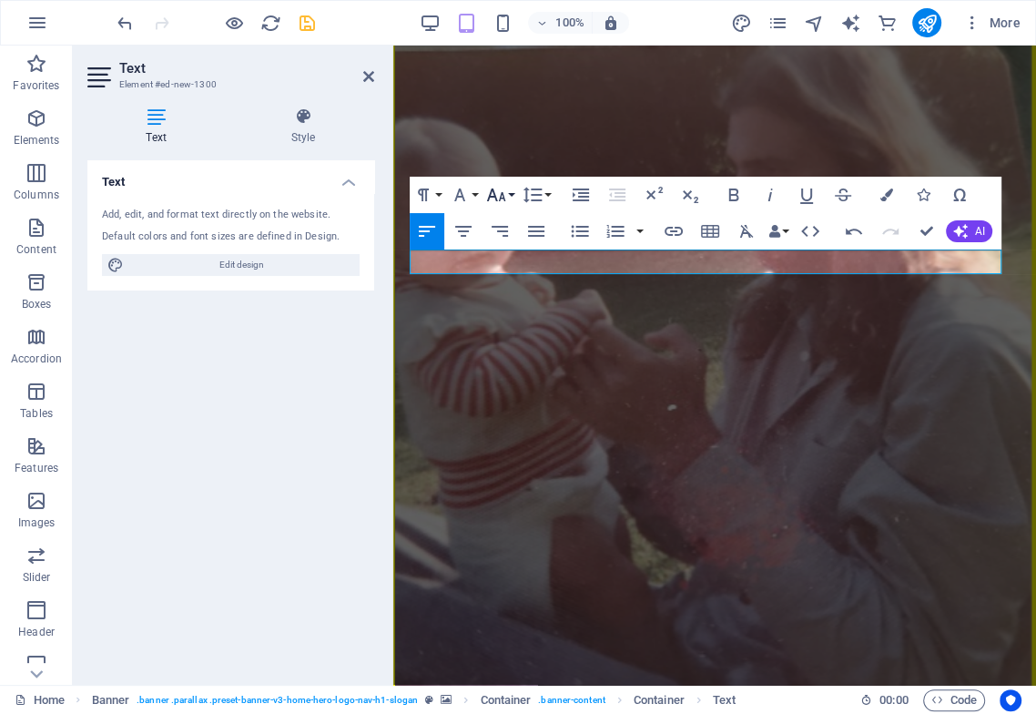
click at [500, 195] on icon "button" at bounding box center [496, 195] width 22 height 22
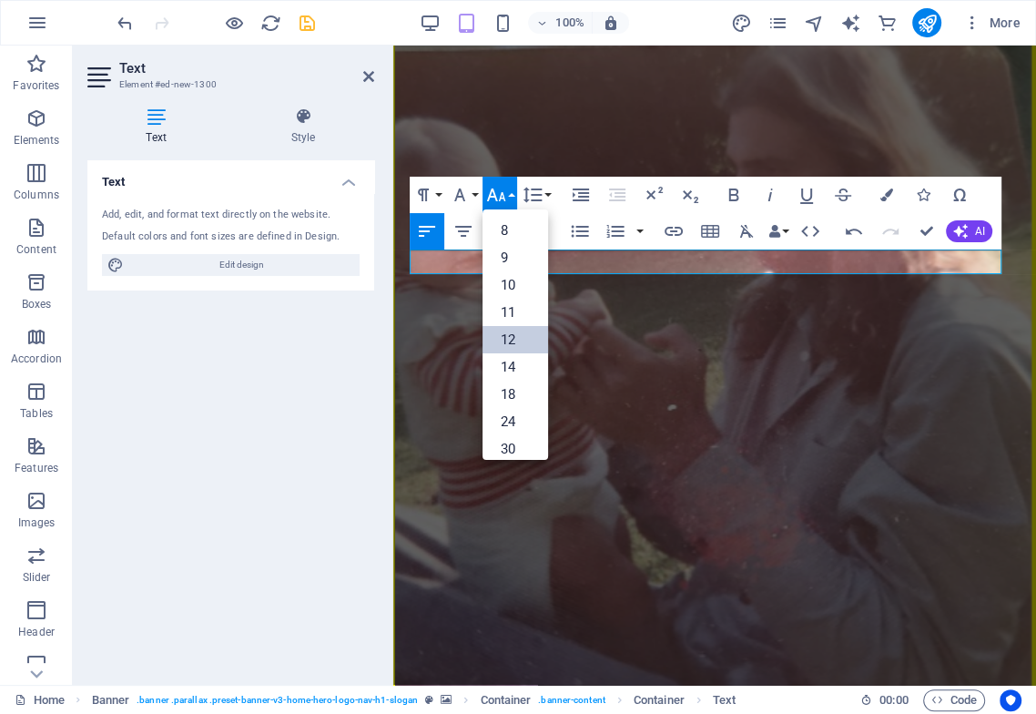
scroll to position [130, 0]
click at [515, 237] on link "14" at bounding box center [515, 236] width 66 height 27
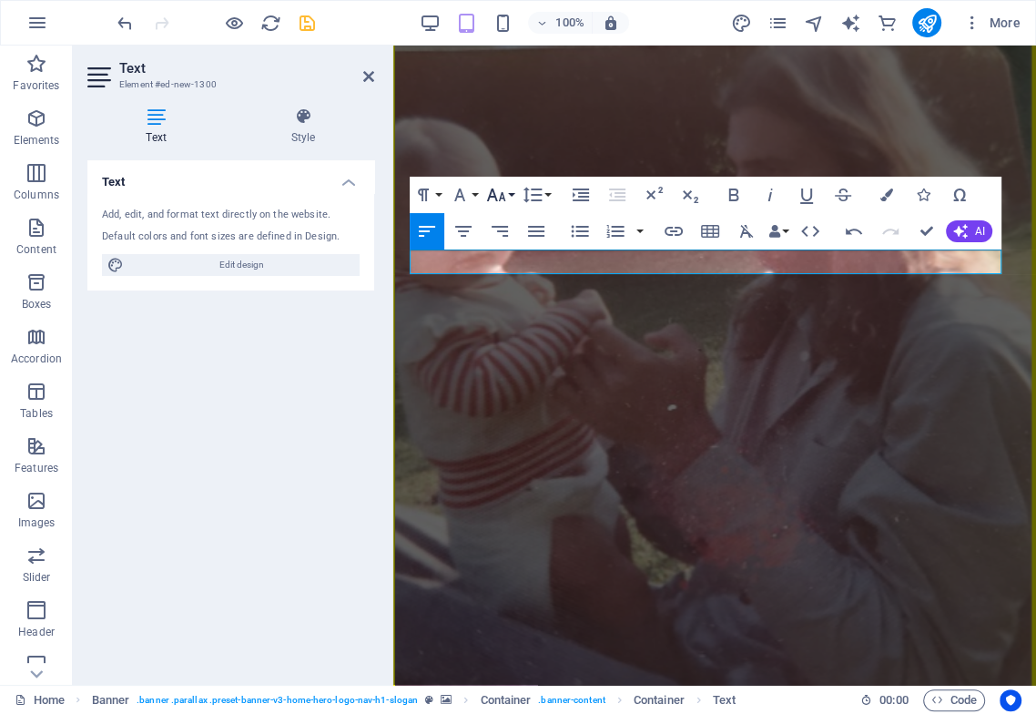
click at [503, 195] on icon "button" at bounding box center [496, 194] width 19 height 13
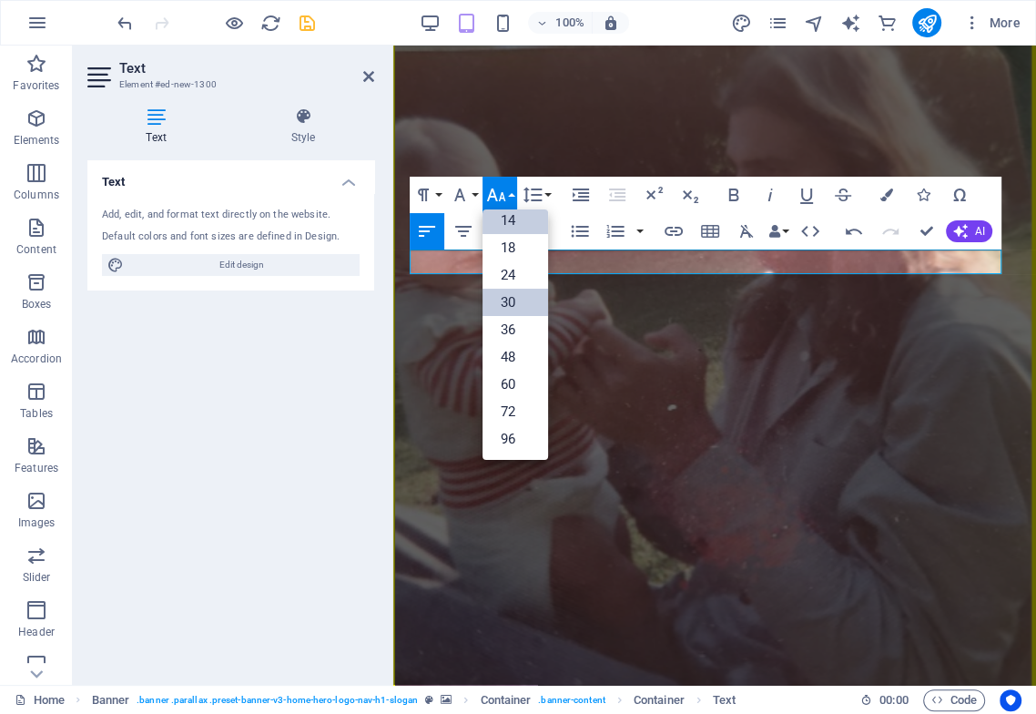
scroll to position [147, 0]
click at [513, 242] on link "18" at bounding box center [515, 247] width 66 height 27
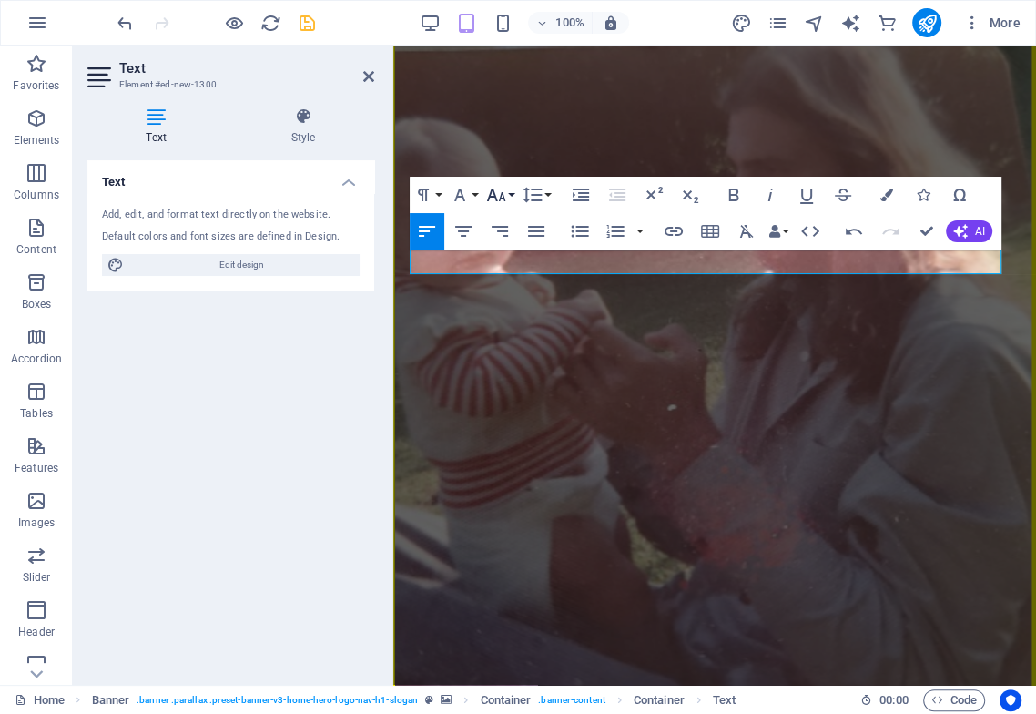
click at [493, 194] on icon "button" at bounding box center [496, 194] width 19 height 13
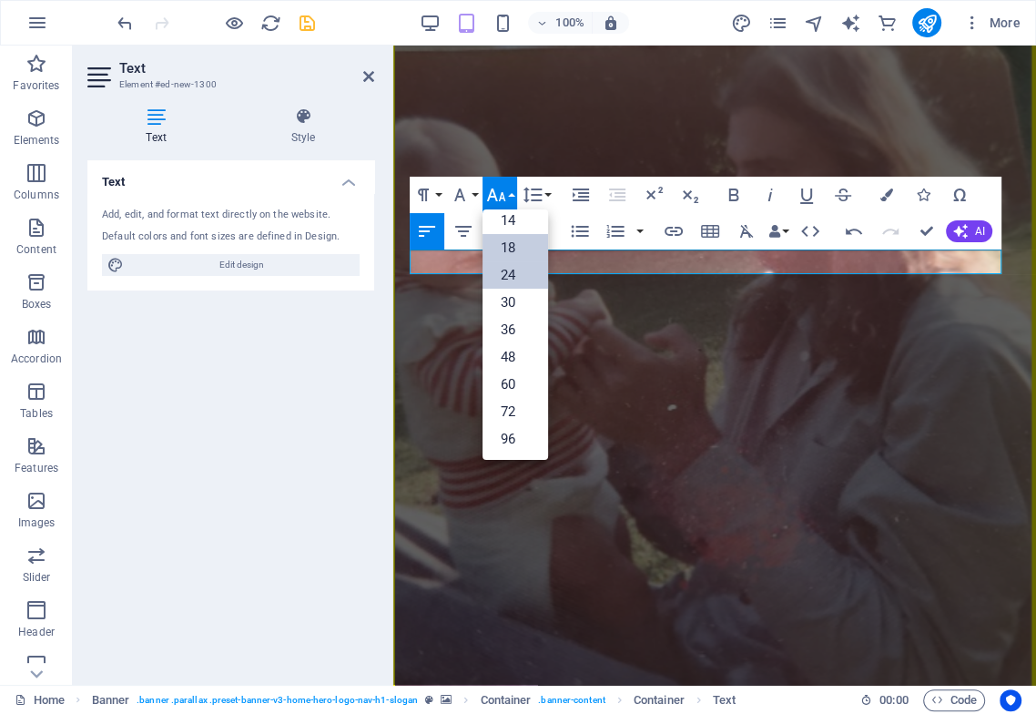
click at [514, 271] on link "24" at bounding box center [515, 274] width 66 height 27
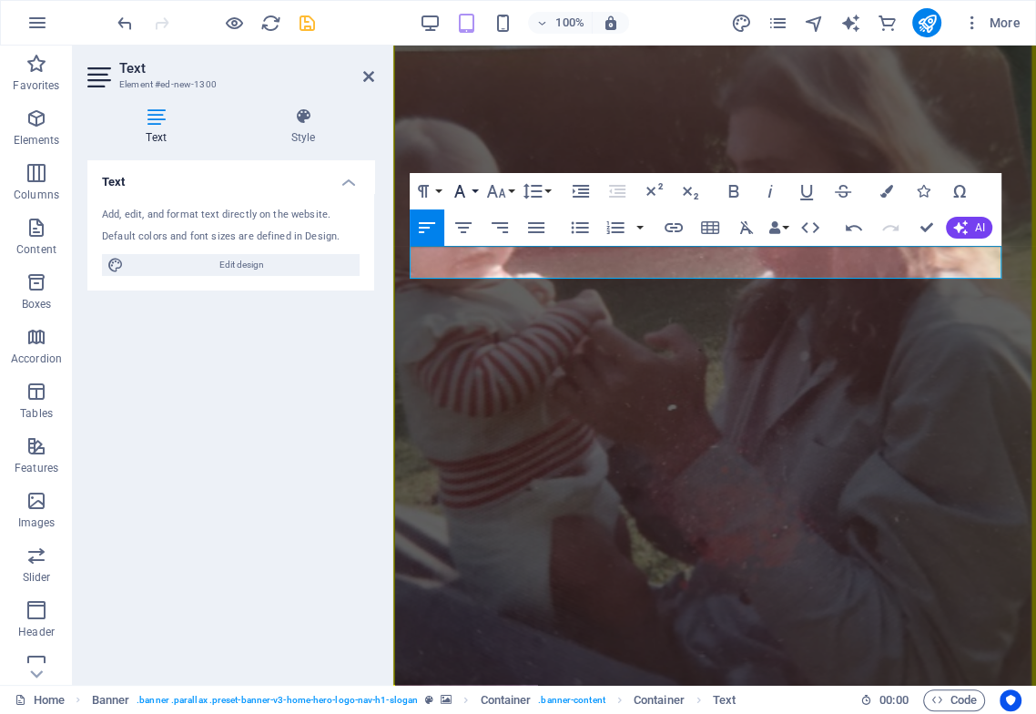
click at [469, 198] on icon "button" at bounding box center [460, 191] width 22 height 22
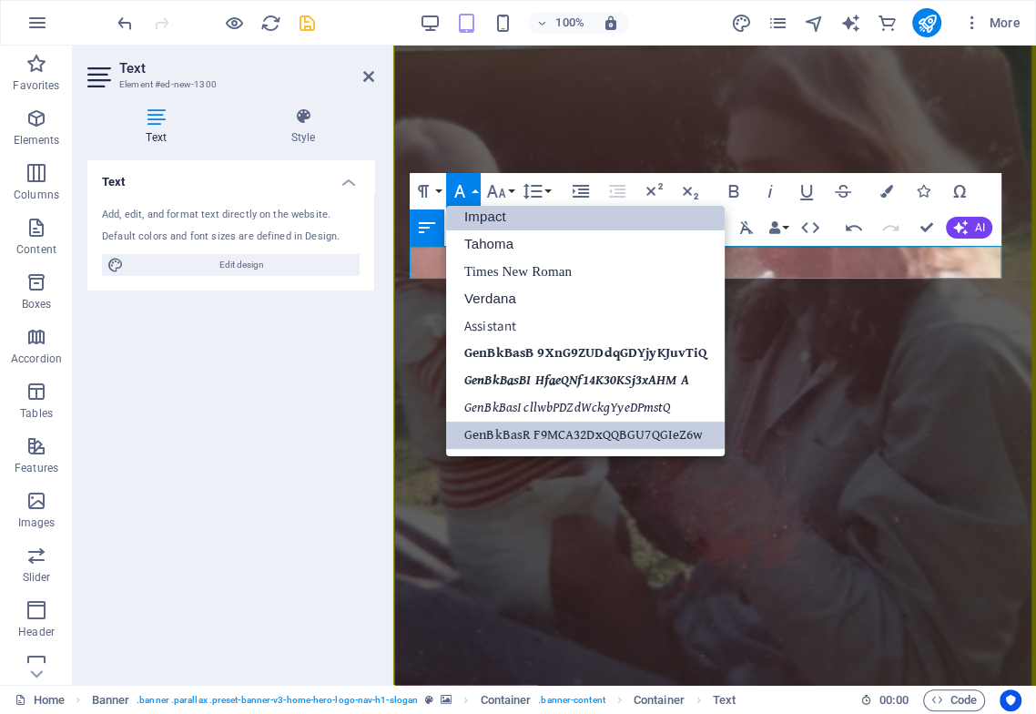
scroll to position [65, 0]
click at [546, 434] on link "GenBkBasR F9MCA32DxQQBGU7QGIeZ6w" at bounding box center [585, 434] width 279 height 27
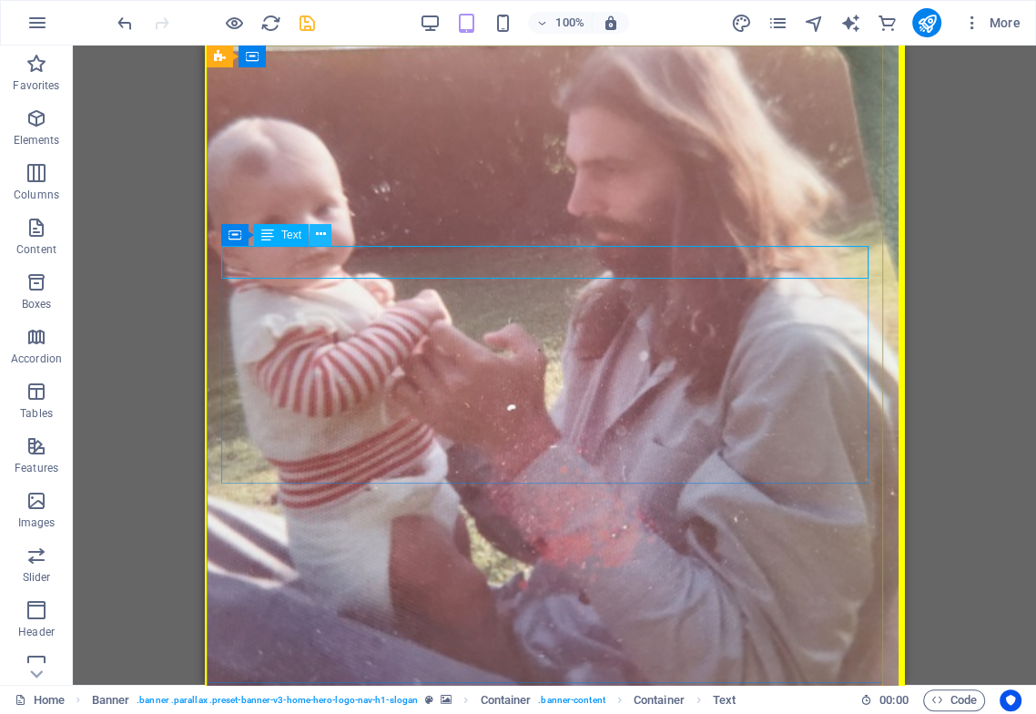
click at [318, 234] on icon at bounding box center [321, 234] width 10 height 19
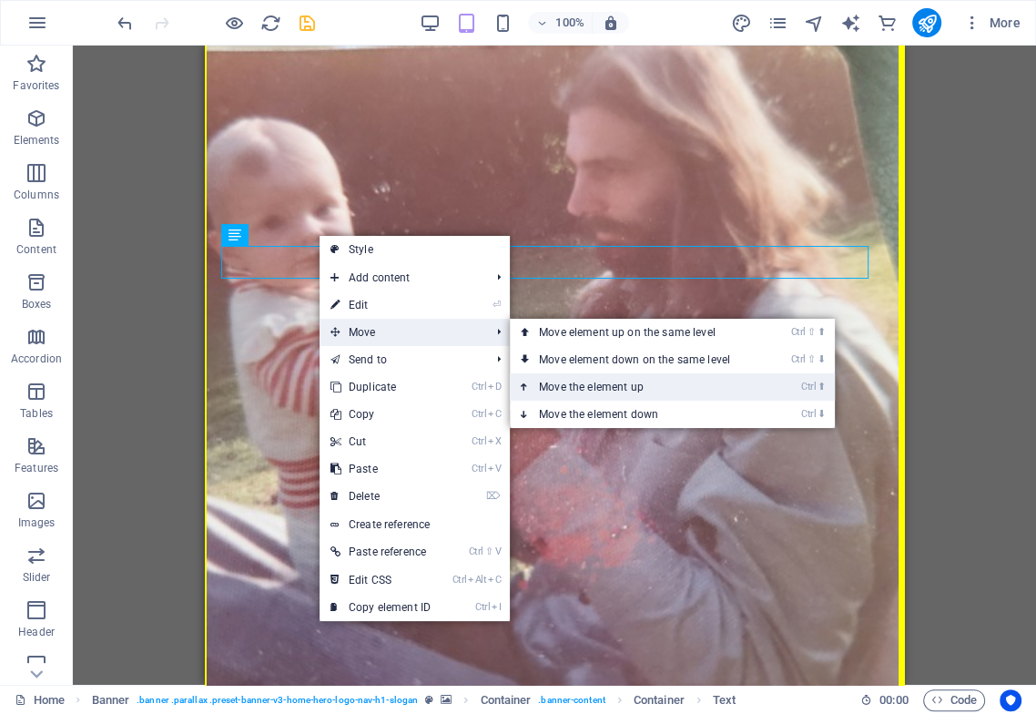
click at [623, 381] on link "Ctrl ⬆ Move the element up" at bounding box center [638, 386] width 257 height 27
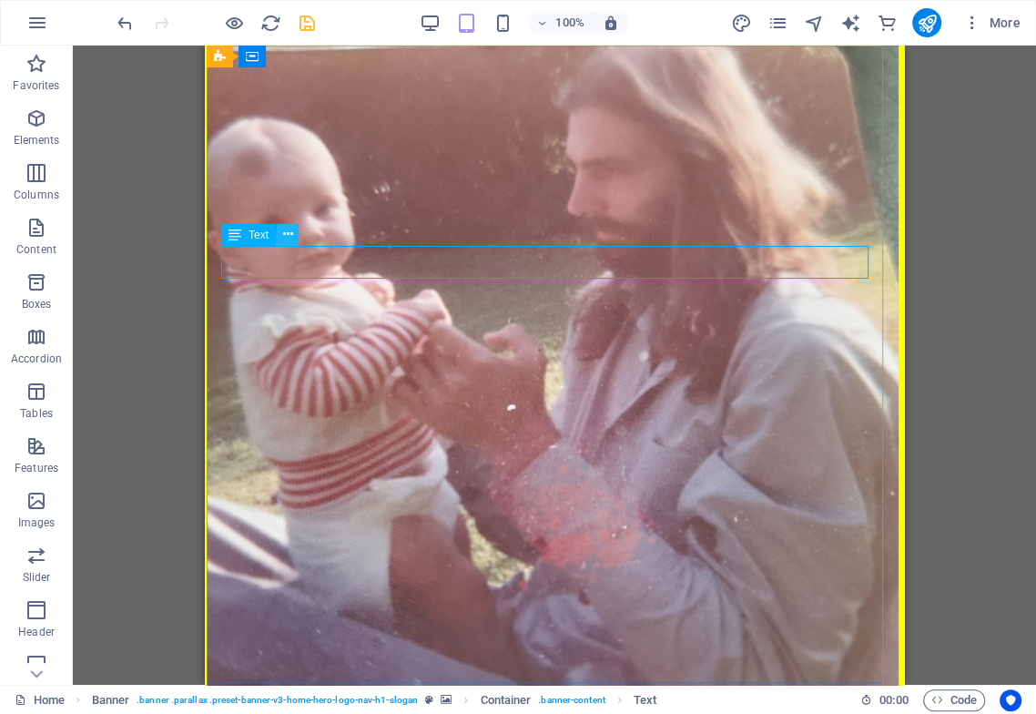
click at [284, 234] on icon at bounding box center [288, 234] width 10 height 19
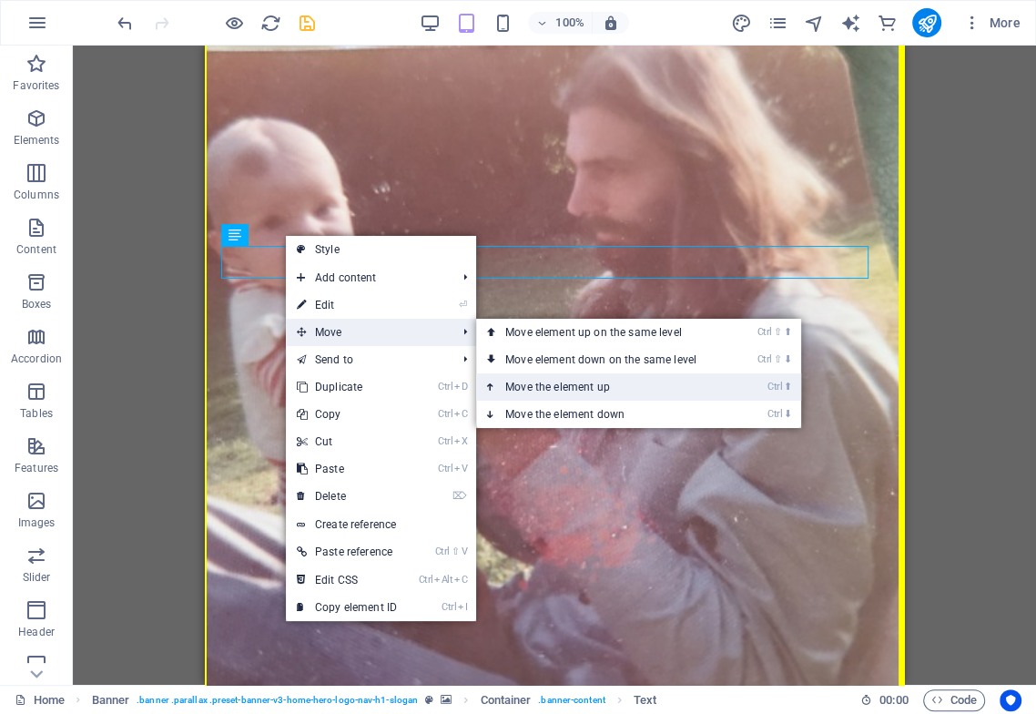
click at [600, 387] on link "Ctrl ⬆ Move the element up" at bounding box center [604, 386] width 257 height 27
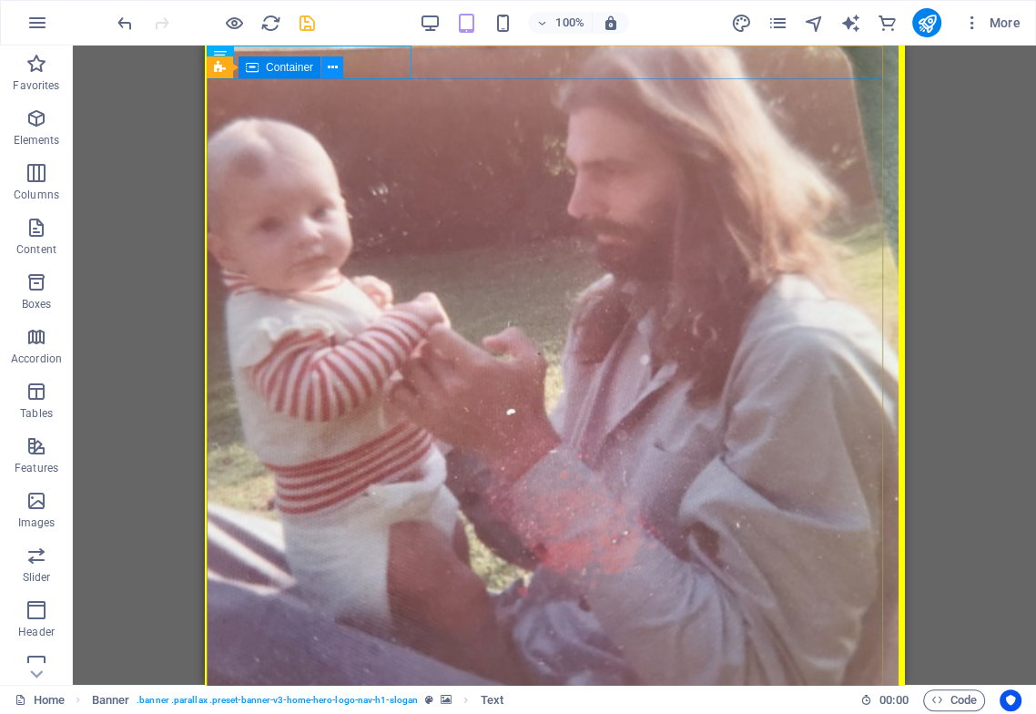
click at [330, 63] on icon at bounding box center [333, 67] width 10 height 19
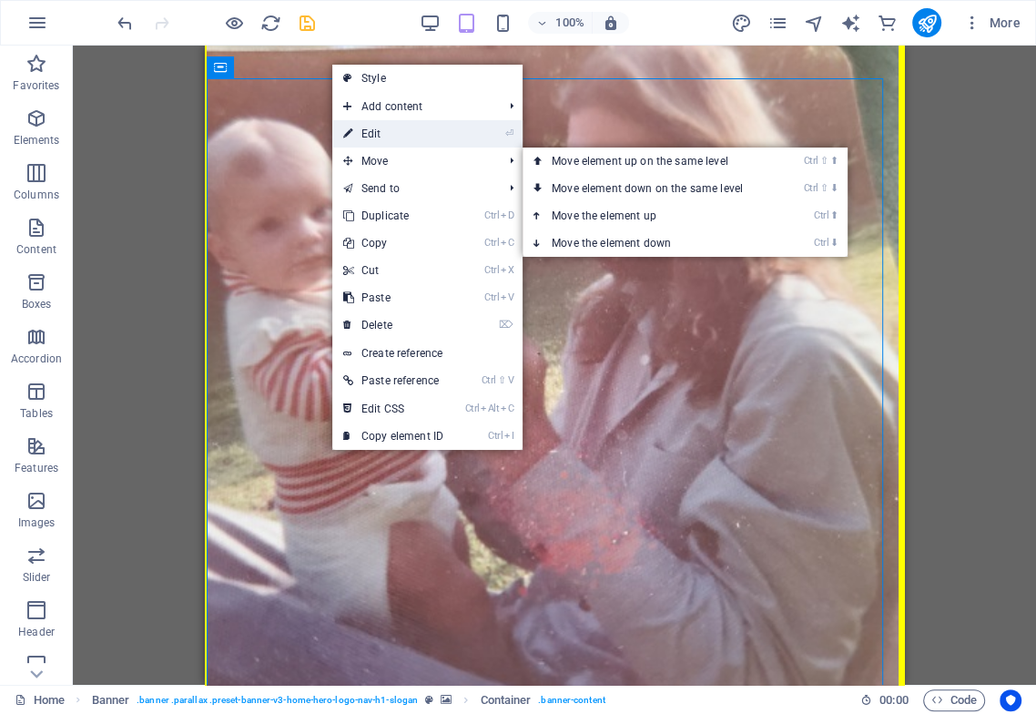
click at [396, 131] on link "⏎ Edit" at bounding box center [393, 133] width 122 height 27
select select "px"
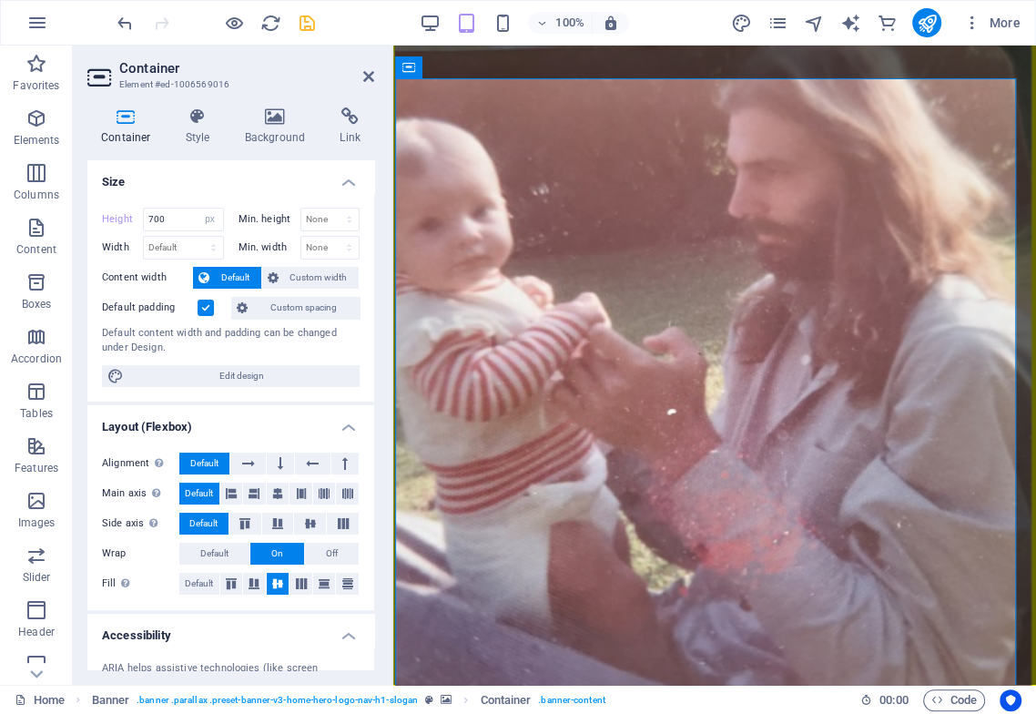
click at [205, 302] on label at bounding box center [206, 308] width 16 height 16
click at [0, 0] on input "Default padding" at bounding box center [0, 0] width 0 height 0
click at [208, 300] on label at bounding box center [206, 308] width 16 height 16
click at [0, 0] on input "Default padding" at bounding box center [0, 0] width 0 height 0
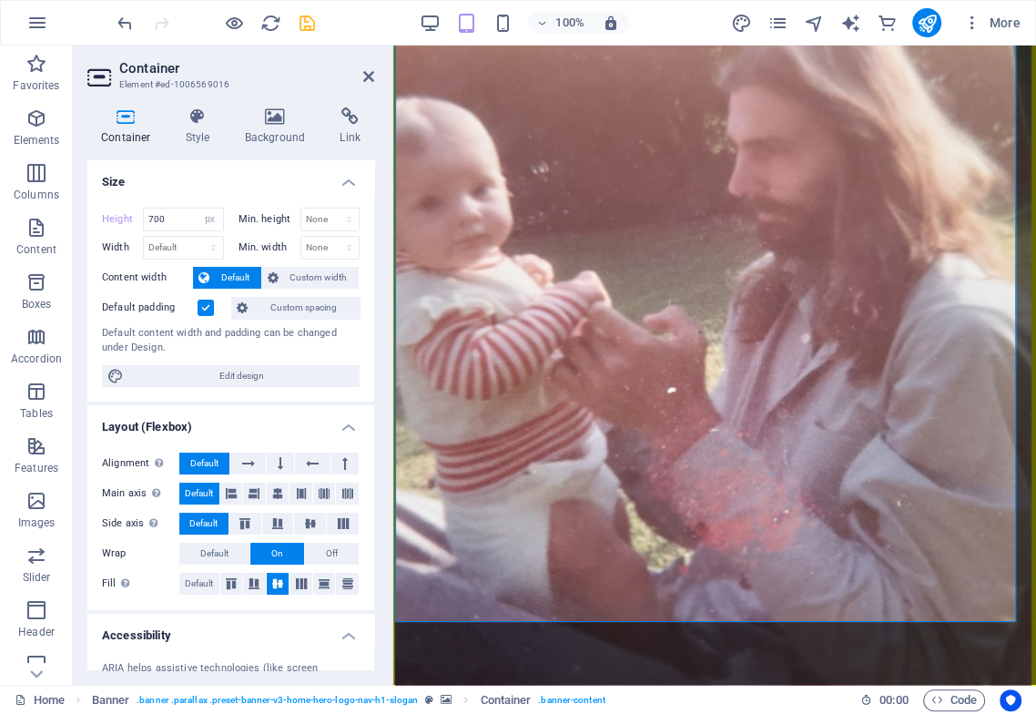
scroll to position [269, 0]
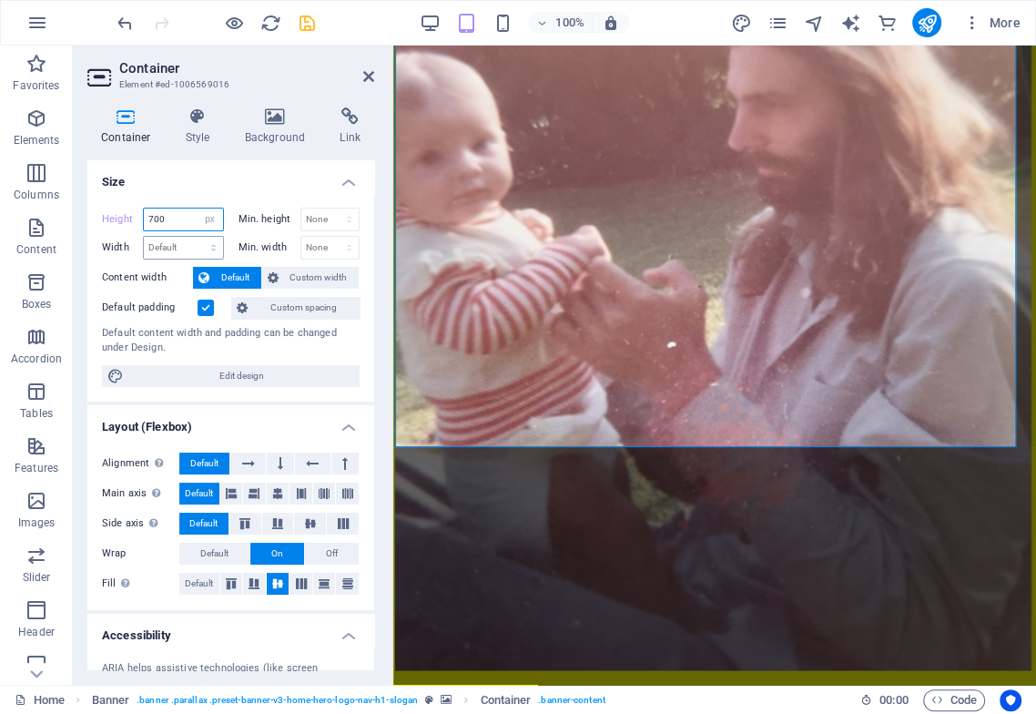
drag, startPoint x: 153, startPoint y: 218, endPoint x: 218, endPoint y: 246, distance: 71.0
click at [215, 239] on div "Height 700 Default px rem % vh vw Min. height None px rem % vh vw Width Default…" at bounding box center [231, 234] width 258 height 52
click at [183, 215] on input "700" at bounding box center [183, 219] width 79 height 22
drag, startPoint x: 178, startPoint y: 215, endPoint x: 2, endPoint y: 268, distance: 184.3
click at [61, 235] on section "Favorites Elements Columns Content Boxes Accordion Tables Features Images Slide…" at bounding box center [518, 365] width 1036 height 639
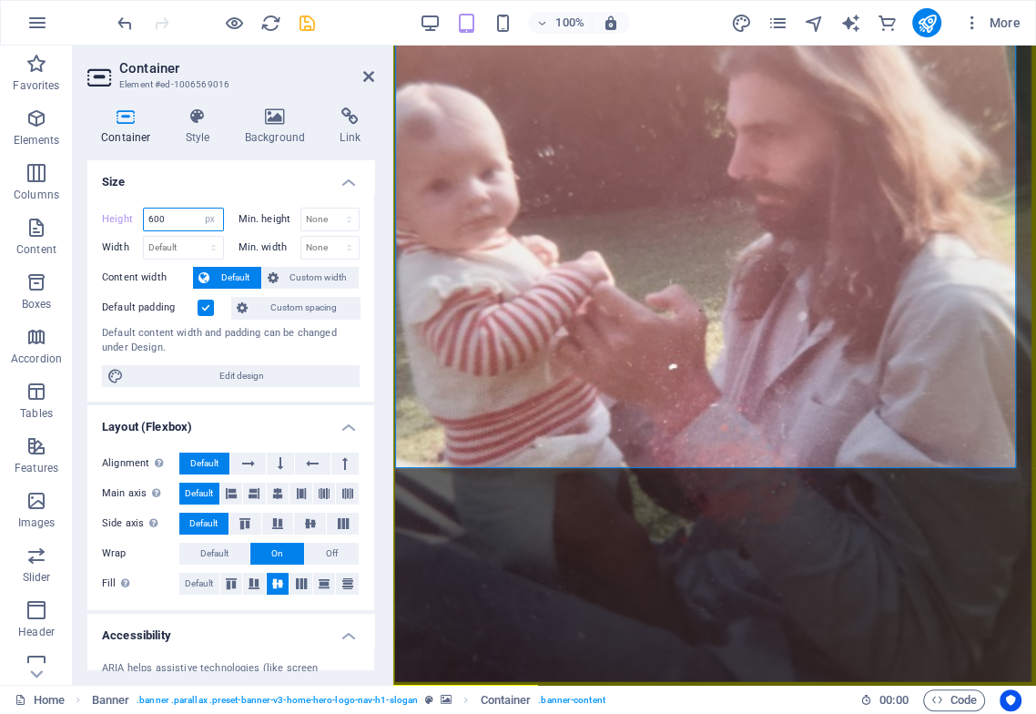
scroll to position [163, 0]
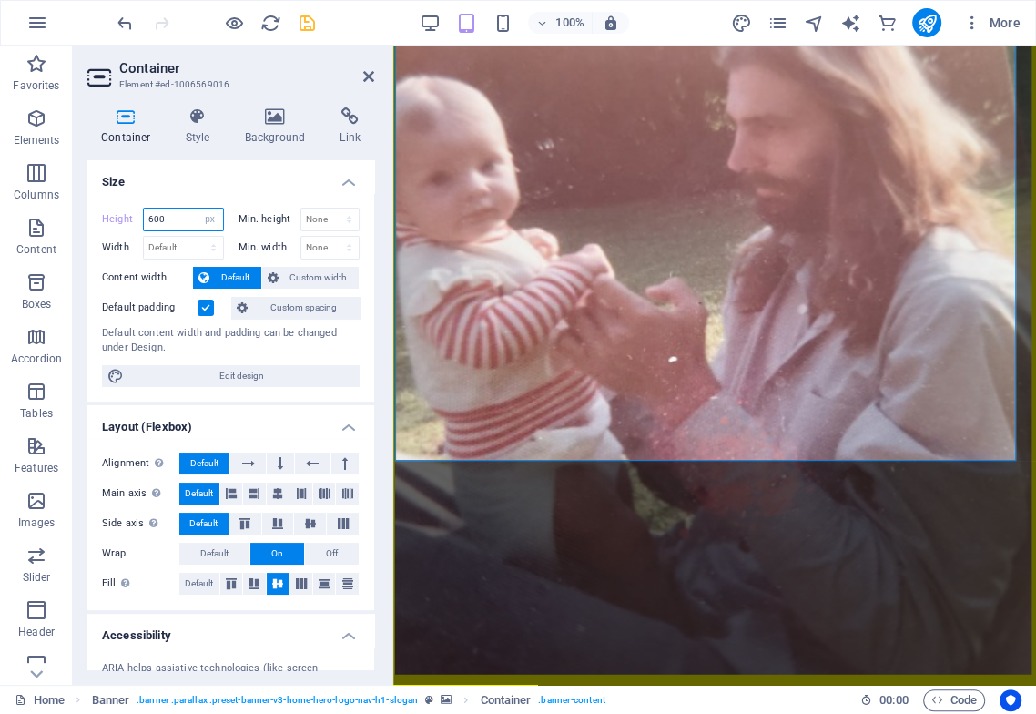
click at [150, 220] on input "600" at bounding box center [183, 219] width 79 height 22
drag, startPoint x: 154, startPoint y: 216, endPoint x: 117, endPoint y: 234, distance: 40.7
click at [144, 218] on input "600" at bounding box center [183, 219] width 79 height 22
type input "600"
click at [366, 76] on icon at bounding box center [368, 76] width 11 height 15
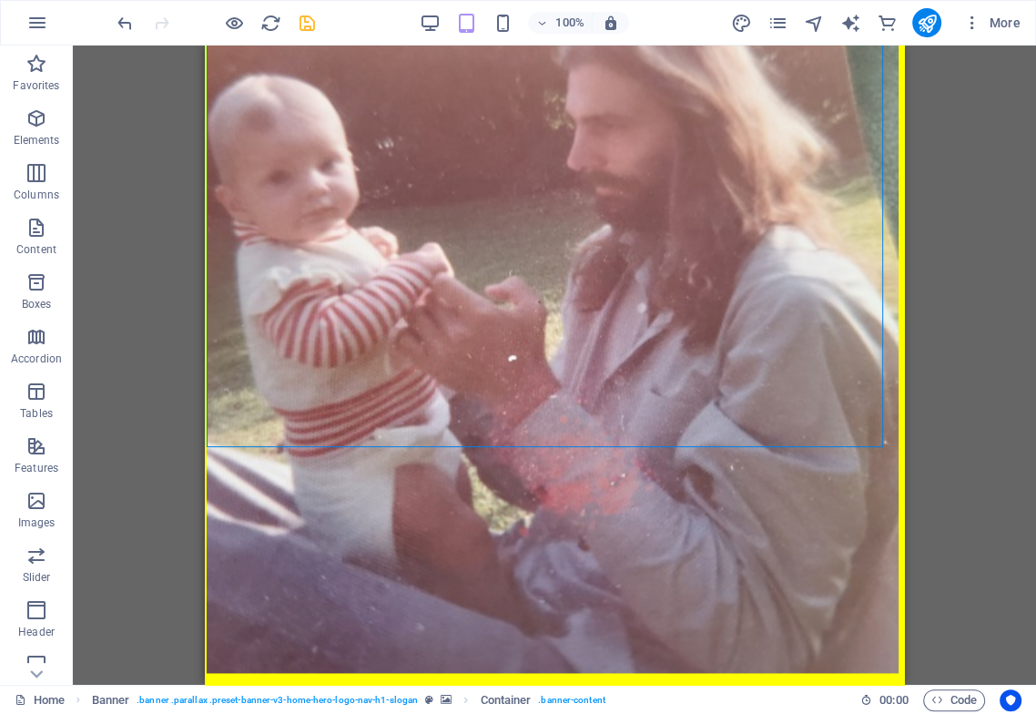
scroll to position [177, 0]
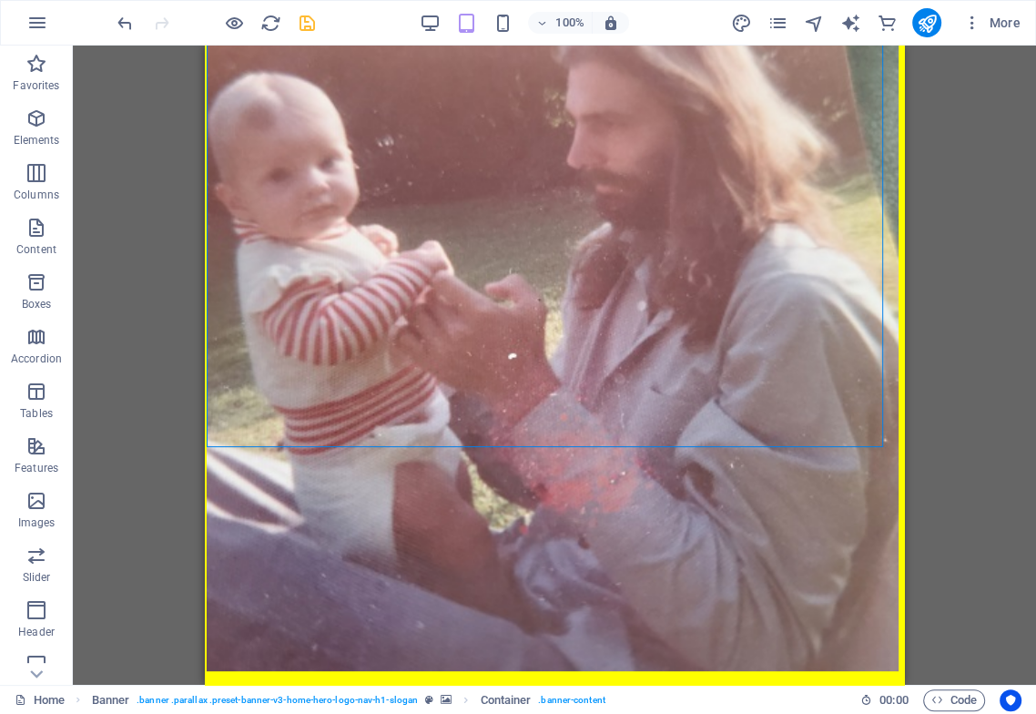
drag, startPoint x: 897, startPoint y: 603, endPoint x: 1114, endPoint y: 666, distance: 226.7
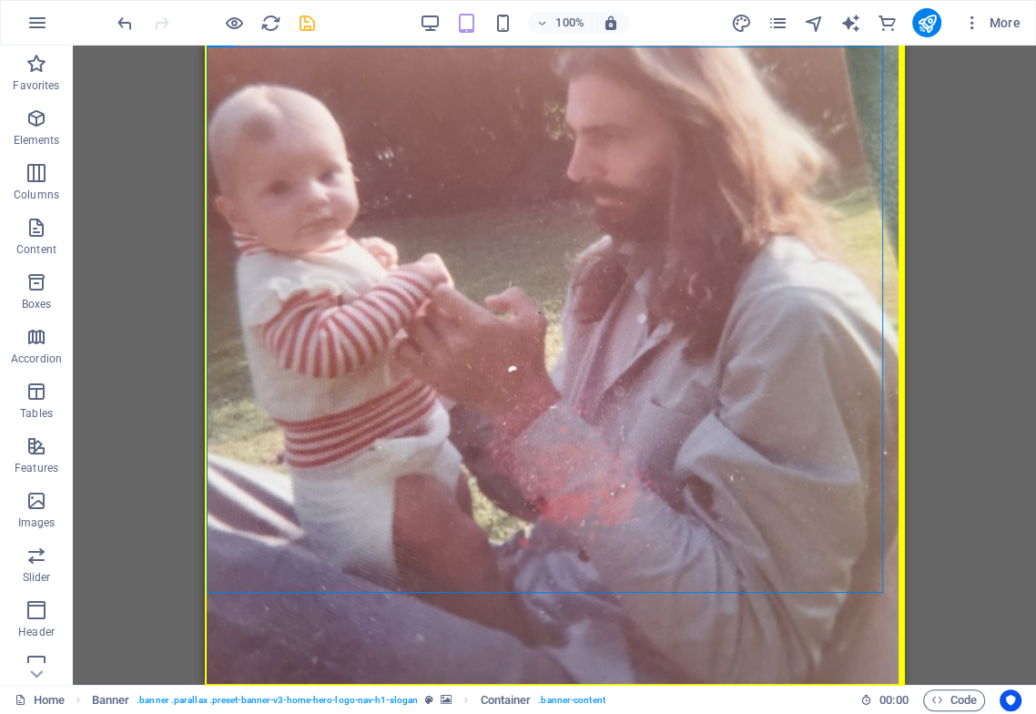
scroll to position [0, 0]
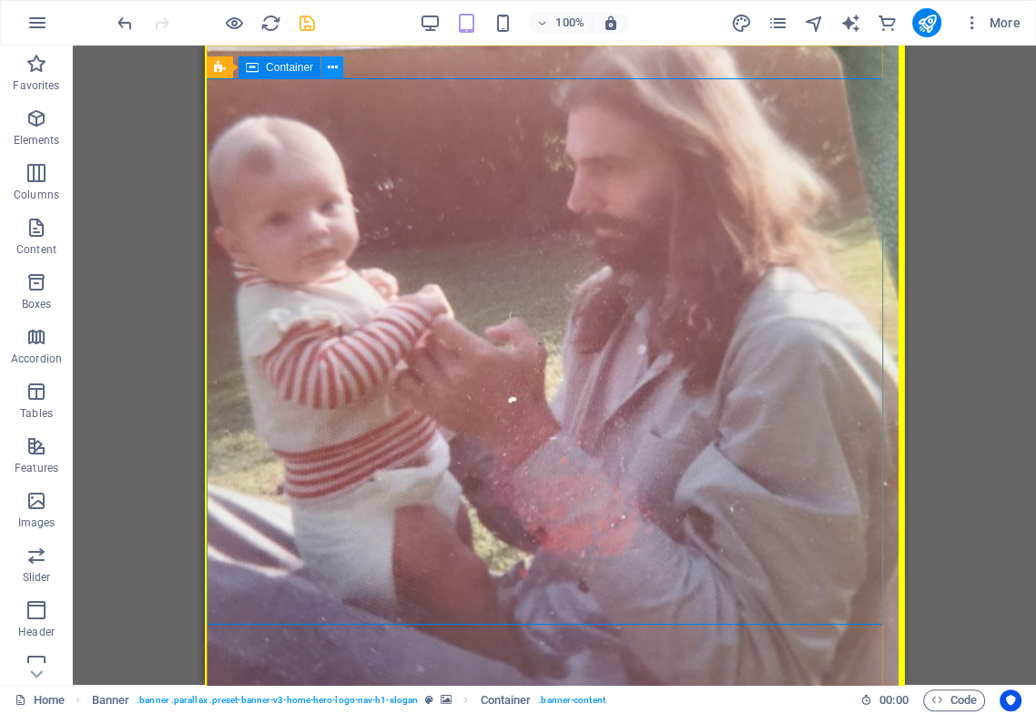
click at [330, 67] on icon at bounding box center [333, 67] width 10 height 19
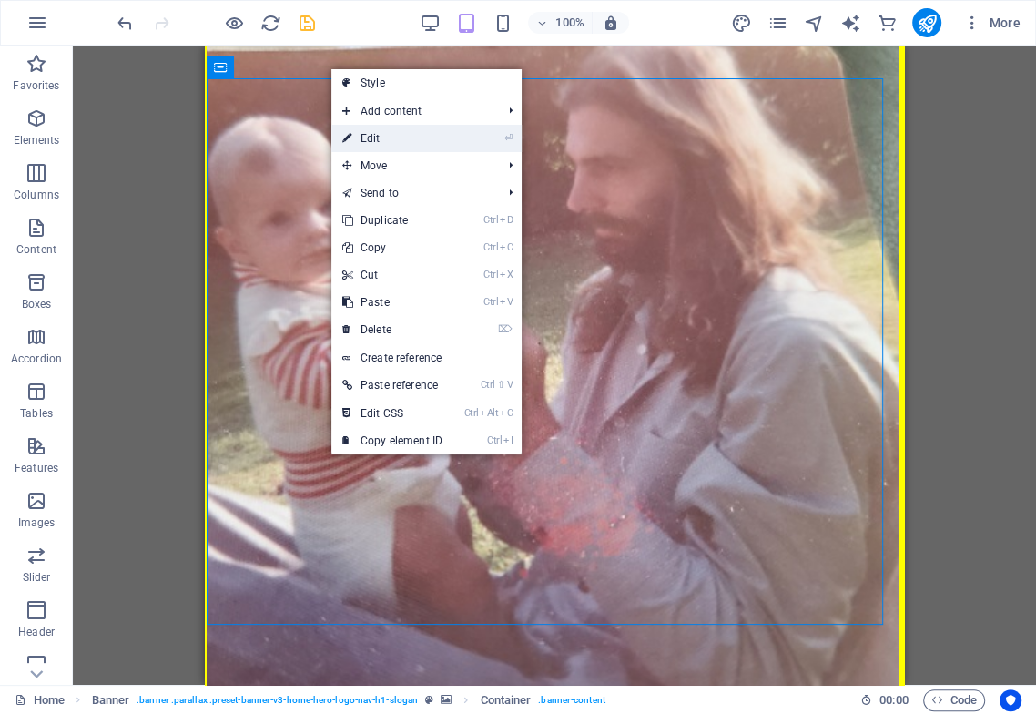
click at [386, 135] on link "⏎ Edit" at bounding box center [392, 138] width 122 height 27
select select "px"
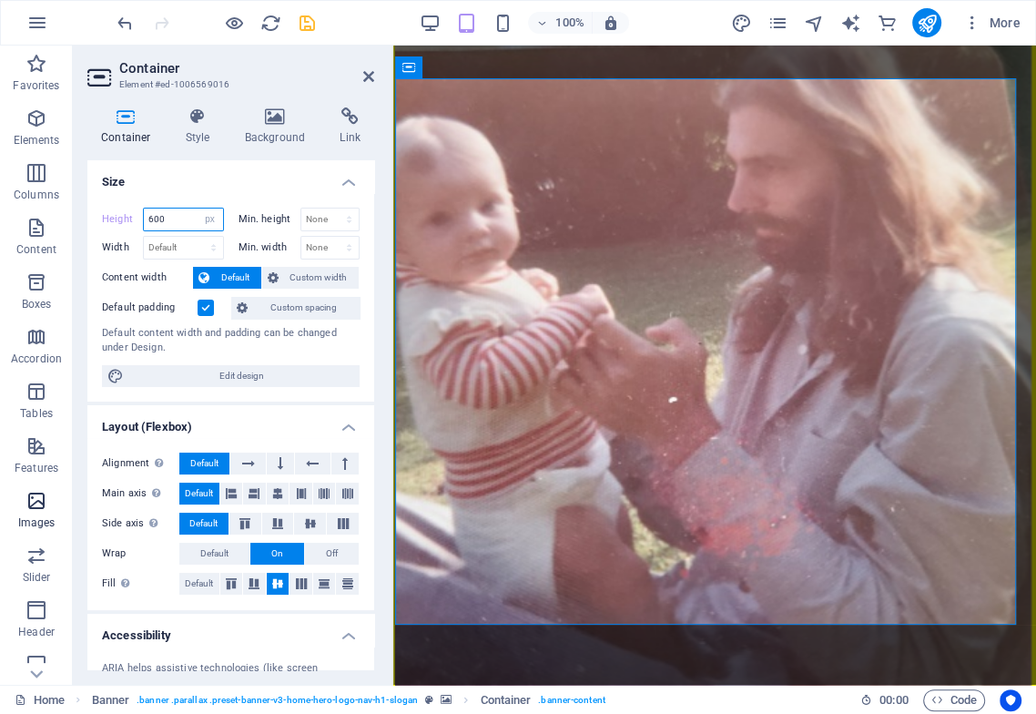
drag, startPoint x: 144, startPoint y: 219, endPoint x: 47, endPoint y: 493, distance: 289.7
click at [141, 267] on div "Height 600 Default px rem % vh vw Min. height None px rem % vh vw Width Default…" at bounding box center [230, 297] width 287 height 208
type input "0"
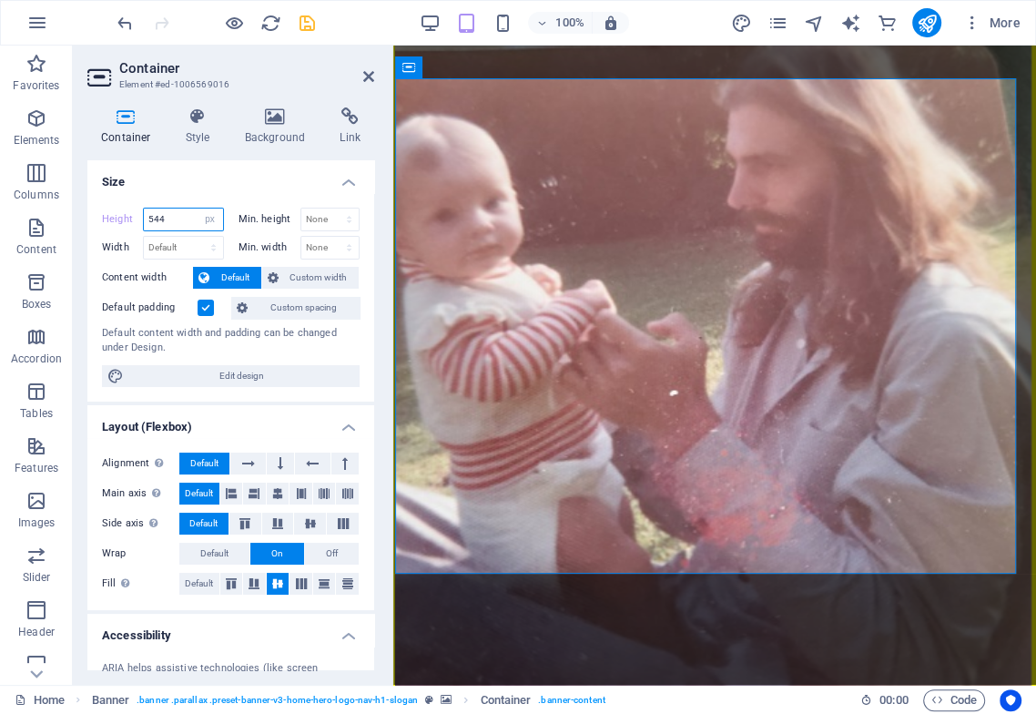
drag, startPoint x: 157, startPoint y: 221, endPoint x: 196, endPoint y: 264, distance: 58.0
click at [204, 231] on div "Height 544 Default px rem % vh vw" at bounding box center [166, 222] width 129 height 28
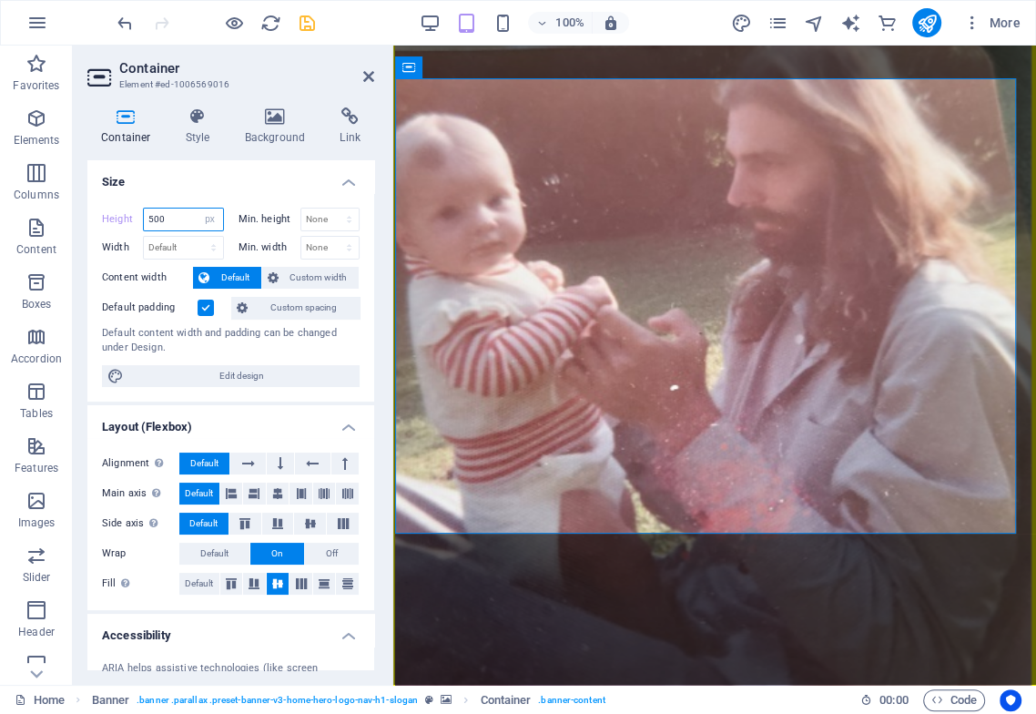
drag, startPoint x: 154, startPoint y: 220, endPoint x: 200, endPoint y: 232, distance: 47.9
click at [210, 228] on div "500 Default px rem % vh vw" at bounding box center [183, 220] width 81 height 24
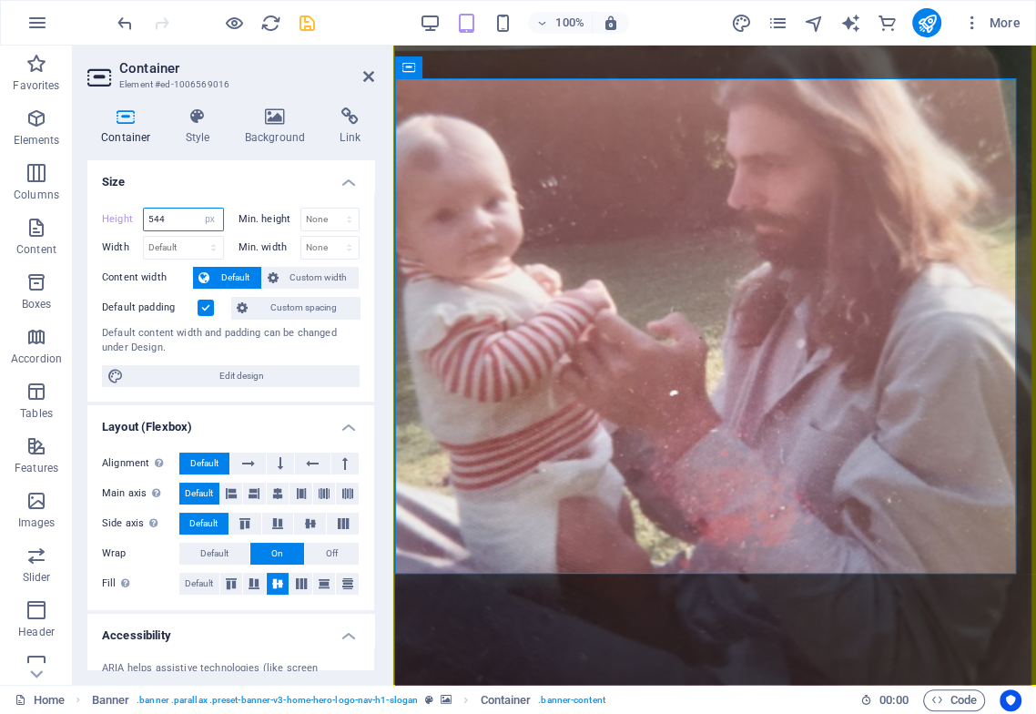
drag, startPoint x: 147, startPoint y: 219, endPoint x: 172, endPoint y: 227, distance: 26.5
click at [172, 218] on input "544" at bounding box center [183, 219] width 79 height 22
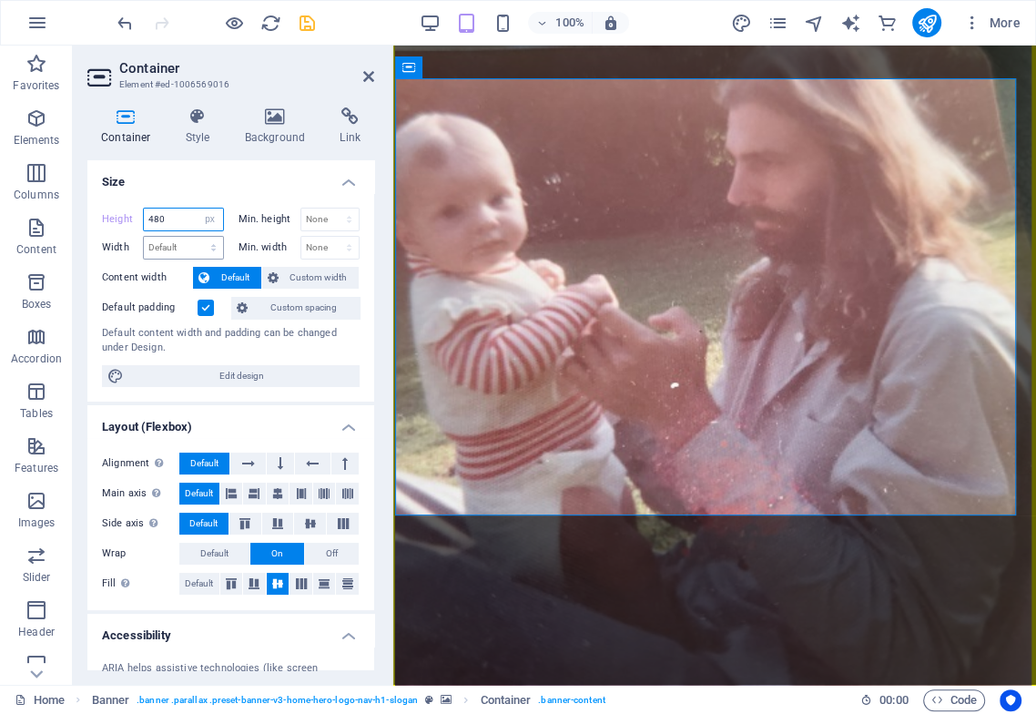
drag, startPoint x: 156, startPoint y: 219, endPoint x: 208, endPoint y: 244, distance: 58.2
click at [238, 232] on div "Height 480 Default px rem % vh vw Min. height None px rem % vh vw" at bounding box center [231, 222] width 258 height 28
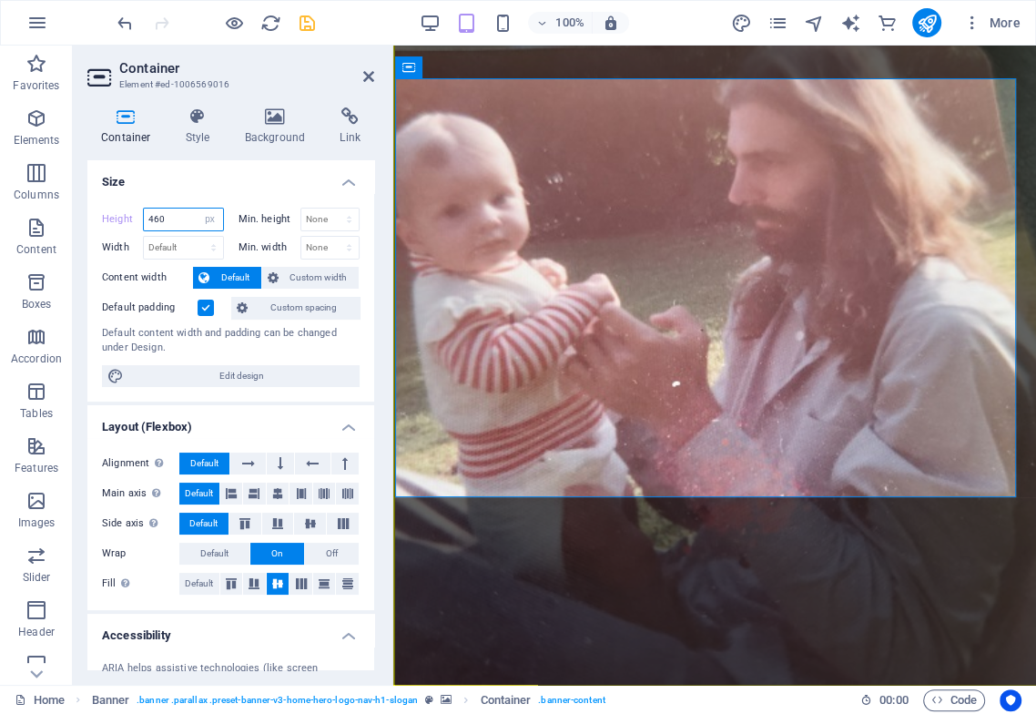
drag, startPoint x: 154, startPoint y: 221, endPoint x: 171, endPoint y: 223, distance: 17.4
click at [167, 222] on input "460" at bounding box center [183, 219] width 79 height 22
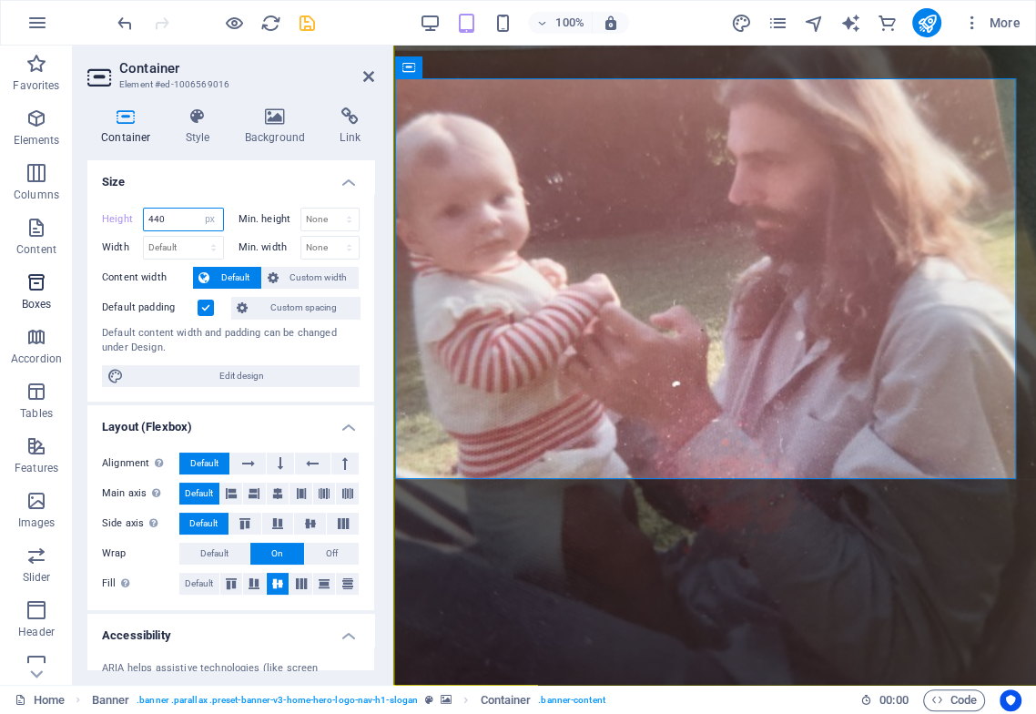
drag, startPoint x: 156, startPoint y: 222, endPoint x: 25, endPoint y: 269, distance: 138.2
click at [239, 219] on div "Height 440 Default px rem % vh vw Min. height None px rem % vh vw" at bounding box center [231, 222] width 258 height 28
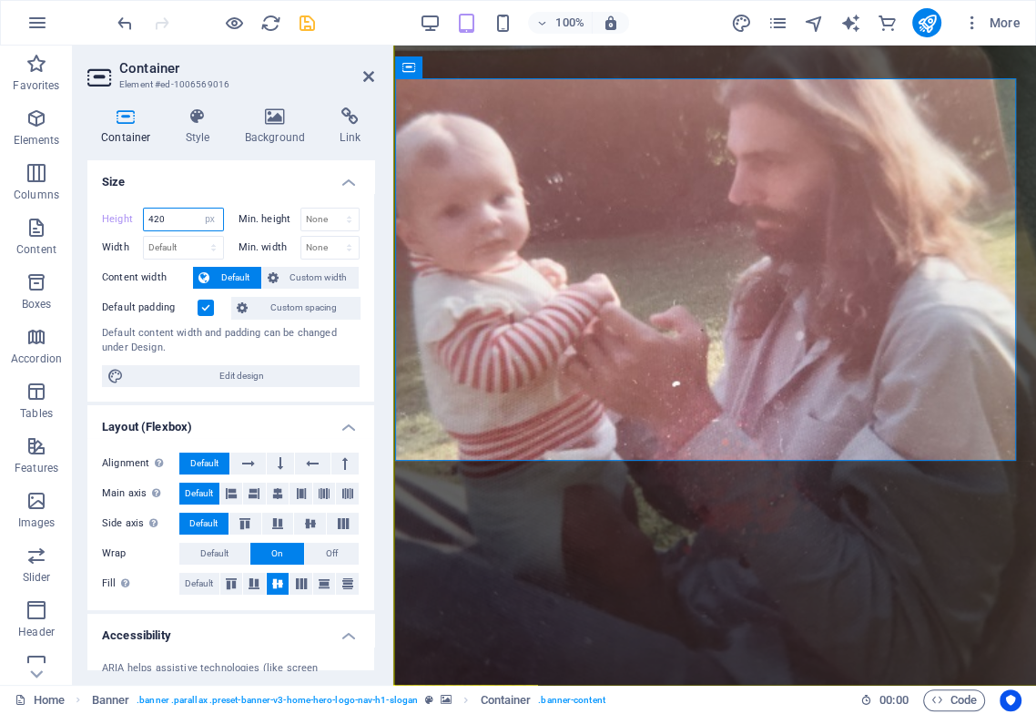
drag, startPoint x: 153, startPoint y: 220, endPoint x: 166, endPoint y: 260, distance: 42.0
click at [243, 226] on div "Height 420 Default px rem % vh vw Min. height None px rem % vh vw" at bounding box center [231, 222] width 258 height 28
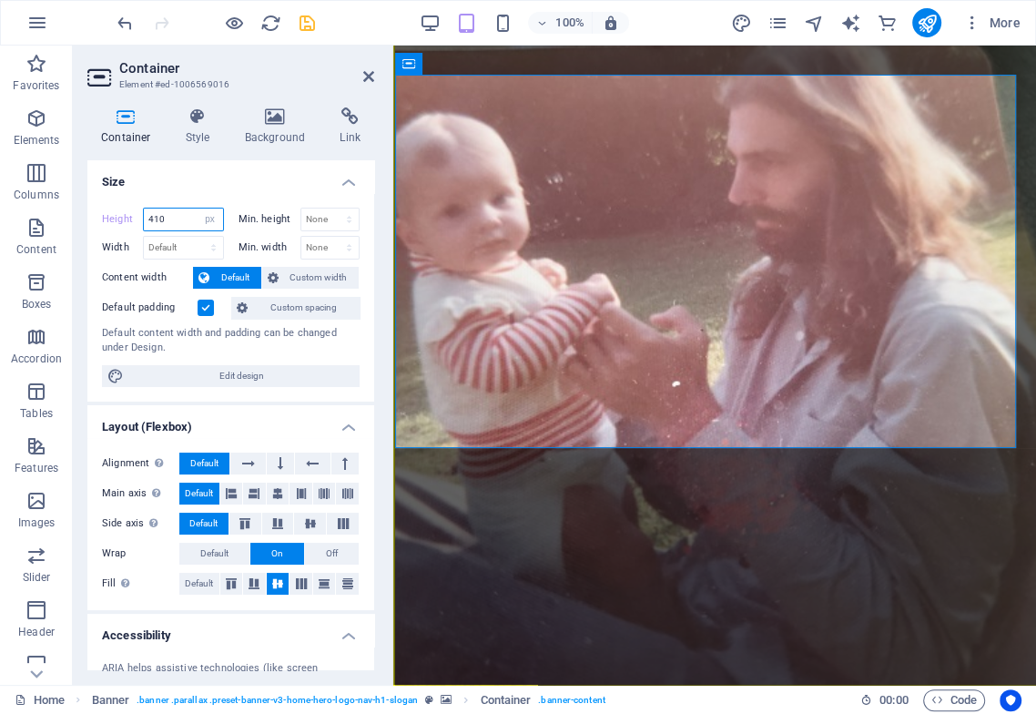
scroll to position [4, 0]
drag, startPoint x: 151, startPoint y: 218, endPoint x: 153, endPoint y: 260, distance: 41.9
click at [251, 208] on div "Height 410 Default px rem % vh vw Min. height None px rem % vh vw" at bounding box center [231, 222] width 258 height 28
type input "400"
drag, startPoint x: 150, startPoint y: 220, endPoint x: 171, endPoint y: 220, distance: 20.9
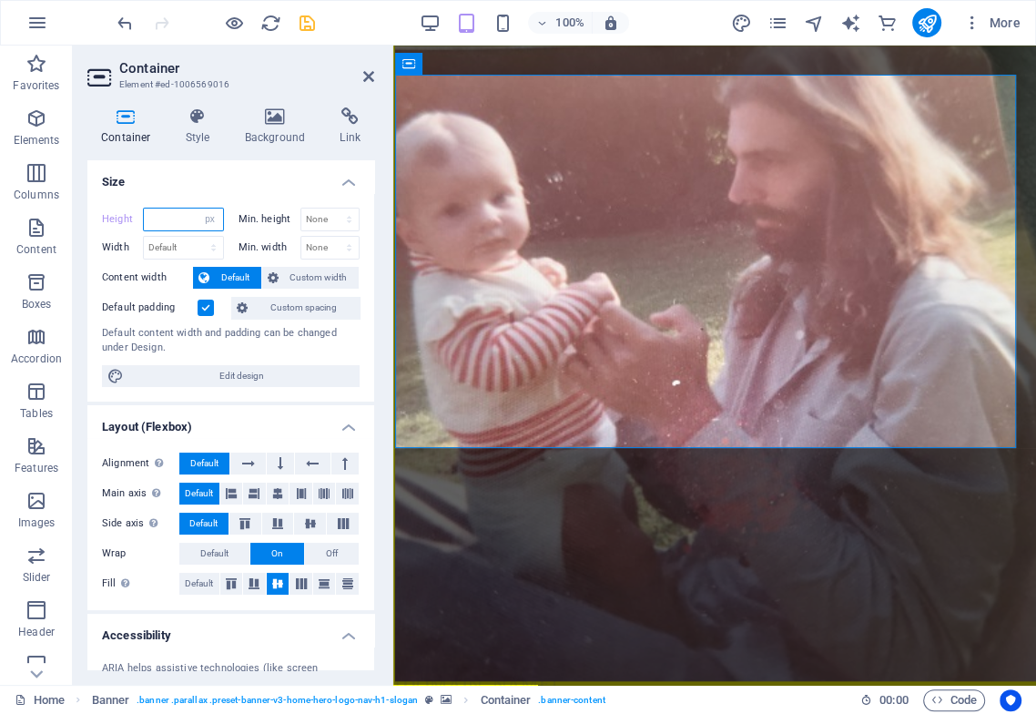
click at [171, 220] on input "number" at bounding box center [183, 219] width 79 height 22
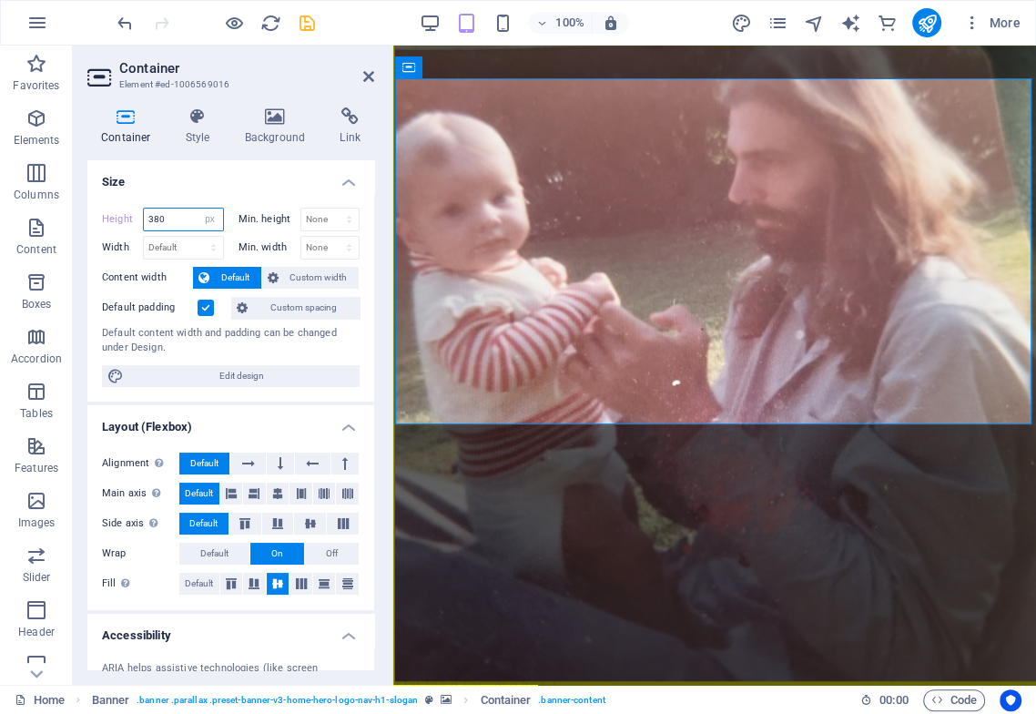
scroll to position [0, 0]
type input "380"
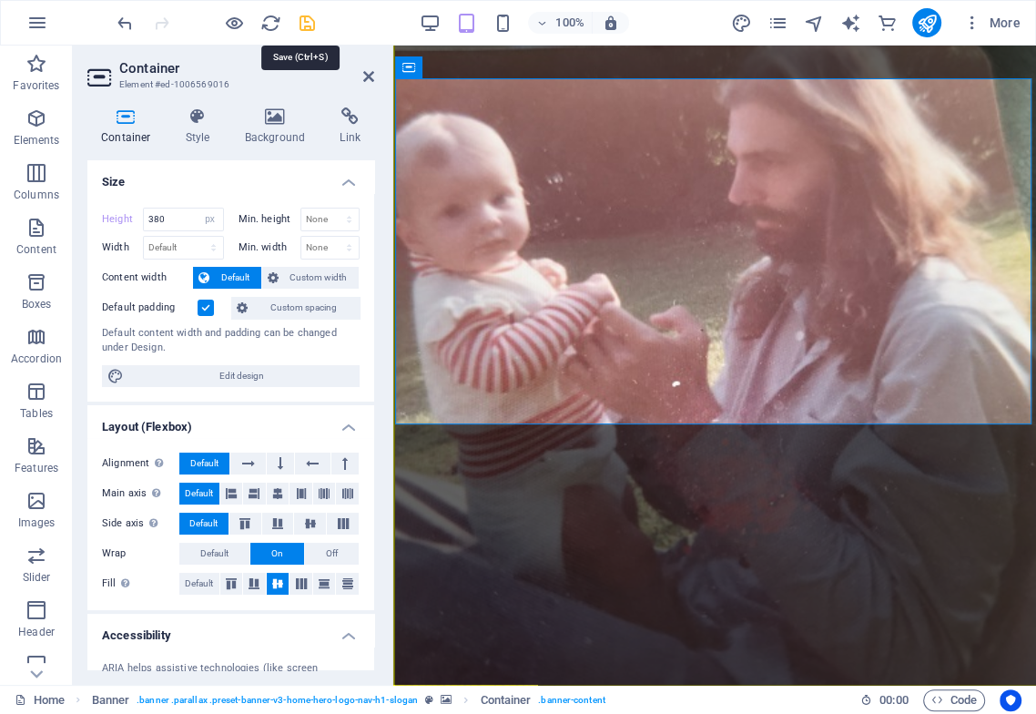
click at [302, 17] on icon "save" at bounding box center [307, 23] width 21 height 21
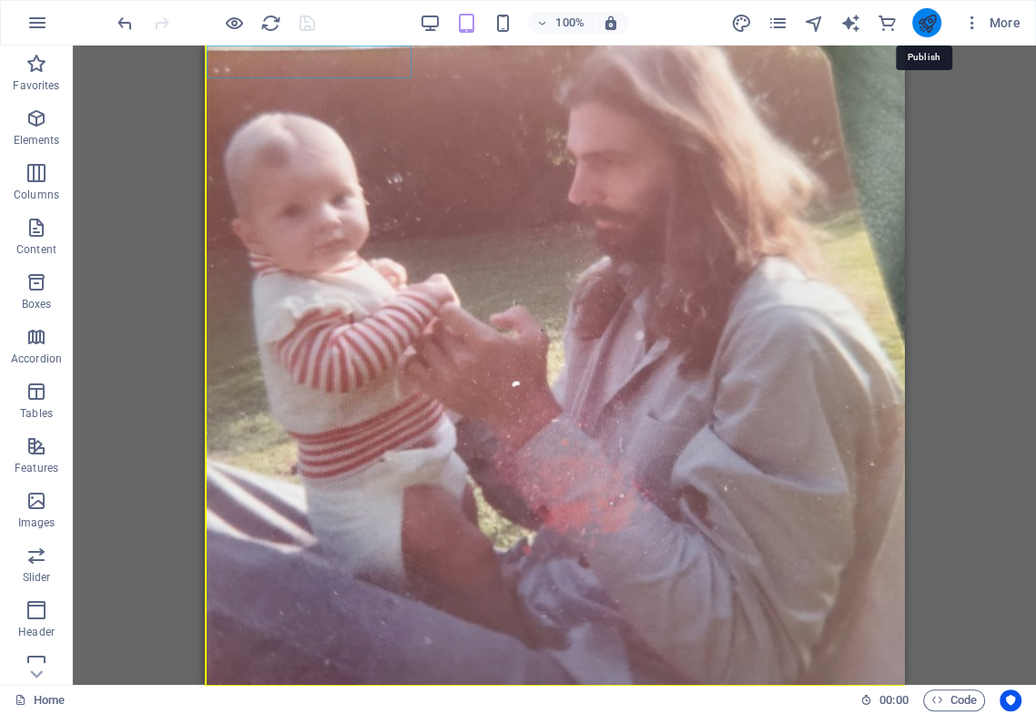
click at [922, 23] on icon "publish" at bounding box center [926, 23] width 21 height 21
